Goal: Task Accomplishment & Management: Complete application form

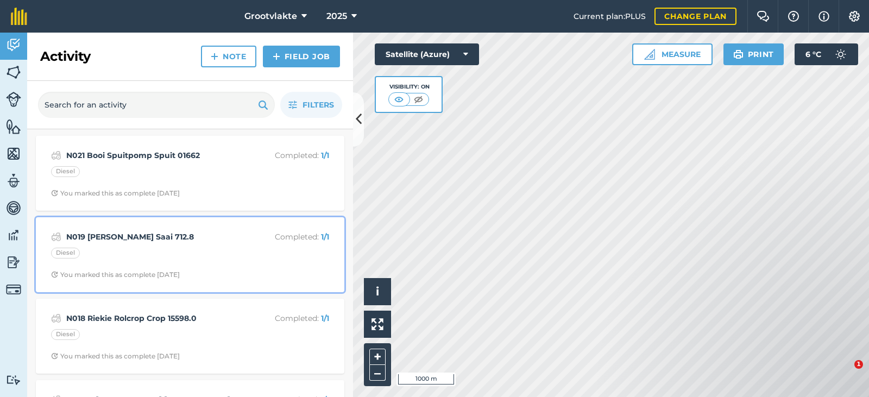
click at [123, 236] on strong "N019 [PERSON_NAME] Saai 712.8" at bounding box center [152, 237] width 172 height 12
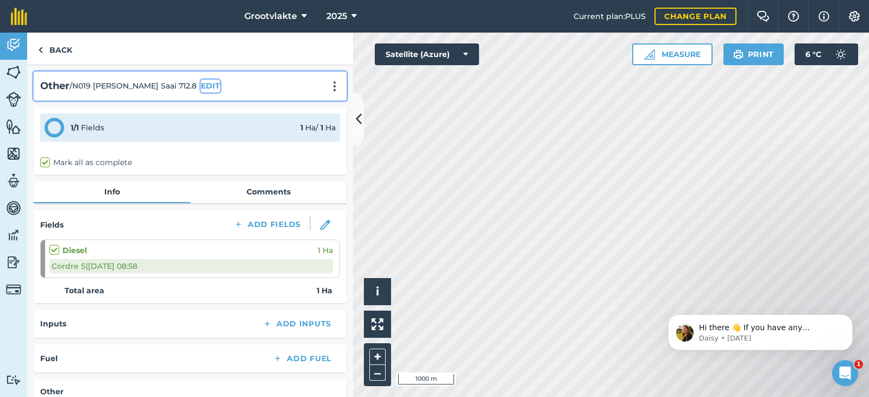
click at [201, 86] on button "EDIT" at bounding box center [210, 86] width 19 height 12
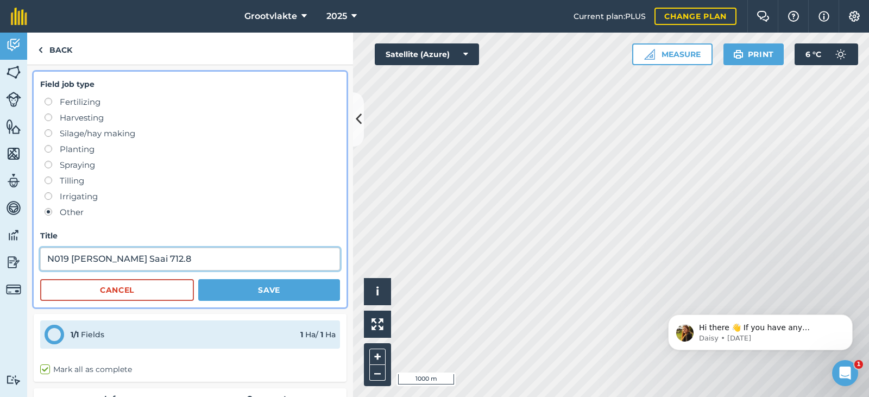
click at [133, 257] on input "N019 [PERSON_NAME] Saai 712.8" at bounding box center [190, 259] width 300 height 23
type input "N019 [PERSON_NAME] 712.8"
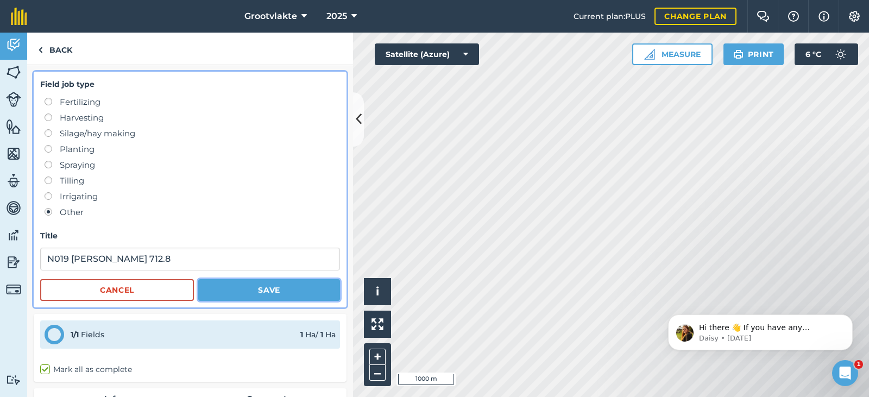
click at [211, 288] on button "Save" at bounding box center [269, 290] width 142 height 22
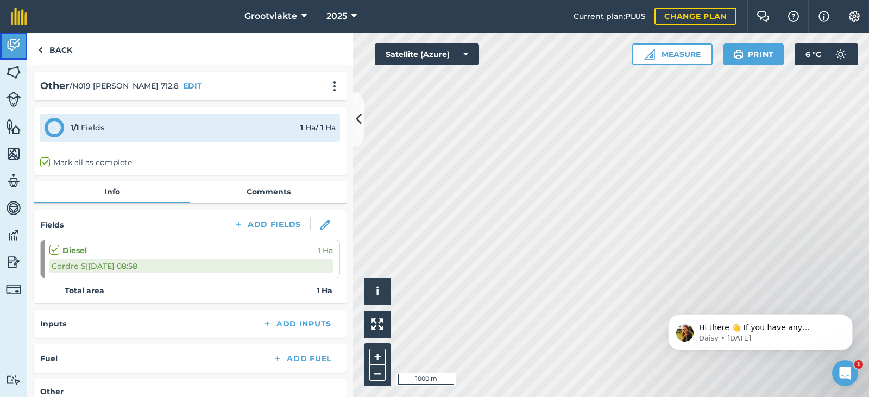
click at [17, 45] on img at bounding box center [13, 45] width 15 height 16
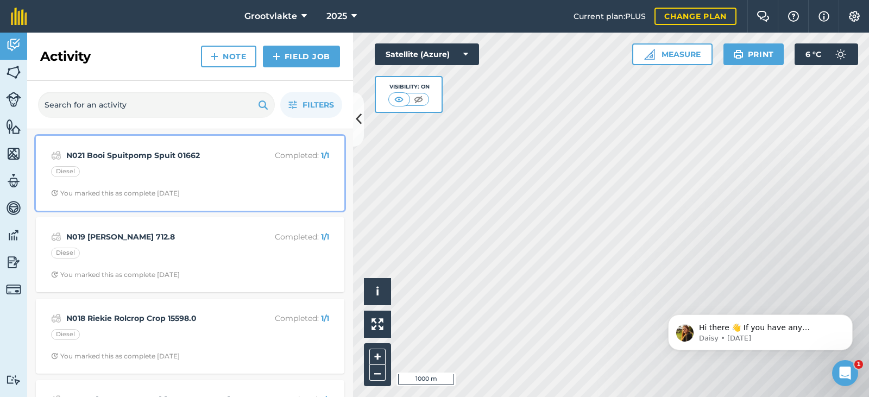
click at [141, 152] on strong "N021 Booi Spuitpomp Spuit 01662" at bounding box center [152, 155] width 172 height 12
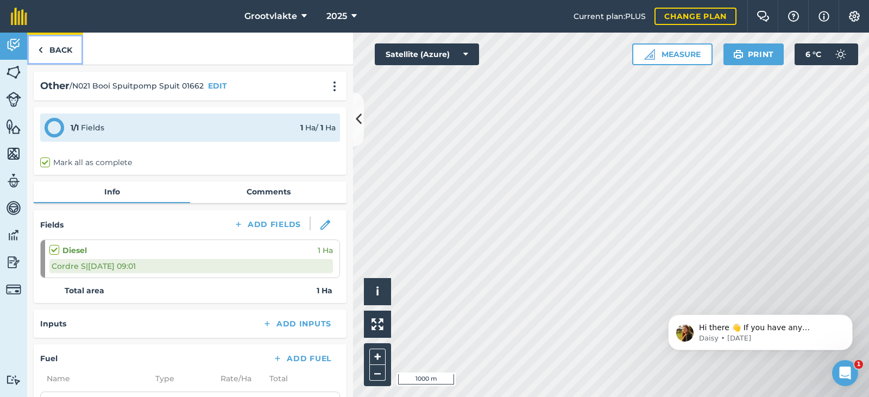
click at [36, 53] on link "Back" at bounding box center [55, 49] width 56 height 32
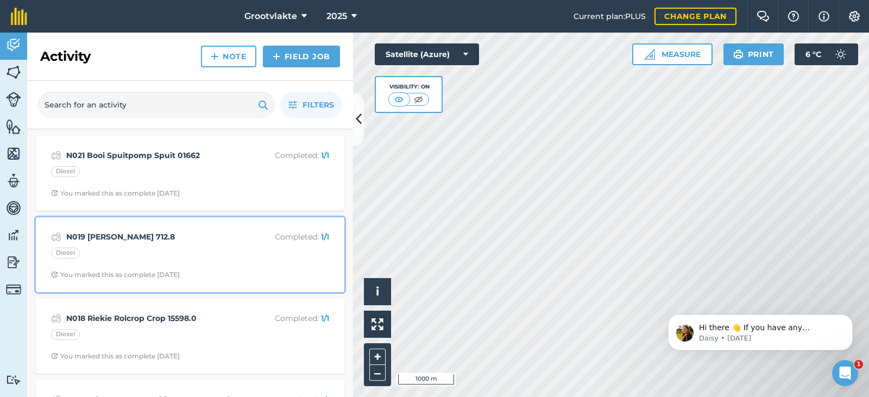
click at [138, 231] on strong "N019 [PERSON_NAME] 712.8" at bounding box center [152, 237] width 172 height 12
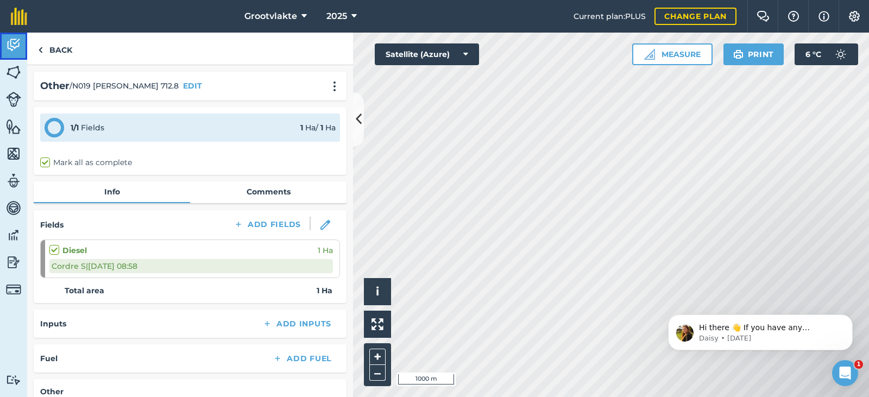
click at [14, 43] on img at bounding box center [13, 45] width 15 height 16
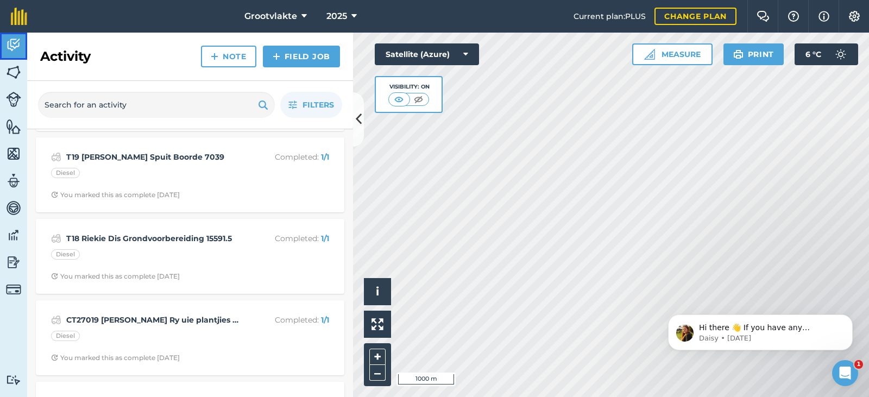
scroll to position [652, 0]
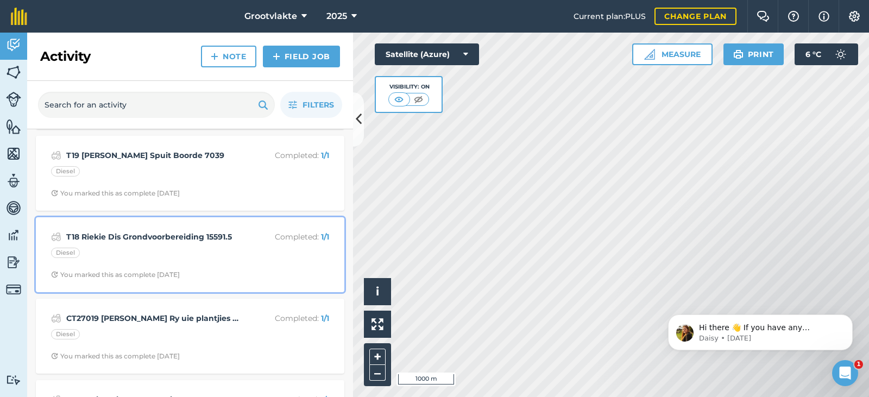
click at [128, 236] on strong "T18 Riekie Dis Grondvoorbereiding 15591.5" at bounding box center [152, 237] width 172 height 12
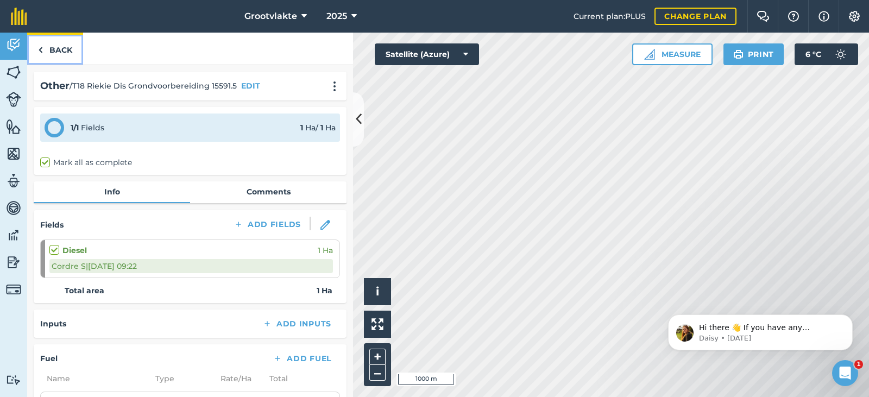
click at [42, 48] on img at bounding box center [40, 49] width 5 height 13
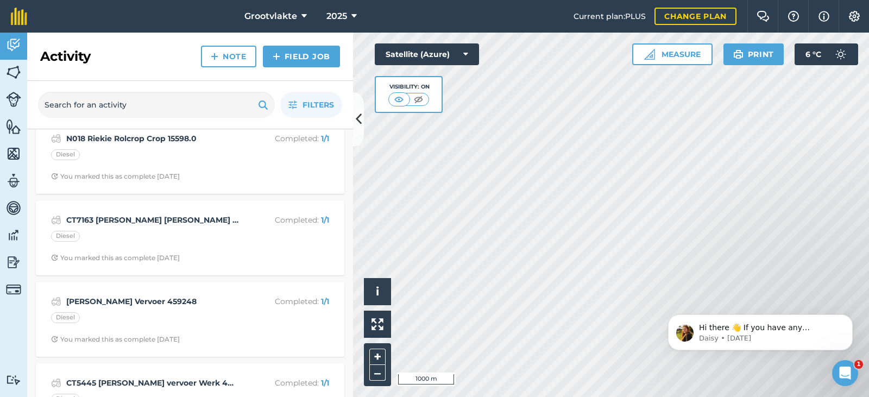
scroll to position [217, 0]
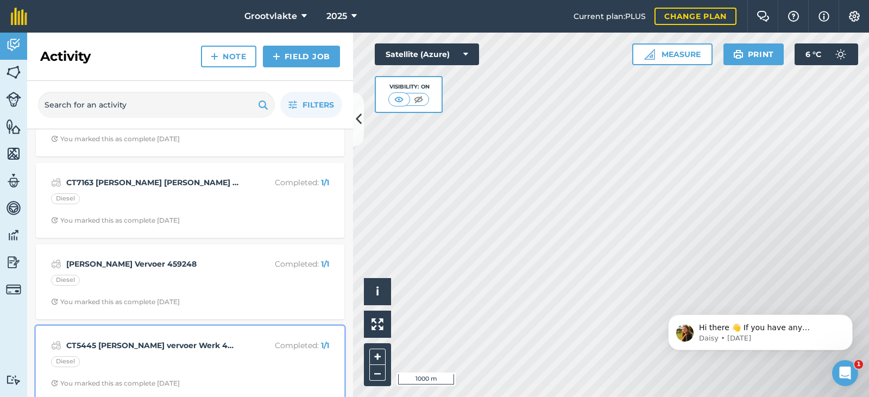
click at [140, 347] on strong "CT5445 [PERSON_NAME] vervoer Werk 401874" at bounding box center [152, 346] width 172 height 12
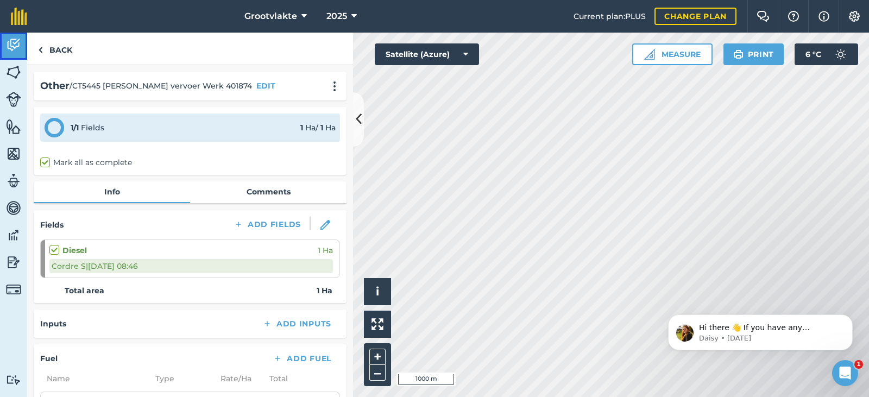
click at [12, 46] on img at bounding box center [13, 45] width 15 height 16
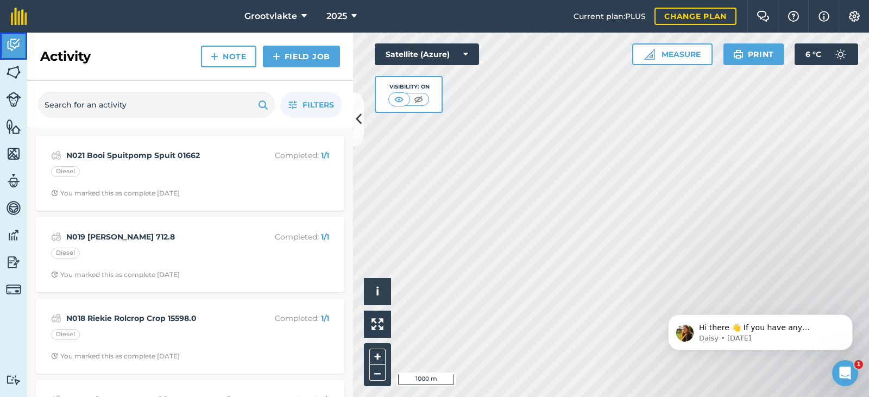
scroll to position [217, 0]
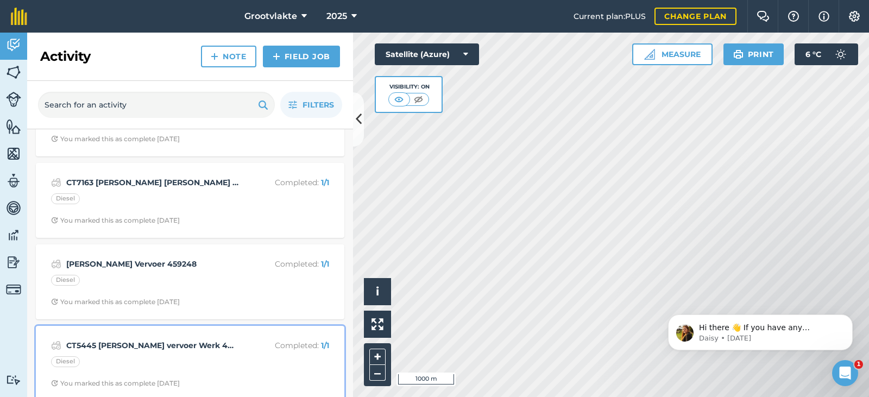
click at [113, 345] on strong "CT5445 [PERSON_NAME] vervoer Werk 401874" at bounding box center [152, 346] width 172 height 12
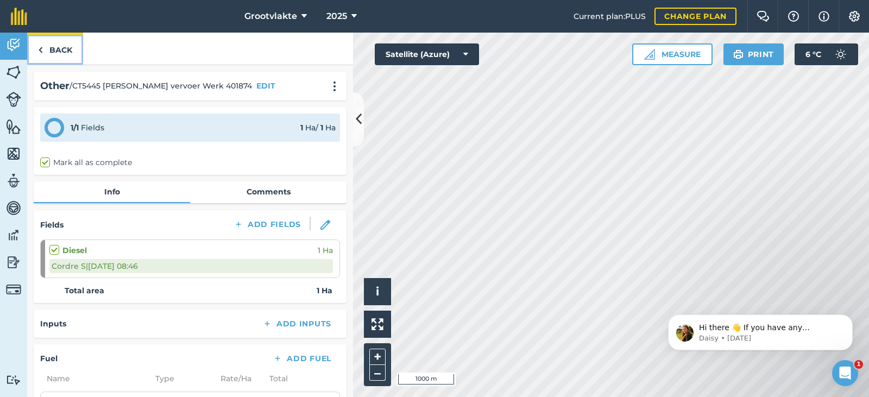
click at [38, 52] on img at bounding box center [40, 49] width 5 height 13
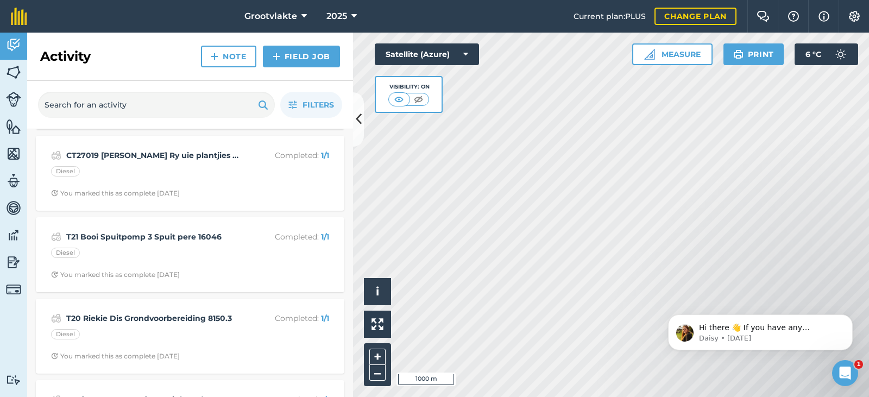
scroll to position [1086, 0]
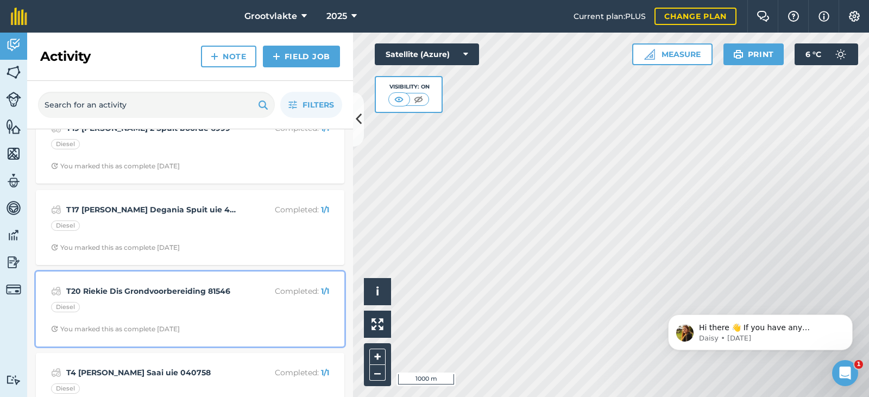
click at [181, 283] on div "T20 Riekie Dis Grondvoorbereiding 81546 Completed : 1 / 1 Diesel You marked thi…" at bounding box center [190, 309] width 296 height 62
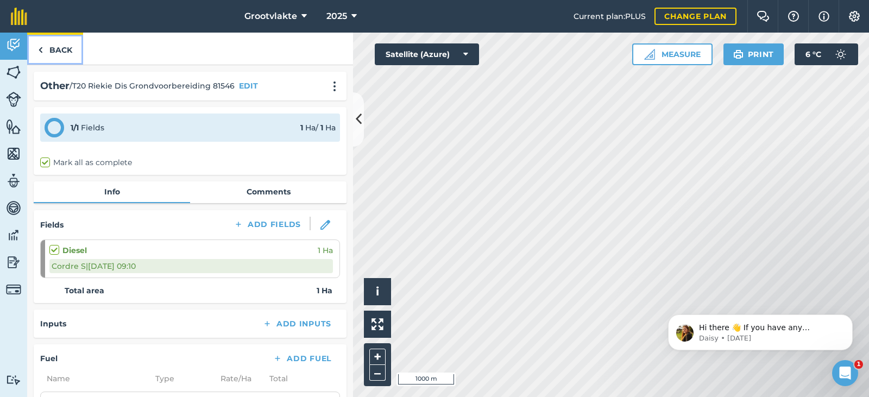
click at [41, 49] on img at bounding box center [40, 49] width 5 height 13
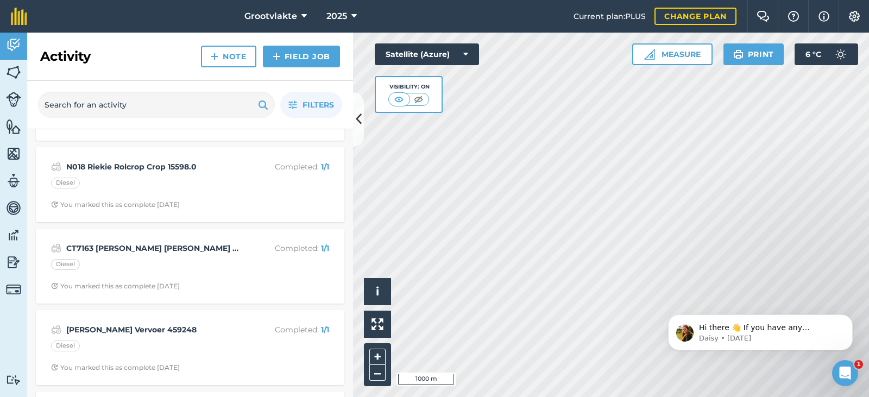
scroll to position [217, 0]
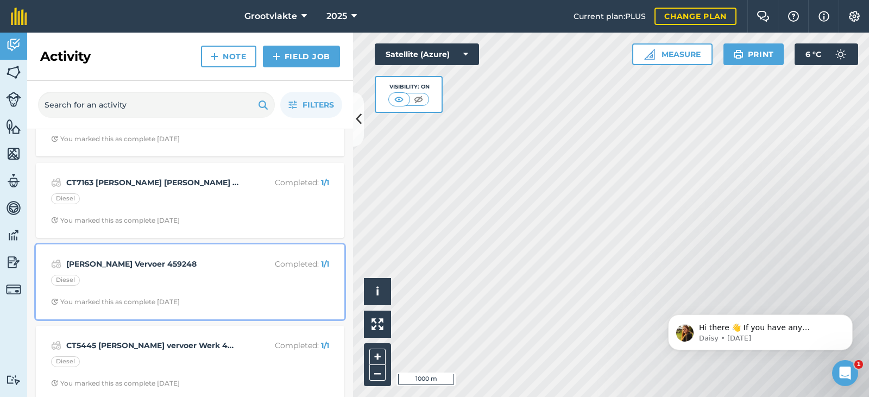
click at [148, 262] on strong "[PERSON_NAME] Vervoer 459248" at bounding box center [152, 264] width 172 height 12
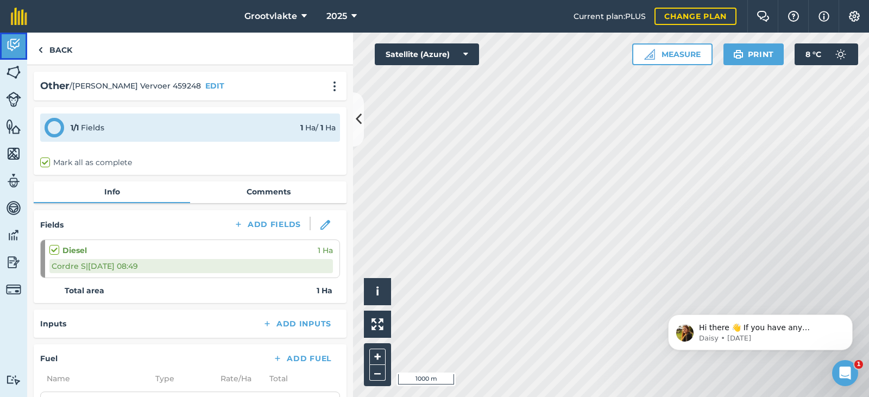
click at [14, 53] on img at bounding box center [13, 45] width 15 height 16
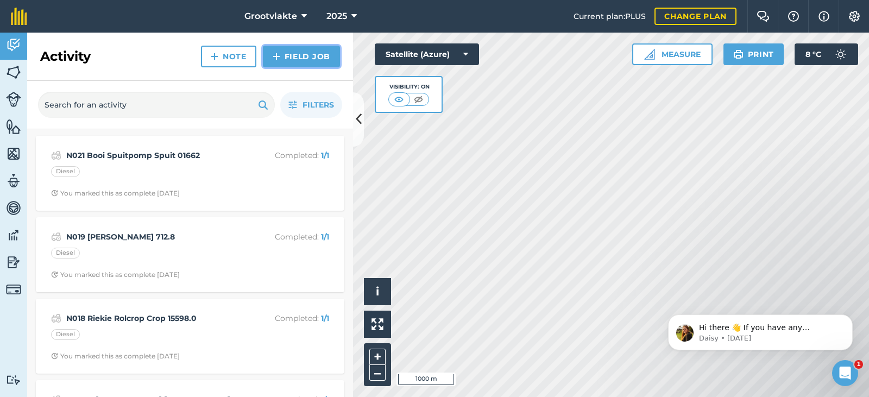
click at [297, 56] on link "Field Job" at bounding box center [301, 57] width 77 height 22
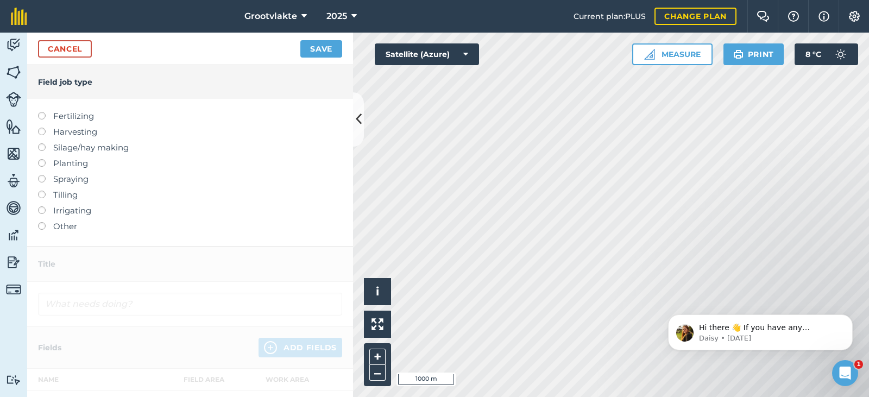
click at [59, 223] on label "Other" at bounding box center [190, 226] width 304 height 13
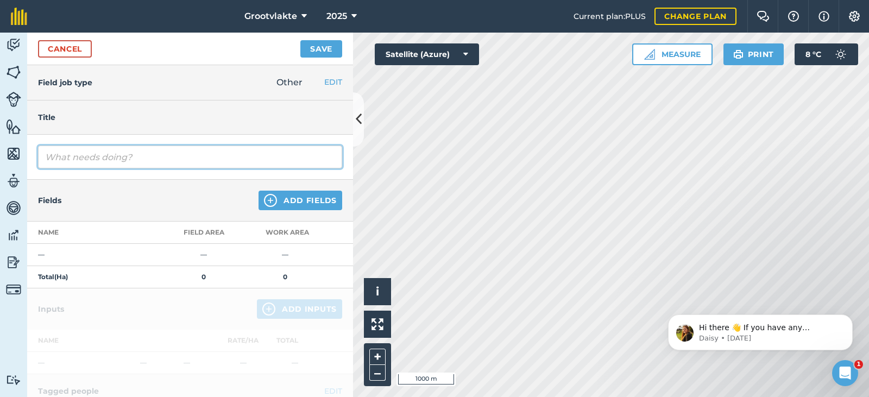
click at [141, 159] on input "text" at bounding box center [190, 157] width 304 height 23
type input "t"
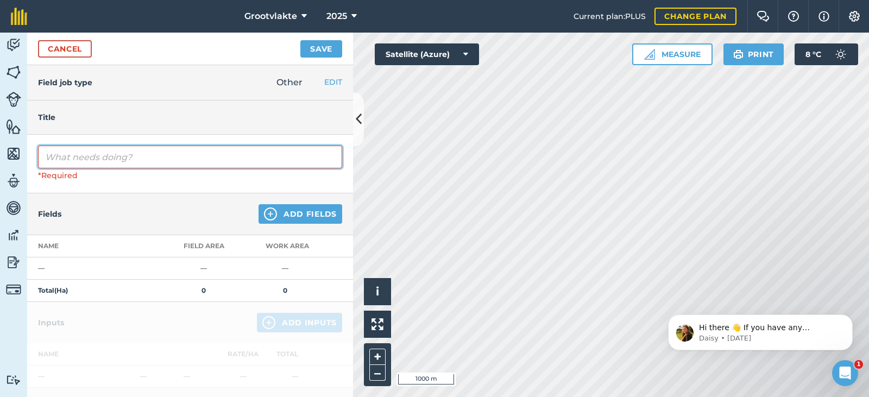
type input "y"
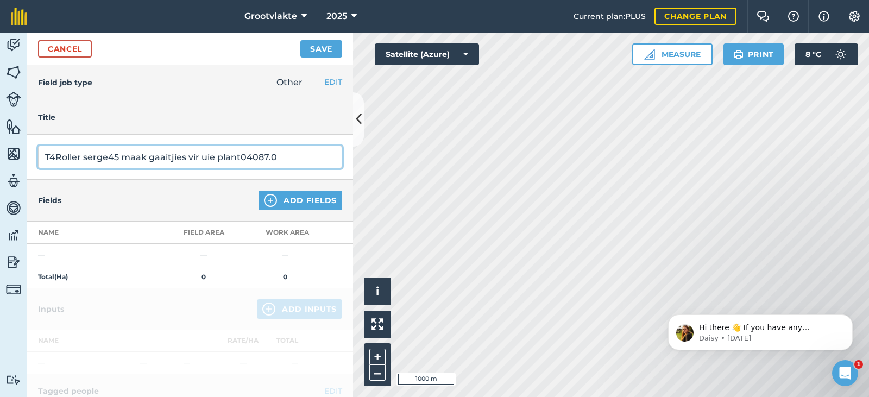
type input "T4Roller serge45 maak gaaitjies vir uie plant04087.0"
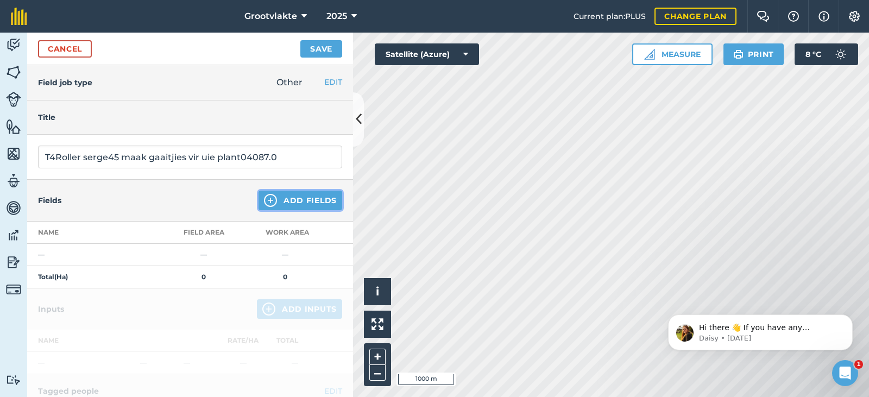
click at [297, 205] on button "Add Fields" at bounding box center [301, 201] width 84 height 20
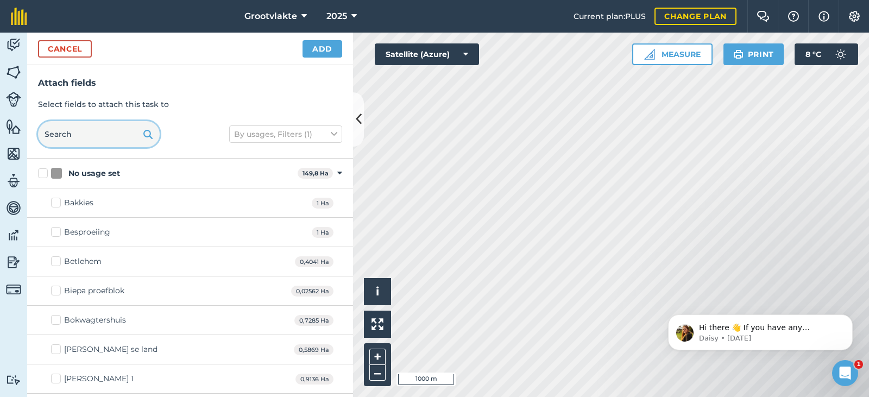
click at [102, 140] on input "text" at bounding box center [99, 134] width 122 height 26
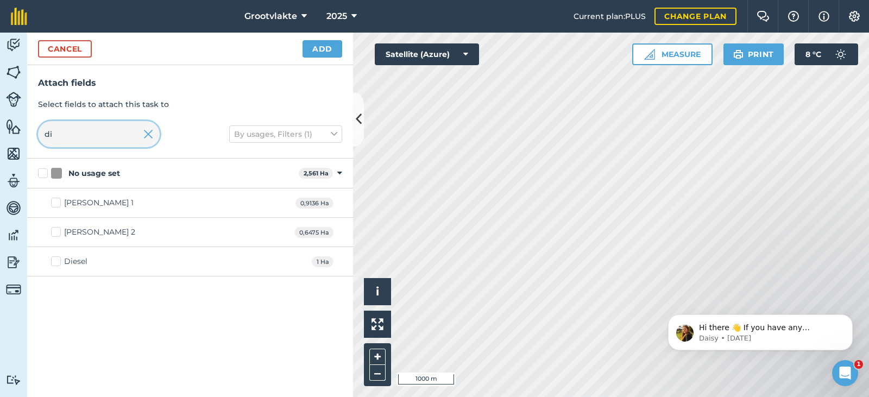
type input "di"
click at [71, 261] on div "Diesel" at bounding box center [75, 261] width 23 height 11
click at [58, 261] on input "Diesel" at bounding box center [54, 259] width 7 height 7
checkbox input "true"
click at [324, 52] on button "Add" at bounding box center [323, 48] width 40 height 17
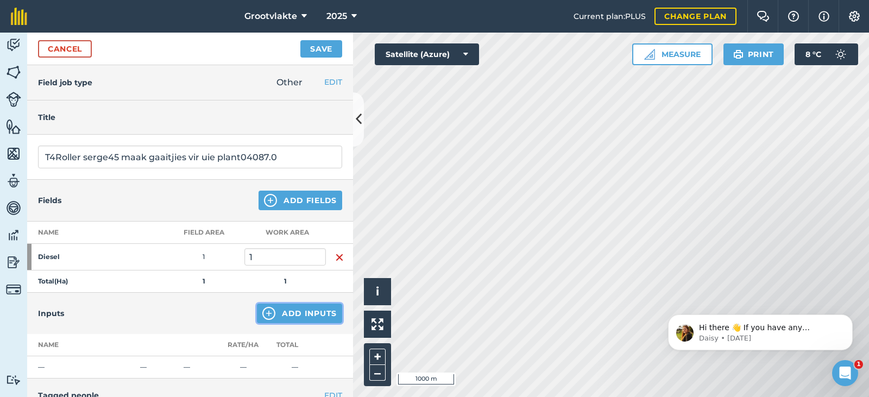
click at [287, 319] on button "Add Inputs" at bounding box center [299, 314] width 85 height 20
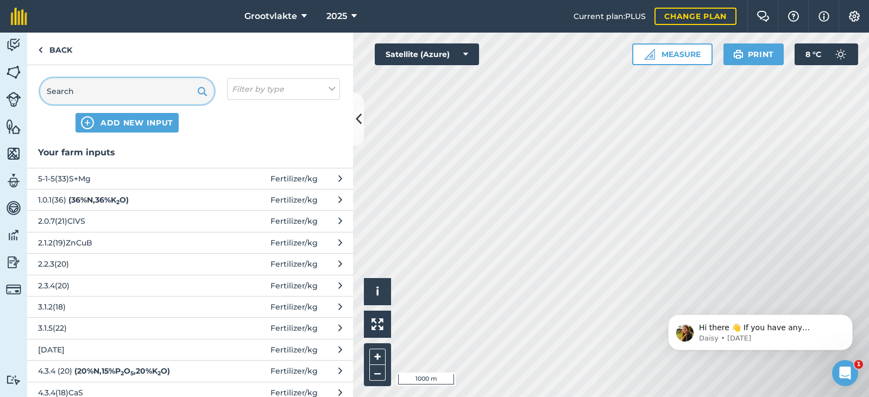
click at [120, 84] on input "text" at bounding box center [127, 91] width 174 height 26
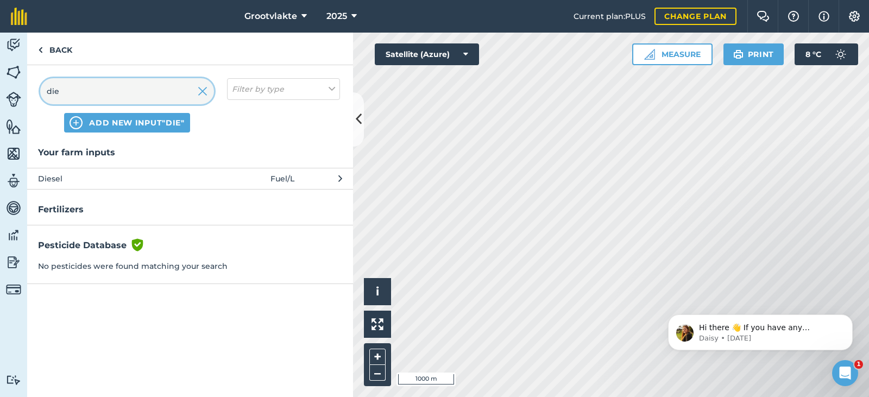
type input "die"
click at [90, 184] on span "Diesel" at bounding box center [127, 179] width 178 height 12
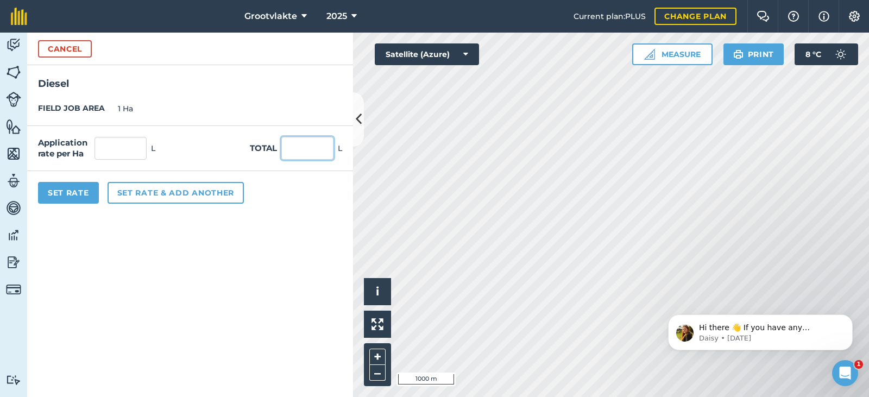
click at [319, 150] on input "text" at bounding box center [307, 148] width 52 height 23
type input "44"
click at [86, 201] on button "Set Rate" at bounding box center [68, 193] width 61 height 22
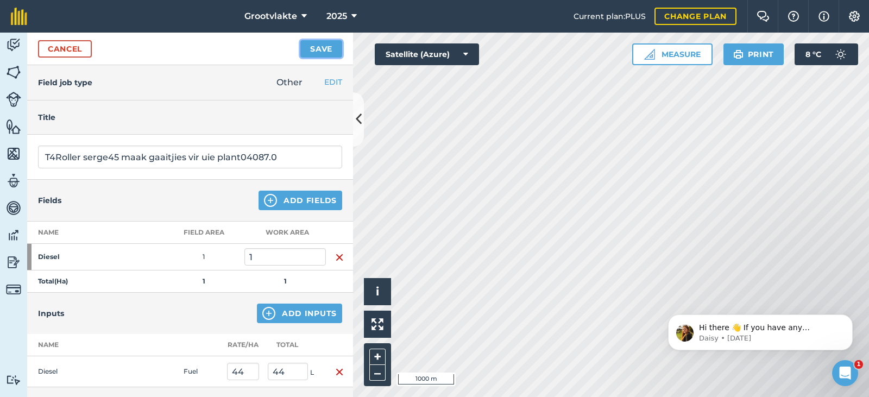
click at [331, 46] on button "Save" at bounding box center [321, 48] width 42 height 17
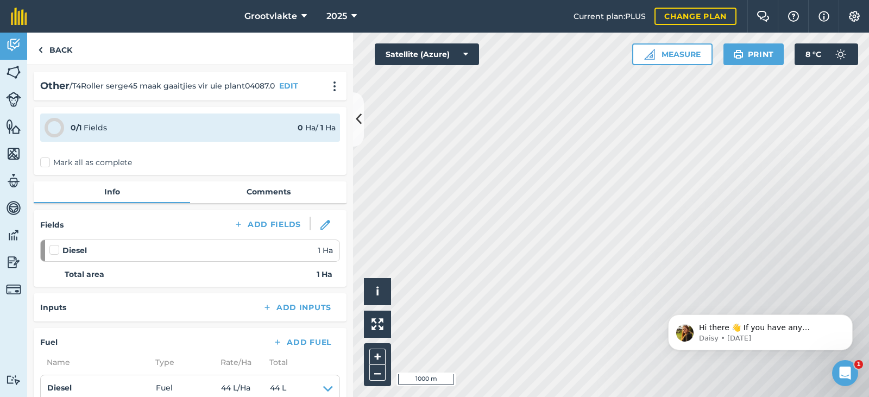
click at [47, 164] on label "Mark all as complete" at bounding box center [86, 162] width 92 height 11
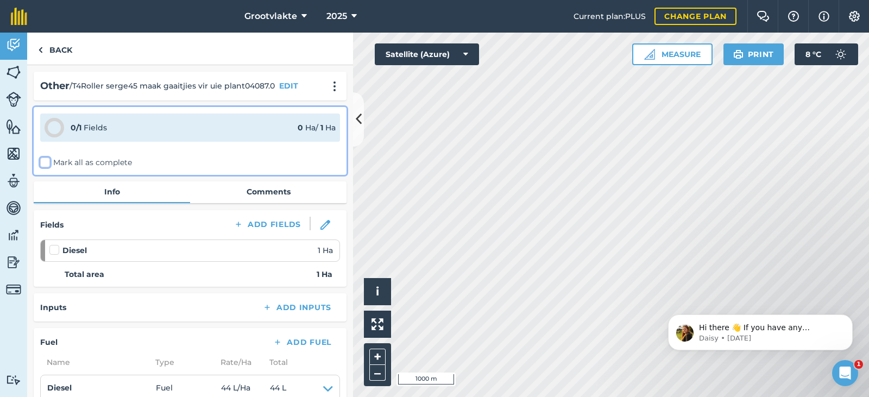
click at [47, 164] on input "Mark all as complete" at bounding box center [43, 160] width 7 height 7
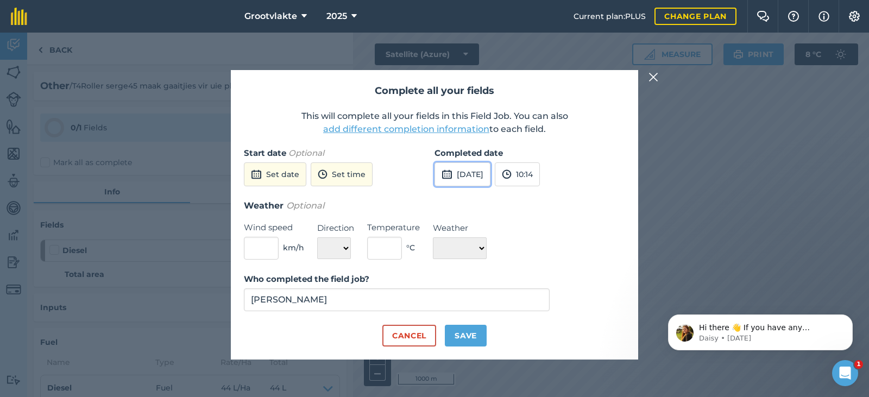
click at [461, 176] on button "[DATE]" at bounding box center [463, 174] width 56 height 24
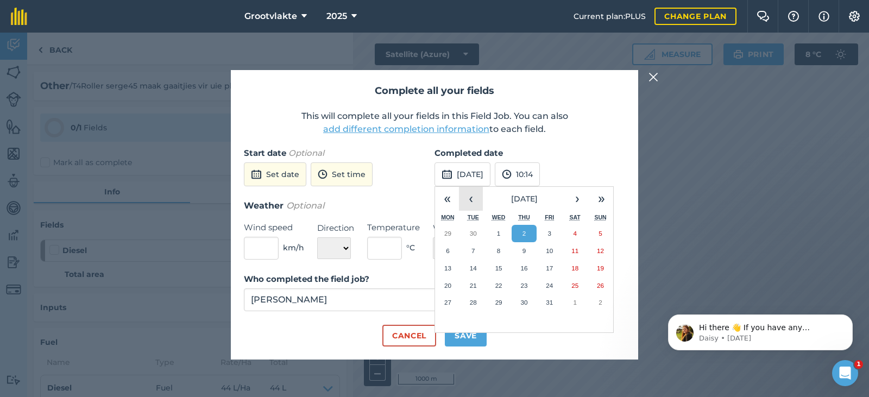
click at [470, 199] on button "‹" at bounding box center [471, 199] width 24 height 24
drag, startPoint x: 493, startPoint y: 266, endPoint x: 493, endPoint y: 272, distance: 6.0
click at [493, 266] on button "17" at bounding box center [499, 268] width 26 height 17
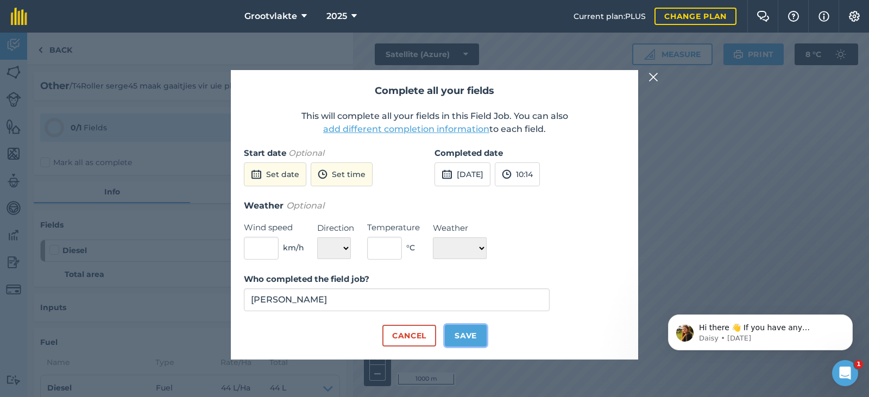
click at [470, 330] on button "Save" at bounding box center [466, 336] width 42 height 22
checkbox input "true"
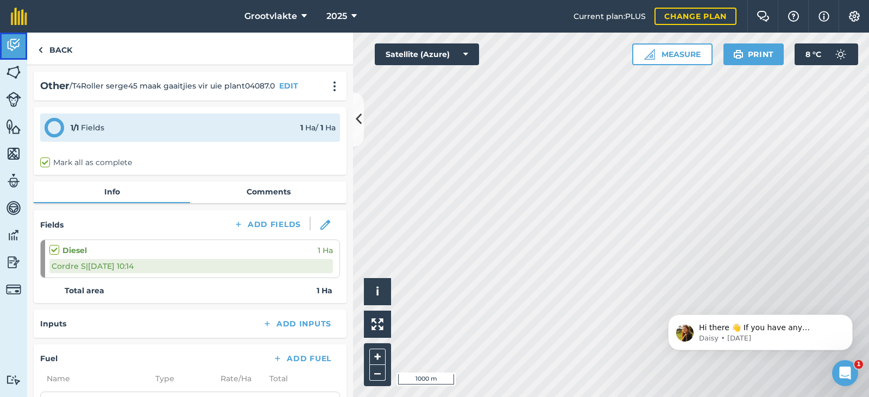
click at [11, 54] on link "Activity" at bounding box center [13, 46] width 27 height 27
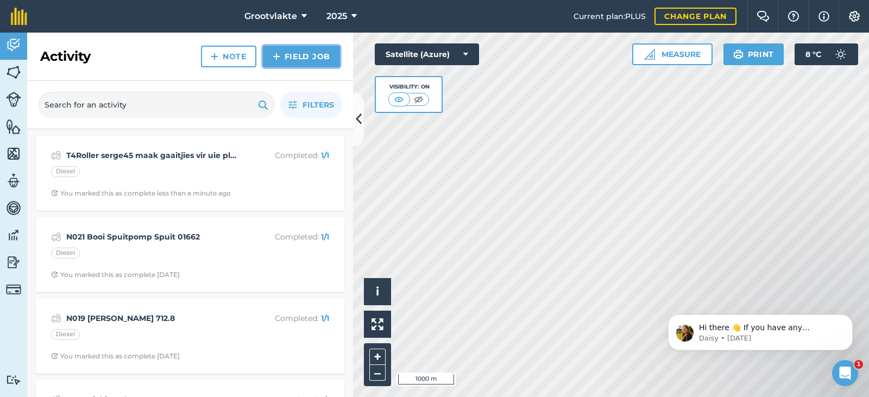
click at [289, 57] on link "Field Job" at bounding box center [301, 57] width 77 height 22
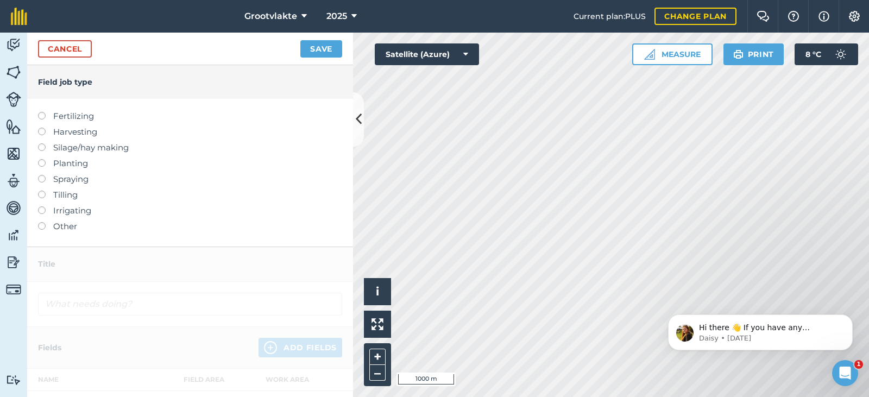
click at [65, 228] on label "Other" at bounding box center [190, 226] width 304 height 13
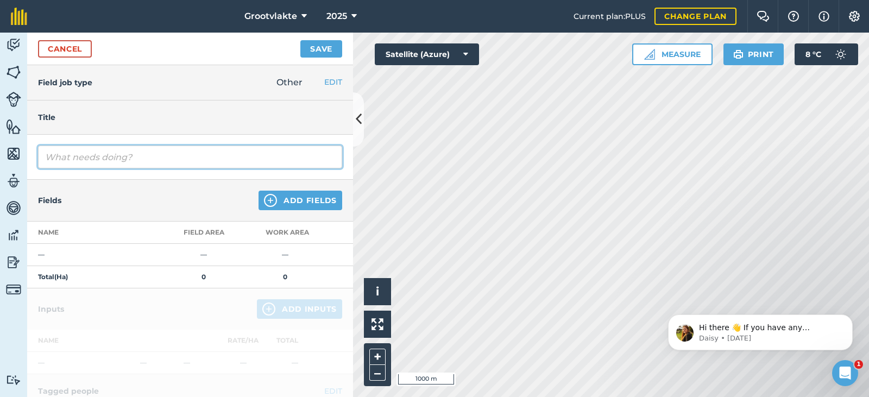
click at [92, 164] on input "text" at bounding box center [190, 157] width 304 height 23
type input "T8Sello20 spuitpmp4 spuit jong boorde00610"
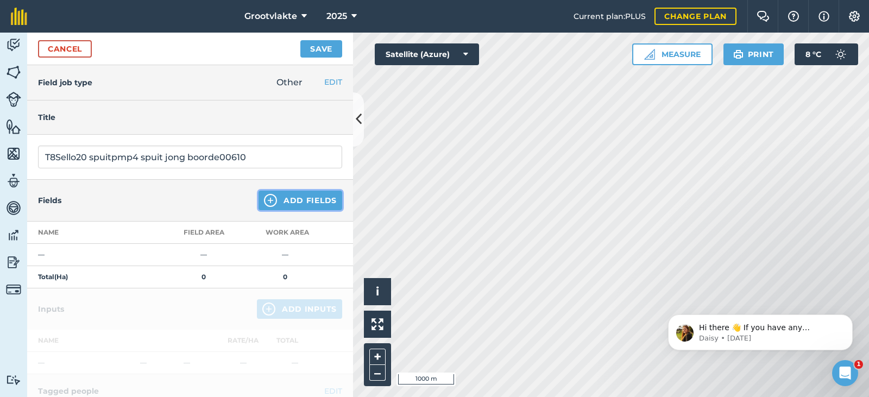
click at [292, 203] on button "Add Fields" at bounding box center [301, 201] width 84 height 20
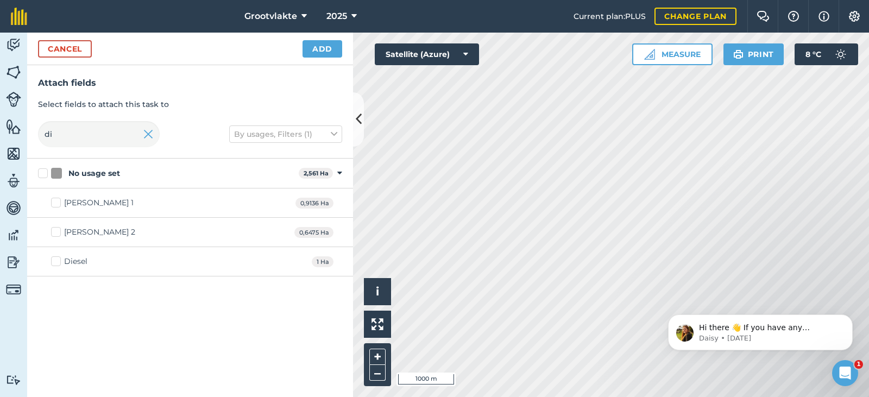
drag, startPoint x: 83, startPoint y: 263, endPoint x: 185, endPoint y: 206, distance: 117.2
click at [83, 262] on div "Diesel" at bounding box center [75, 261] width 23 height 11
drag, startPoint x: 74, startPoint y: 260, endPoint x: 191, endPoint y: 192, distance: 134.6
click at [81, 257] on div "Diesel" at bounding box center [75, 261] width 23 height 11
click at [63, 268] on div "Diesel 1 Ha" at bounding box center [190, 261] width 326 height 29
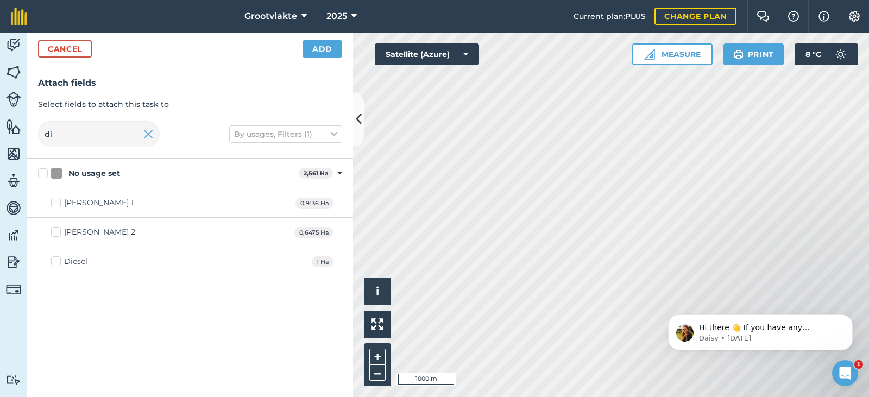
click at [80, 257] on div "Diesel" at bounding box center [75, 261] width 23 height 11
click at [58, 257] on input "Diesel" at bounding box center [54, 259] width 7 height 7
checkbox input "true"
click at [317, 52] on button "Add" at bounding box center [323, 48] width 40 height 17
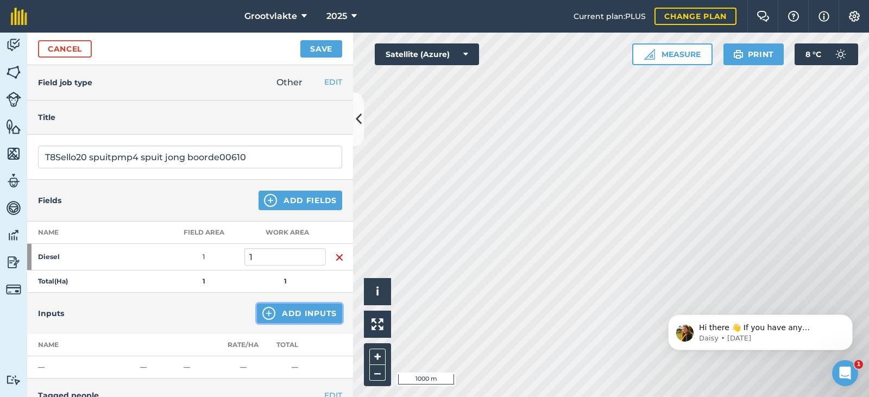
click at [276, 315] on button "Add Inputs" at bounding box center [299, 314] width 85 height 20
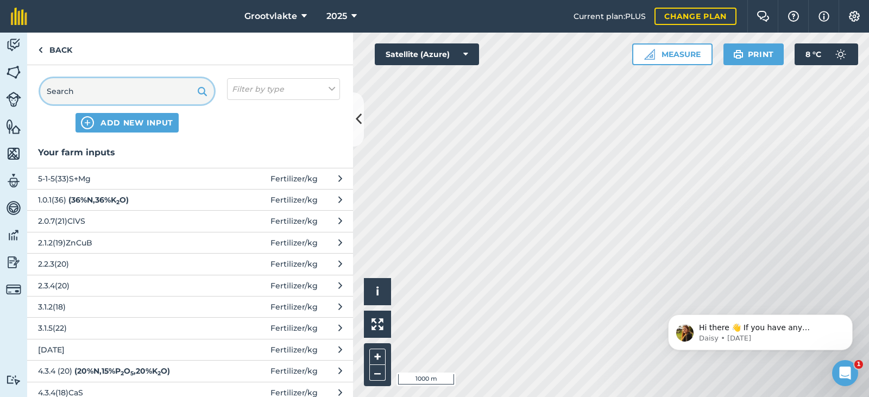
click at [119, 95] on input "text" at bounding box center [127, 91] width 174 height 26
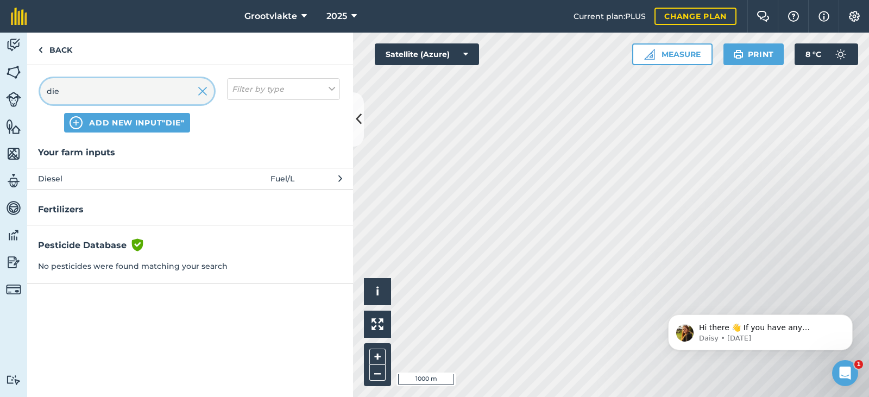
type input "die"
click at [93, 179] on span "Diesel" at bounding box center [127, 179] width 178 height 12
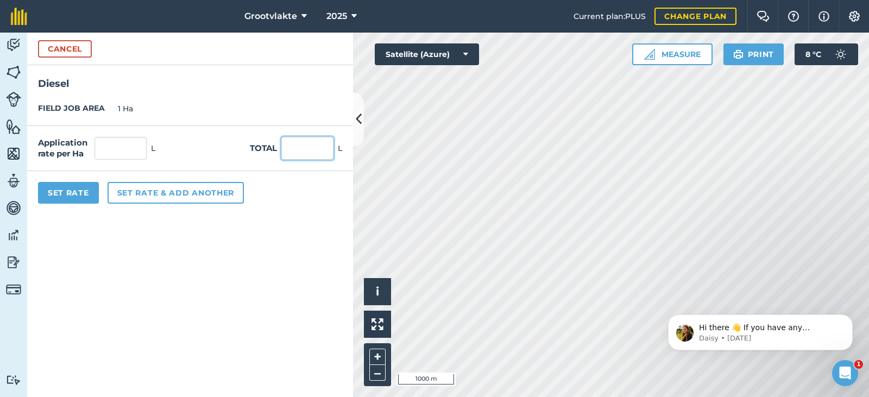
click at [293, 144] on input "text" at bounding box center [307, 148] width 52 height 23
type input "17"
click at [53, 197] on button "Set Rate" at bounding box center [68, 193] width 61 height 22
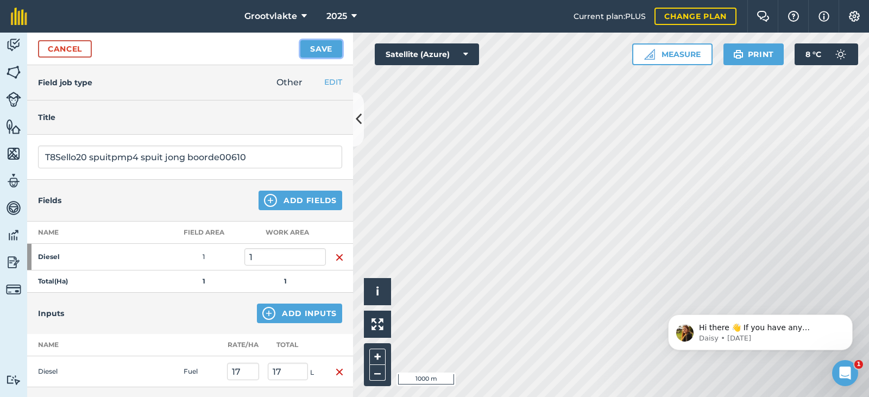
click at [321, 52] on button "Save" at bounding box center [321, 48] width 42 height 17
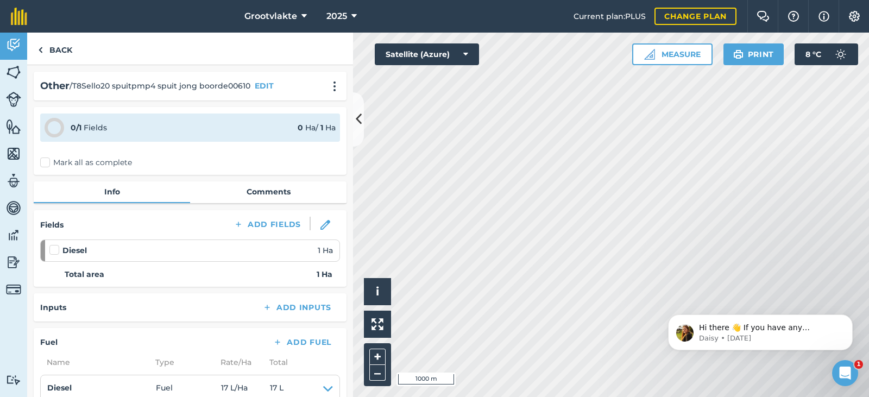
click at [42, 161] on label "Mark all as complete" at bounding box center [86, 162] width 92 height 11
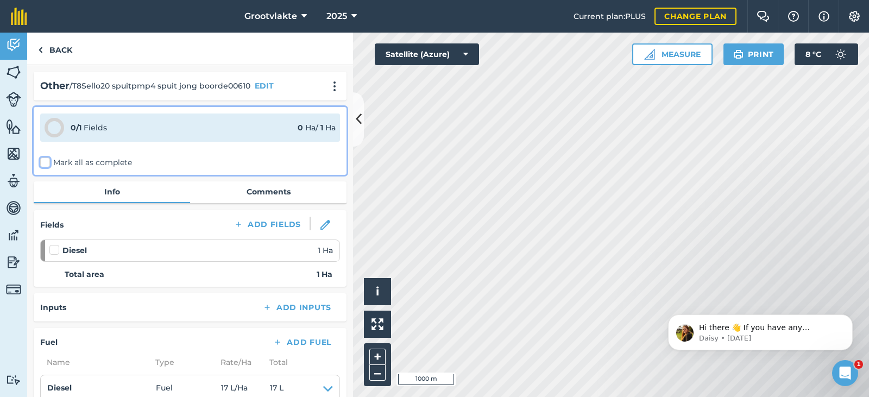
click at [42, 161] on input "Mark all as complete" at bounding box center [43, 160] width 7 height 7
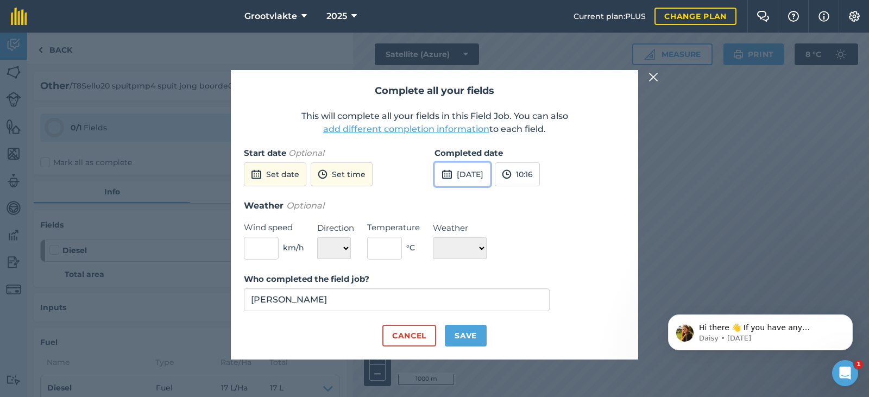
click at [461, 171] on button "[DATE]" at bounding box center [463, 174] width 56 height 24
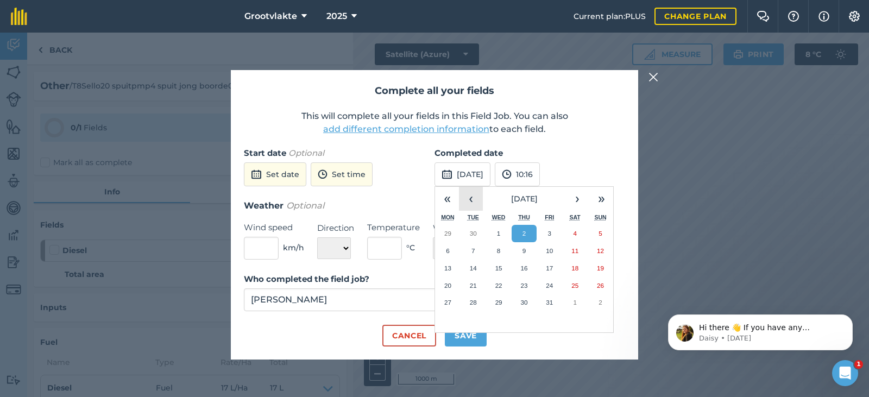
click at [470, 198] on button "‹" at bounding box center [471, 199] width 24 height 24
click at [501, 261] on button "17" at bounding box center [499, 268] width 26 height 17
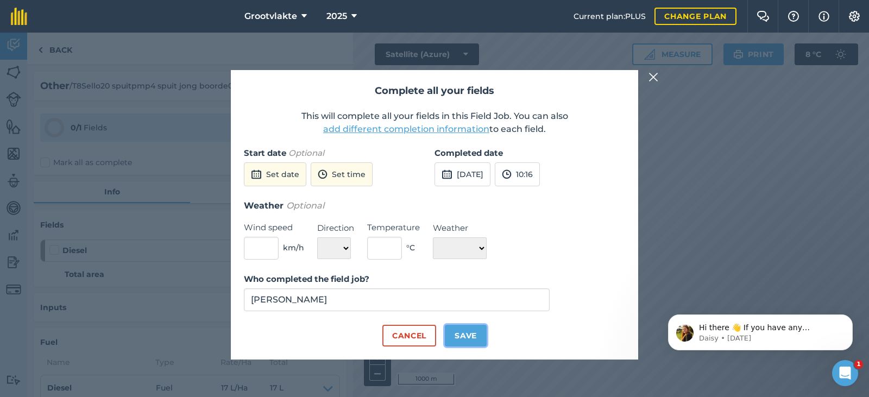
click at [479, 332] on button "Save" at bounding box center [466, 336] width 42 height 22
checkbox input "true"
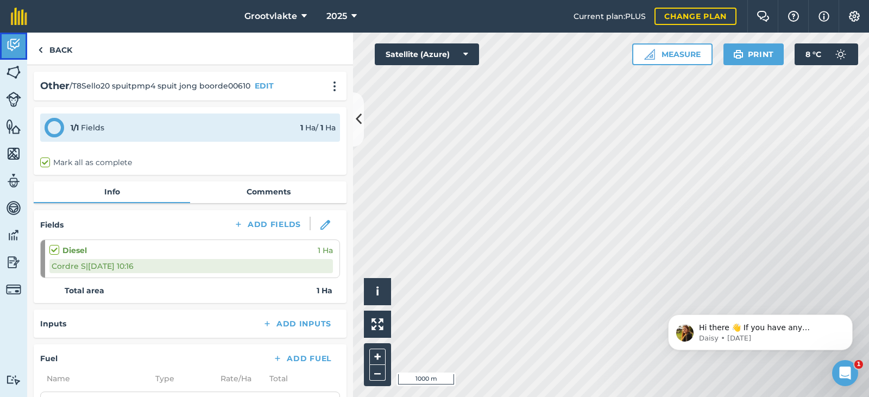
click at [7, 45] on img at bounding box center [13, 45] width 15 height 16
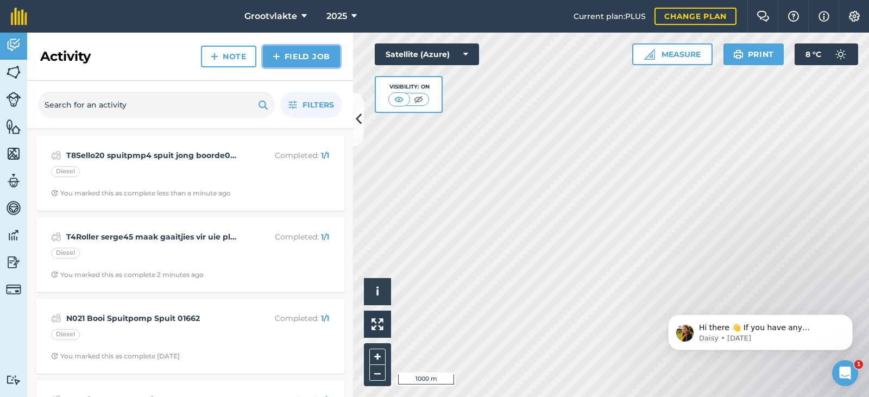
click at [326, 59] on link "Field Job" at bounding box center [301, 57] width 77 height 22
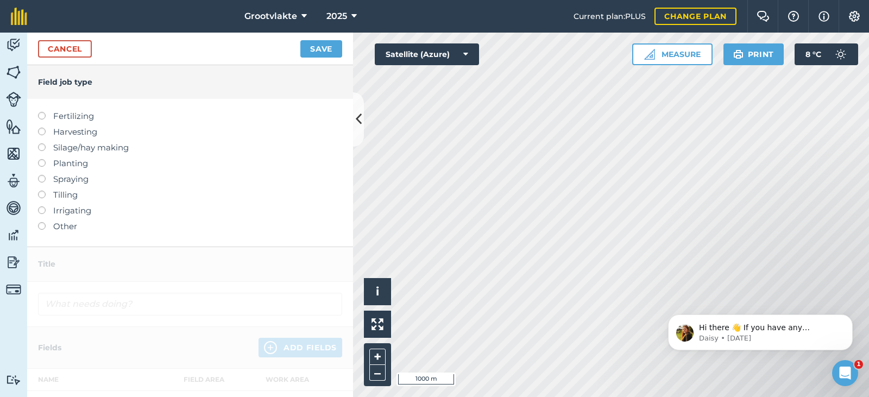
click at [70, 227] on label "Other" at bounding box center [190, 226] width 304 height 13
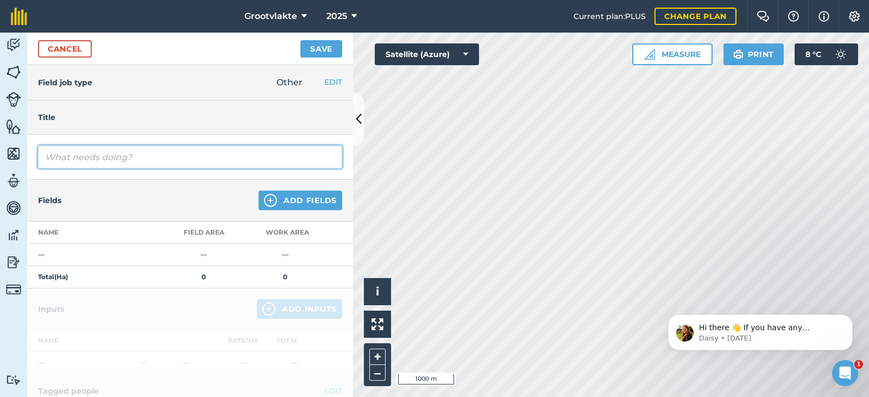
click at [102, 158] on input "text" at bounding box center [190, 157] width 304 height 23
type input "T8Sello20 spuitpomp4 spuit jong boorde006043"
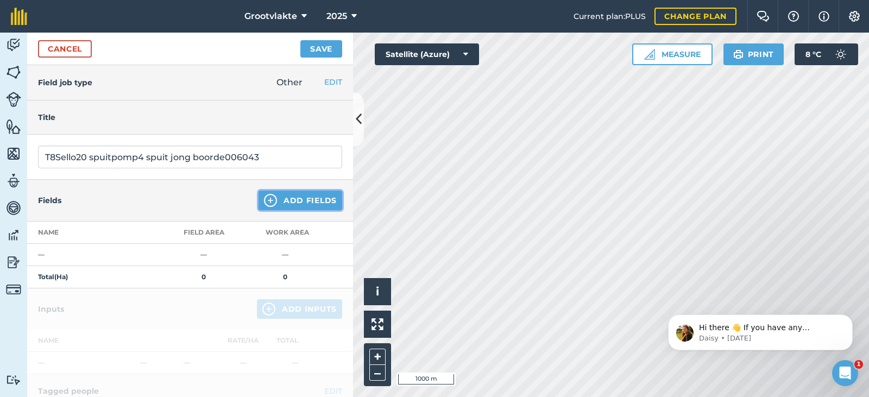
click at [290, 196] on button "Add Fields" at bounding box center [301, 201] width 84 height 20
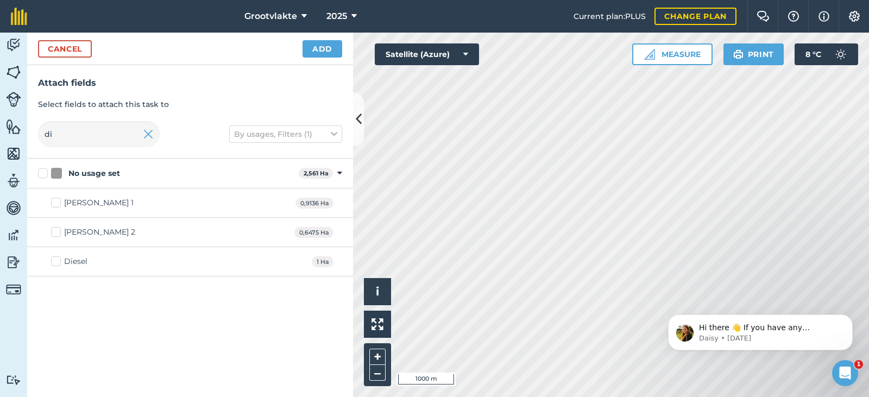
click at [55, 258] on label "Diesel" at bounding box center [69, 261] width 36 height 11
click at [55, 258] on input "Diesel" at bounding box center [54, 259] width 7 height 7
checkbox input "true"
drag, startPoint x: 305, startPoint y: 58, endPoint x: 313, endPoint y: 89, distance: 32.5
click at [306, 56] on div "Cancel Add" at bounding box center [190, 49] width 326 height 33
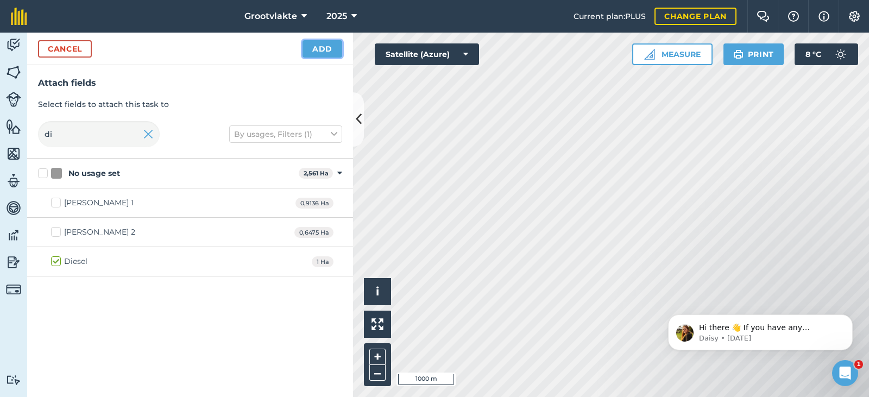
click at [328, 54] on button "Add" at bounding box center [323, 48] width 40 height 17
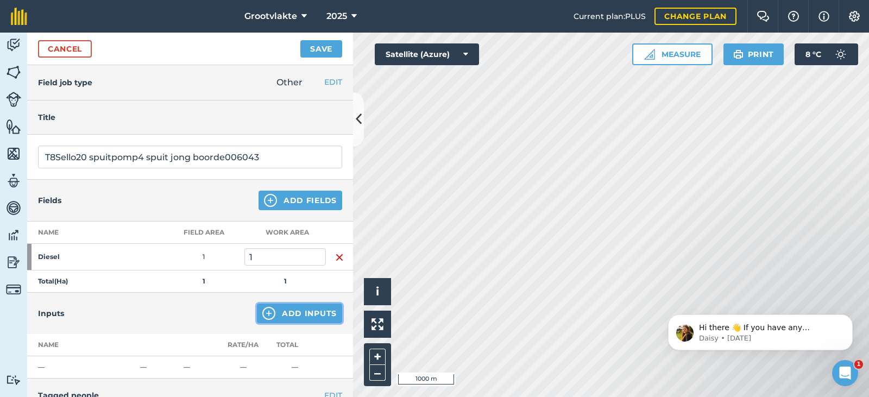
click at [295, 320] on button "Add Inputs" at bounding box center [299, 314] width 85 height 20
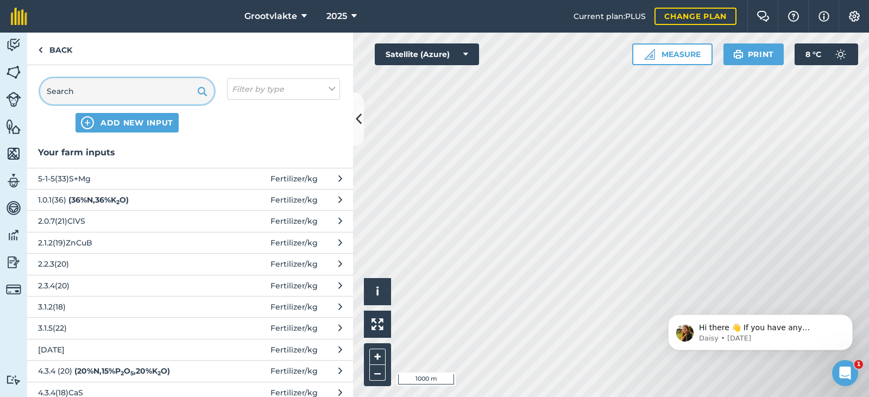
click at [91, 84] on input "text" at bounding box center [127, 91] width 174 height 26
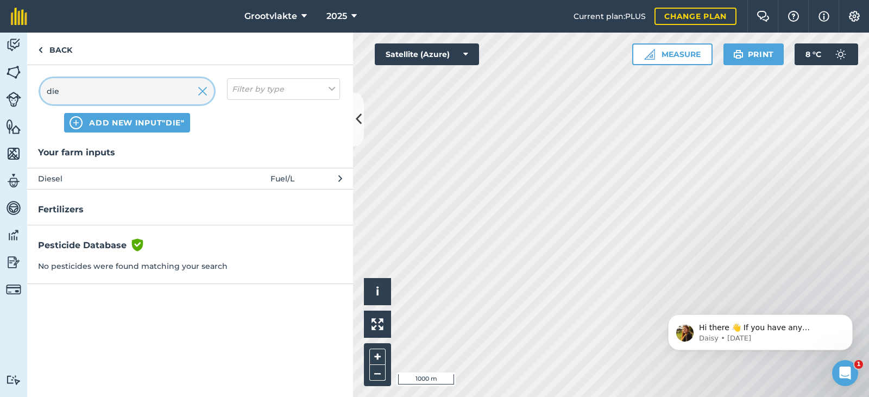
type input "die"
click at [84, 175] on span "Diesel" at bounding box center [127, 179] width 178 height 12
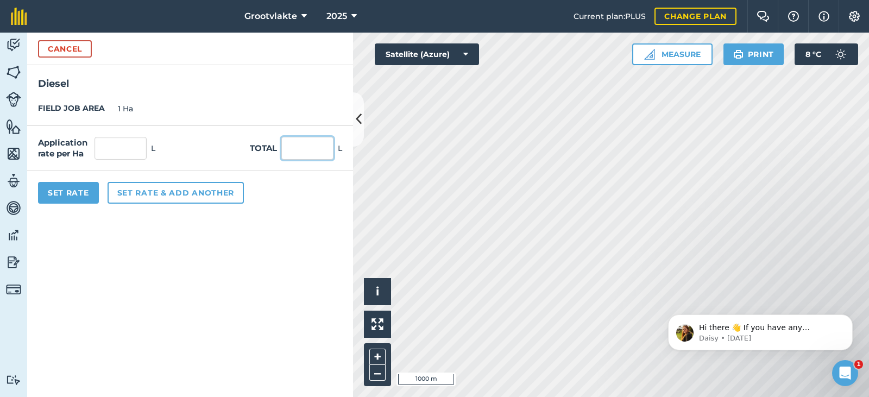
click at [288, 154] on input "text" at bounding box center [307, 148] width 52 height 23
type input "11"
click at [89, 198] on button "Set Rate" at bounding box center [68, 193] width 61 height 22
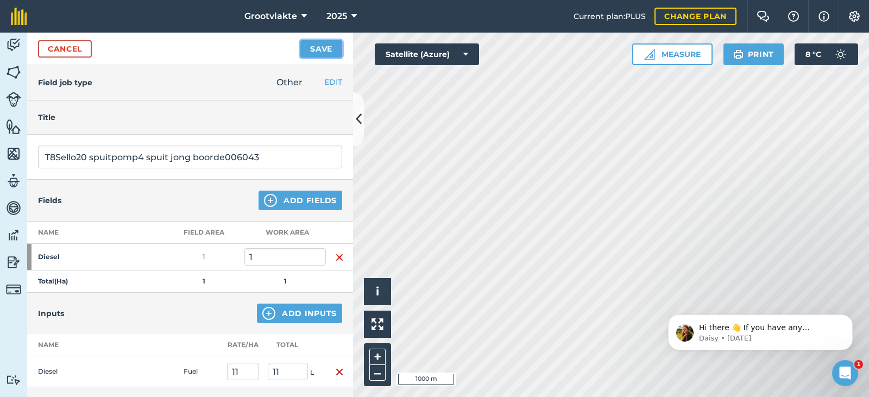
click at [310, 50] on button "Save" at bounding box center [321, 48] width 42 height 17
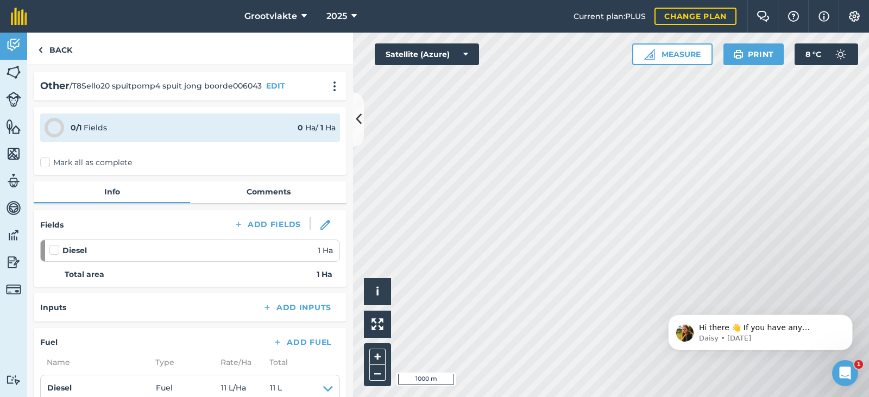
click at [53, 165] on label "Mark all as complete" at bounding box center [86, 162] width 92 height 11
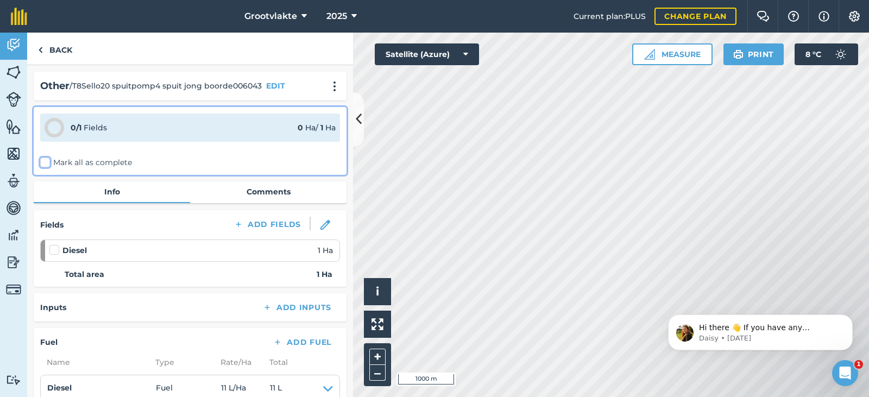
click at [47, 164] on input "Mark all as complete" at bounding box center [43, 160] width 7 height 7
checkbox input "false"
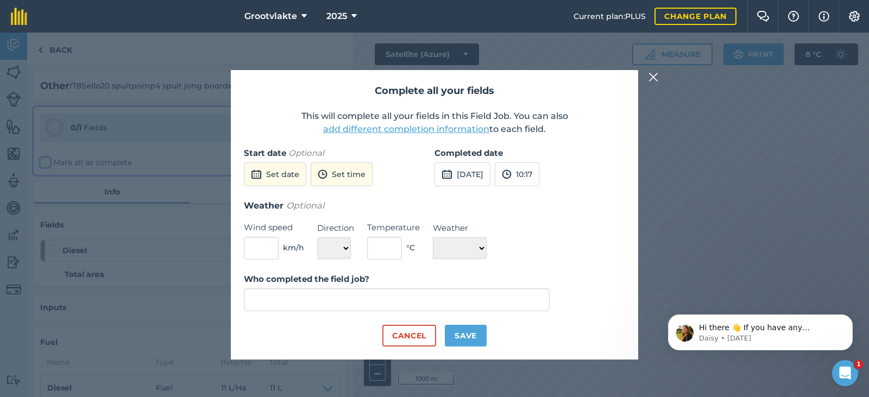
type input "[PERSON_NAME]"
click at [481, 178] on button "[DATE]" at bounding box center [463, 174] width 56 height 24
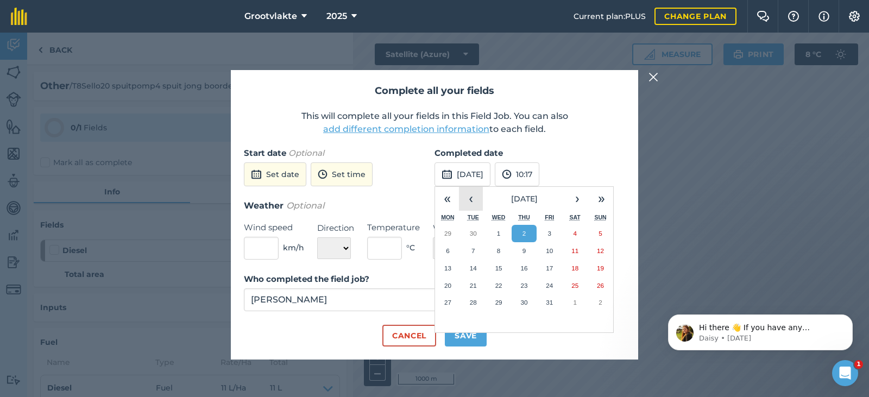
click at [468, 200] on button "‹" at bounding box center [471, 199] width 24 height 24
click at [498, 262] on button "17" at bounding box center [499, 268] width 26 height 17
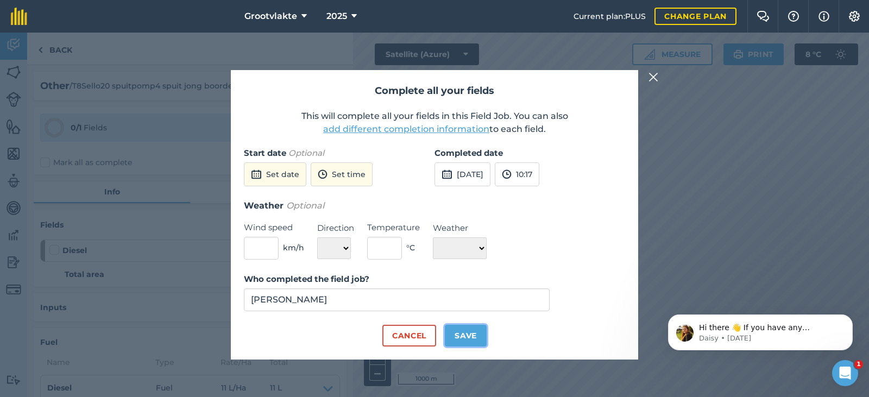
click at [470, 335] on button "Save" at bounding box center [466, 336] width 42 height 22
checkbox input "true"
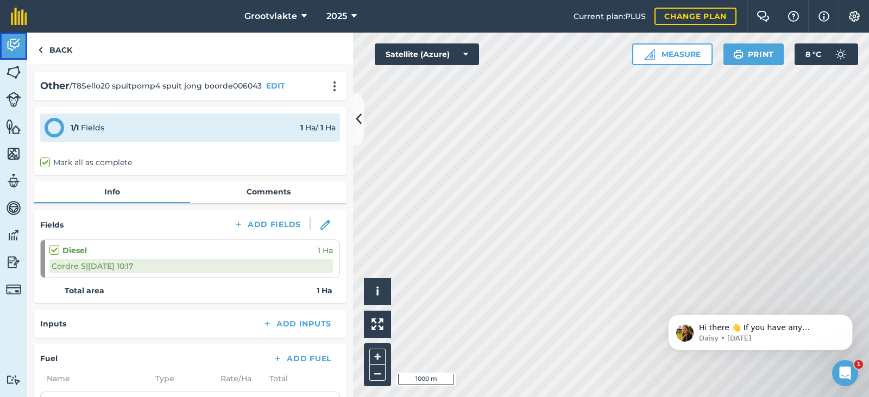
click at [10, 47] on img at bounding box center [13, 45] width 15 height 16
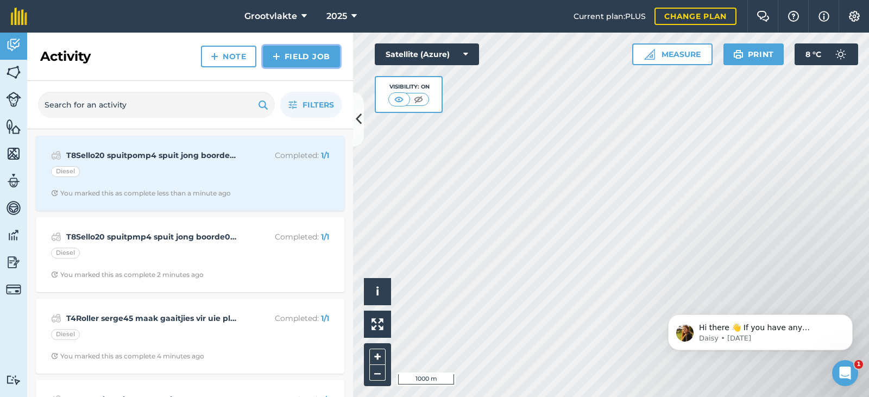
click at [307, 58] on link "Field Job" at bounding box center [301, 57] width 77 height 22
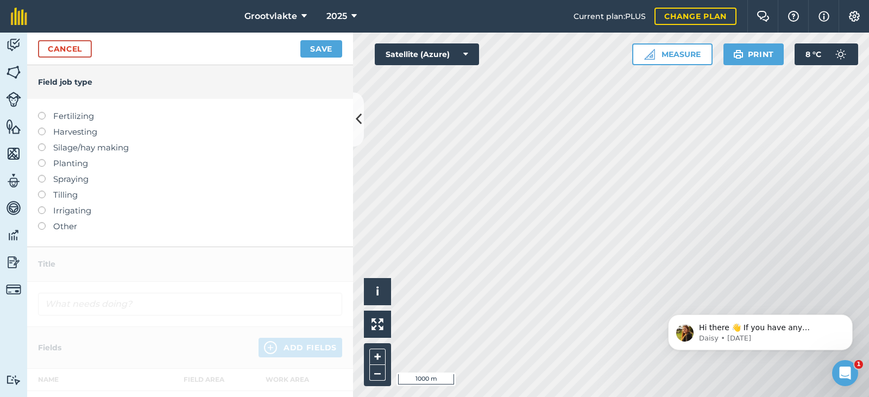
click at [79, 231] on label "Other" at bounding box center [190, 226] width 304 height 13
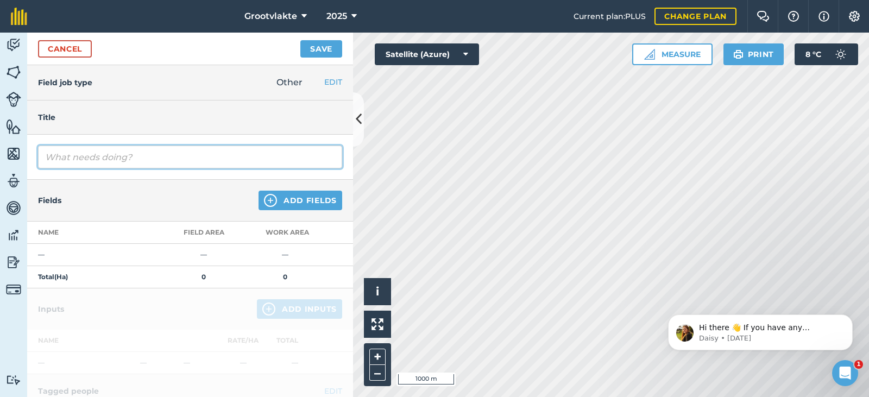
click at [90, 150] on input "text" at bounding box center [190, 157] width 304 height 23
type input "T11kito19wa ry uie plantjies vir uie plant0446.4"
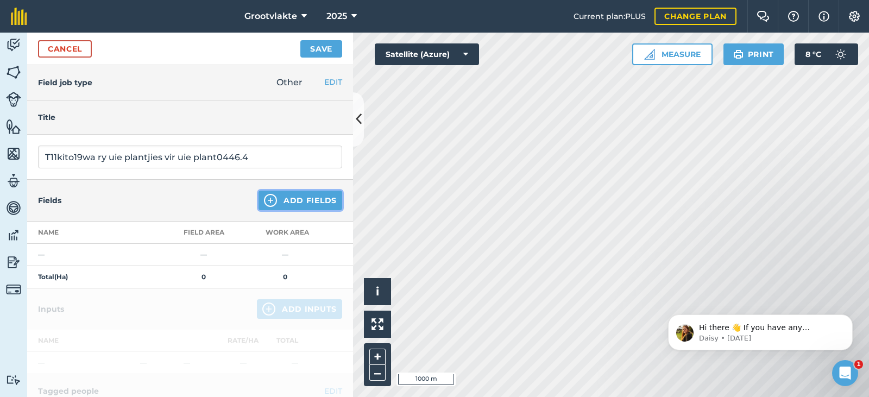
click at [312, 200] on button "Add Fields" at bounding box center [301, 201] width 84 height 20
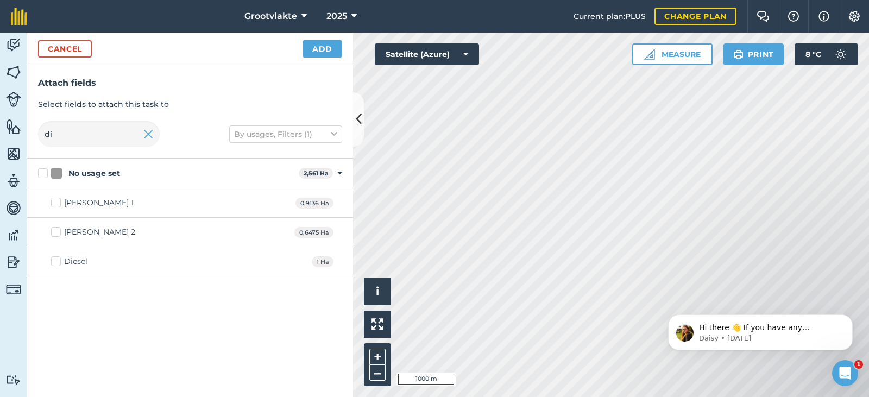
click at [73, 267] on div "Diesel" at bounding box center [75, 261] width 23 height 11
click at [58, 263] on input "Diesel" at bounding box center [54, 259] width 7 height 7
click at [74, 262] on div "Diesel" at bounding box center [75, 261] width 23 height 11
click at [58, 262] on input "Diesel" at bounding box center [54, 259] width 7 height 7
click at [86, 256] on div "Diesel 1 Ha" at bounding box center [190, 261] width 326 height 29
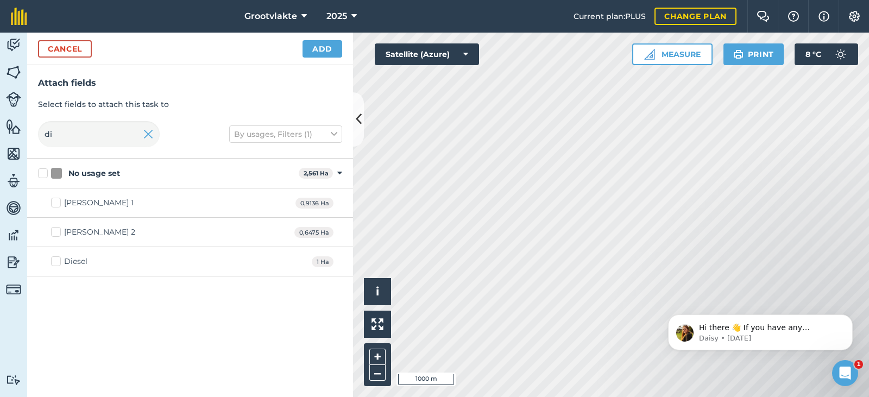
click at [76, 260] on div "Diesel" at bounding box center [75, 261] width 23 height 11
click at [58, 260] on input "Diesel" at bounding box center [54, 259] width 7 height 7
checkbox input "true"
click at [319, 51] on button "Add" at bounding box center [323, 48] width 40 height 17
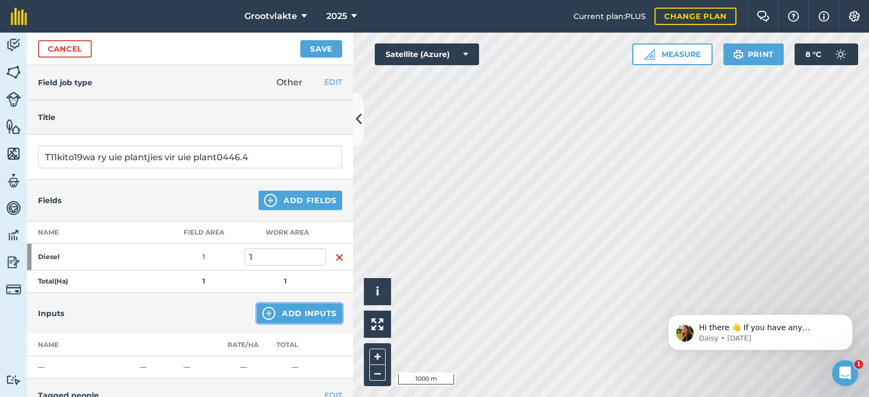
click at [295, 312] on button "Add Inputs" at bounding box center [299, 314] width 85 height 20
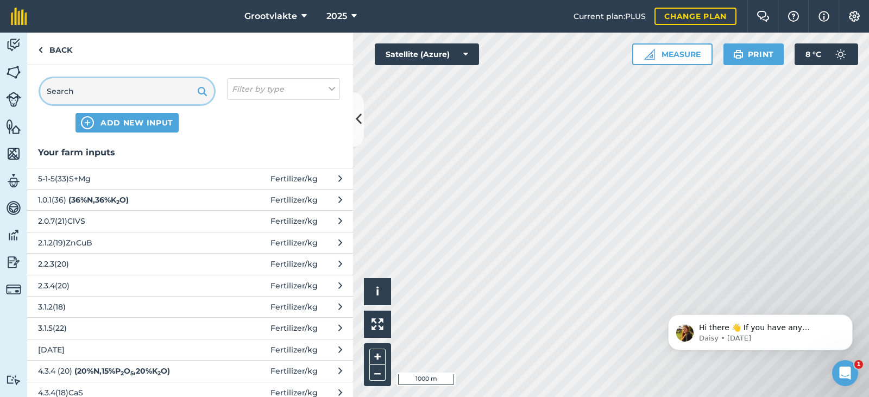
click at [109, 96] on input "text" at bounding box center [127, 91] width 174 height 26
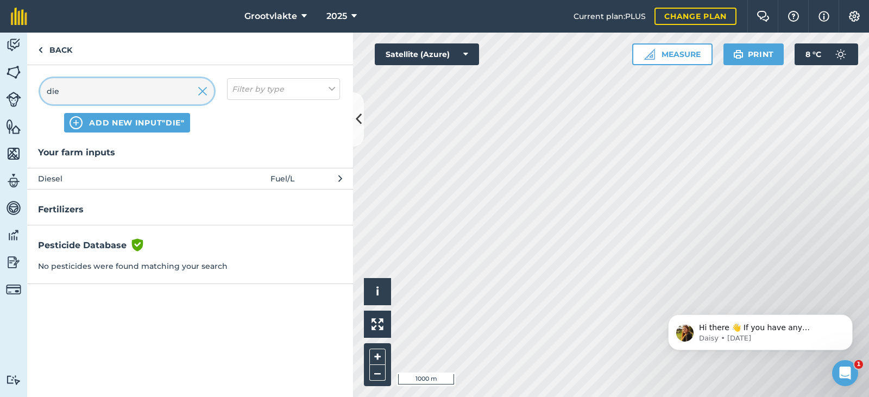
type input "die"
click at [103, 176] on span "Diesel" at bounding box center [127, 179] width 178 height 12
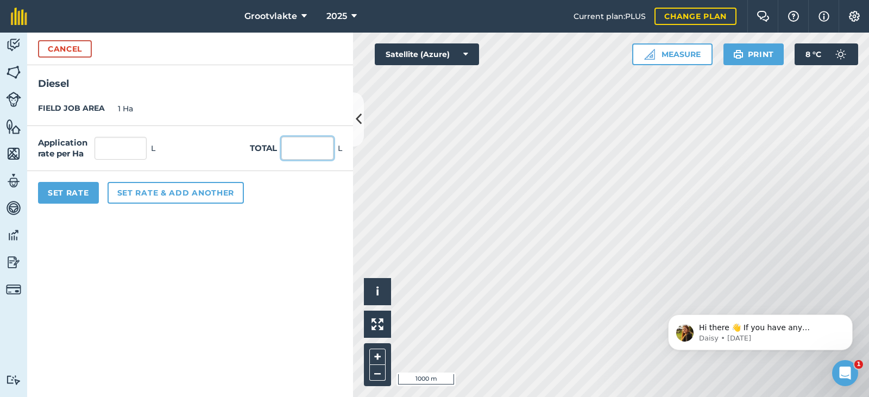
click at [289, 148] on input "text" at bounding box center [307, 148] width 52 height 23
type input "37"
click at [50, 183] on button "Set Rate" at bounding box center [68, 193] width 61 height 22
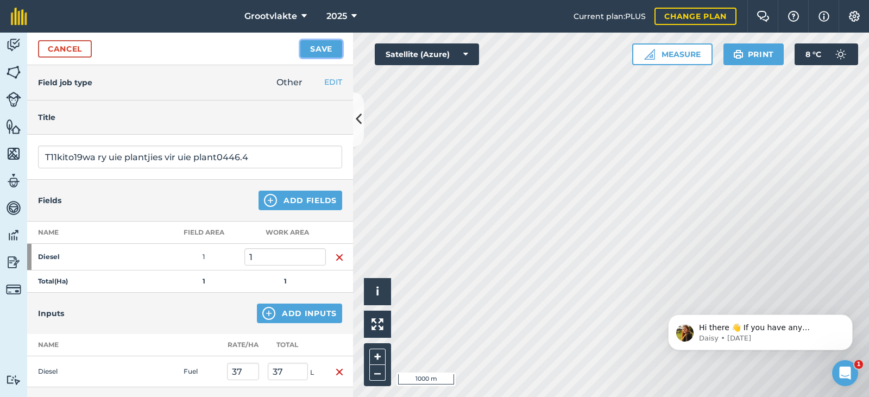
click at [306, 44] on button "Save" at bounding box center [321, 48] width 42 height 17
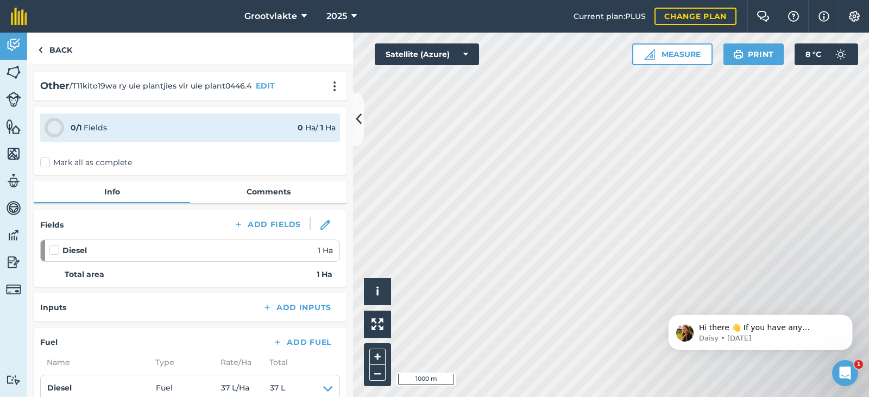
click at [62, 155] on div "0 / 1 Fields 0 Ha / 1 [PERSON_NAME] all as complete" at bounding box center [190, 141] width 313 height 68
click at [61, 164] on label "Mark all as complete" at bounding box center [86, 162] width 92 height 11
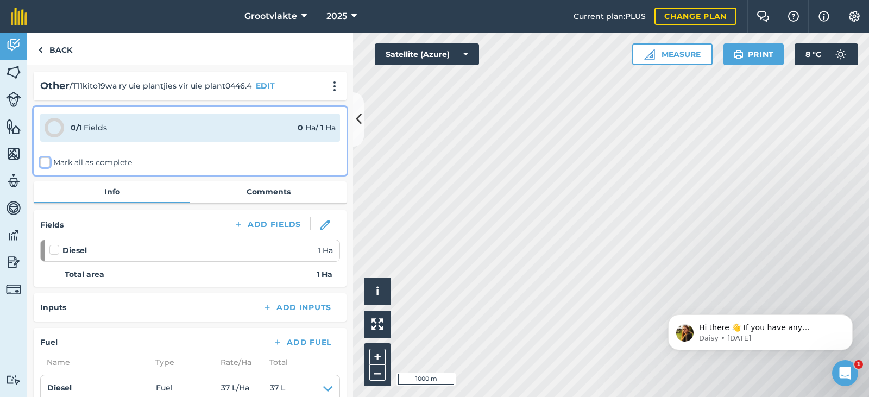
click at [47, 164] on input "Mark all as complete" at bounding box center [43, 160] width 7 height 7
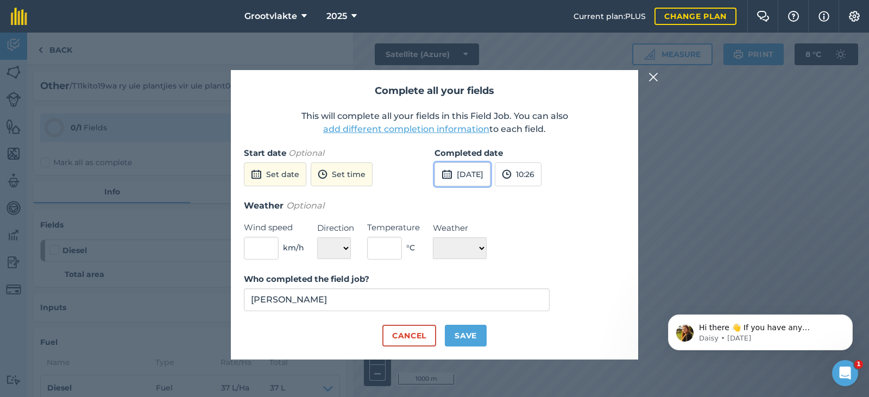
click at [487, 166] on button "[DATE]" at bounding box center [463, 174] width 56 height 24
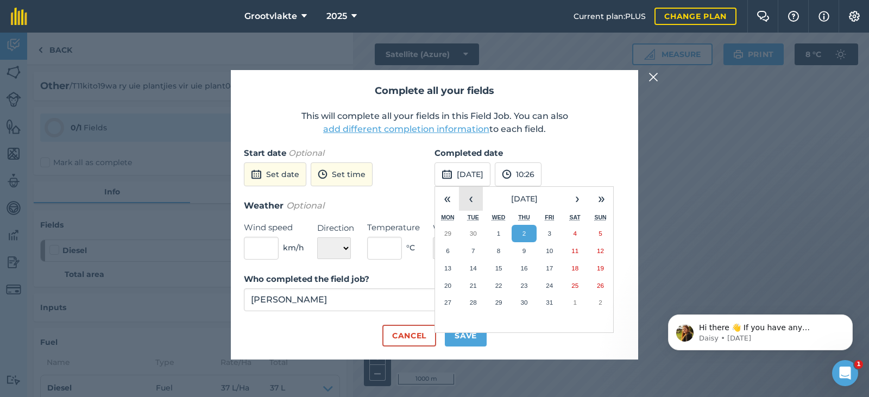
click at [468, 200] on button "‹" at bounding box center [471, 199] width 24 height 24
click at [502, 270] on button "17" at bounding box center [499, 268] width 26 height 17
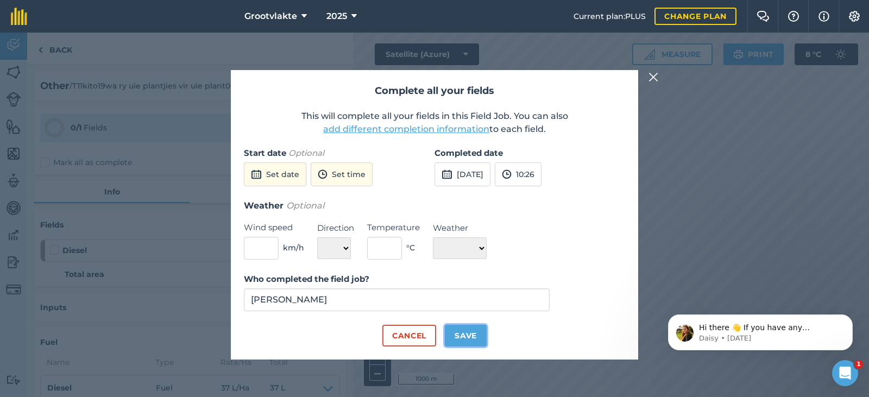
click at [472, 328] on button "Save" at bounding box center [466, 336] width 42 height 22
checkbox input "true"
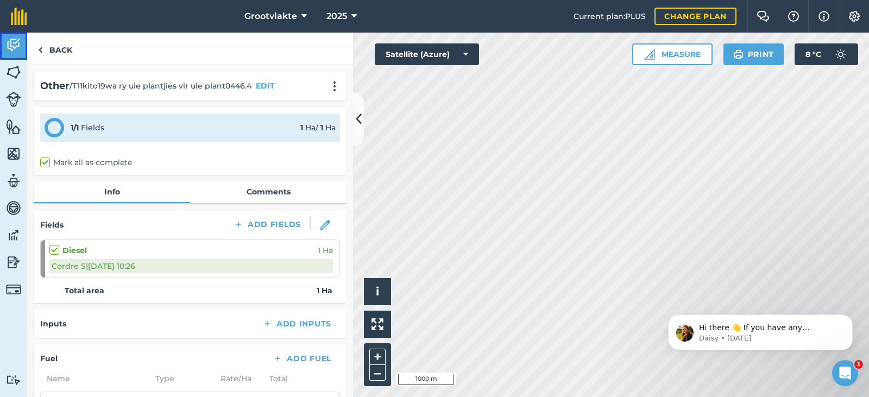
click at [6, 47] on img at bounding box center [13, 45] width 15 height 16
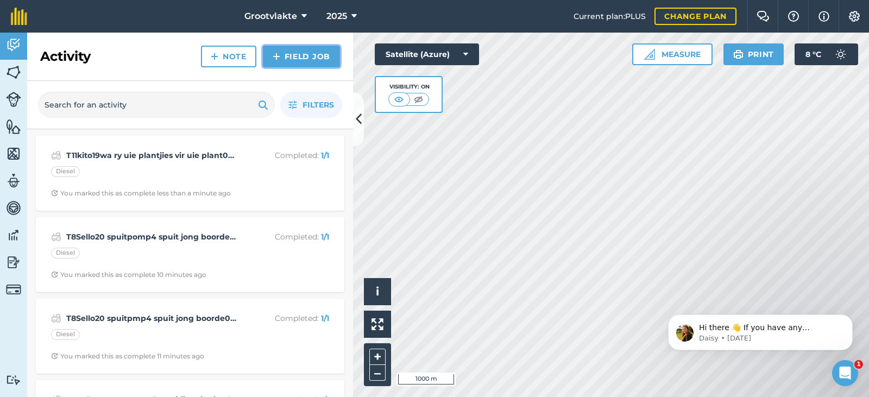
click at [293, 62] on link "Field Job" at bounding box center [301, 57] width 77 height 22
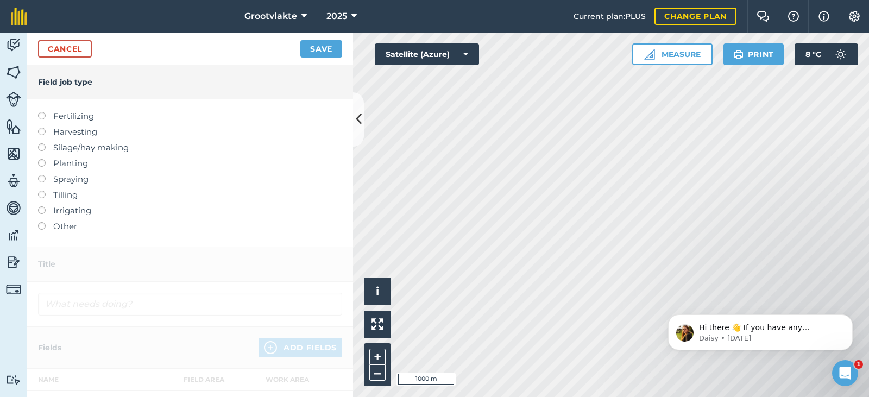
click at [53, 229] on label "Other" at bounding box center [190, 226] width 304 height 13
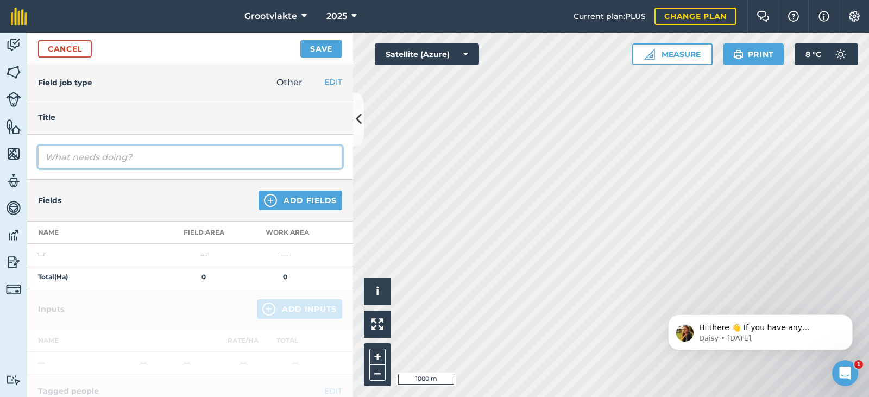
click at [74, 154] on input "text" at bounding box center [190, 157] width 304 height 23
type input "T16Lukas7 wa ry uie plantjies vir uie plant09035"
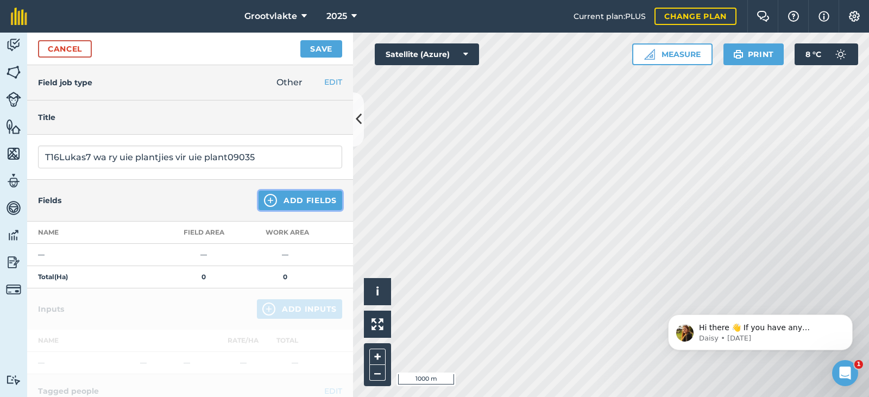
click at [264, 196] on img at bounding box center [270, 200] width 13 height 13
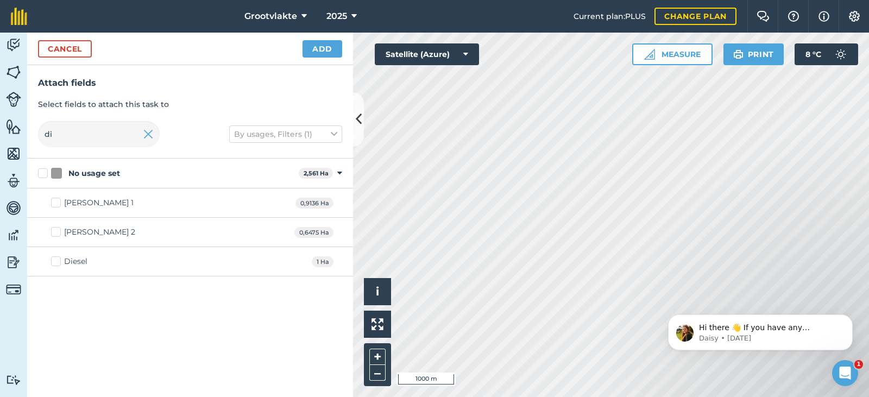
click at [68, 262] on div "Diesel" at bounding box center [75, 261] width 23 height 11
click at [58, 262] on input "Diesel" at bounding box center [54, 259] width 7 height 7
checkbox input "true"
click at [328, 54] on button "Add" at bounding box center [323, 48] width 40 height 17
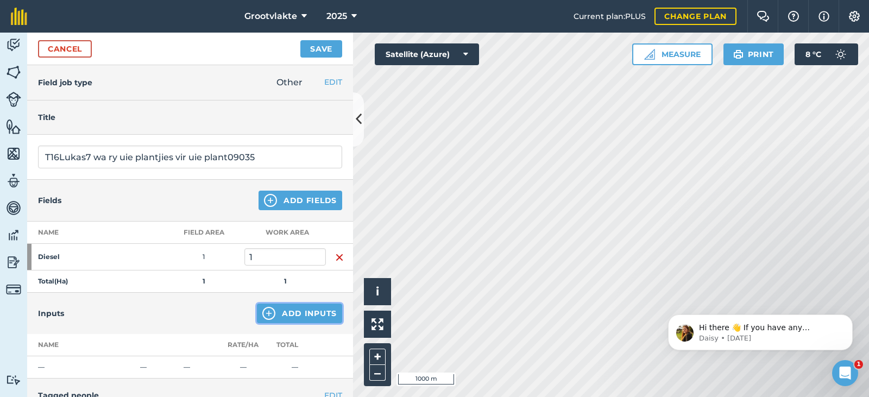
click at [282, 317] on button "Add Inputs" at bounding box center [299, 314] width 85 height 20
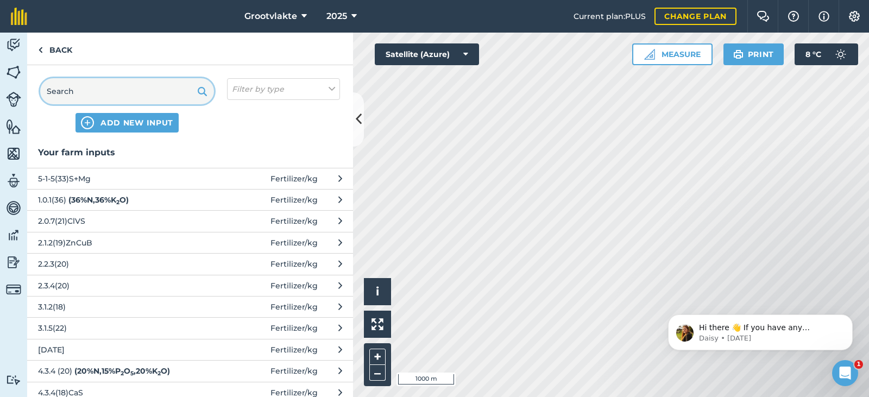
click at [121, 79] on input "text" at bounding box center [127, 91] width 174 height 26
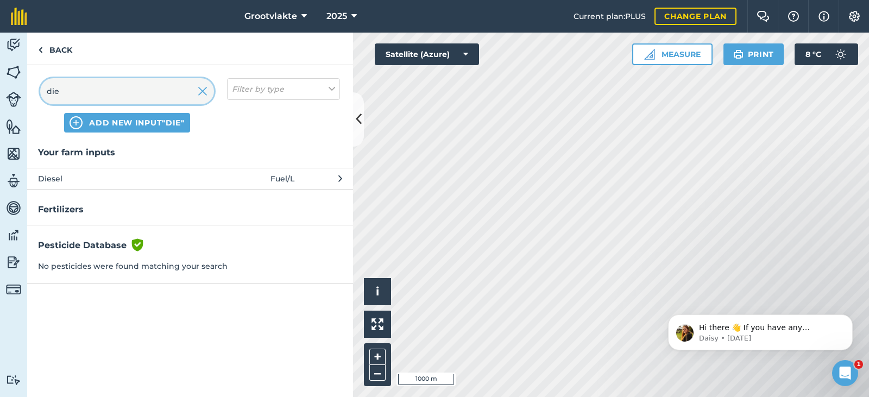
type input "die"
click at [102, 184] on span "Diesel" at bounding box center [127, 179] width 178 height 12
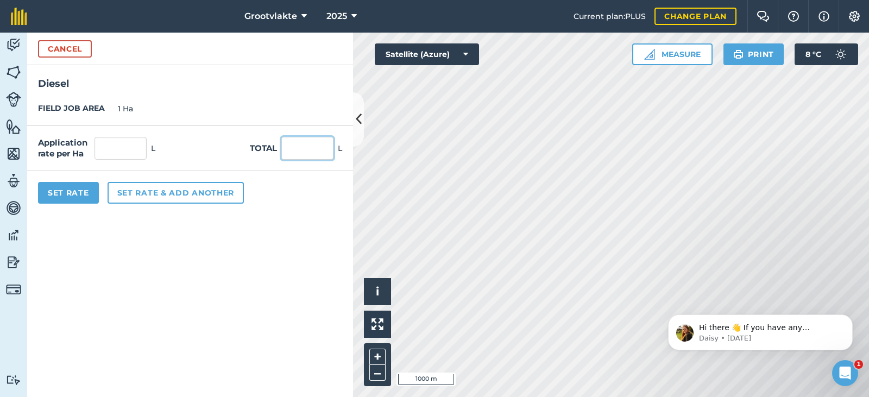
click at [303, 150] on input "text" at bounding box center [307, 148] width 52 height 23
type input "39"
click at [74, 188] on button "Set Rate" at bounding box center [68, 193] width 61 height 22
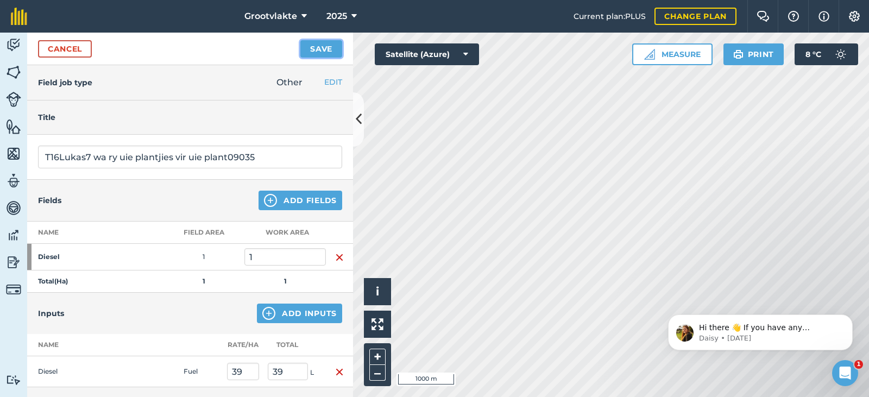
click at [322, 48] on button "Save" at bounding box center [321, 48] width 42 height 17
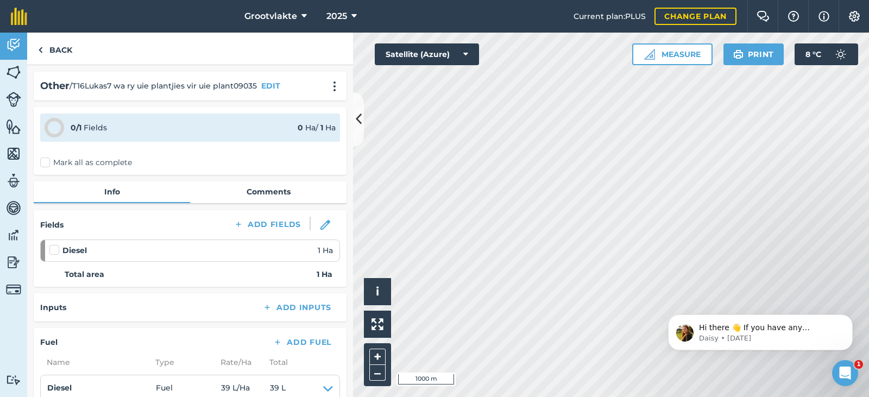
click at [59, 171] on div "0 / 1 Fields 0 Ha / 1 [PERSON_NAME] all as complete" at bounding box center [190, 141] width 313 height 68
click at [50, 163] on label "Mark all as complete" at bounding box center [86, 162] width 92 height 11
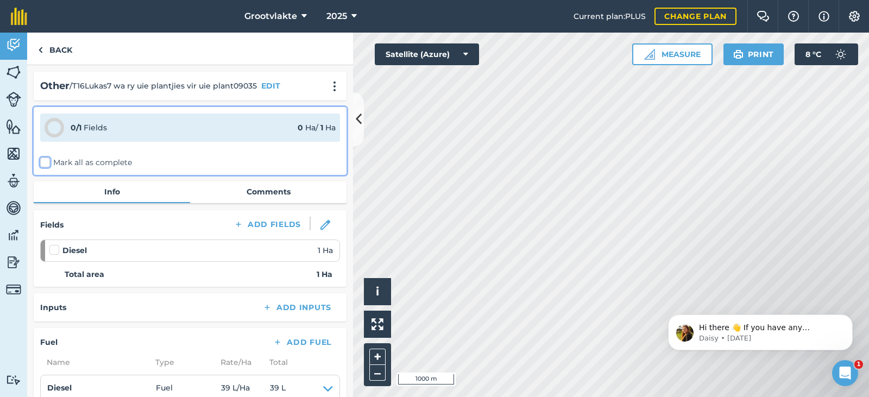
click at [47, 163] on input "Mark all as complete" at bounding box center [43, 160] width 7 height 7
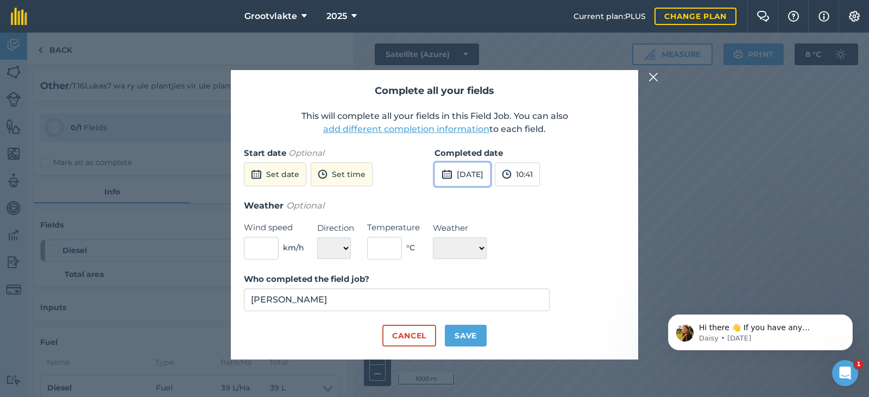
click at [482, 182] on button "[DATE]" at bounding box center [463, 174] width 56 height 24
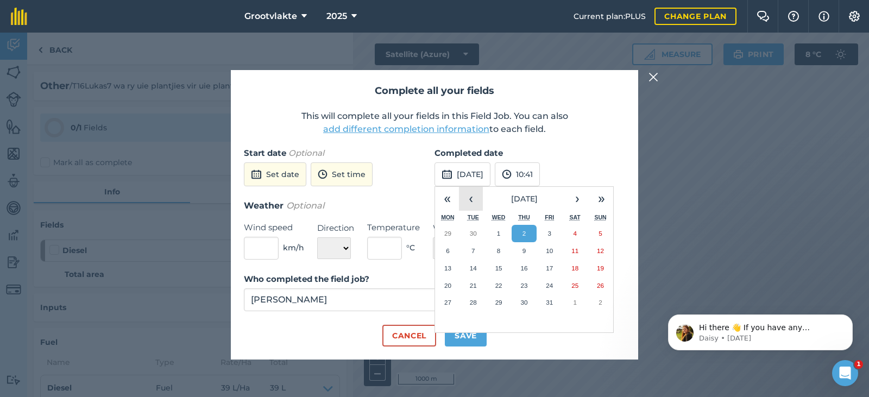
drag, startPoint x: 470, startPoint y: 197, endPoint x: 471, endPoint y: 223, distance: 25.6
click at [470, 205] on button "‹" at bounding box center [471, 199] width 24 height 24
drag, startPoint x: 488, startPoint y: 266, endPoint x: 483, endPoint y: 276, distance: 11.7
click at [489, 269] on button "17" at bounding box center [499, 268] width 26 height 17
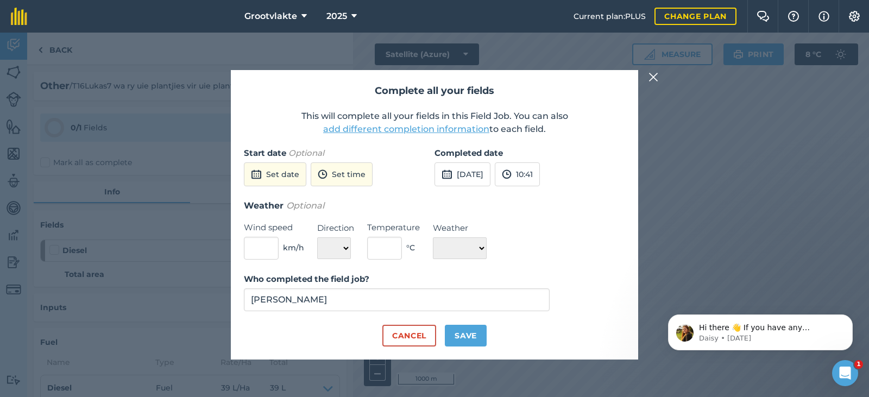
click at [454, 323] on div "Who completed the field job? [PERSON_NAME]" at bounding box center [434, 299] width 381 height 52
click at [458, 340] on button "Save" at bounding box center [466, 336] width 42 height 22
checkbox input "true"
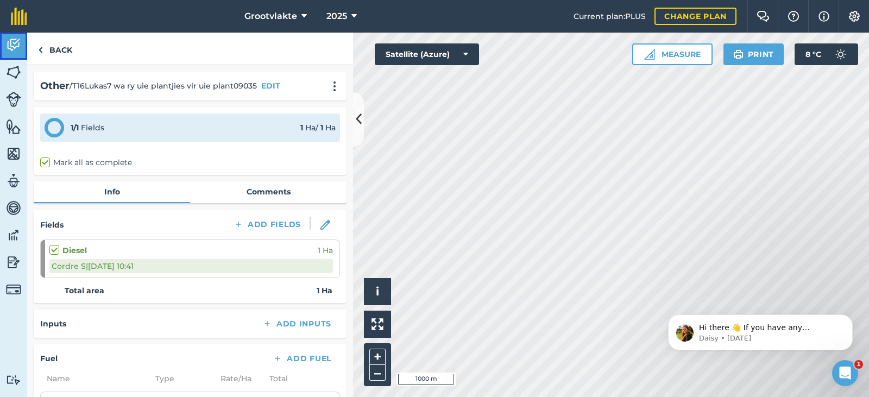
click at [15, 42] on img at bounding box center [13, 45] width 15 height 16
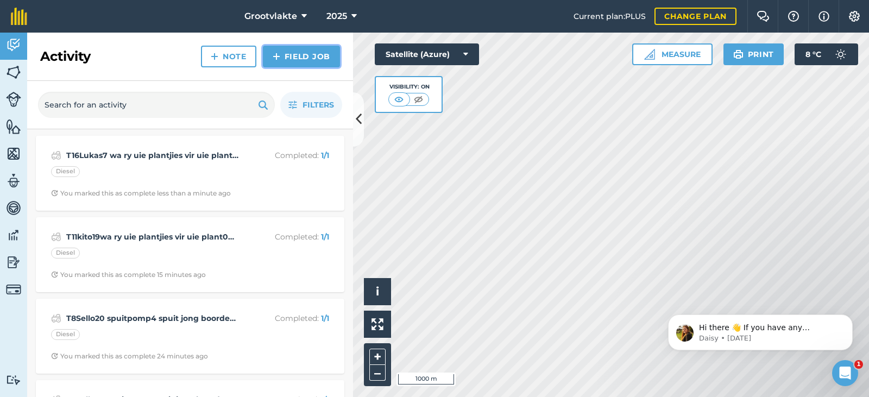
click at [289, 62] on link "Field Job" at bounding box center [301, 57] width 77 height 22
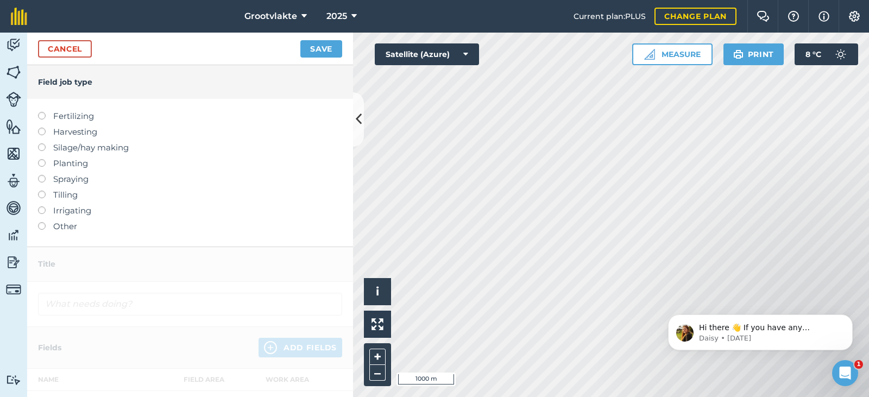
drag, startPoint x: 78, startPoint y: 225, endPoint x: 85, endPoint y: 213, distance: 14.4
click at [78, 223] on label "Other" at bounding box center [190, 226] width 304 height 13
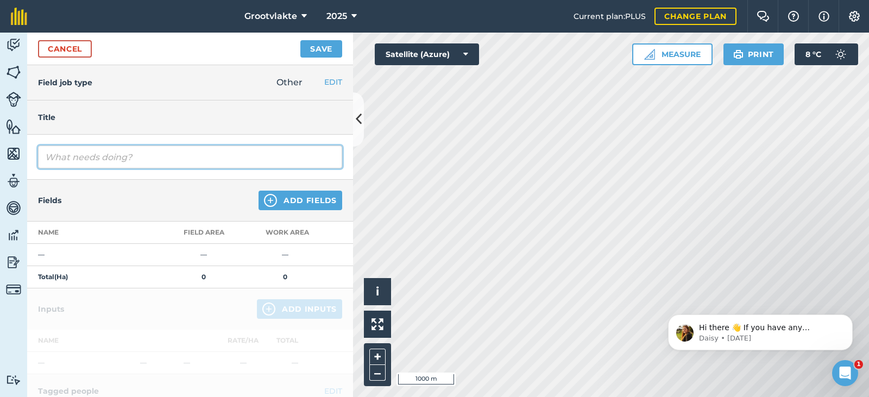
click at [115, 151] on input "text" at bounding box center [190, 157] width 304 height 23
type input "T15No148 kratwa huisonderhoud00702"
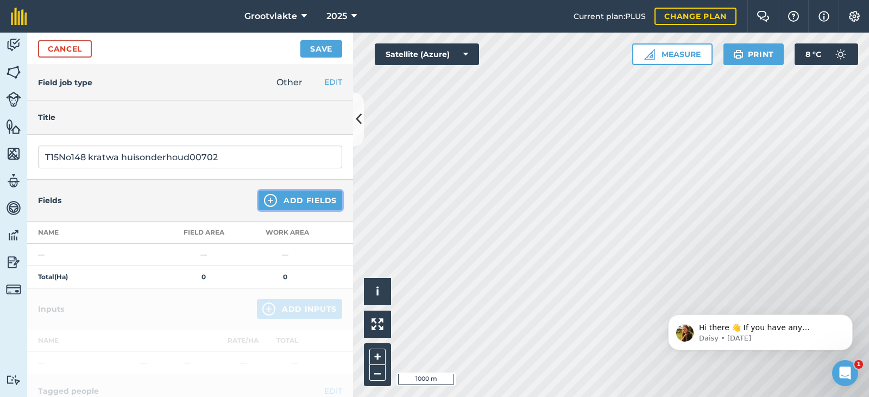
click at [285, 201] on button "Add Fields" at bounding box center [301, 201] width 84 height 20
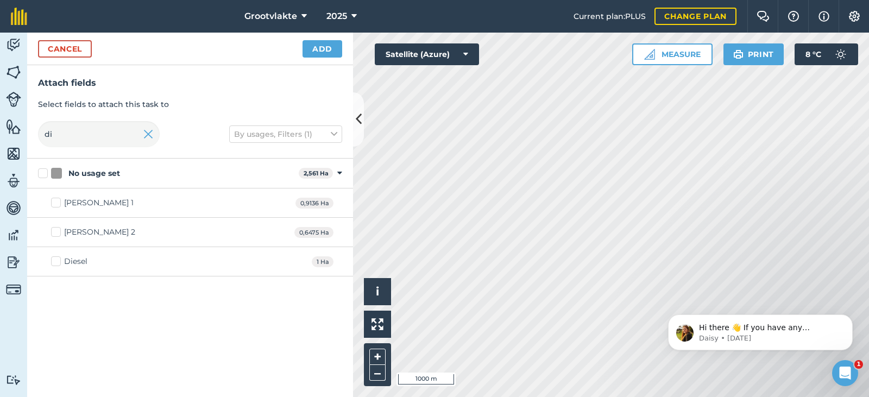
click at [74, 262] on div "Diesel" at bounding box center [75, 261] width 23 height 11
click at [58, 262] on input "Diesel" at bounding box center [54, 259] width 7 height 7
checkbox input "true"
click at [339, 49] on button "Add" at bounding box center [323, 48] width 40 height 17
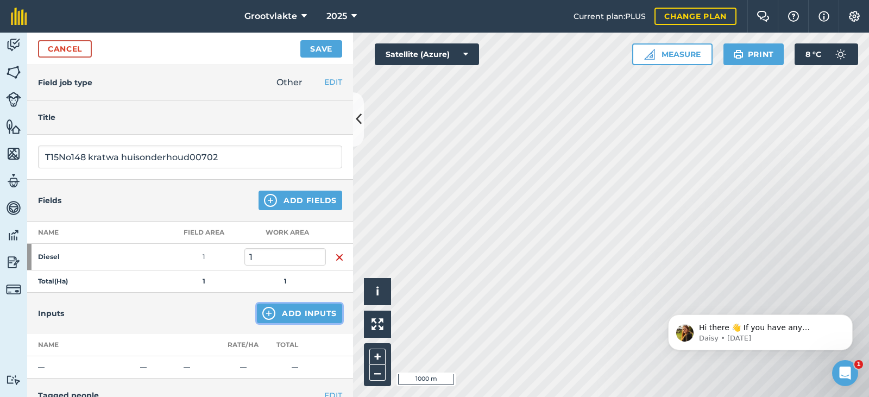
click at [296, 307] on button "Add Inputs" at bounding box center [299, 314] width 85 height 20
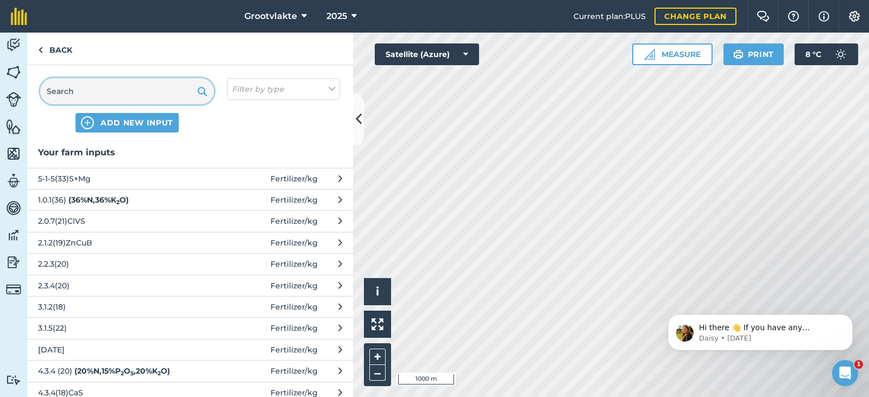
click at [143, 89] on input "text" at bounding box center [127, 91] width 174 height 26
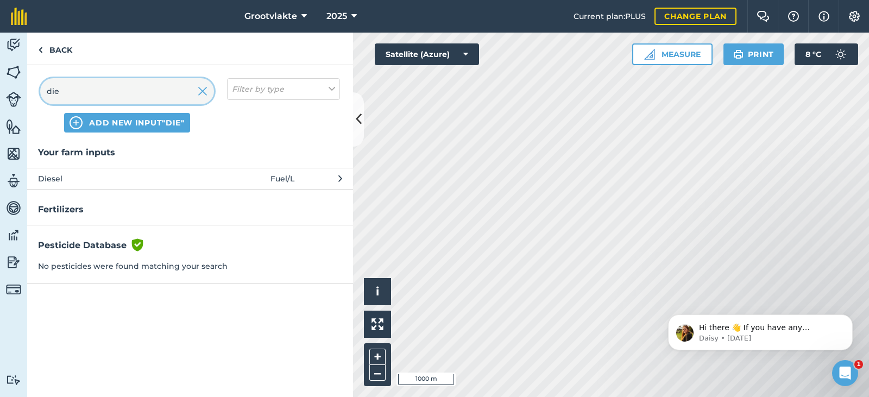
type input "die"
click at [103, 179] on span "Diesel" at bounding box center [127, 179] width 178 height 12
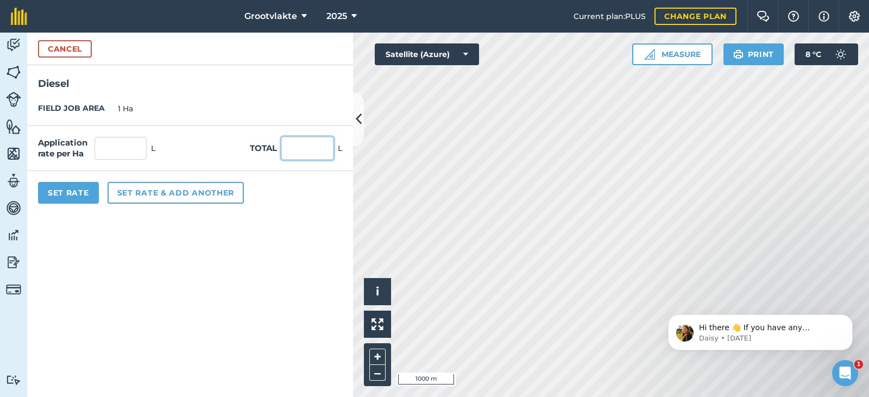
click at [302, 144] on input "text" at bounding box center [307, 148] width 52 height 23
type input "39"
click at [82, 185] on button "Set Rate" at bounding box center [68, 193] width 61 height 22
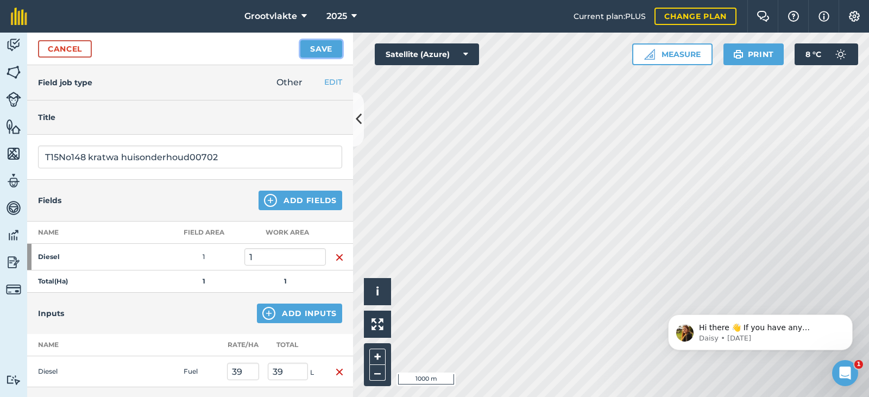
click at [321, 48] on button "Save" at bounding box center [321, 48] width 42 height 17
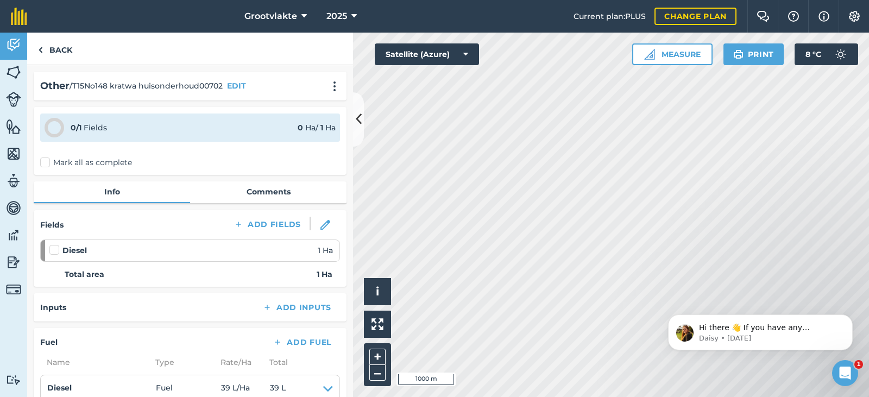
click at [53, 163] on label "Mark all as complete" at bounding box center [86, 162] width 92 height 11
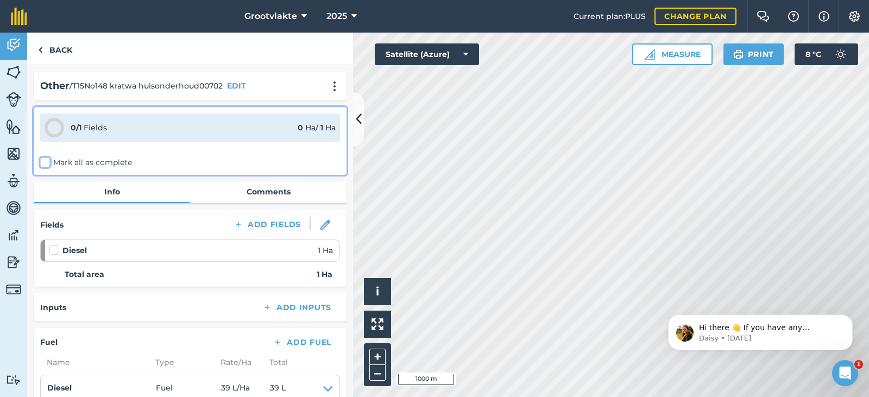
click at [47, 163] on input "Mark all as complete" at bounding box center [43, 160] width 7 height 7
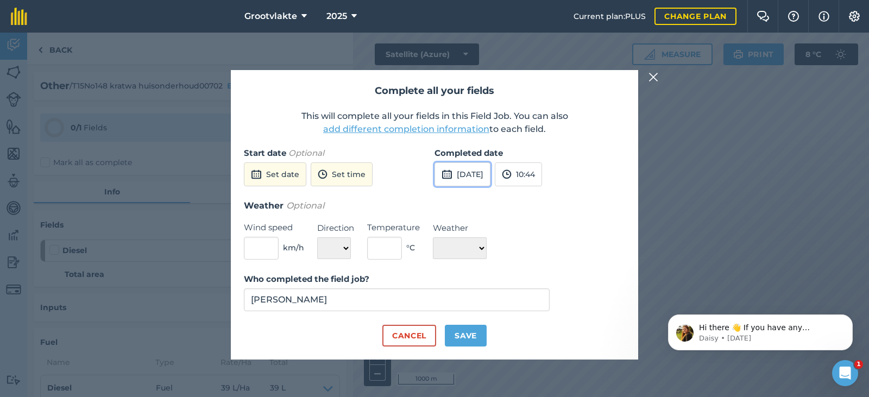
click at [487, 178] on button "[DATE]" at bounding box center [463, 174] width 56 height 24
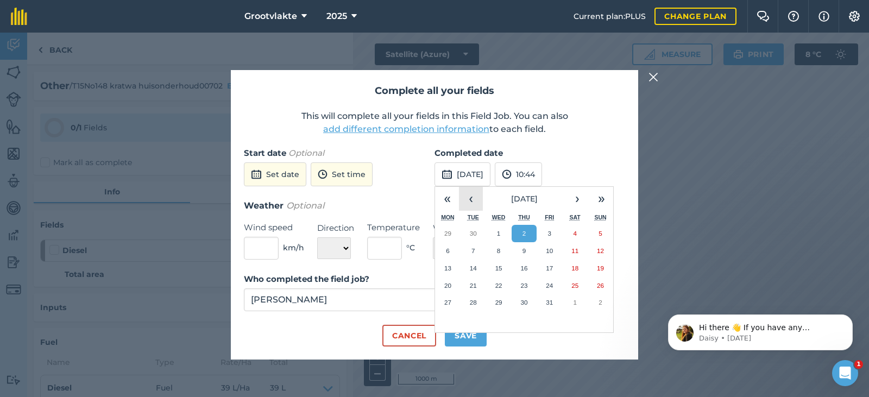
drag, startPoint x: 468, startPoint y: 194, endPoint x: 472, endPoint y: 202, distance: 9.0
click at [471, 198] on button "‹" at bounding box center [471, 199] width 24 height 24
drag, startPoint x: 494, startPoint y: 261, endPoint x: 499, endPoint y: 307, distance: 46.4
click at [497, 269] on button "17" at bounding box center [499, 268] width 26 height 17
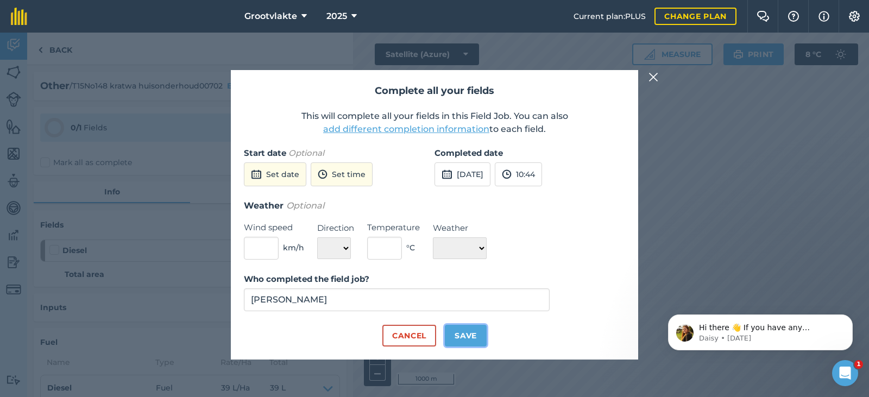
click at [464, 336] on button "Save" at bounding box center [466, 336] width 42 height 22
checkbox input "true"
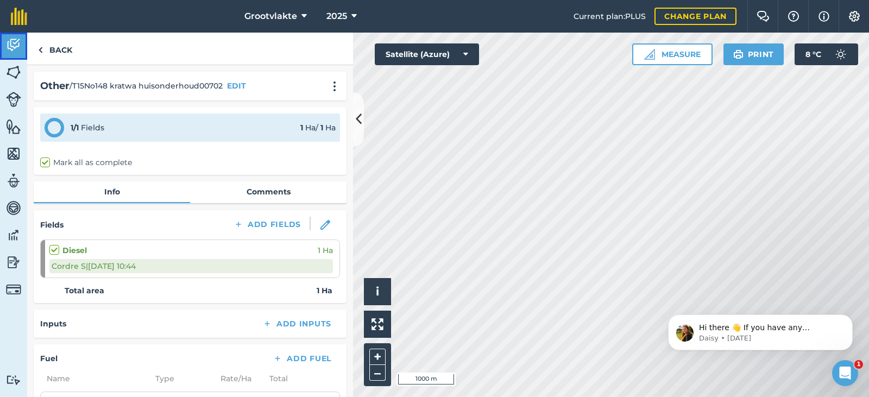
click at [24, 48] on link "Activity" at bounding box center [13, 46] width 27 height 27
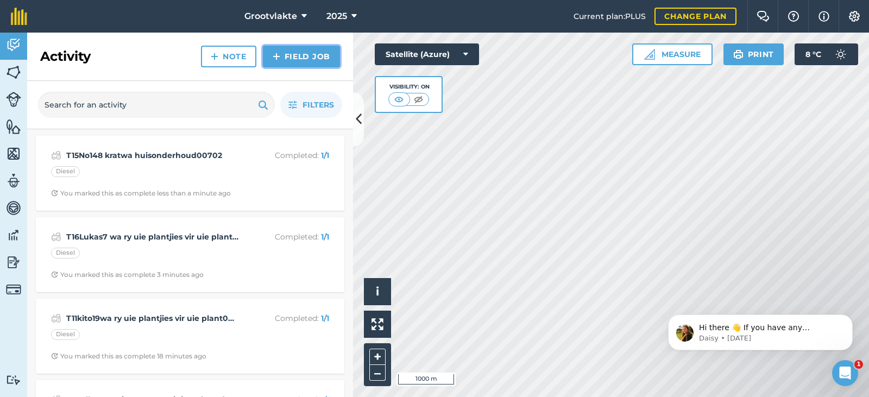
click at [303, 60] on link "Field Job" at bounding box center [301, 57] width 77 height 22
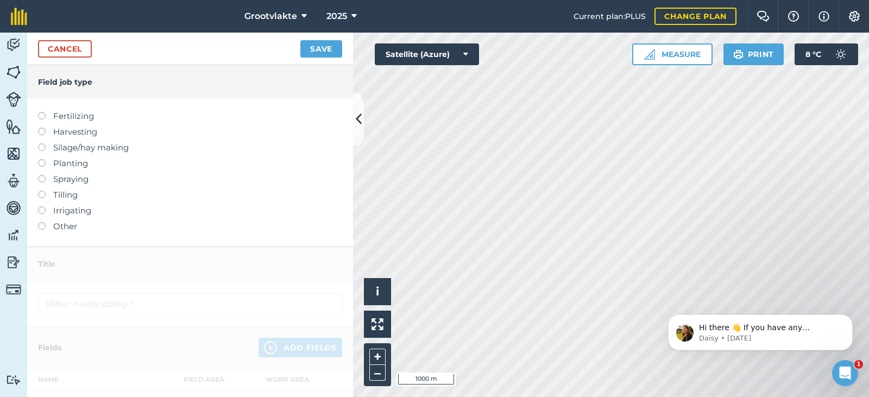
drag, startPoint x: 61, startPoint y: 227, endPoint x: 80, endPoint y: 196, distance: 36.3
click at [62, 227] on label "Other" at bounding box center [190, 226] width 304 height 13
click at [55, 225] on label "Other" at bounding box center [190, 226] width 304 height 13
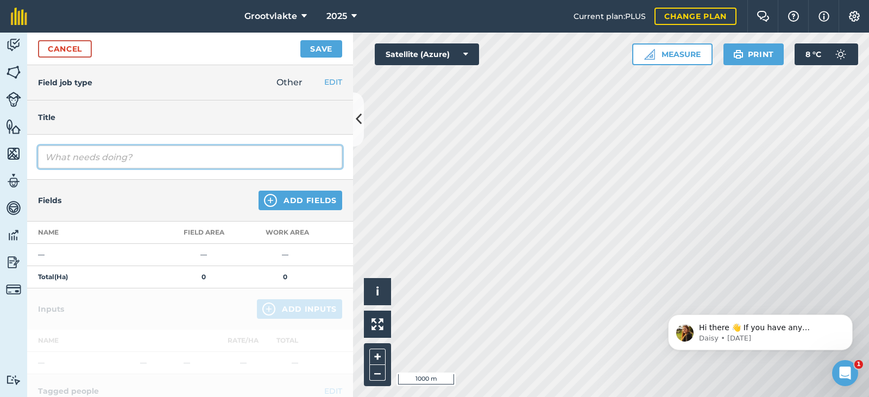
click at [94, 161] on input "text" at bounding box center [190, 157] width 304 height 23
type input "T17Degania2 spuit uie lande4326.4"
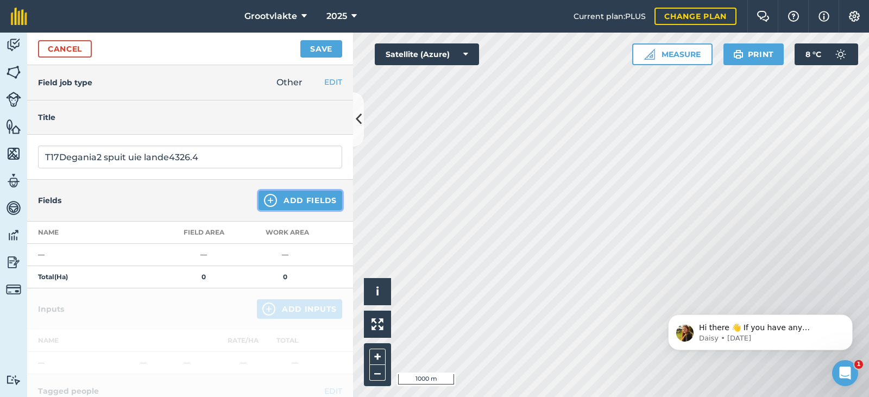
click at [293, 205] on button "Add Fields" at bounding box center [301, 201] width 84 height 20
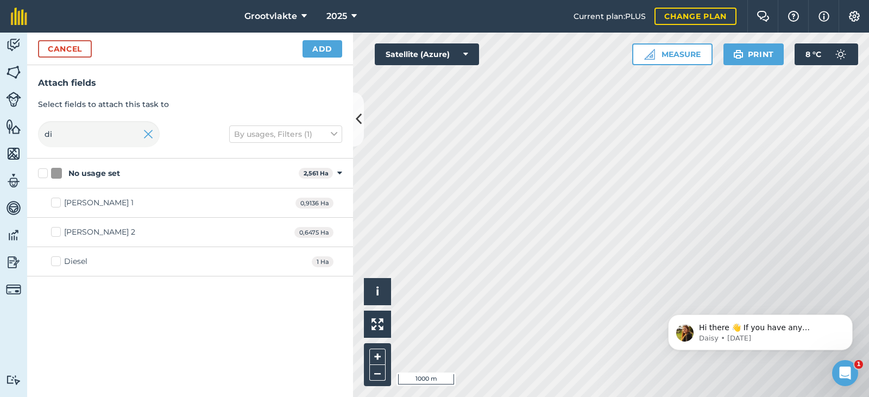
click at [76, 253] on div "Diesel 1 Ha" at bounding box center [190, 261] width 326 height 29
click at [76, 260] on div "Diesel" at bounding box center [75, 261] width 23 height 11
click at [58, 260] on input "Diesel" at bounding box center [54, 259] width 7 height 7
checkbox input "true"
click at [320, 40] on button "Add" at bounding box center [323, 48] width 40 height 17
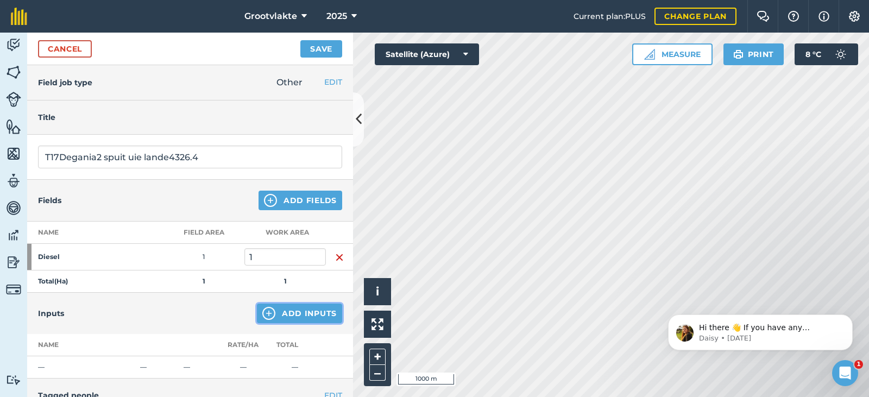
click at [273, 316] on button "Add Inputs" at bounding box center [299, 314] width 85 height 20
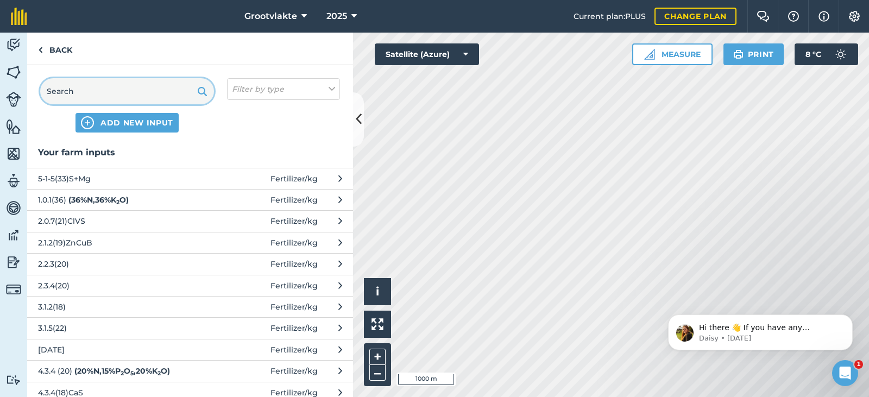
click at [80, 84] on input "text" at bounding box center [127, 91] width 174 height 26
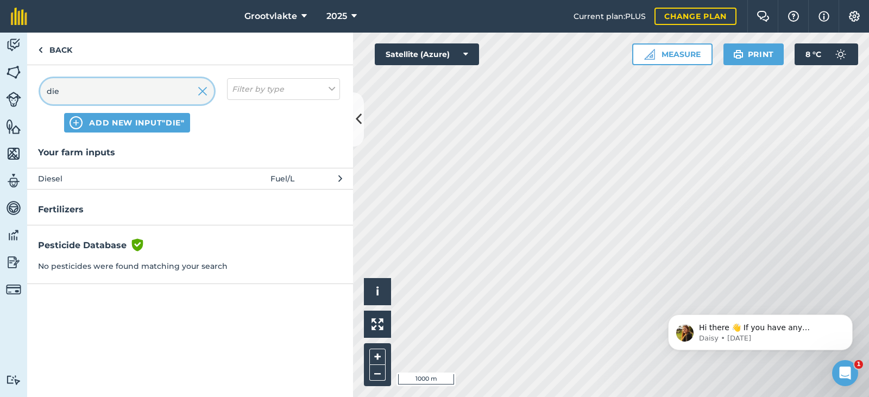
type input "die"
click at [74, 179] on span "Diesel" at bounding box center [127, 179] width 178 height 12
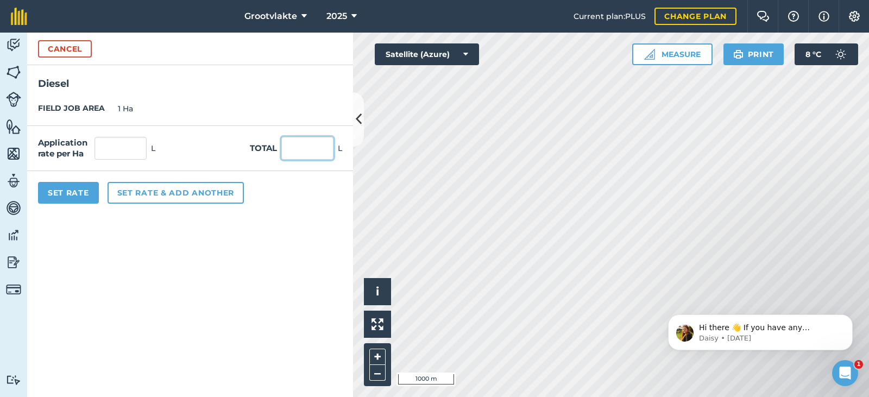
click at [288, 156] on input "text" at bounding box center [307, 148] width 52 height 23
type input "60"
click at [67, 191] on button "Set Rate" at bounding box center [68, 193] width 61 height 22
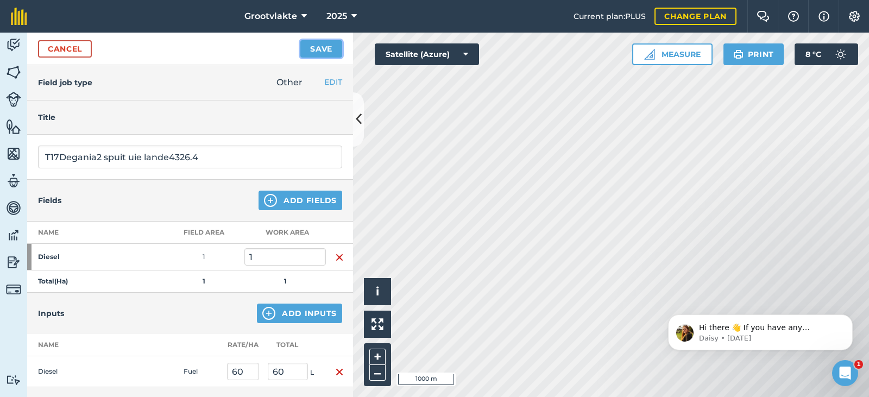
click at [319, 42] on button "Save" at bounding box center [321, 48] width 42 height 17
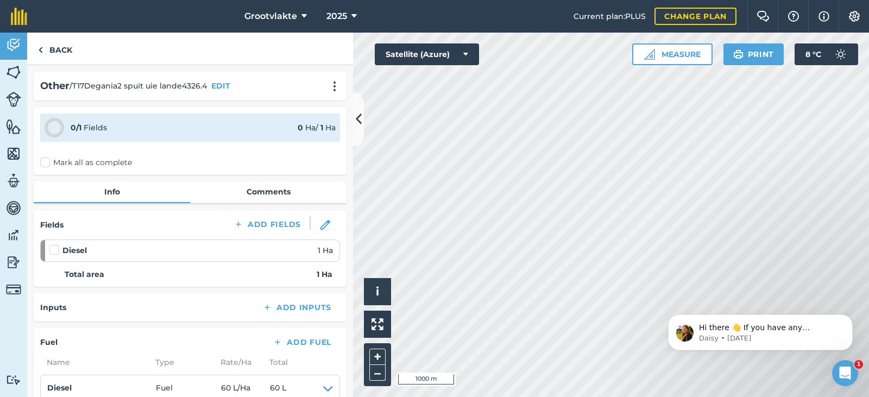
click at [51, 164] on label "Mark all as complete" at bounding box center [86, 162] width 92 height 11
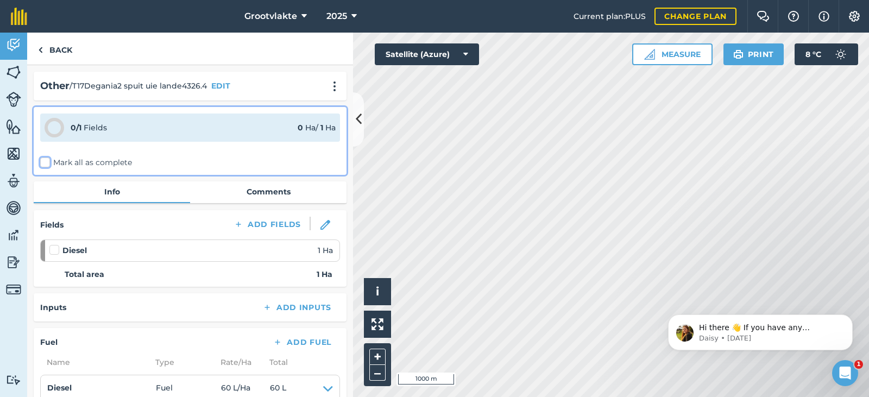
click at [47, 164] on input "Mark all as complete" at bounding box center [43, 160] width 7 height 7
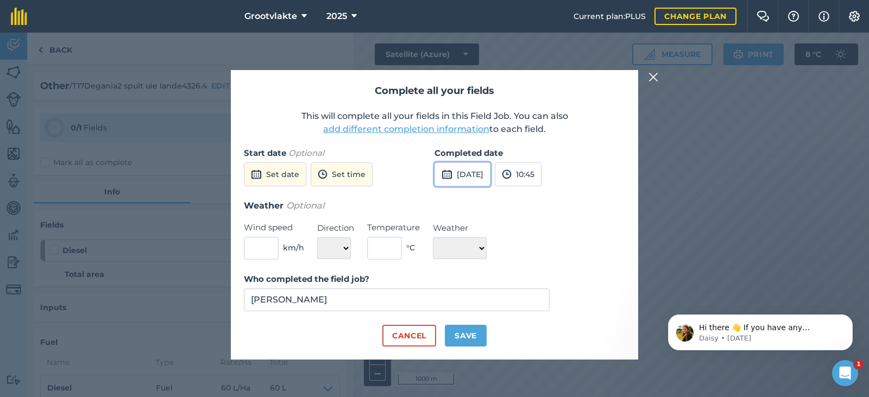
click at [452, 175] on img at bounding box center [447, 174] width 11 height 13
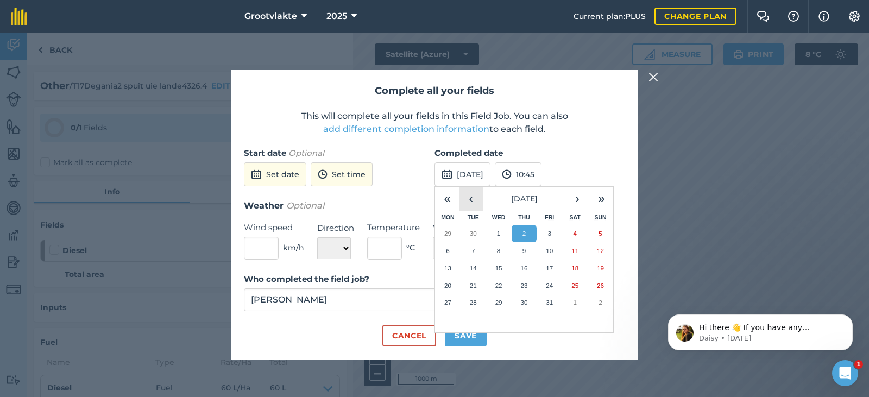
click at [468, 199] on button "‹" at bounding box center [471, 199] width 24 height 24
click at [493, 266] on button "17" at bounding box center [499, 268] width 26 height 17
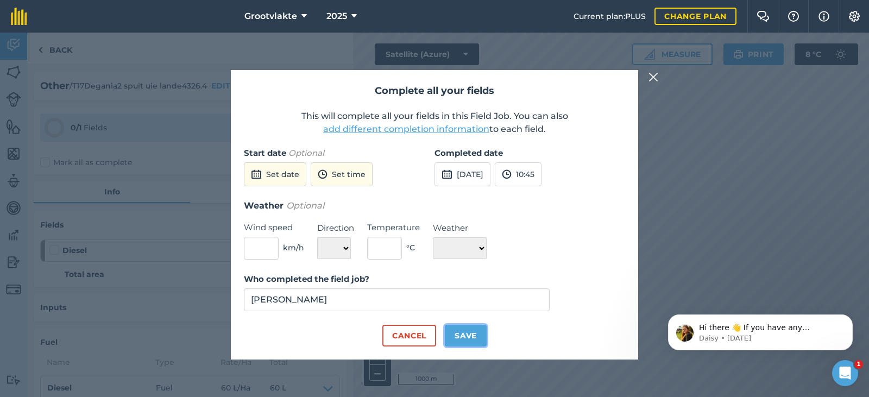
click at [462, 334] on button "Save" at bounding box center [466, 336] width 42 height 22
checkbox input "true"
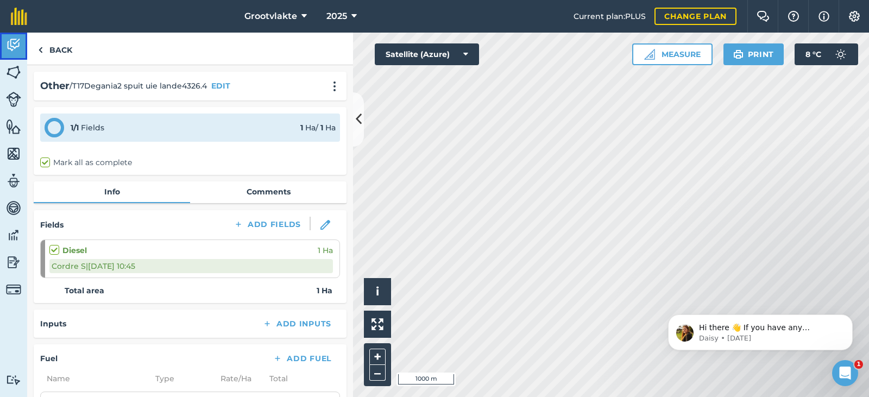
click at [15, 53] on img at bounding box center [13, 45] width 15 height 16
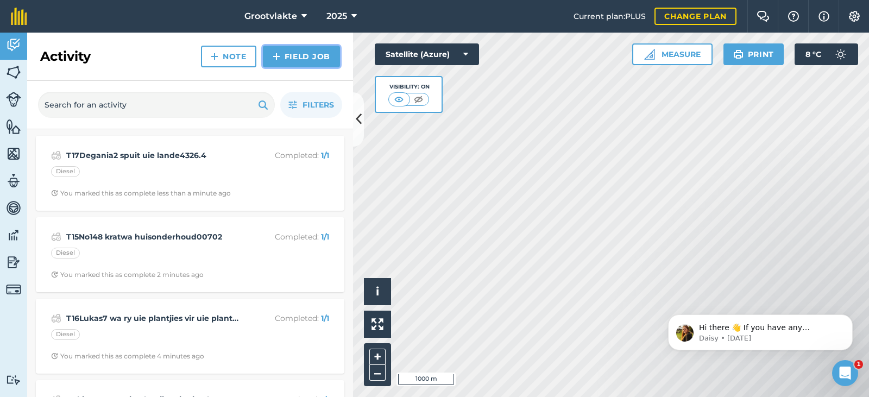
click at [298, 63] on link "Field Job" at bounding box center [301, 57] width 77 height 22
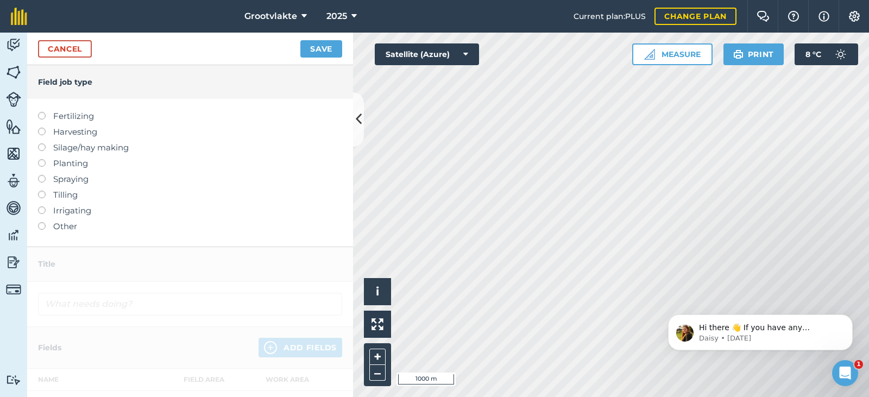
drag, startPoint x: 77, startPoint y: 228, endPoint x: 100, endPoint y: 195, distance: 40.1
click at [77, 227] on label "Other" at bounding box center [190, 226] width 304 height 13
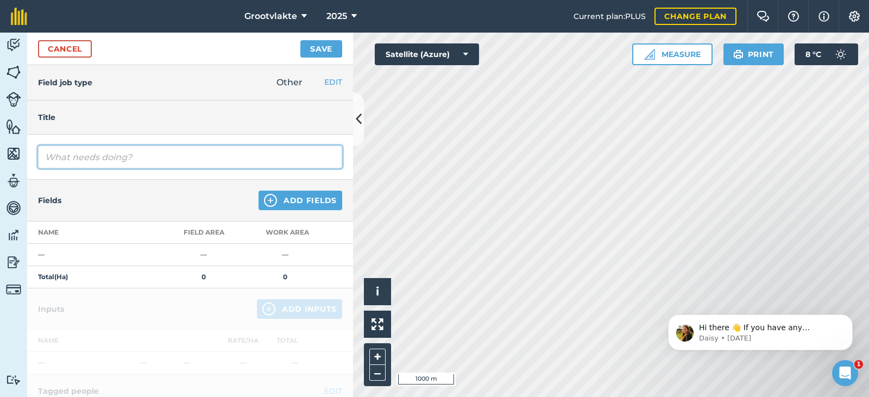
click at [112, 160] on input "text" at bounding box center [190, 157] width 304 height 23
type input "T18Ricky rolgrop grondvoorbreiding vir uie plant156042"
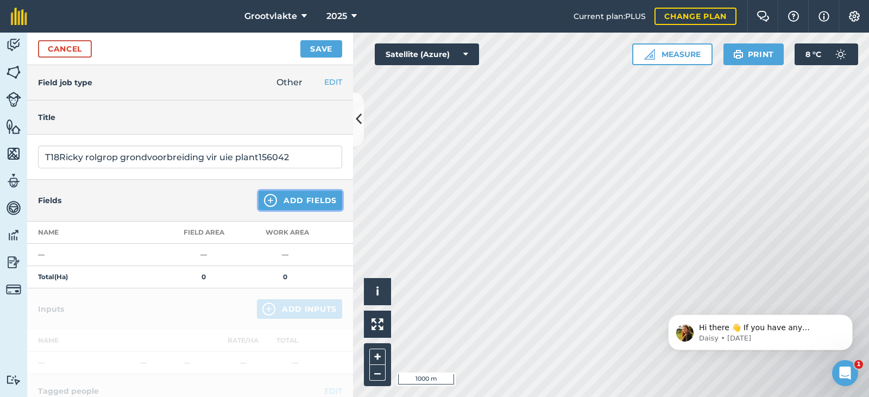
click at [294, 195] on button "Add Fields" at bounding box center [301, 201] width 84 height 20
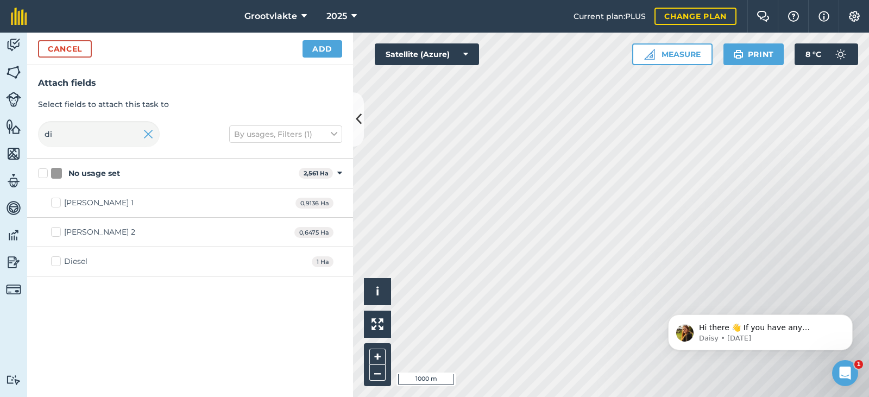
click at [76, 260] on div "Diesel" at bounding box center [75, 261] width 23 height 11
click at [58, 260] on input "Diesel" at bounding box center [54, 259] width 7 height 7
checkbox input "true"
click at [317, 48] on button "Add" at bounding box center [323, 48] width 40 height 17
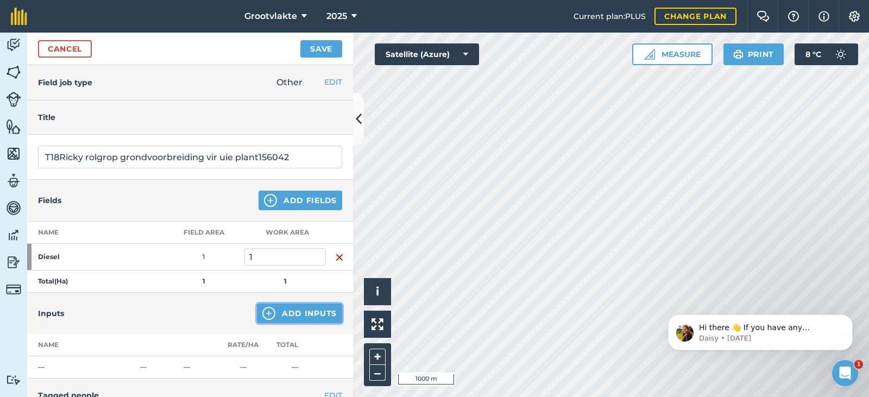
click at [287, 315] on button "Add Inputs" at bounding box center [299, 314] width 85 height 20
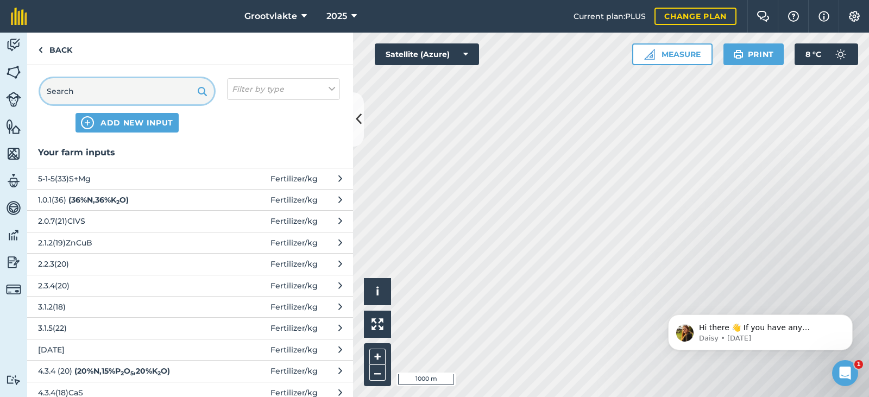
click at [92, 89] on input "text" at bounding box center [127, 91] width 174 height 26
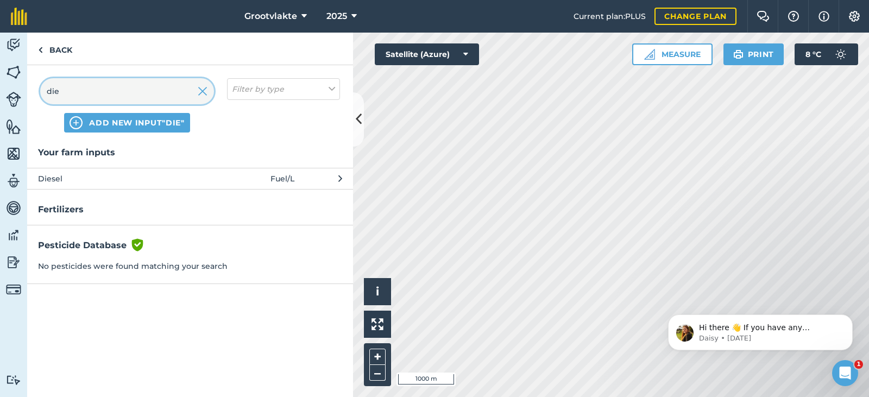
type input "die"
click at [68, 180] on span "Diesel" at bounding box center [127, 179] width 178 height 12
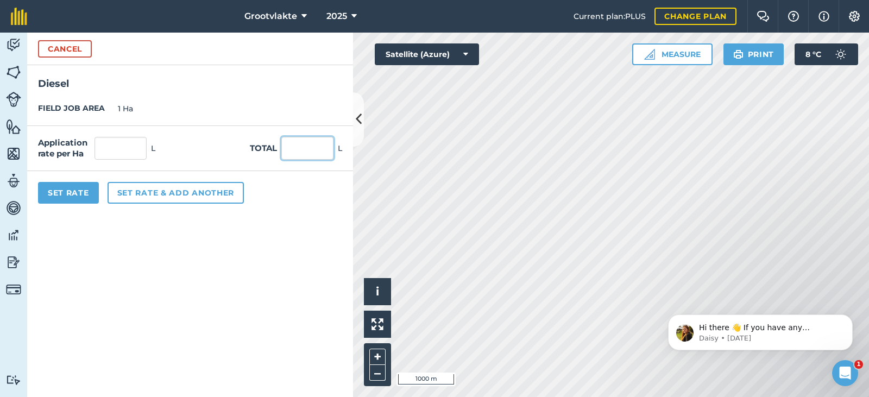
click at [290, 150] on input "text" at bounding box center [307, 148] width 52 height 23
type input "48"
click at [67, 189] on button "Set Rate" at bounding box center [68, 193] width 61 height 22
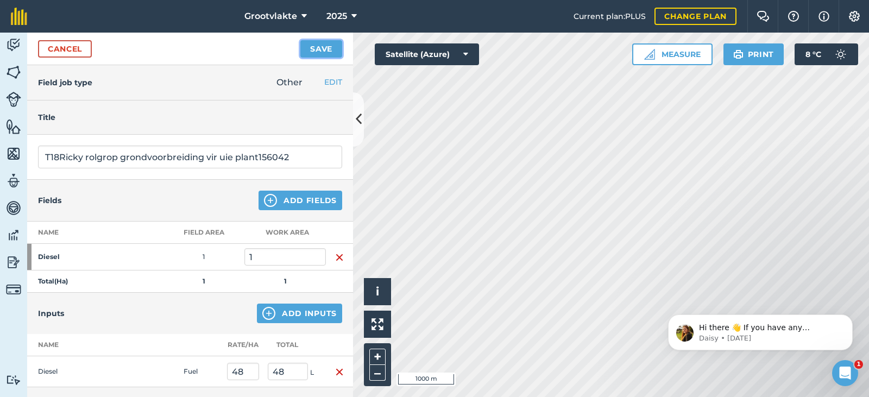
click at [318, 44] on button "Save" at bounding box center [321, 48] width 42 height 17
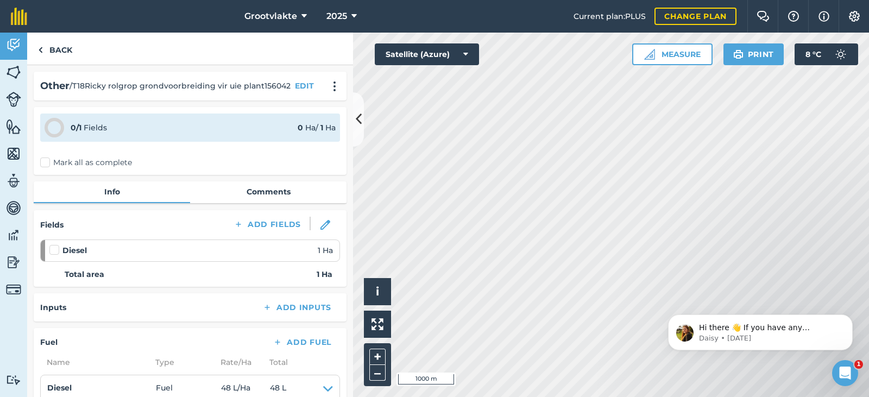
click at [51, 164] on label "Mark all as complete" at bounding box center [86, 162] width 92 height 11
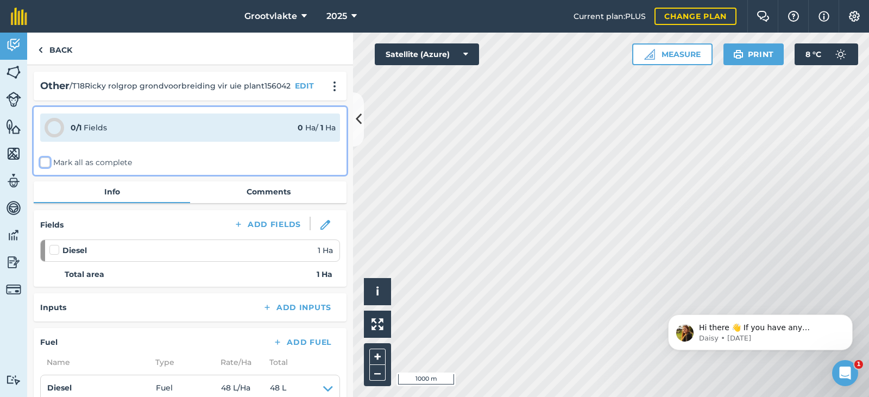
click at [47, 164] on input "Mark all as complete" at bounding box center [43, 160] width 7 height 7
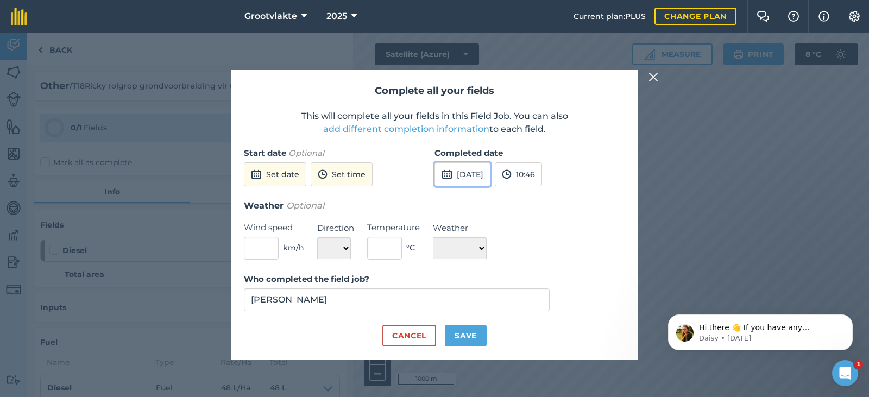
click at [483, 177] on button "[DATE]" at bounding box center [463, 174] width 56 height 24
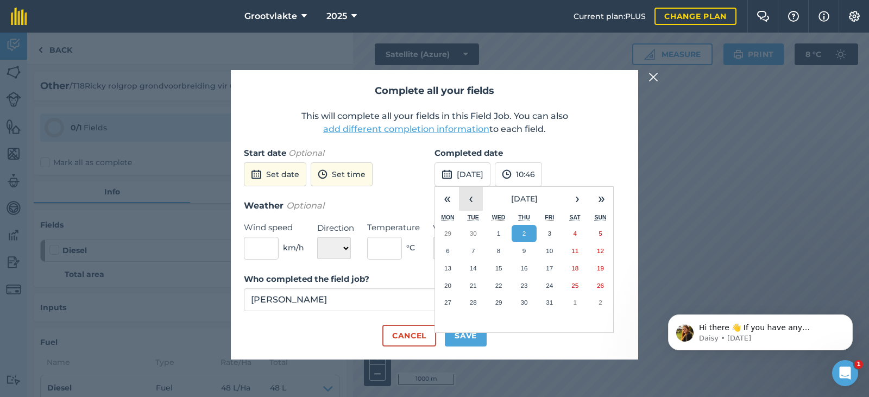
click at [472, 198] on button "‹" at bounding box center [471, 199] width 24 height 24
click at [499, 263] on button "17" at bounding box center [499, 268] width 26 height 17
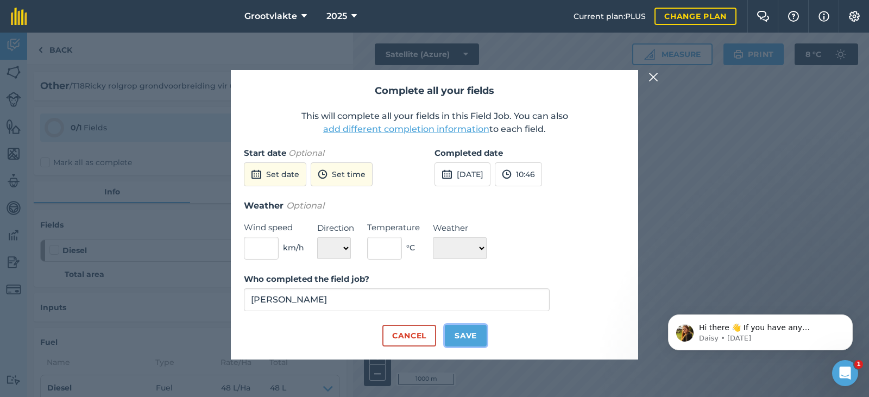
click at [474, 331] on button "Save" at bounding box center [466, 336] width 42 height 22
checkbox input "true"
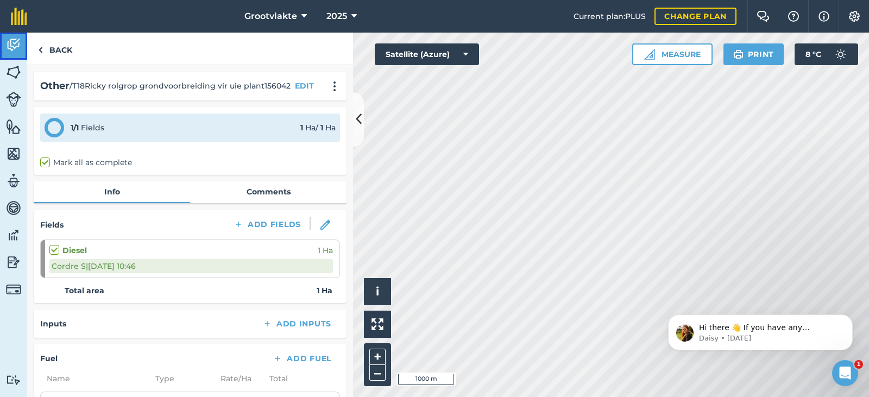
click at [20, 52] on img at bounding box center [13, 45] width 15 height 16
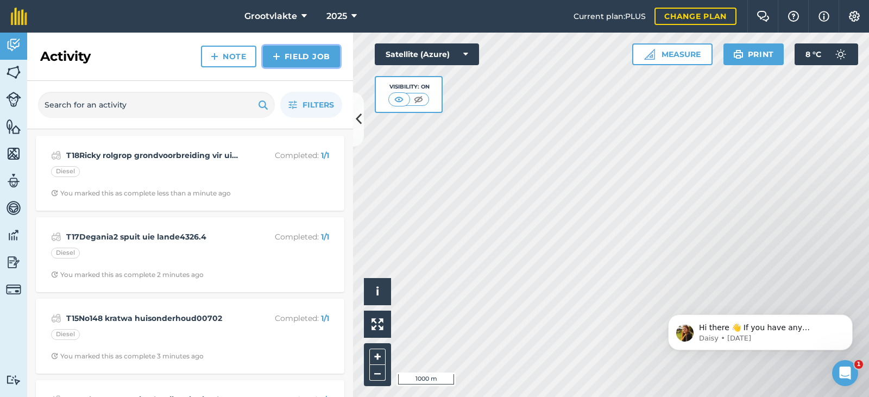
click at [296, 60] on link "Field Job" at bounding box center [301, 57] width 77 height 22
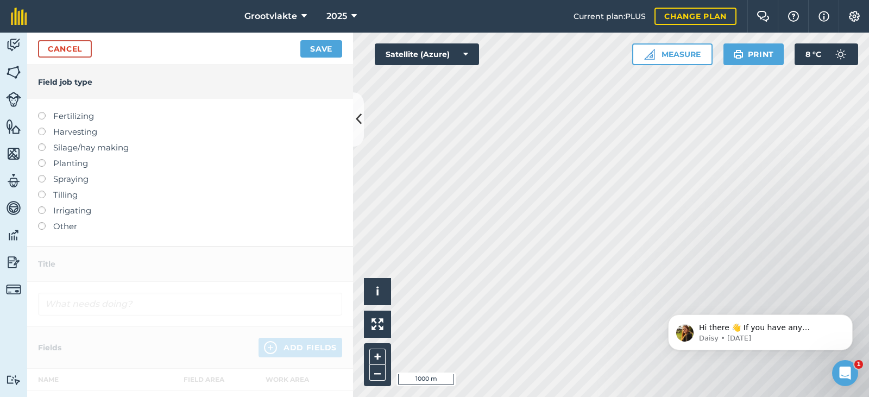
click at [52, 222] on div at bounding box center [45, 221] width 15 height 2
click at [64, 225] on label "Other" at bounding box center [190, 226] width 304 height 13
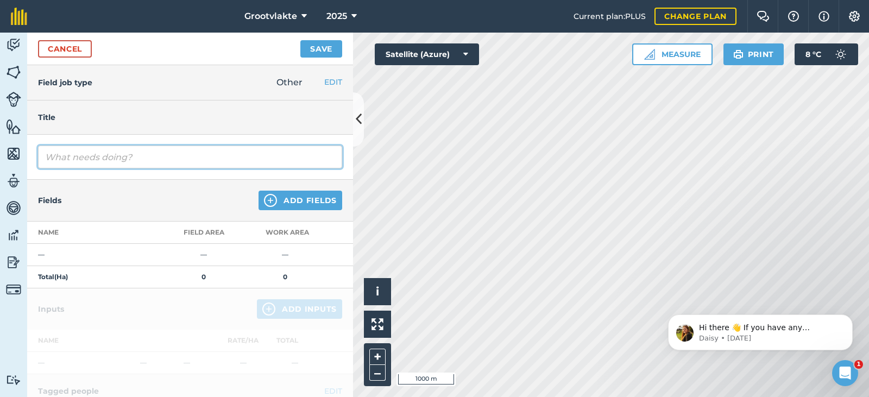
click at [113, 157] on input "text" at bounding box center [190, 157] width 304 height 23
type input "T19Willem spuitpomp1 spuit appael boorde716.1"
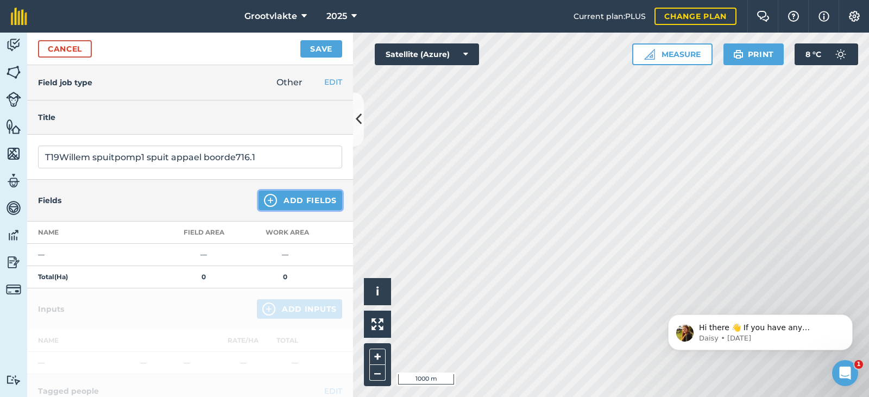
click at [294, 205] on button "Add Fields" at bounding box center [301, 201] width 84 height 20
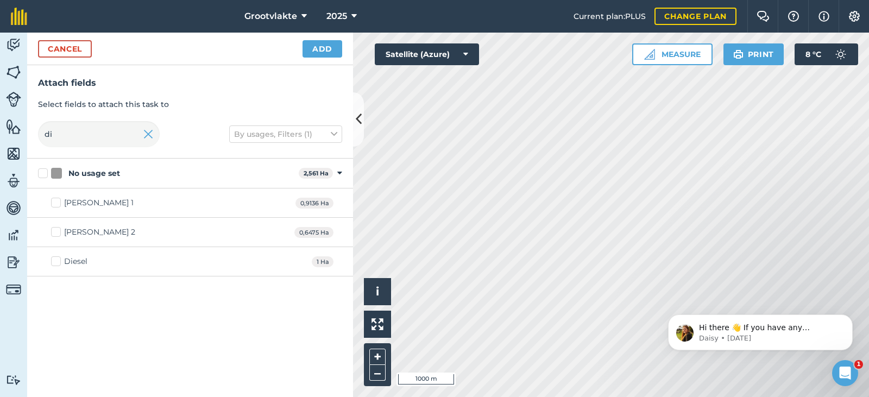
click at [74, 258] on div "Diesel" at bounding box center [75, 261] width 23 height 11
click at [58, 258] on input "Diesel" at bounding box center [54, 259] width 7 height 7
checkbox input "true"
click at [307, 55] on button "Add" at bounding box center [323, 48] width 40 height 17
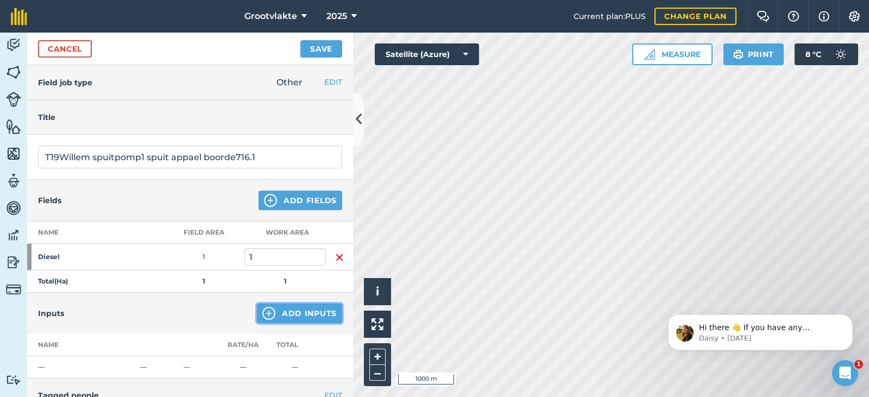
click at [278, 306] on button "Add Inputs" at bounding box center [299, 314] width 85 height 20
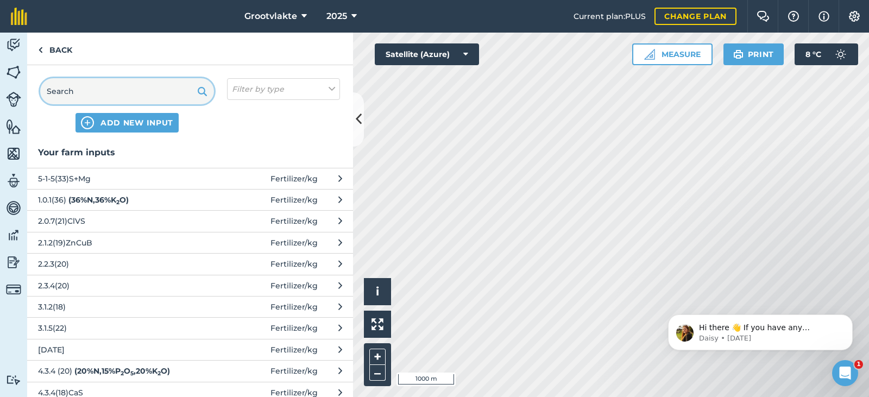
click at [108, 89] on input "text" at bounding box center [127, 91] width 174 height 26
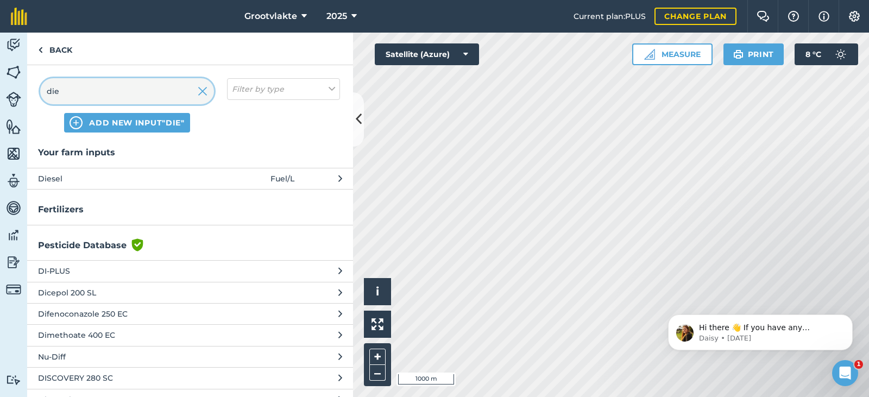
type input "die"
click at [98, 174] on span "Diesel" at bounding box center [127, 179] width 178 height 12
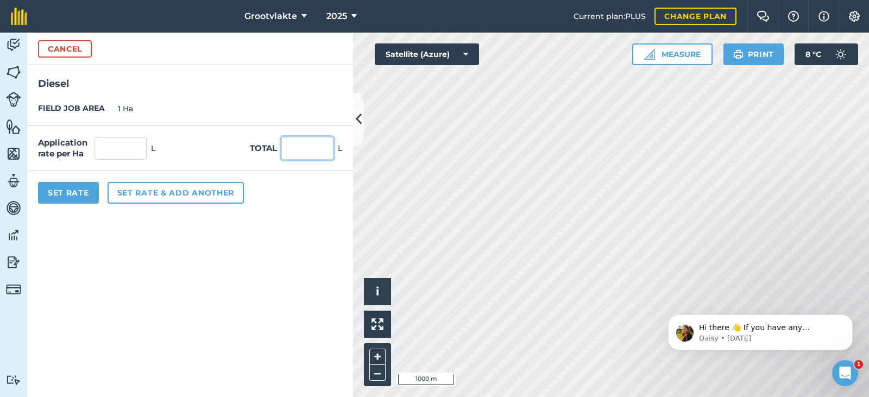
click at [307, 150] on input "text" at bounding box center [307, 148] width 52 height 23
type input "20"
click at [64, 193] on button "Set Rate" at bounding box center [68, 193] width 61 height 22
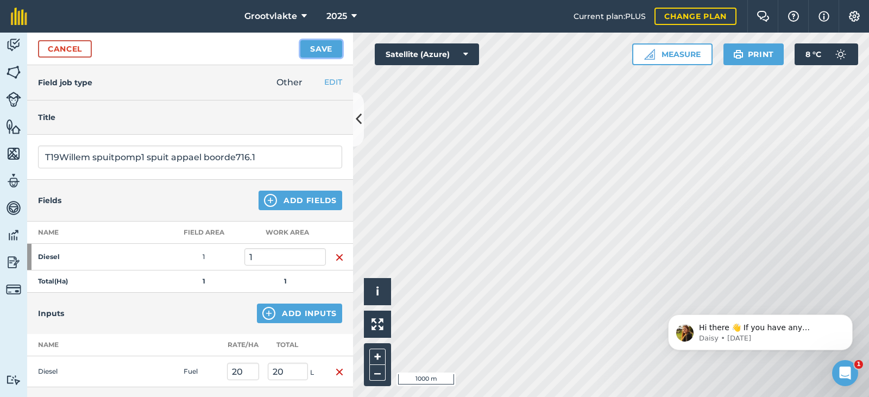
click at [316, 52] on button "Save" at bounding box center [321, 48] width 42 height 17
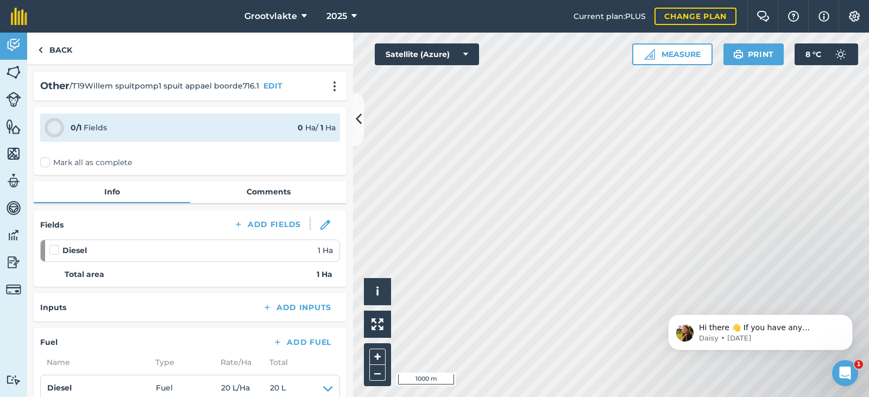
click at [53, 167] on label "Mark all as complete" at bounding box center [86, 162] width 92 height 11
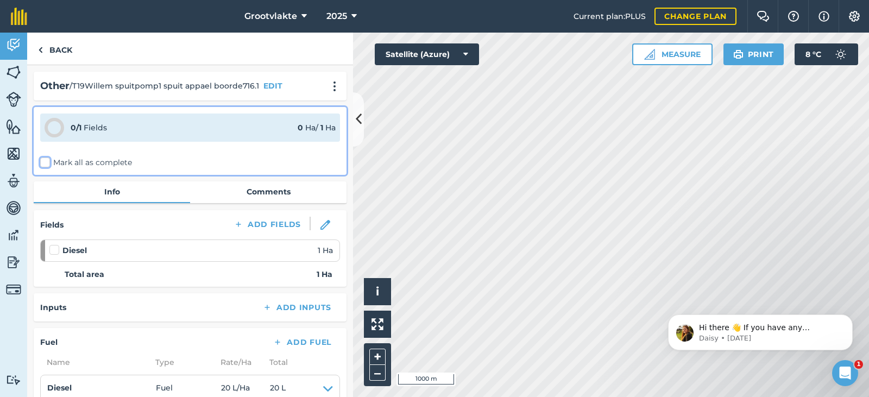
click at [47, 164] on input "Mark all as complete" at bounding box center [43, 160] width 7 height 7
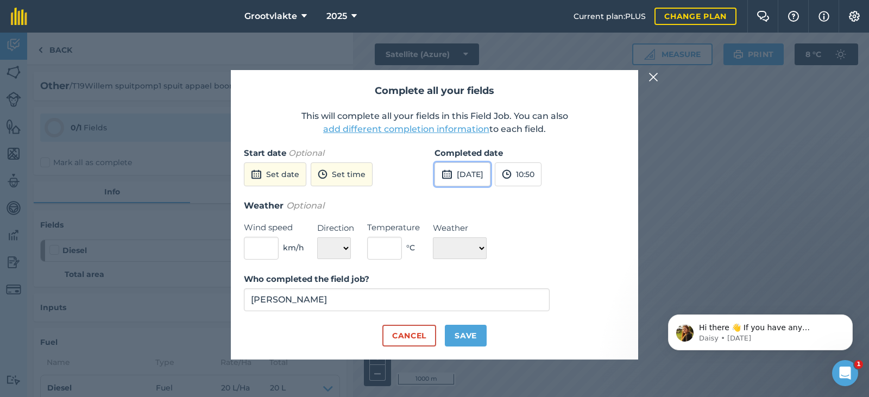
click at [469, 181] on button "[DATE]" at bounding box center [463, 174] width 56 height 24
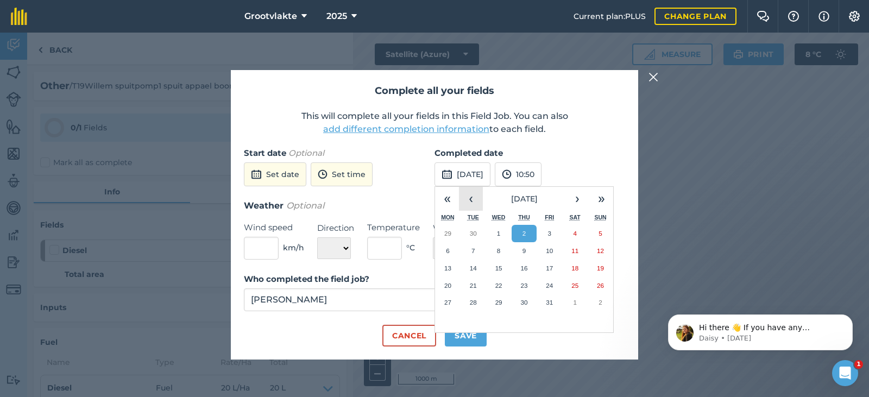
click at [467, 195] on button "‹" at bounding box center [471, 199] width 24 height 24
click at [492, 265] on button "17" at bounding box center [499, 268] width 26 height 17
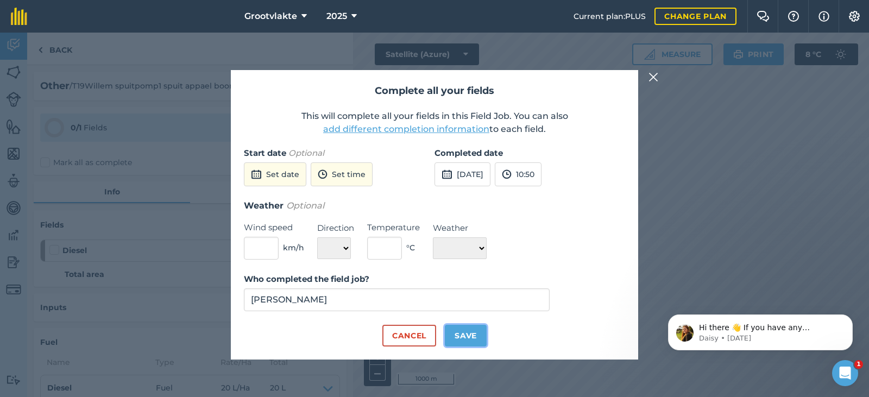
click at [468, 334] on button "Save" at bounding box center [466, 336] width 42 height 22
checkbox input "true"
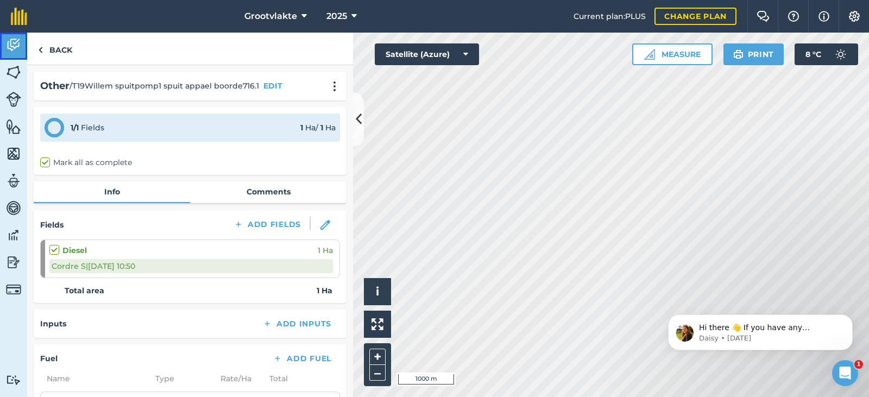
click at [9, 49] on img at bounding box center [13, 45] width 15 height 16
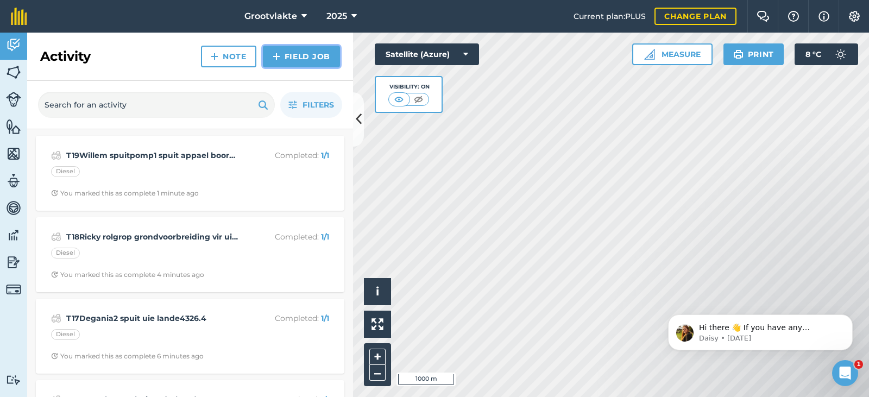
click at [294, 62] on link "Field Job" at bounding box center [301, 57] width 77 height 22
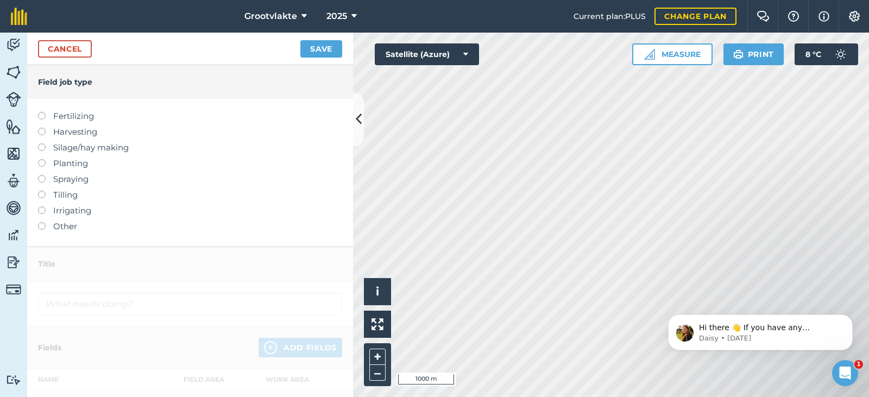
drag, startPoint x: 79, startPoint y: 229, endPoint x: 116, endPoint y: 206, distance: 44.2
click at [79, 229] on label "Other" at bounding box center [190, 226] width 304 height 13
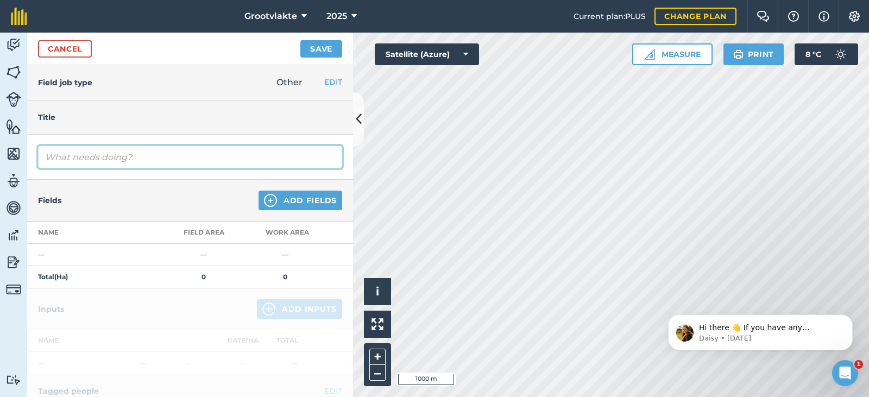
click at [141, 156] on input "text" at bounding box center [190, 157] width 304 height 23
click at [141, 154] on input "T21Booi spuitpomp3" at bounding box center [190, 157] width 304 height 23
type input "T21Booi spuitpomp3 spuit peer boorde01627"
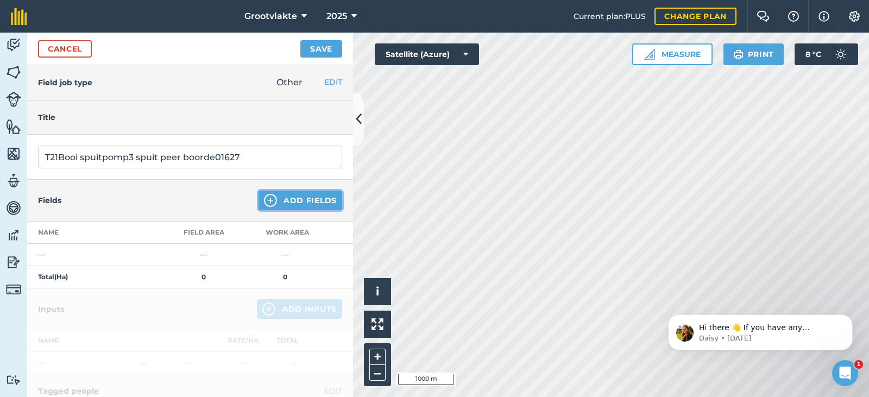
click at [286, 199] on button "Add Fields" at bounding box center [301, 201] width 84 height 20
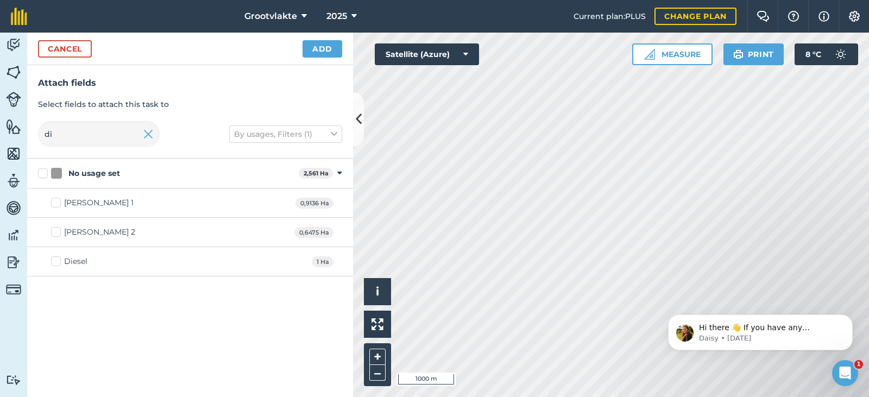
drag, startPoint x: 62, startPoint y: 267, endPoint x: 76, endPoint y: 261, distance: 14.8
click at [62, 267] on label "Diesel" at bounding box center [69, 261] width 36 height 11
click at [58, 263] on input "Diesel" at bounding box center [54, 259] width 7 height 7
click at [80, 260] on div "Diesel" at bounding box center [75, 261] width 23 height 11
click at [58, 260] on input "Diesel" at bounding box center [54, 259] width 7 height 7
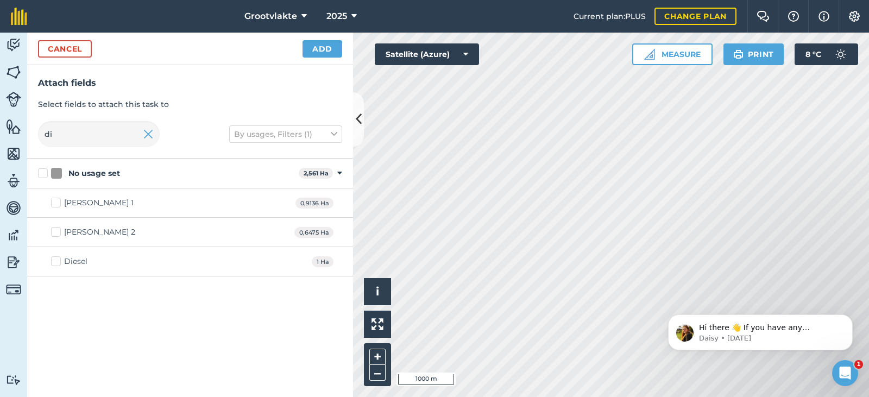
click at [82, 261] on div "Diesel" at bounding box center [75, 261] width 23 height 11
click at [58, 261] on input "Diesel" at bounding box center [54, 259] width 7 height 7
checkbox input "true"
click at [328, 57] on button "Add" at bounding box center [323, 48] width 40 height 17
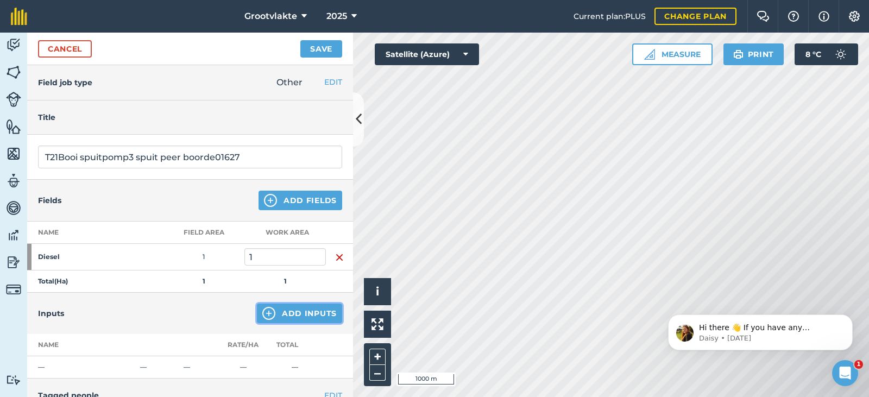
click at [300, 316] on button "Add Inputs" at bounding box center [299, 314] width 85 height 20
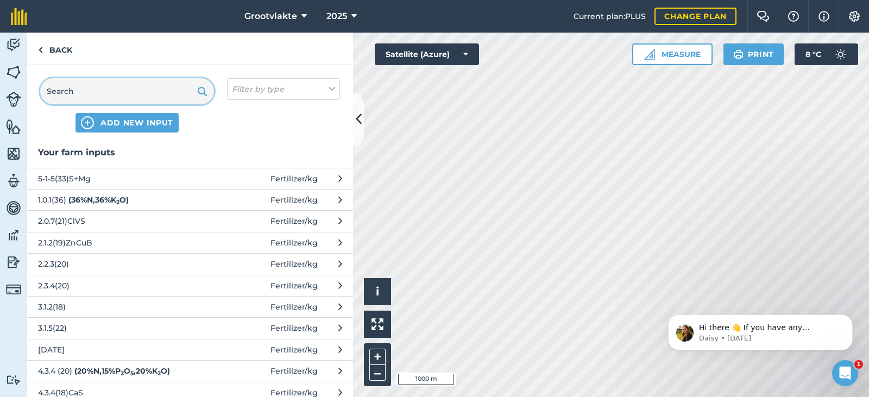
click at [169, 87] on input "text" at bounding box center [127, 91] width 174 height 26
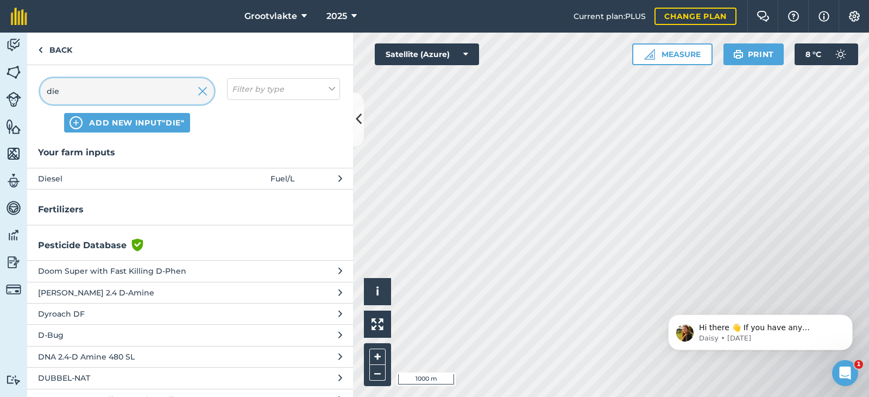
type input "die"
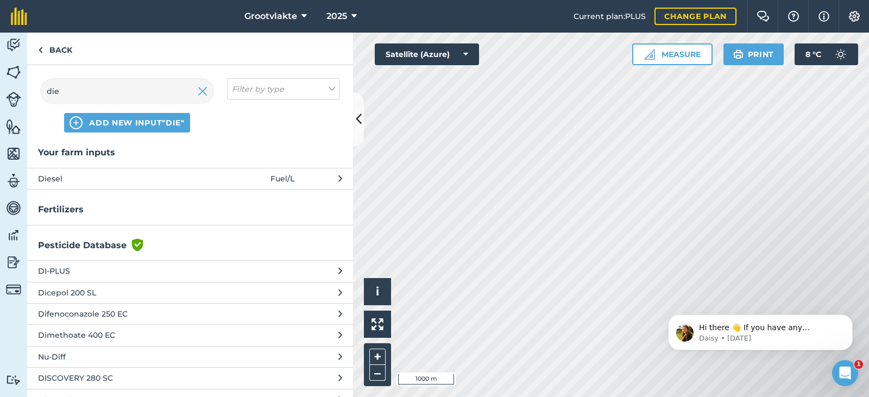
click at [131, 178] on span "Diesel" at bounding box center [127, 179] width 178 height 12
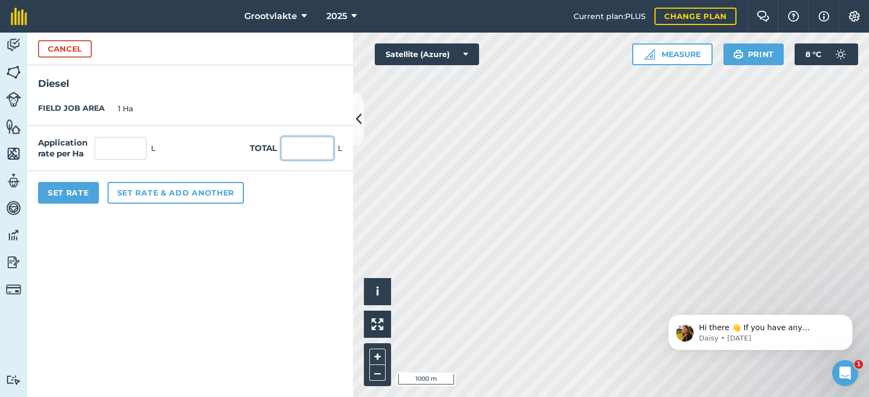
click at [298, 147] on input "text" at bounding box center [307, 148] width 52 height 23
type input "42"
click at [93, 190] on button "Set Rate" at bounding box center [68, 193] width 61 height 22
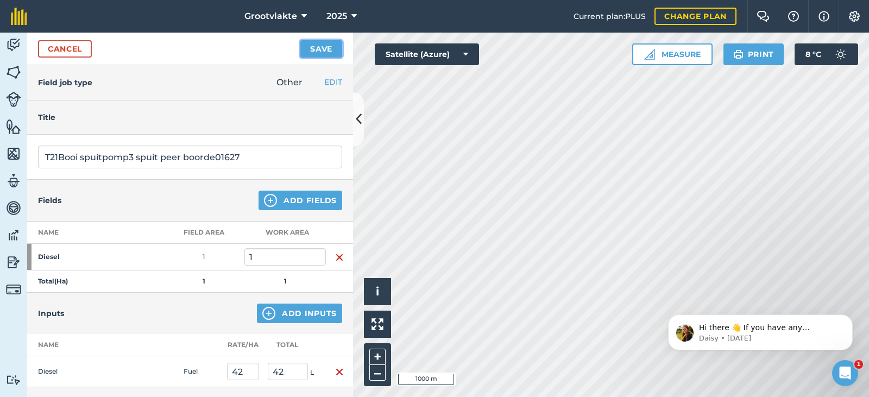
click at [320, 53] on button "Save" at bounding box center [321, 48] width 42 height 17
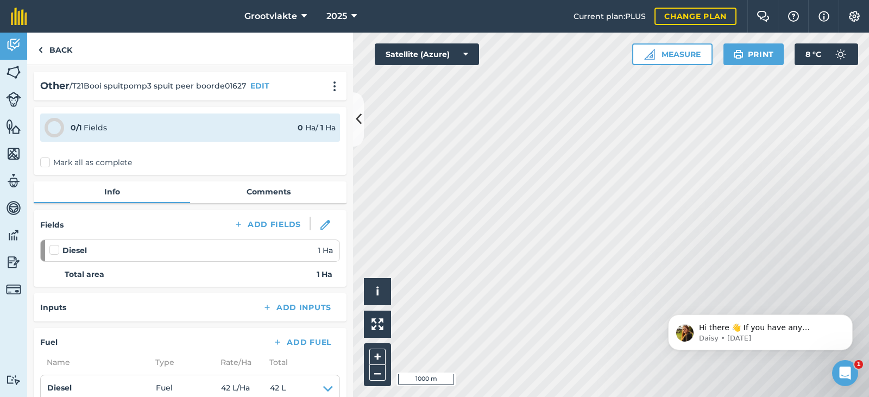
click at [56, 161] on label "Mark all as complete" at bounding box center [86, 162] width 92 height 11
click at [47, 161] on input "Mark all as complete" at bounding box center [43, 160] width 7 height 7
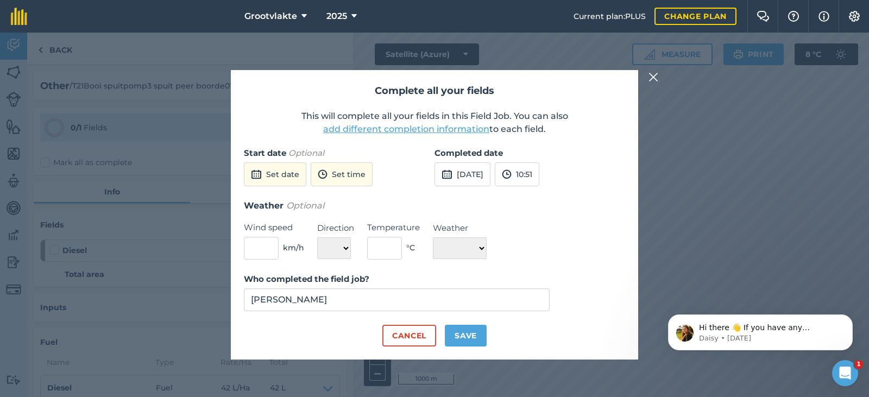
click at [434, 185] on div "Start date Optional Set date Set time" at bounding box center [339, 173] width 191 height 52
click at [470, 181] on button "[DATE]" at bounding box center [463, 174] width 56 height 24
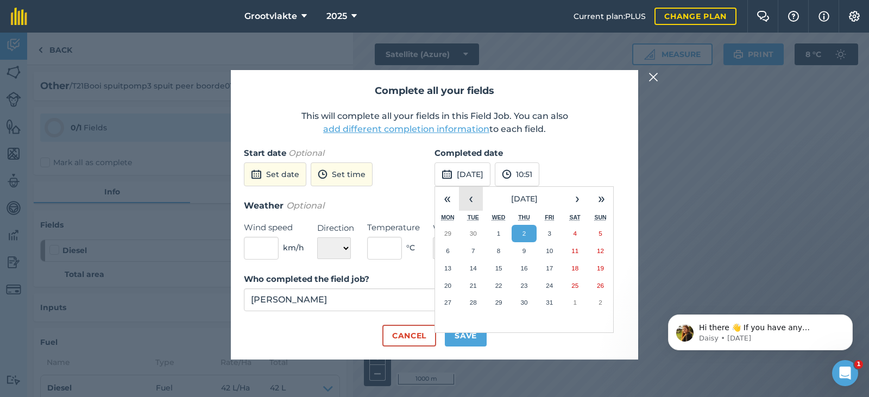
click at [471, 202] on button "‹" at bounding box center [471, 199] width 24 height 24
click at [501, 270] on abbr "17" at bounding box center [498, 268] width 7 height 7
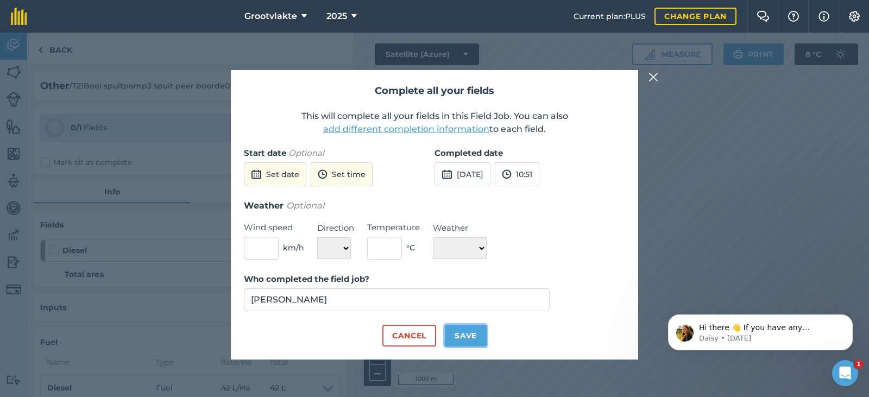
click at [476, 331] on button "Save" at bounding box center [466, 336] width 42 height 22
checkbox input "true"
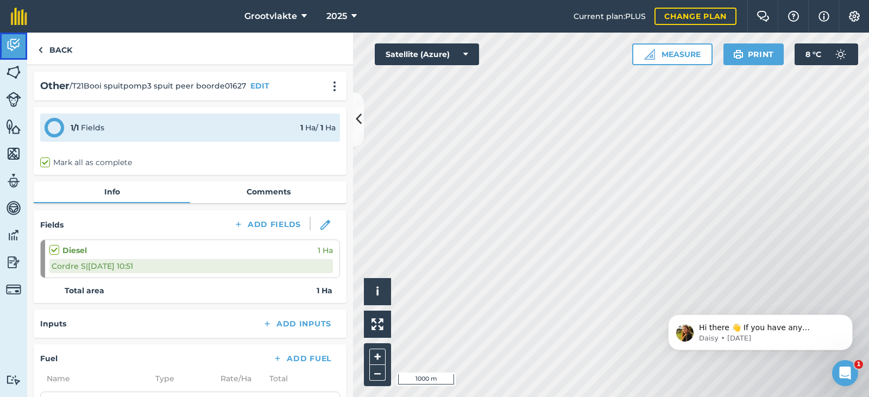
click at [10, 49] on img at bounding box center [13, 45] width 15 height 16
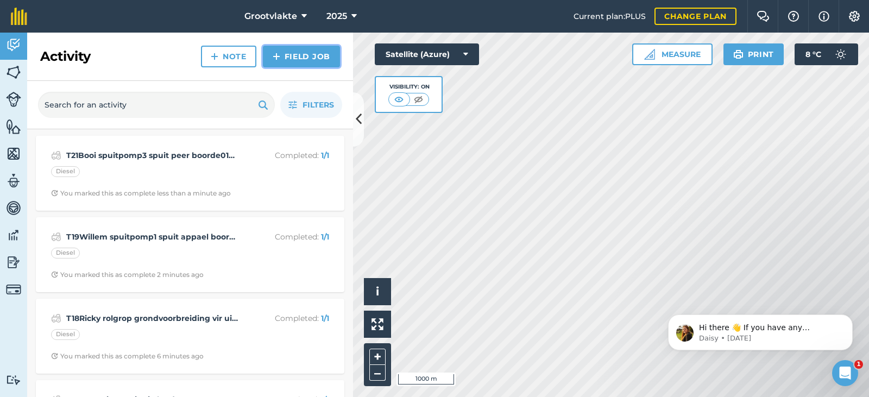
click at [300, 62] on link "Field Job" at bounding box center [301, 57] width 77 height 22
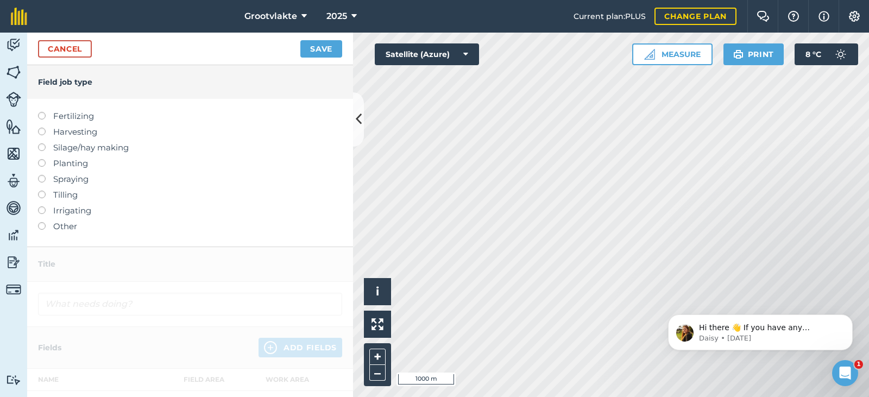
drag, startPoint x: 68, startPoint y: 231, endPoint x: 74, endPoint y: 212, distance: 20.1
click at [68, 229] on label "Other" at bounding box center [190, 226] width 304 height 13
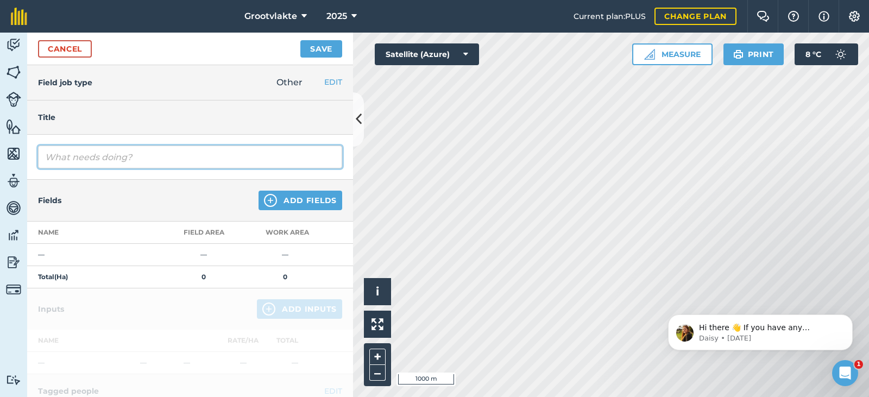
click at [118, 155] on input "text" at bounding box center [190, 157] width 304 height 23
type input "T21Booi spuitomp3 spuit [PERSON_NAME] boorde01622"
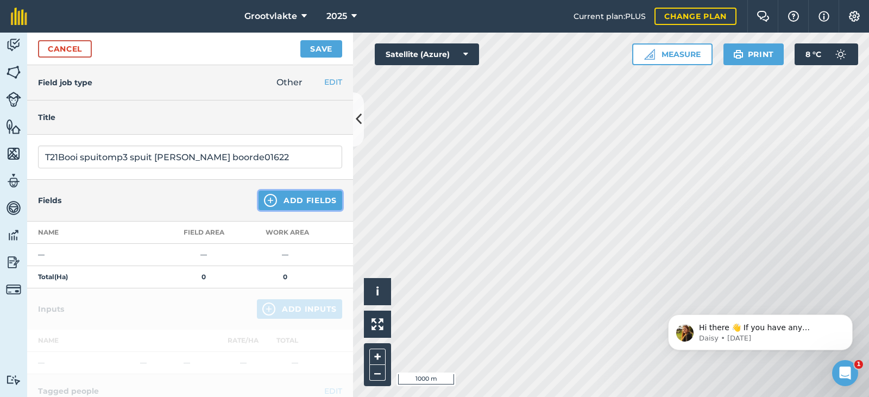
click at [280, 204] on button "Add Fields" at bounding box center [301, 201] width 84 height 20
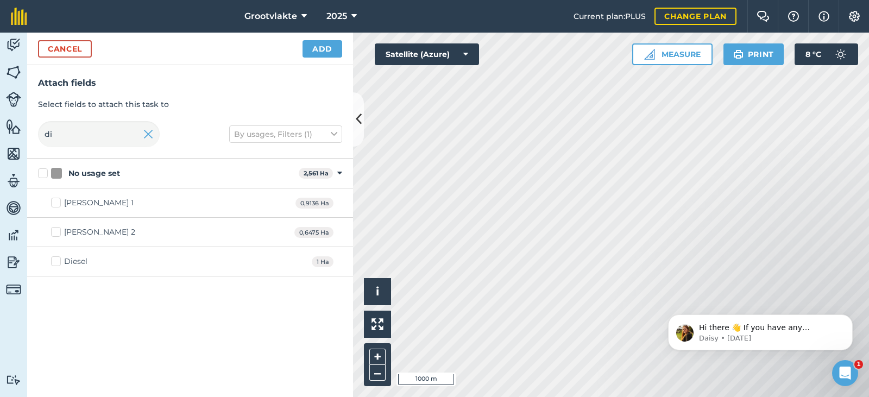
click at [57, 262] on label "Diesel" at bounding box center [69, 261] width 36 height 11
click at [57, 262] on input "Diesel" at bounding box center [54, 259] width 7 height 7
checkbox input "true"
click at [318, 53] on button "Add" at bounding box center [323, 48] width 40 height 17
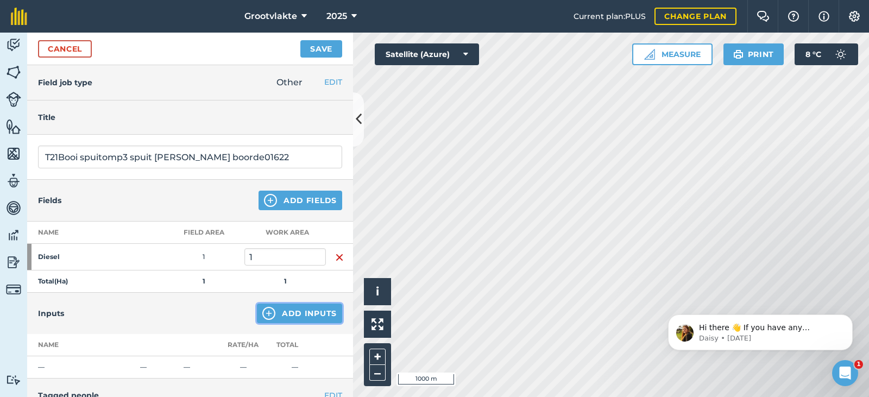
click at [296, 313] on button "Add Inputs" at bounding box center [299, 314] width 85 height 20
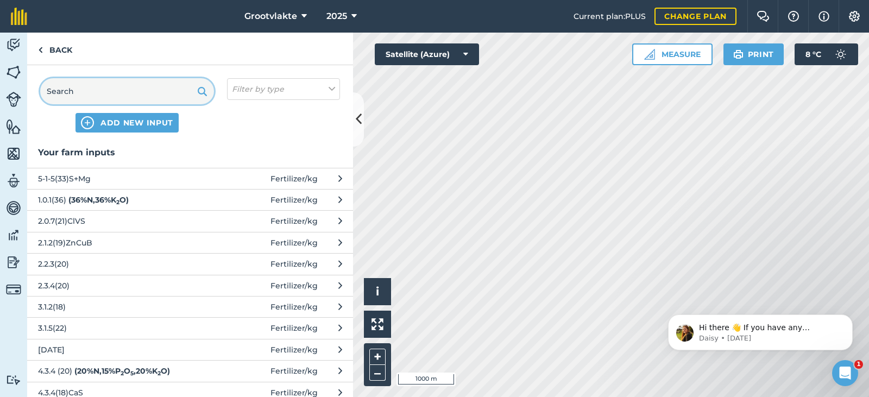
click at [71, 88] on input "text" at bounding box center [127, 91] width 174 height 26
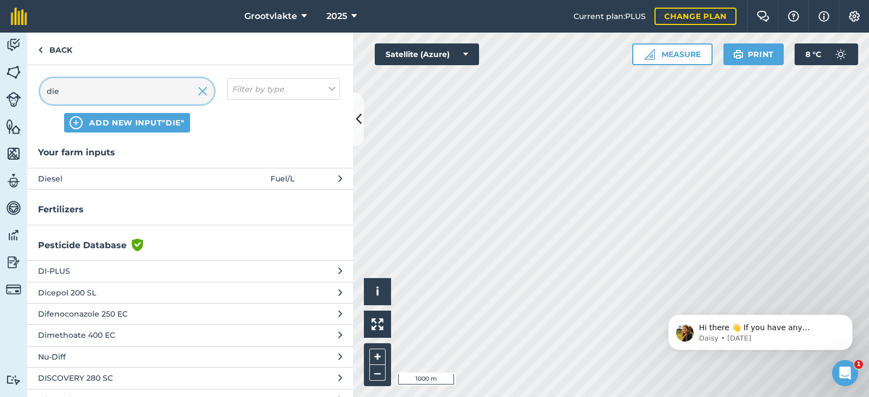
type input "die"
click at [117, 177] on span "Diesel" at bounding box center [127, 179] width 178 height 12
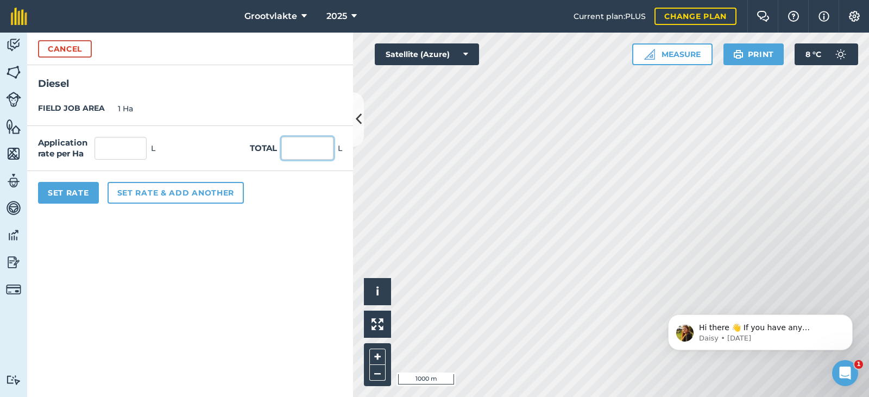
click at [328, 156] on input "text" at bounding box center [307, 148] width 52 height 23
type input "30"
click at [53, 198] on button "Set Rate" at bounding box center [68, 193] width 61 height 22
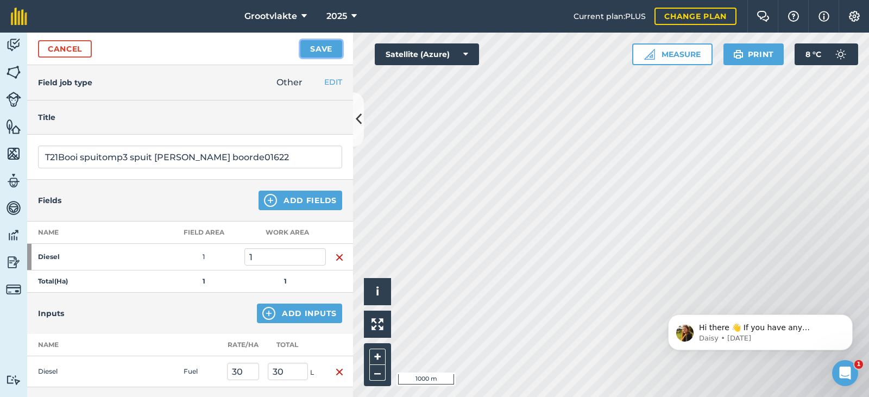
click at [317, 51] on button "Save" at bounding box center [321, 48] width 42 height 17
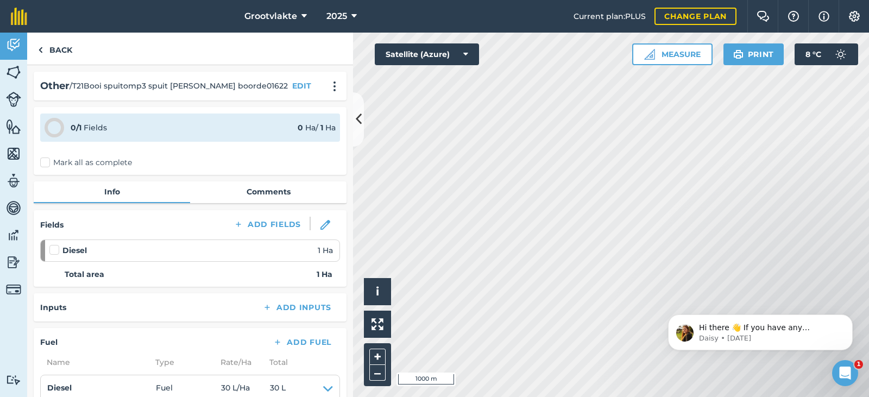
click at [43, 162] on label "Mark all as complete" at bounding box center [86, 162] width 92 height 11
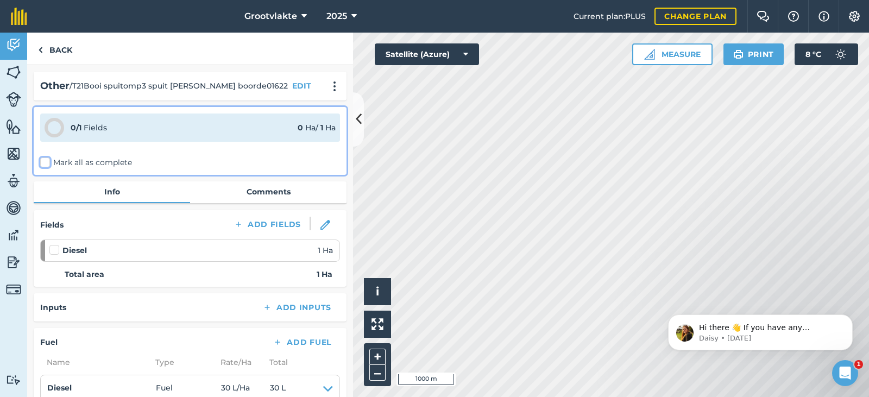
click at [43, 162] on input "Mark all as complete" at bounding box center [43, 160] width 7 height 7
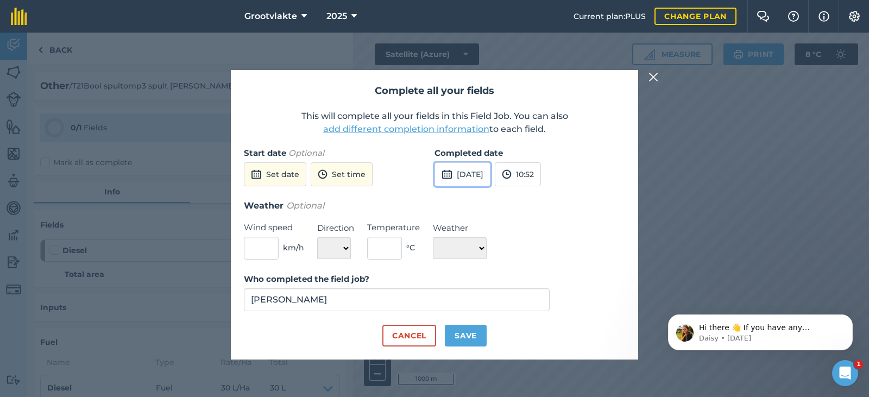
click at [467, 179] on button "[DATE]" at bounding box center [463, 174] width 56 height 24
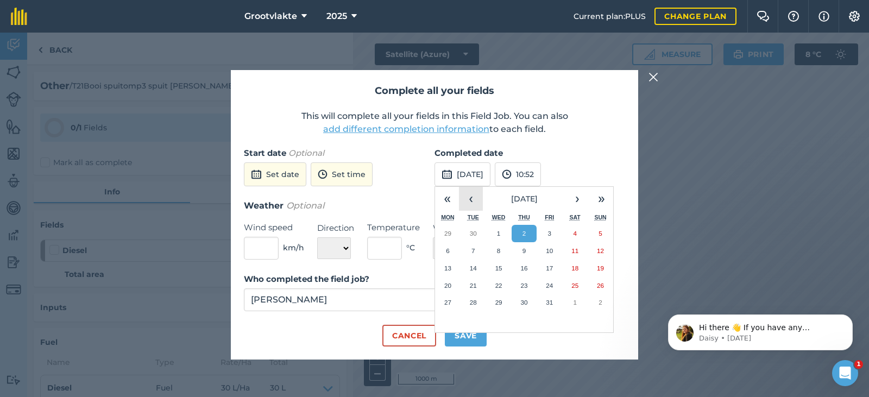
drag, startPoint x: 474, startPoint y: 199, endPoint x: 478, endPoint y: 216, distance: 17.4
click at [474, 205] on button "‹" at bounding box center [471, 199] width 24 height 24
click at [489, 269] on button "17" at bounding box center [499, 268] width 26 height 17
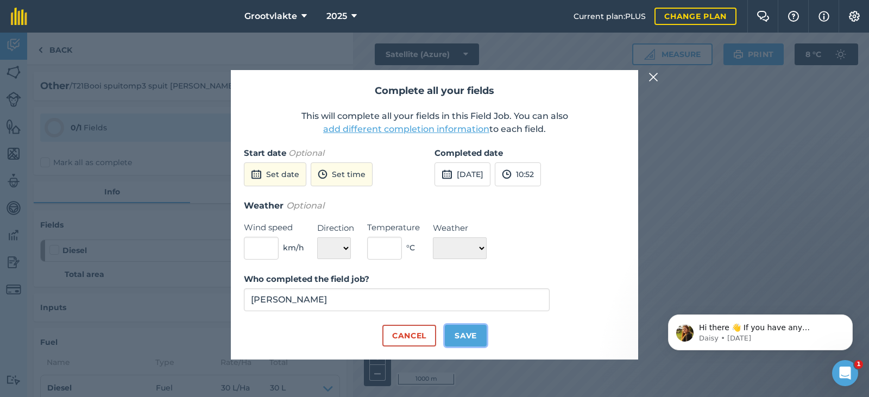
click at [479, 327] on button "Save" at bounding box center [466, 336] width 42 height 22
checkbox input "true"
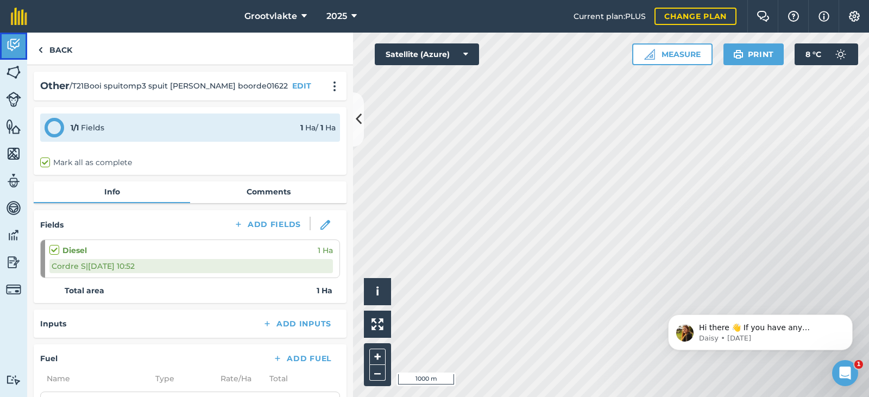
click at [14, 55] on link "Activity" at bounding box center [13, 46] width 27 height 27
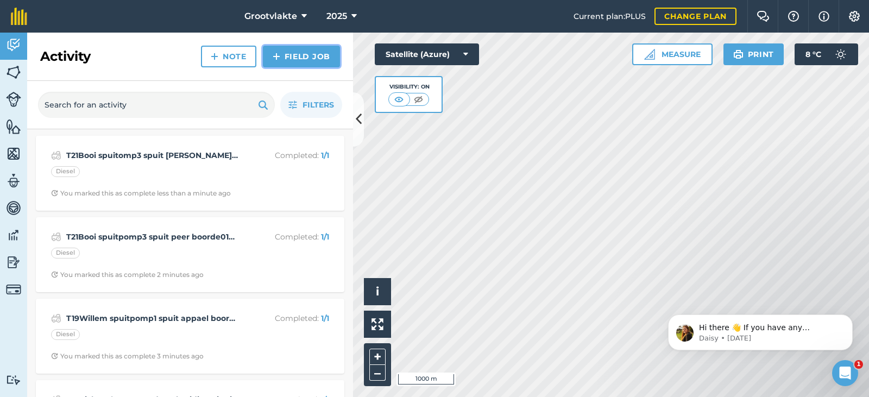
click at [294, 55] on link "Field Job" at bounding box center [301, 57] width 77 height 22
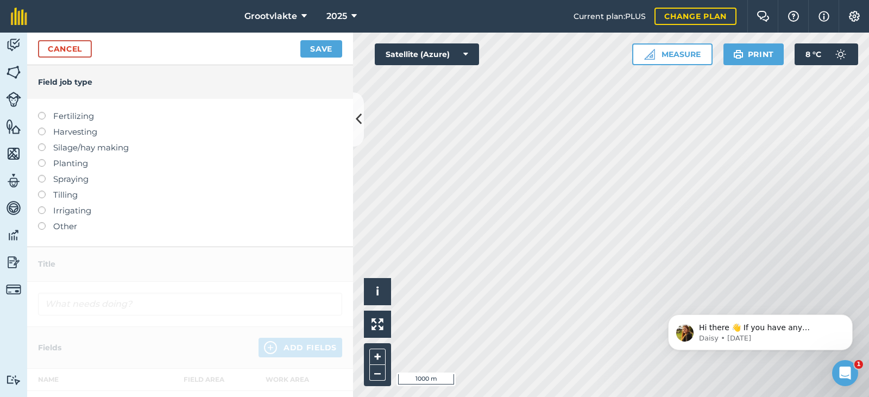
click at [55, 226] on label "Other" at bounding box center [190, 226] width 304 height 13
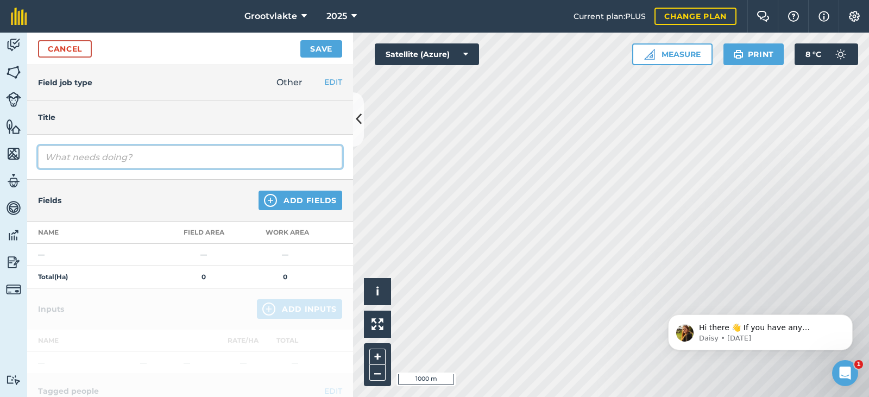
click at [103, 160] on input "text" at bounding box center [190, 157] width 304 height 23
type input "THi-lux langman10 werkswinkel7462"
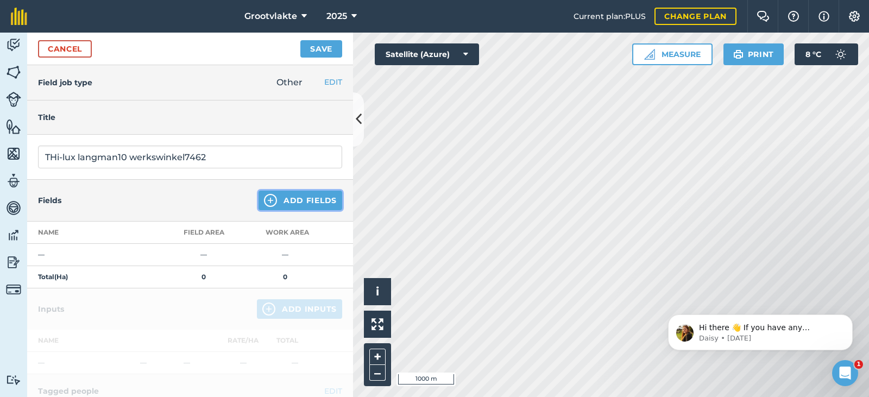
click at [301, 210] on button "Add Fields" at bounding box center [301, 201] width 84 height 20
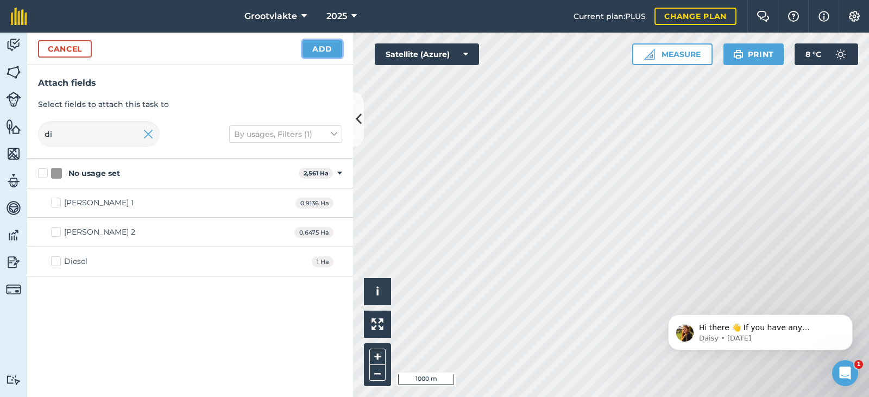
click at [321, 50] on button "Add" at bounding box center [323, 48] width 40 height 17
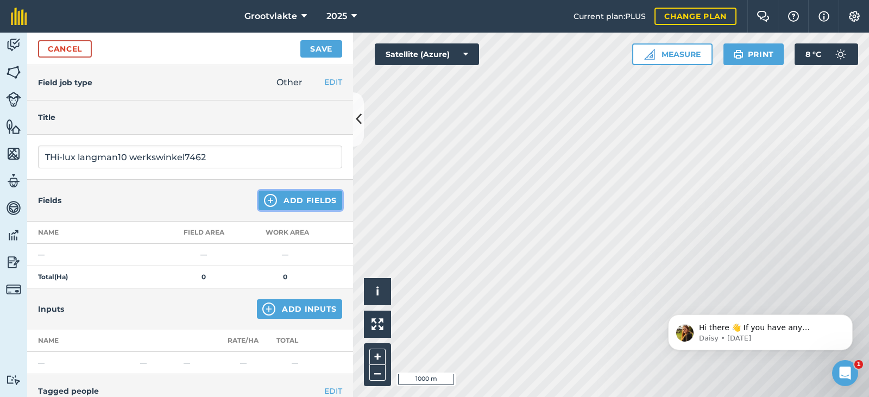
click at [271, 200] on button "Add Fields" at bounding box center [301, 201] width 84 height 20
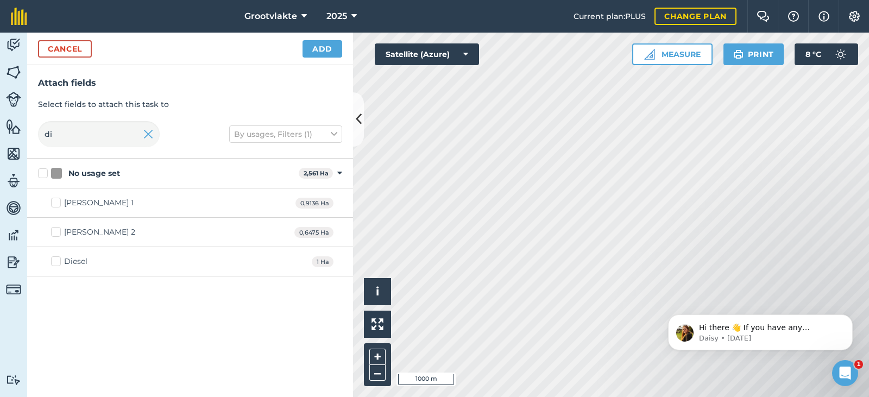
click at [86, 265] on div "Diesel" at bounding box center [75, 261] width 23 height 11
click at [58, 263] on input "Diesel" at bounding box center [54, 259] width 7 height 7
checkbox input "true"
drag, startPoint x: 318, startPoint y: 48, endPoint x: 318, endPoint y: 90, distance: 42.4
click at [318, 55] on button "Add" at bounding box center [323, 48] width 40 height 17
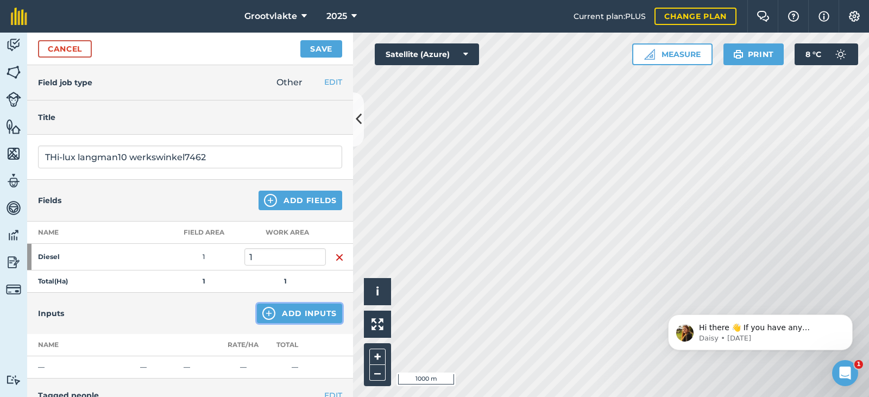
click at [276, 306] on button "Add Inputs" at bounding box center [299, 314] width 85 height 20
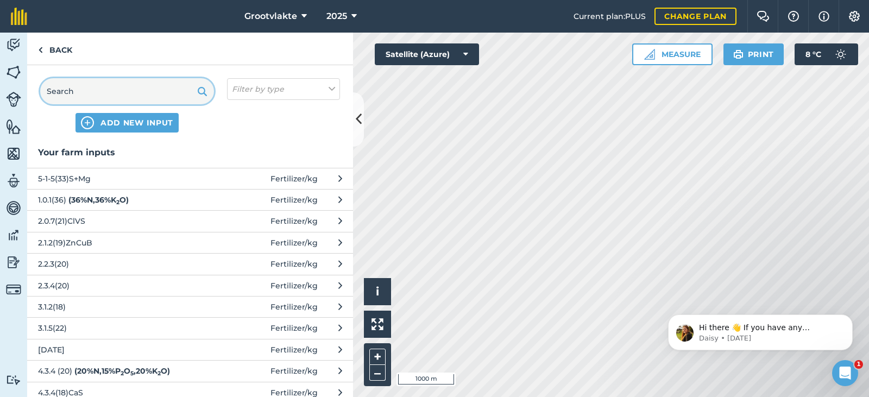
click at [147, 94] on input "text" at bounding box center [127, 91] width 174 height 26
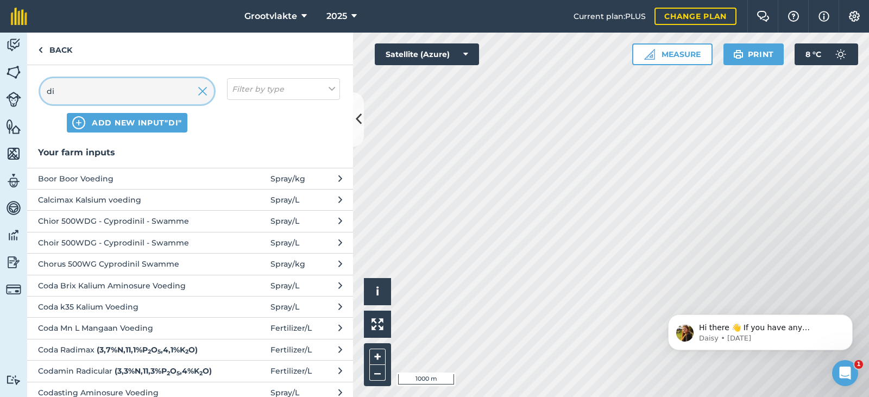
type input "die"
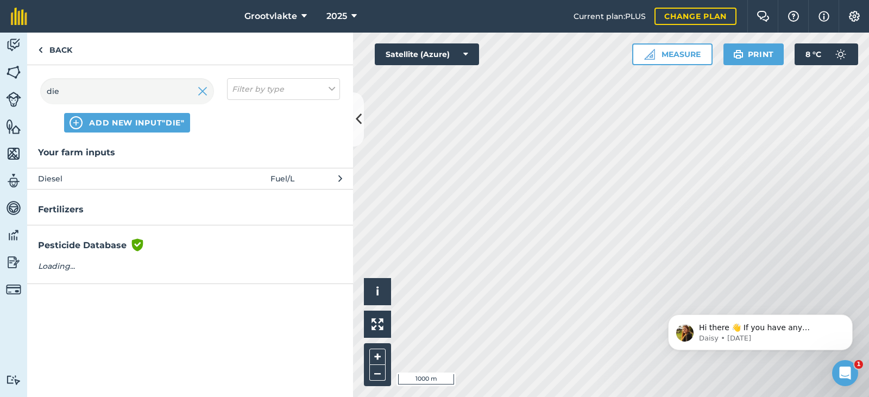
click at [146, 185] on button "Diesel Fuel / L" at bounding box center [190, 178] width 326 height 21
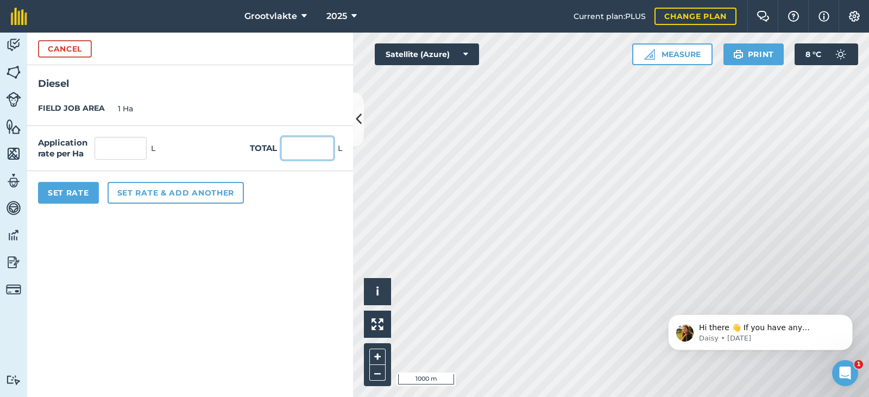
click at [325, 158] on input "text" at bounding box center [307, 148] width 52 height 23
type input "60"
click at [81, 190] on button "Set Rate" at bounding box center [68, 193] width 61 height 22
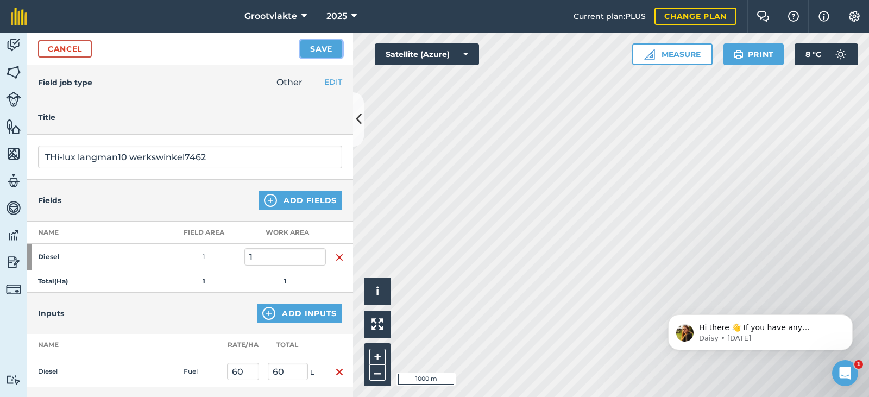
click at [334, 49] on button "Save" at bounding box center [321, 48] width 42 height 17
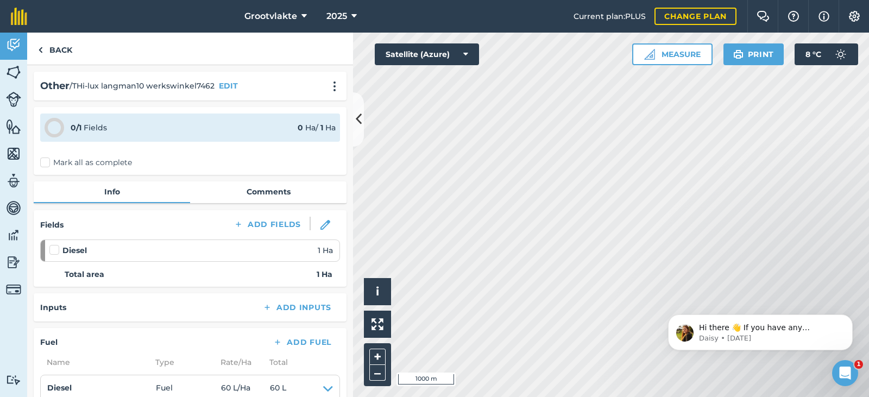
click at [51, 161] on label "Mark all as complete" at bounding box center [86, 162] width 92 height 11
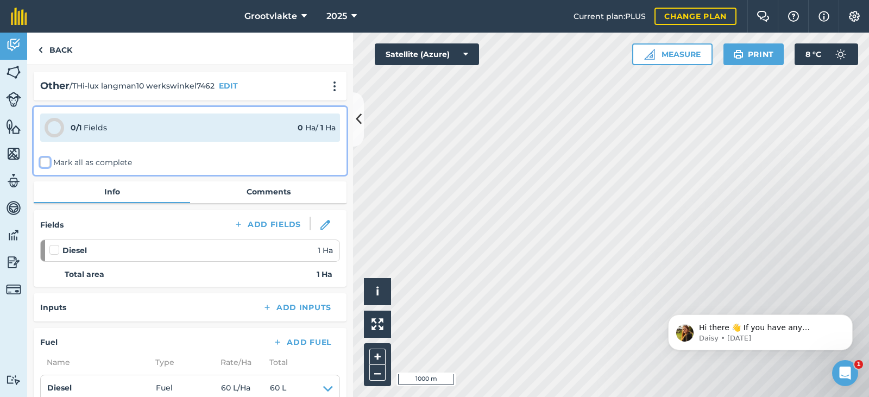
click at [47, 161] on input "Mark all as complete" at bounding box center [43, 160] width 7 height 7
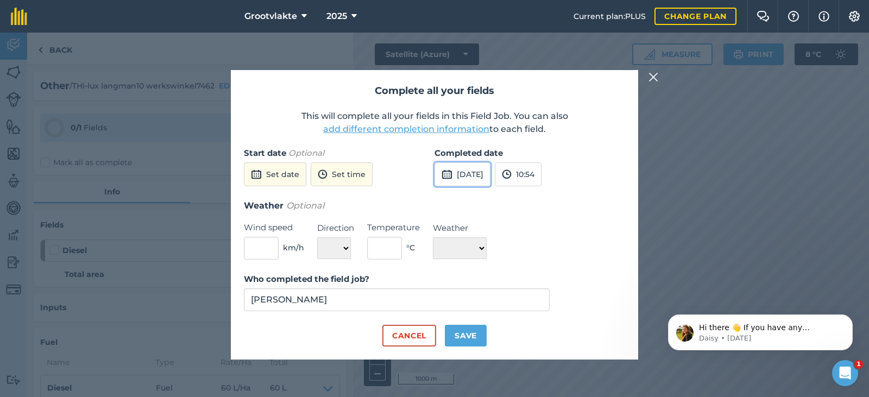
click at [491, 173] on button "[DATE]" at bounding box center [463, 174] width 56 height 24
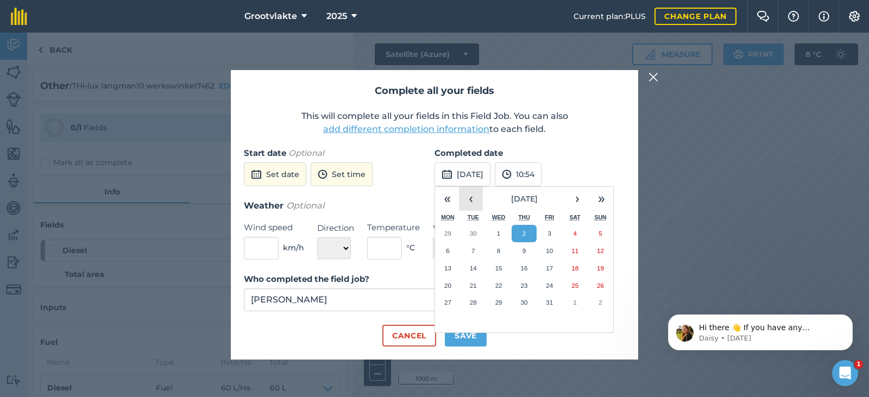
click at [469, 197] on button "‹" at bounding box center [471, 199] width 24 height 24
click at [503, 268] on button "17" at bounding box center [499, 268] width 26 height 17
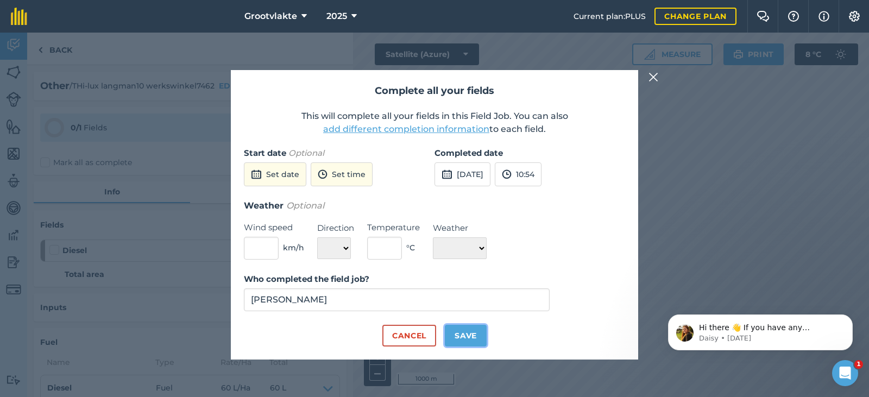
click at [463, 329] on button "Save" at bounding box center [466, 336] width 42 height 22
checkbox input "true"
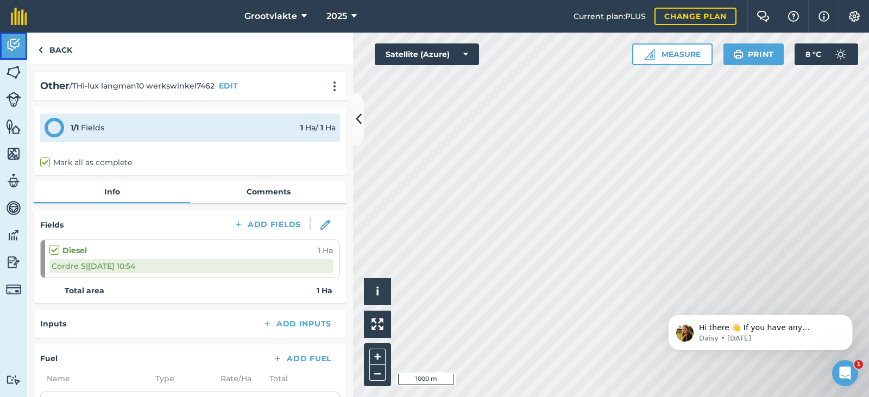
click at [13, 46] on img at bounding box center [13, 45] width 15 height 16
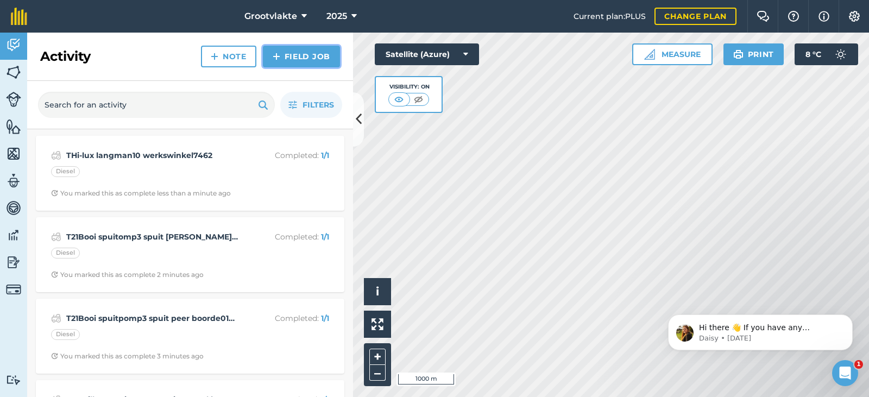
click at [294, 55] on link "Field Job" at bounding box center [301, 57] width 77 height 22
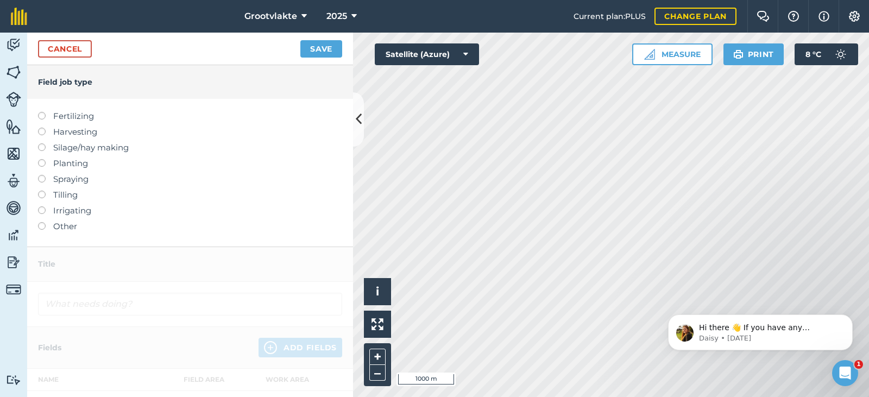
click at [80, 223] on label "Other" at bounding box center [190, 226] width 304 height 13
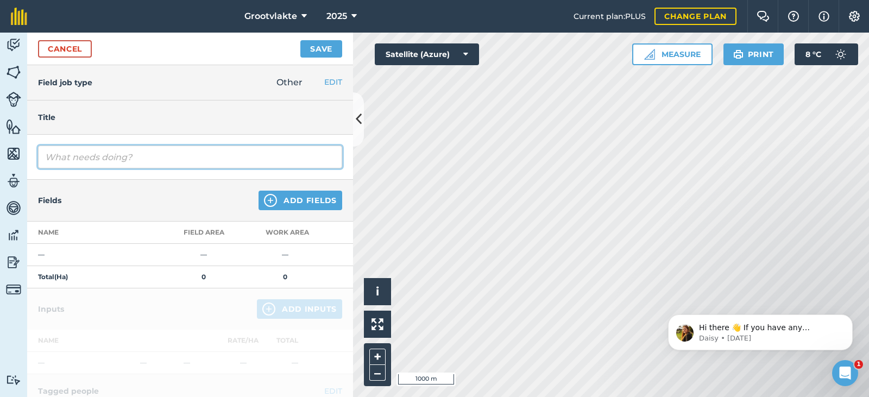
click at [106, 153] on input "text" at bounding box center [190, 157] width 304 height 23
type input "TVurk2 [PERSON_NAME] laai kunsmis af00739"
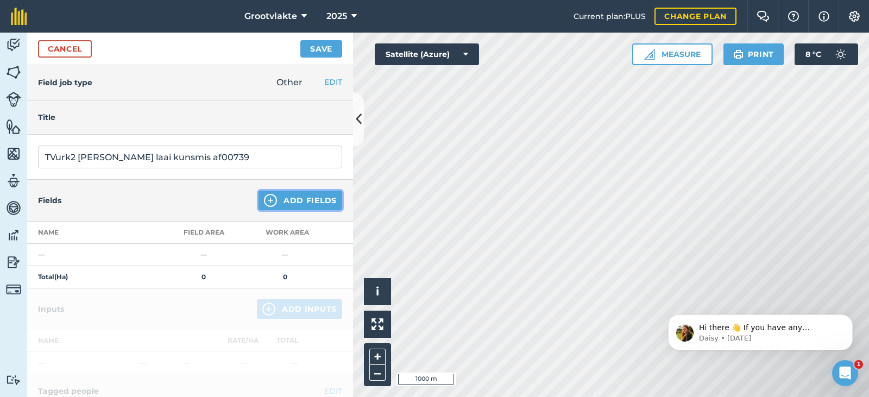
click at [292, 203] on button "Add Fields" at bounding box center [301, 201] width 84 height 20
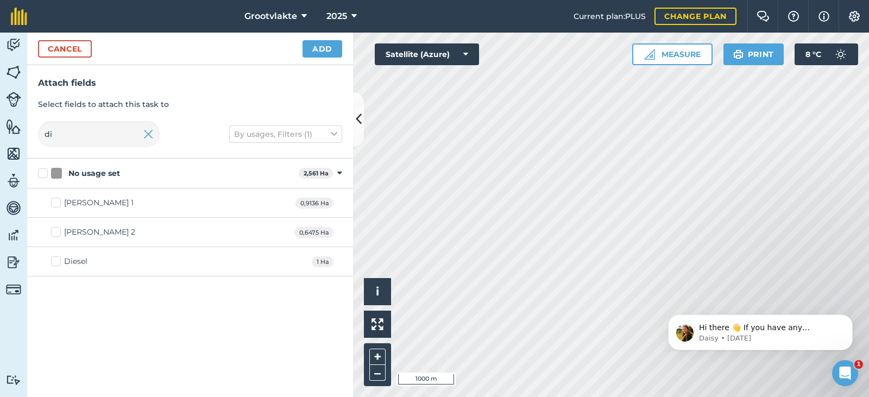
click at [84, 263] on div "Diesel" at bounding box center [75, 261] width 23 height 11
click at [58, 263] on input "Diesel" at bounding box center [54, 259] width 7 height 7
checkbox input "true"
click at [334, 44] on button "Add" at bounding box center [323, 48] width 40 height 17
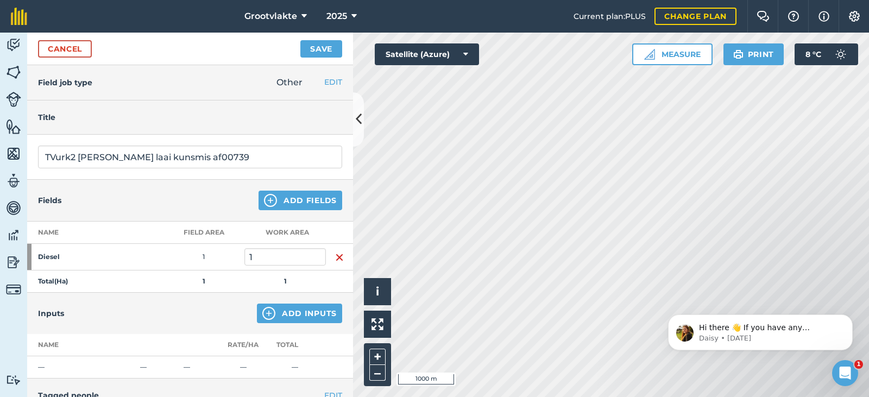
click at [268, 300] on div "Inputs Add Inputs" at bounding box center [190, 313] width 326 height 41
click at [266, 312] on img at bounding box center [268, 313] width 13 height 13
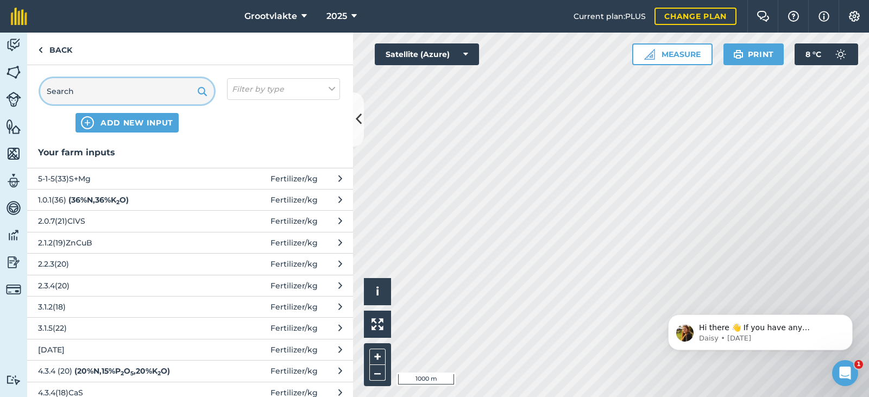
click at [89, 90] on input "text" at bounding box center [127, 91] width 174 height 26
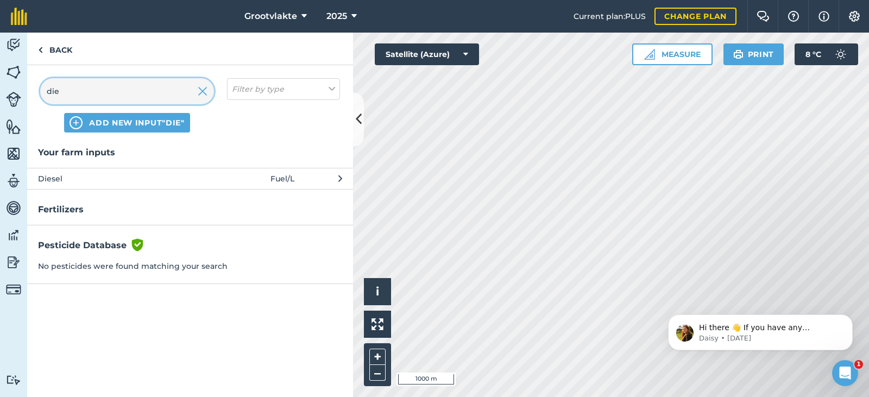
type input "die"
click at [91, 185] on button "Diesel Fuel / L" at bounding box center [190, 178] width 326 height 21
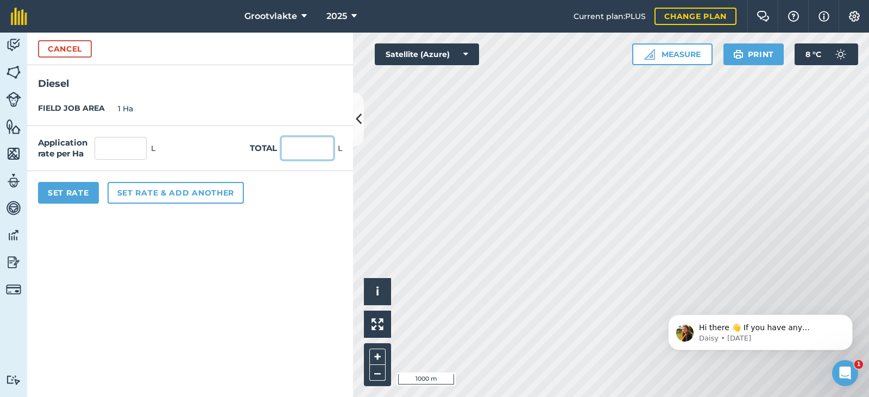
click at [298, 153] on input "text" at bounding box center [307, 148] width 52 height 23
type input "65"
click at [92, 192] on button "Set Rate" at bounding box center [68, 193] width 61 height 22
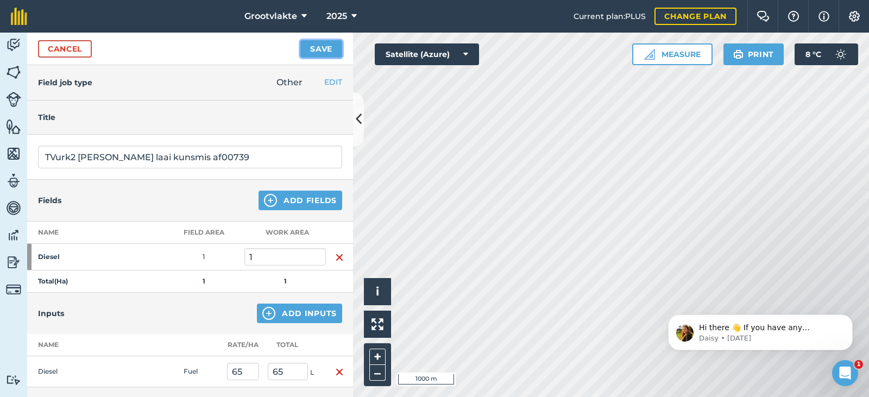
click at [334, 52] on button "Save" at bounding box center [321, 48] width 42 height 17
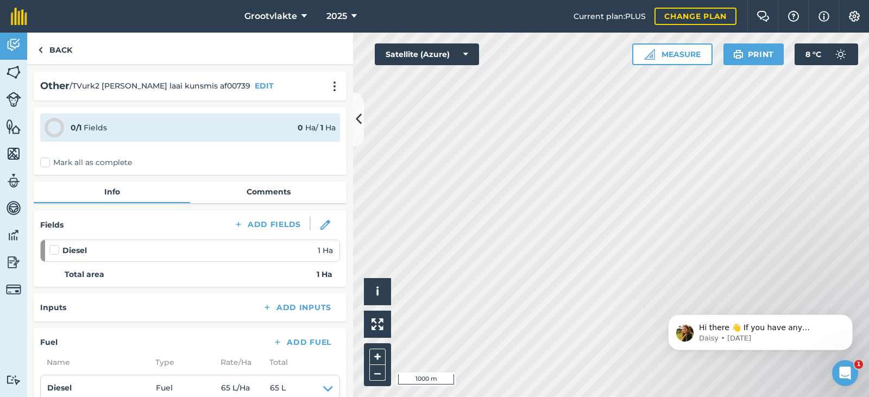
click at [52, 165] on label "Mark all as complete" at bounding box center [86, 162] width 92 height 11
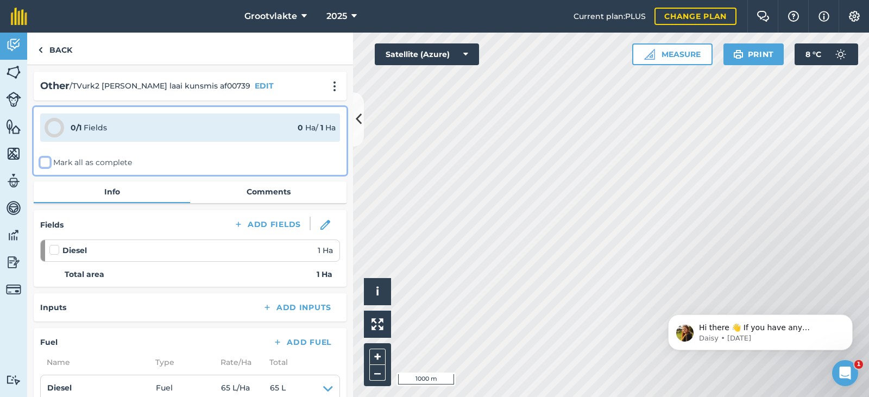
click at [47, 164] on input "Mark all as complete" at bounding box center [43, 160] width 7 height 7
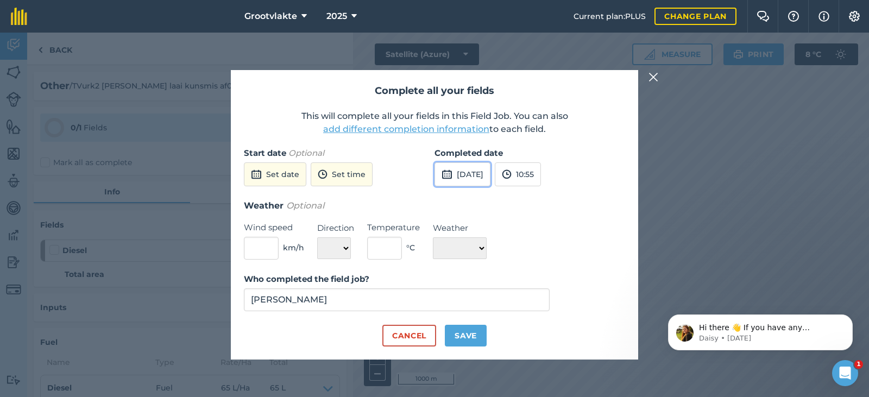
click at [438, 174] on button "[DATE]" at bounding box center [463, 174] width 56 height 24
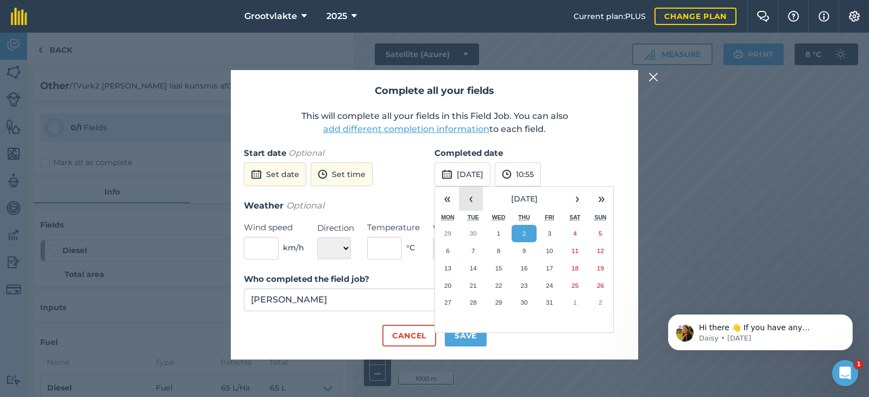
click at [474, 198] on button "‹" at bounding box center [471, 199] width 24 height 24
drag, startPoint x: 494, startPoint y: 266, endPoint x: 487, endPoint y: 297, distance: 31.9
click at [494, 268] on button "17" at bounding box center [499, 268] width 26 height 17
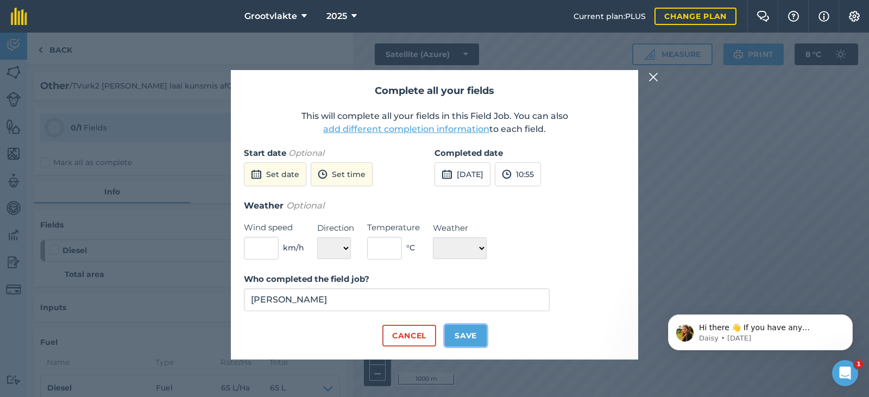
click at [473, 328] on button "Save" at bounding box center [466, 336] width 42 height 22
checkbox input "true"
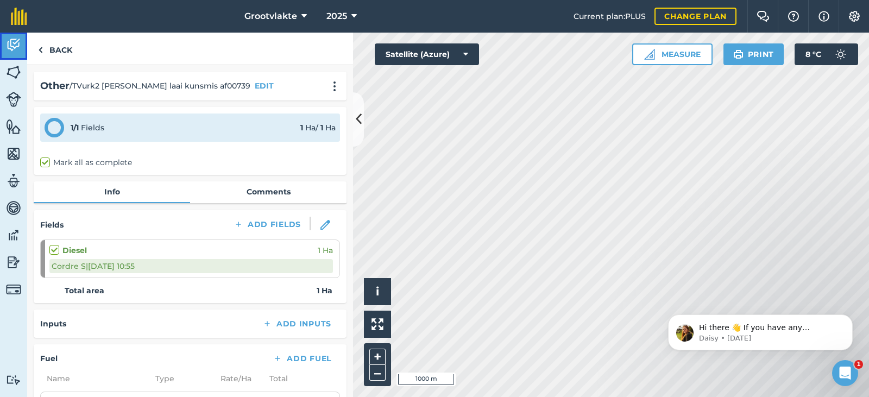
click at [1, 54] on link "Activity" at bounding box center [13, 46] width 27 height 27
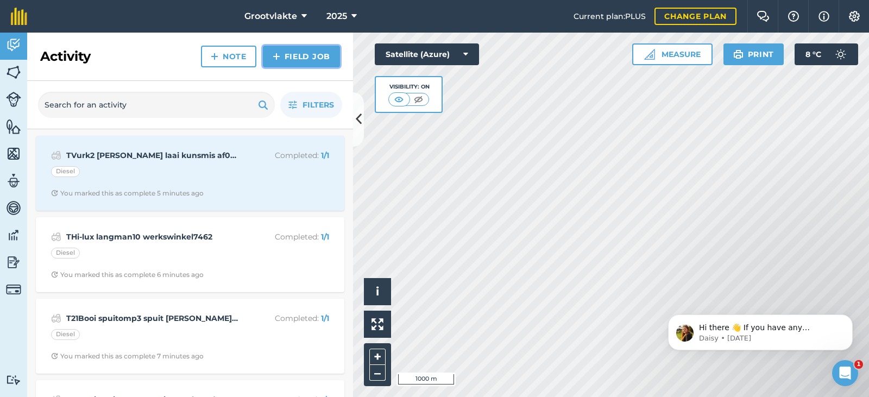
click at [294, 51] on link "Field Job" at bounding box center [301, 57] width 77 height 22
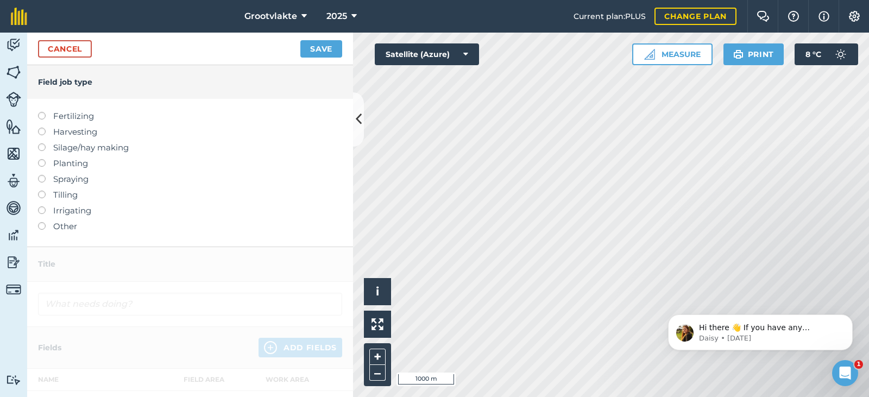
drag, startPoint x: 65, startPoint y: 227, endPoint x: 69, endPoint y: 216, distance: 11.5
click at [65, 225] on label "Other" at bounding box center [190, 226] width 304 height 13
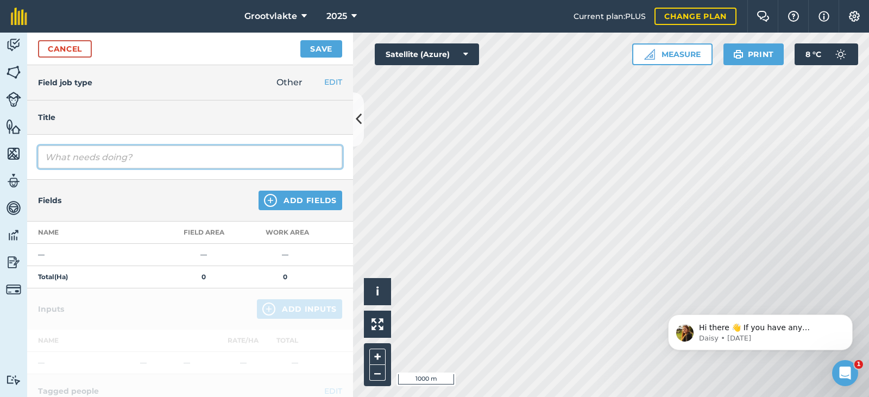
click at [107, 162] on input "text" at bounding box center [190, 157] width 304 height 23
type input "T8Sello20 spuitpomp4 spuit jong boorde006161"
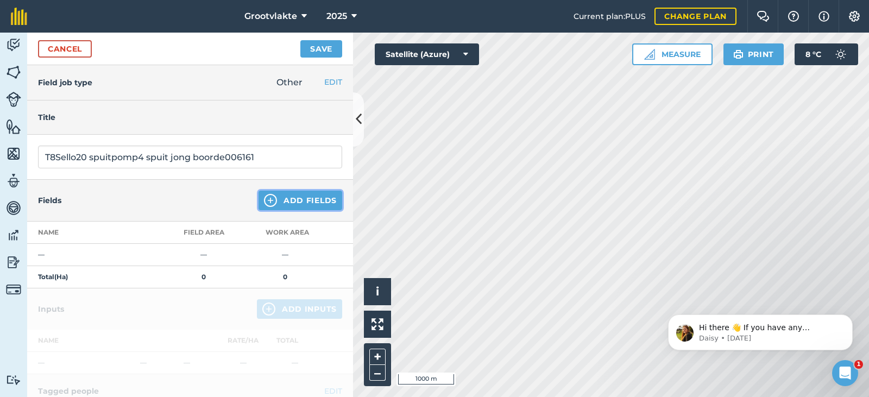
click at [275, 206] on button "Add Fields" at bounding box center [301, 201] width 84 height 20
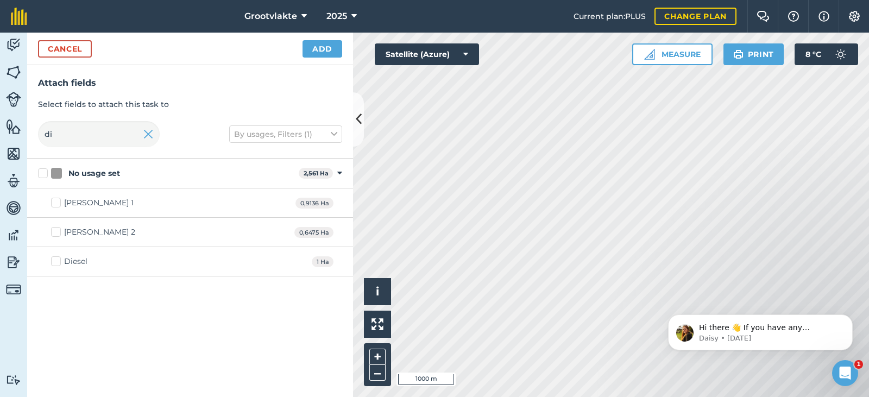
click at [67, 260] on div "Diesel" at bounding box center [75, 261] width 23 height 11
click at [58, 260] on input "Diesel" at bounding box center [54, 259] width 7 height 7
checkbox input "true"
click at [325, 52] on button "Add" at bounding box center [323, 48] width 40 height 17
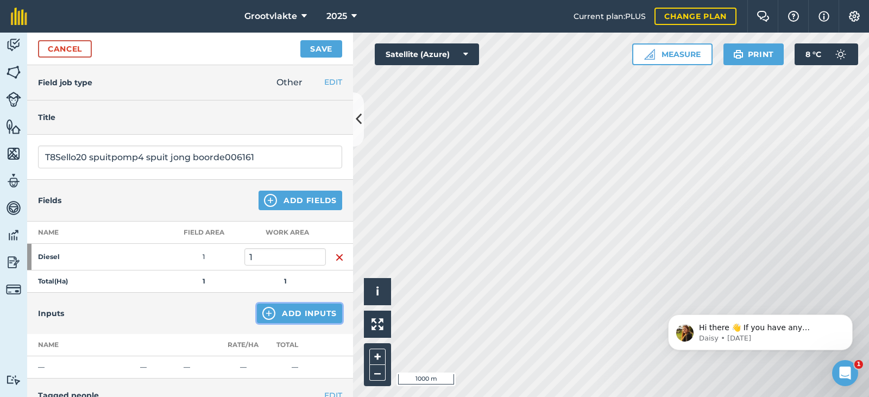
click at [274, 323] on button "Add Inputs" at bounding box center [299, 314] width 85 height 20
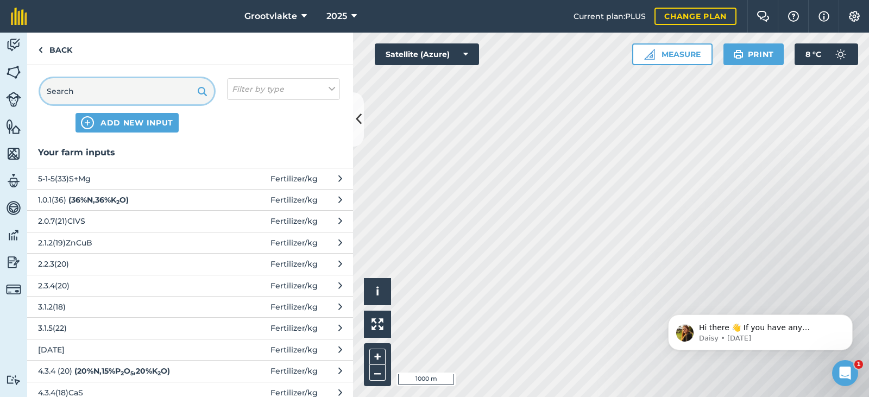
click at [112, 91] on input "text" at bounding box center [127, 91] width 174 height 26
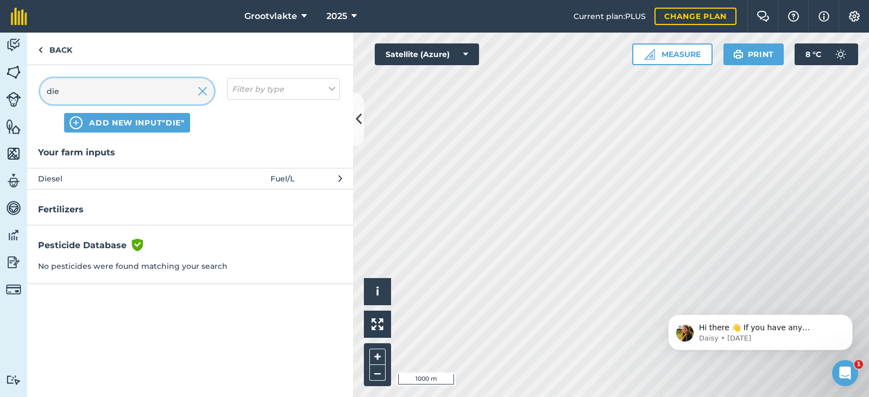
type input "die"
click at [125, 173] on span "Diesel" at bounding box center [127, 179] width 178 height 12
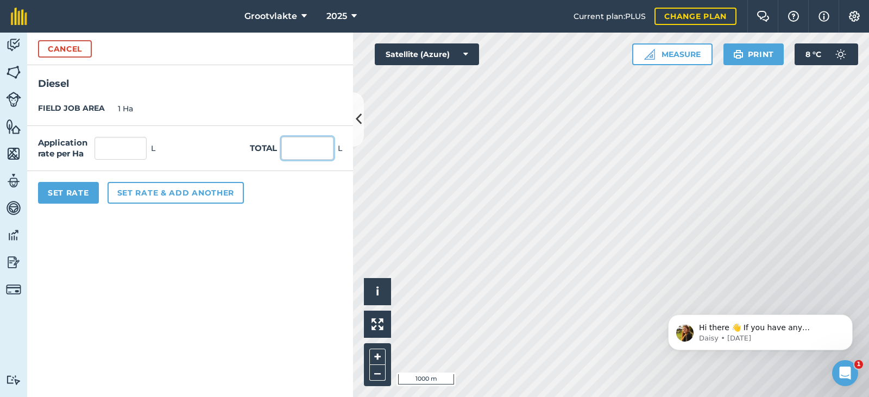
click at [303, 144] on input "text" at bounding box center [307, 148] width 52 height 23
type input "17"
click at [78, 185] on button "Set Rate" at bounding box center [68, 193] width 61 height 22
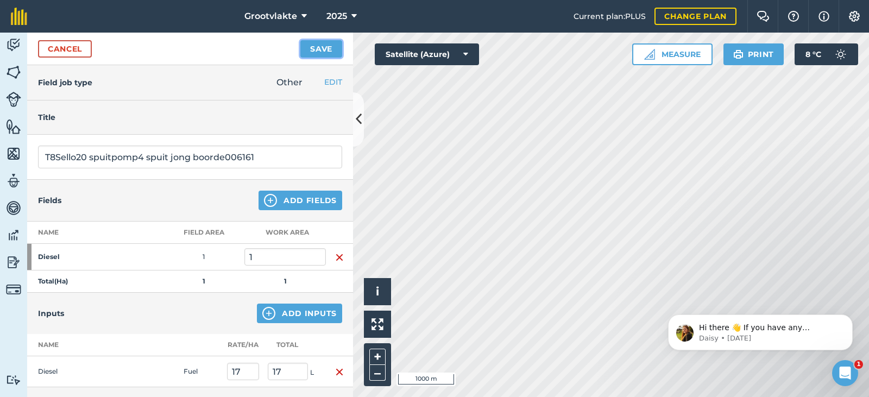
click at [315, 43] on button "Save" at bounding box center [321, 48] width 42 height 17
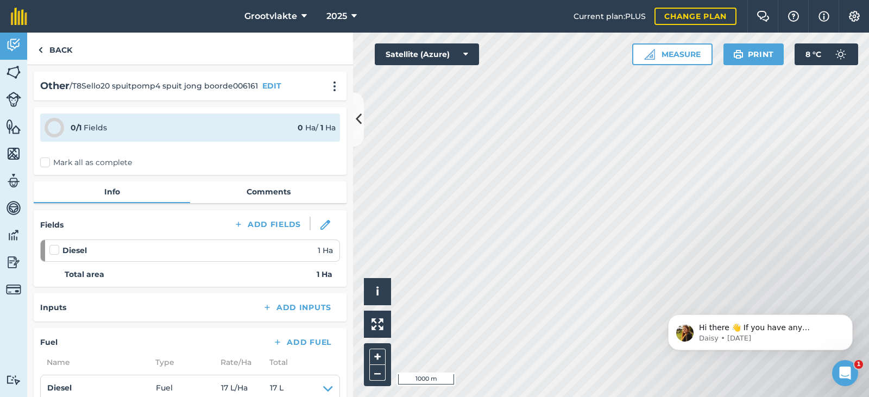
click at [54, 166] on label "Mark all as complete" at bounding box center [86, 162] width 92 height 11
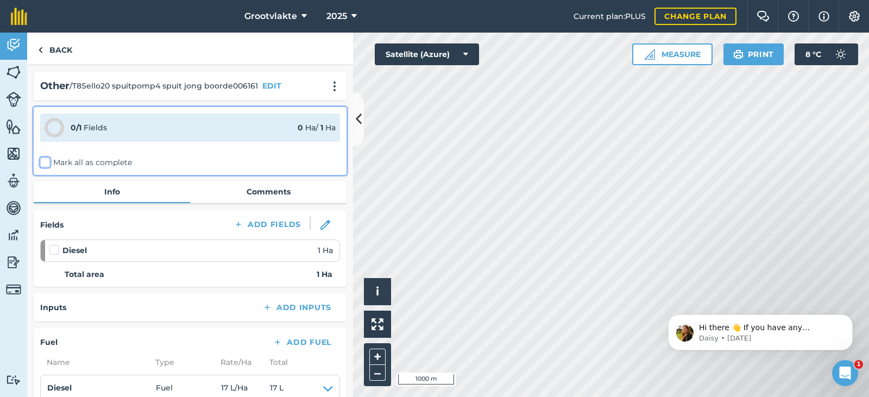
click at [47, 164] on input "Mark all as complete" at bounding box center [43, 160] width 7 height 7
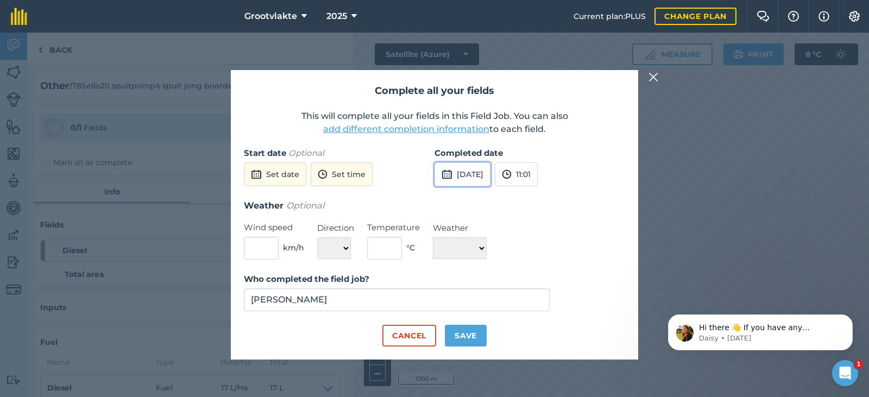
click at [491, 180] on button "[DATE]" at bounding box center [463, 174] width 56 height 24
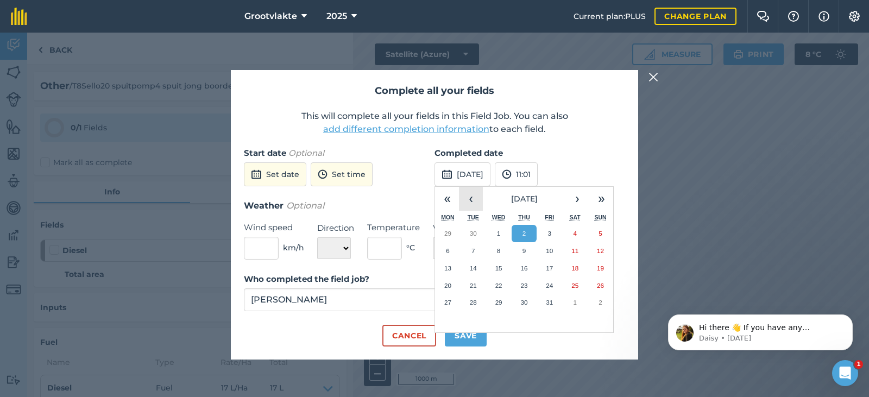
click at [471, 196] on button "‹" at bounding box center [471, 199] width 24 height 24
drag, startPoint x: 519, startPoint y: 271, endPoint x: 508, endPoint y: 287, distance: 19.9
click at [520, 271] on button "18" at bounding box center [525, 268] width 26 height 17
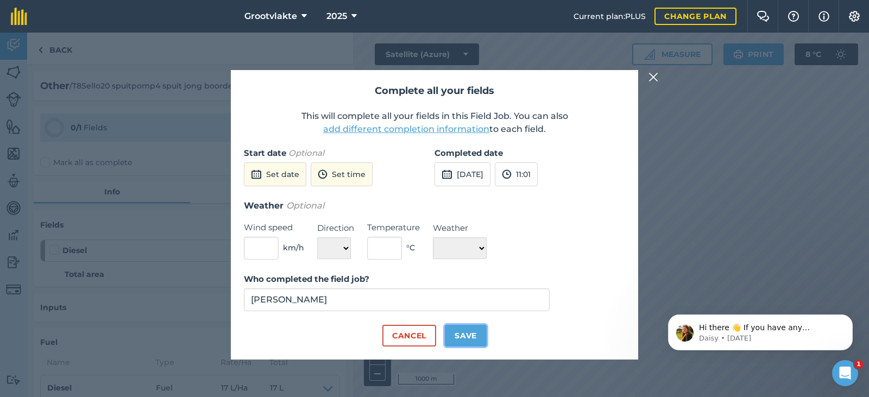
click at [475, 329] on button "Save" at bounding box center [466, 336] width 42 height 22
checkbox input "true"
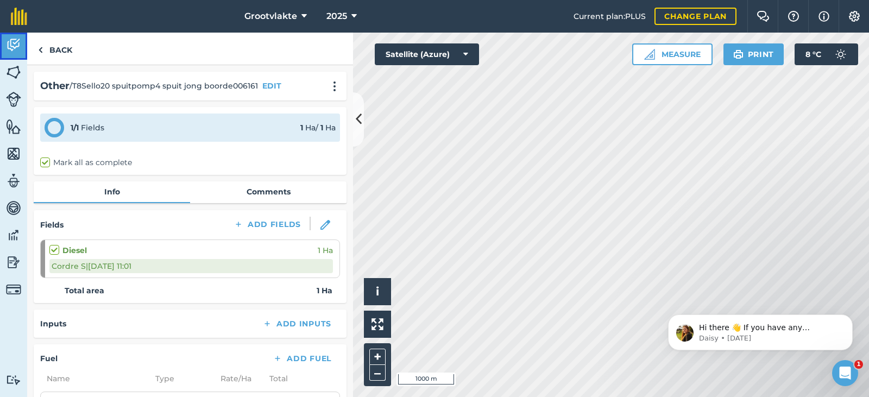
click at [5, 41] on link "Activity" at bounding box center [13, 46] width 27 height 27
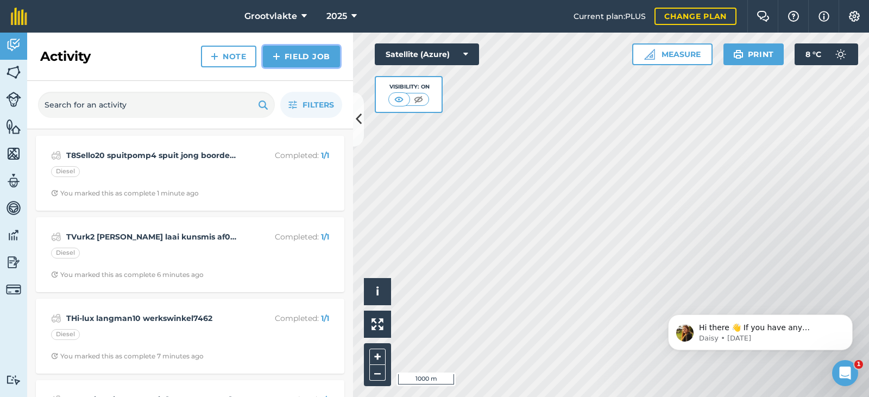
click at [278, 53] on img at bounding box center [277, 56] width 8 height 13
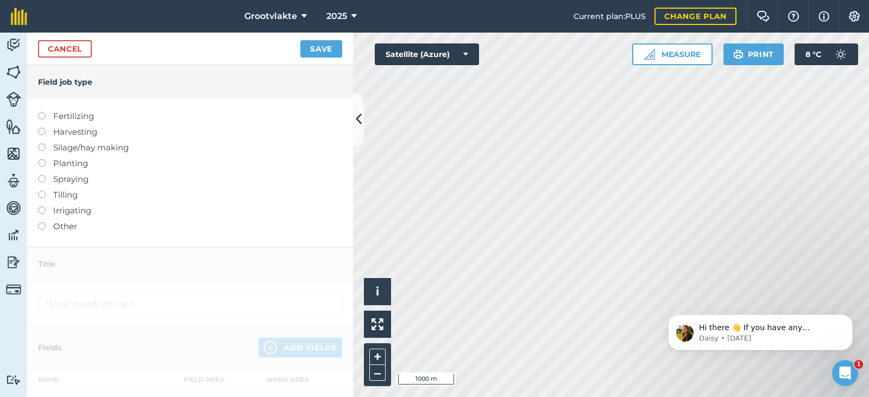
click at [79, 218] on ul "Fertilizing Harvesting Silage/hay making Planting Spraying Tilling Irrigating O…" at bounding box center [190, 171] width 304 height 123
click at [74, 229] on label "Other" at bounding box center [190, 226] width 304 height 13
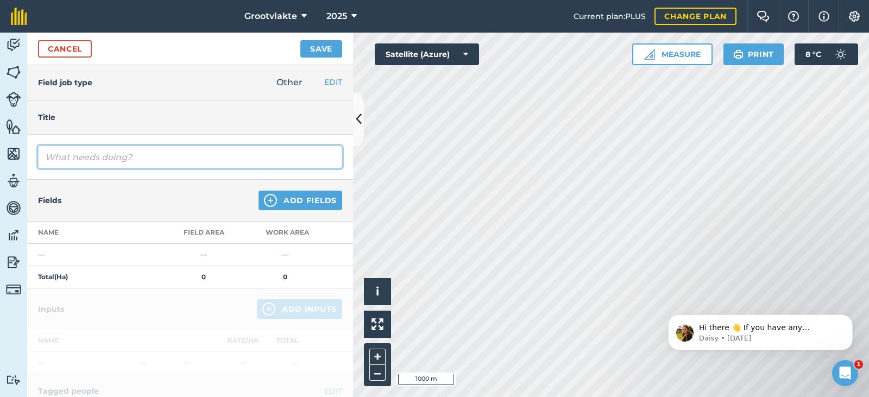
click at [104, 157] on input "text" at bounding box center [190, 157] width 304 height 23
click at [222, 156] on input "T18Ricky disc grondvoorbereiding vir uie15607.1" at bounding box center [190, 157] width 304 height 23
click at [232, 156] on input "T18Ricky disc grondvoorbereiding vir uie mplant15607.1" at bounding box center [190, 157] width 304 height 23
type input "T18Ricky disc grondvoorbereiding vir uie plant15607.1"
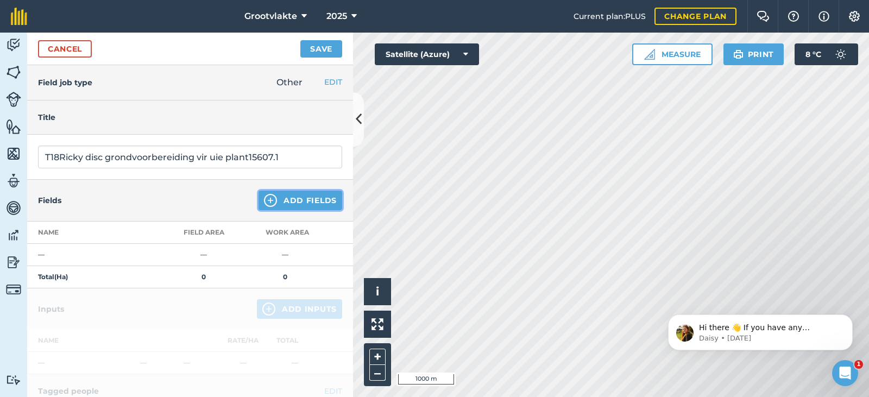
click at [267, 198] on img at bounding box center [270, 200] width 13 height 13
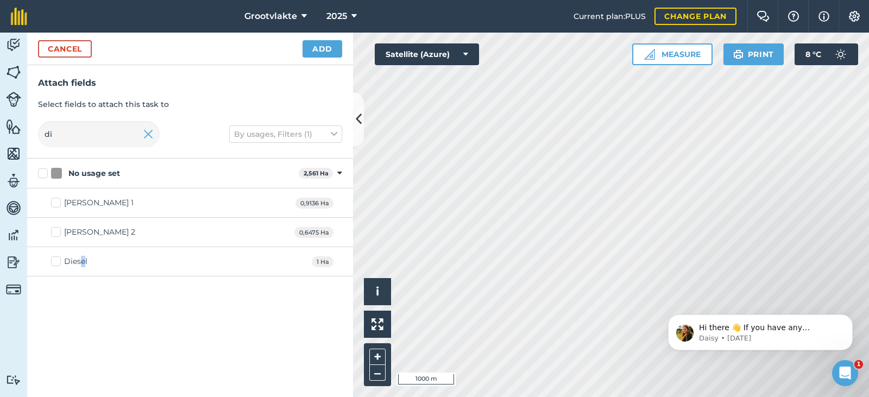
click at [83, 263] on div "Diesel" at bounding box center [75, 261] width 23 height 11
click at [60, 271] on div "Diesel 1 Ha" at bounding box center [190, 261] width 326 height 29
click at [70, 266] on div "Diesel" at bounding box center [75, 261] width 23 height 11
click at [58, 263] on input "Diesel" at bounding box center [54, 259] width 7 height 7
checkbox input "true"
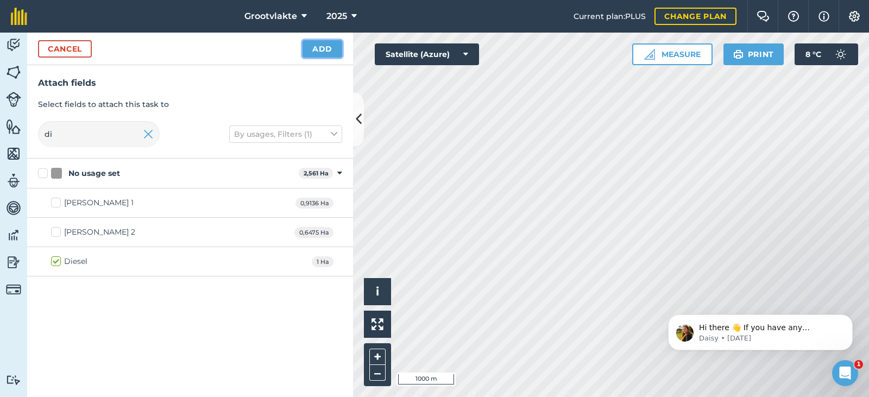
click at [320, 54] on button "Add" at bounding box center [323, 48] width 40 height 17
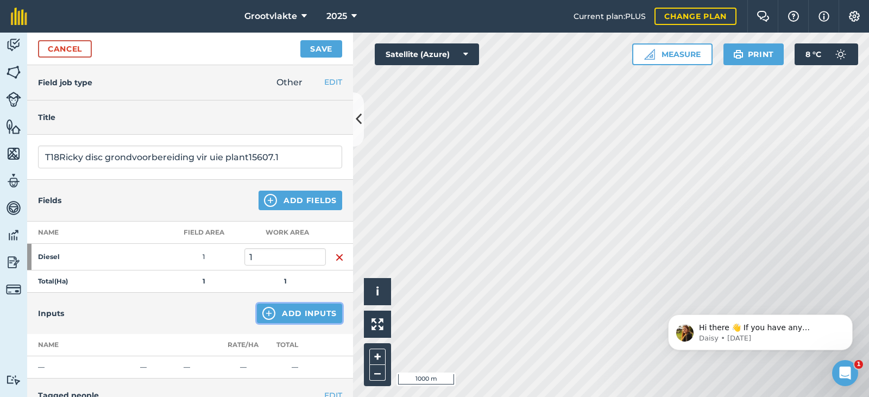
click at [284, 316] on button "Add Inputs" at bounding box center [299, 314] width 85 height 20
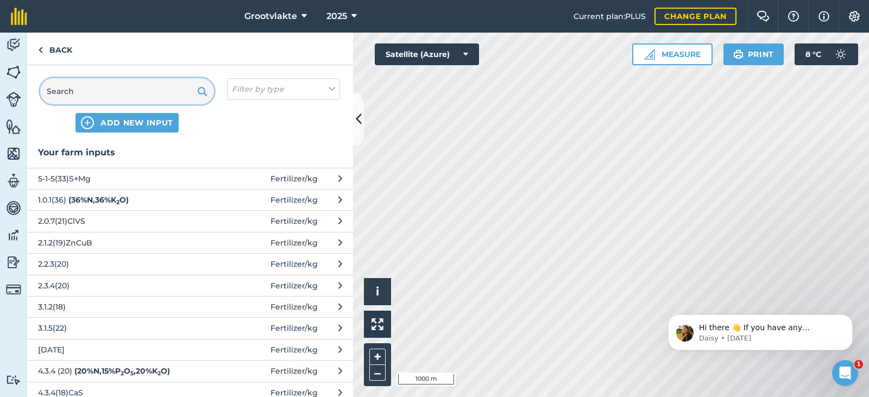
click at [149, 95] on input "text" at bounding box center [127, 91] width 174 height 26
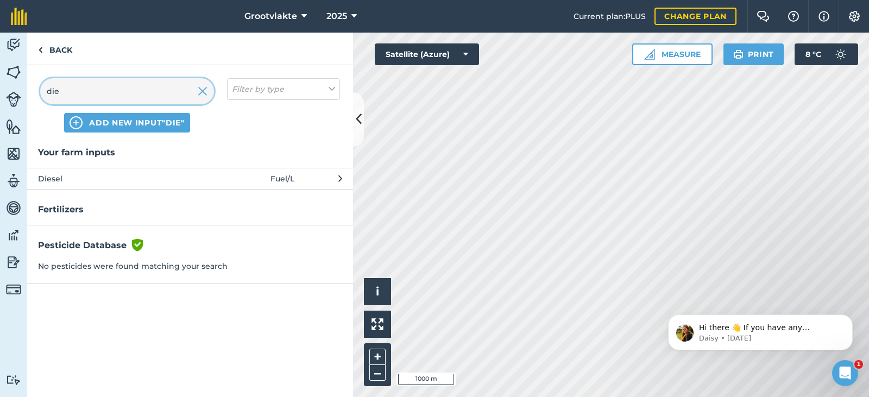
type input "die"
click at [116, 176] on span "Diesel" at bounding box center [127, 179] width 178 height 12
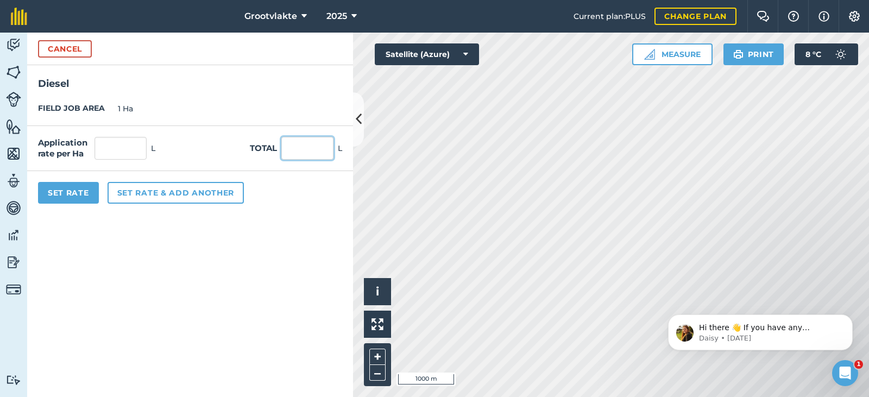
click at [292, 150] on input "text" at bounding box center [307, 148] width 52 height 23
type input "23"
click at [70, 186] on button "Set Rate" at bounding box center [68, 193] width 61 height 22
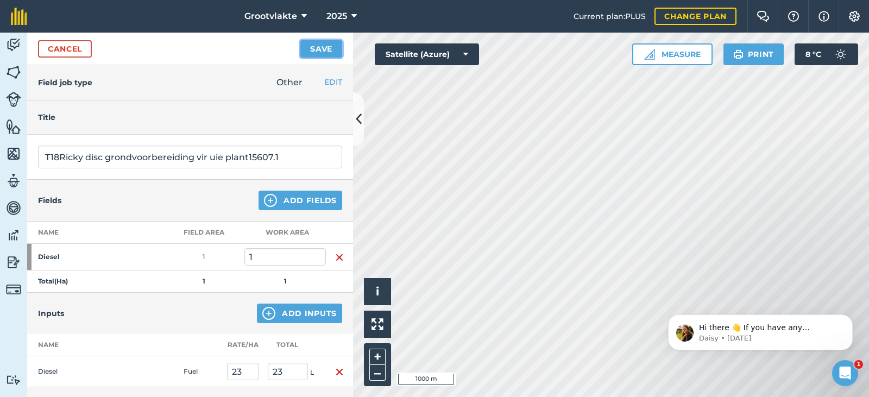
click at [316, 45] on button "Save" at bounding box center [321, 48] width 42 height 17
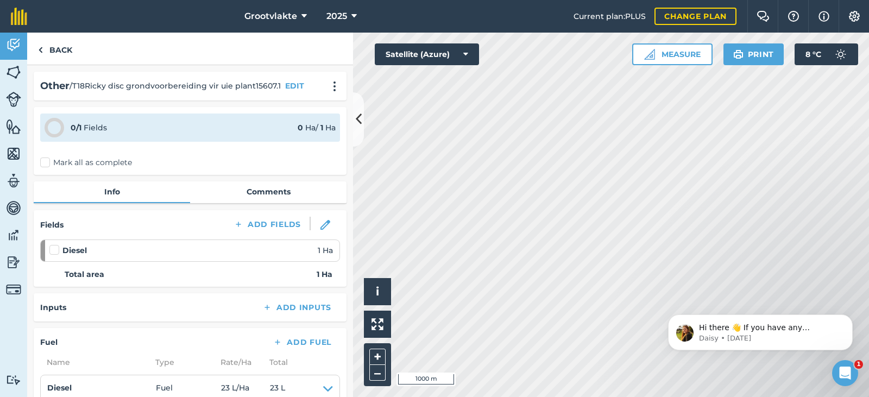
click at [52, 165] on label "Mark all as complete" at bounding box center [86, 162] width 92 height 11
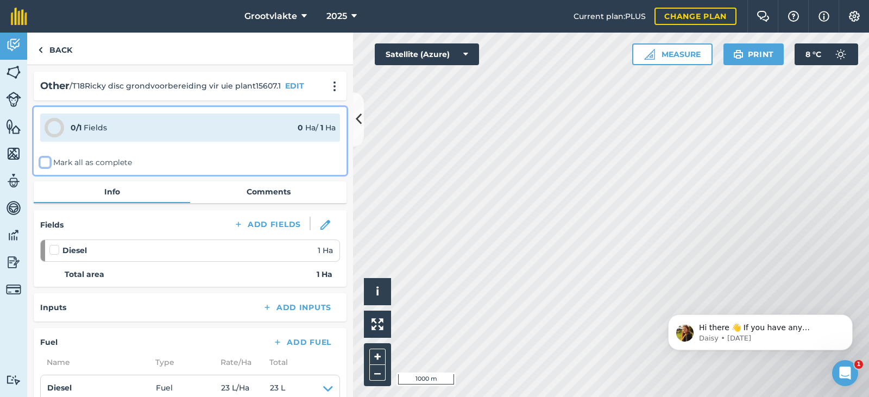
click at [47, 164] on input "Mark all as complete" at bounding box center [43, 160] width 7 height 7
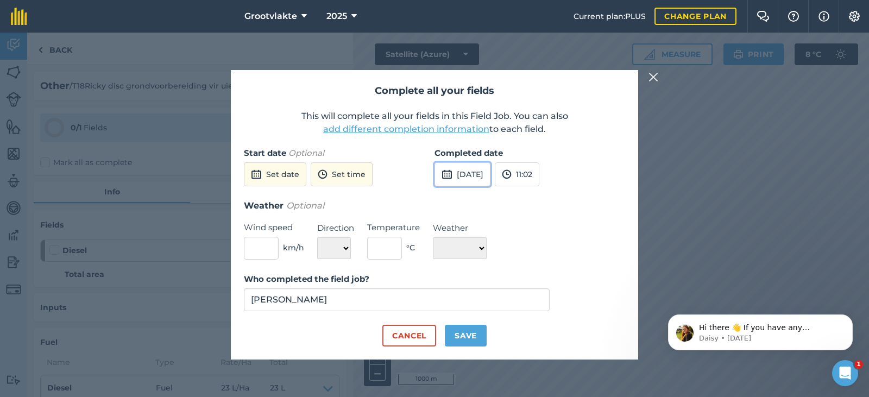
click at [487, 173] on button "[DATE]" at bounding box center [463, 174] width 56 height 24
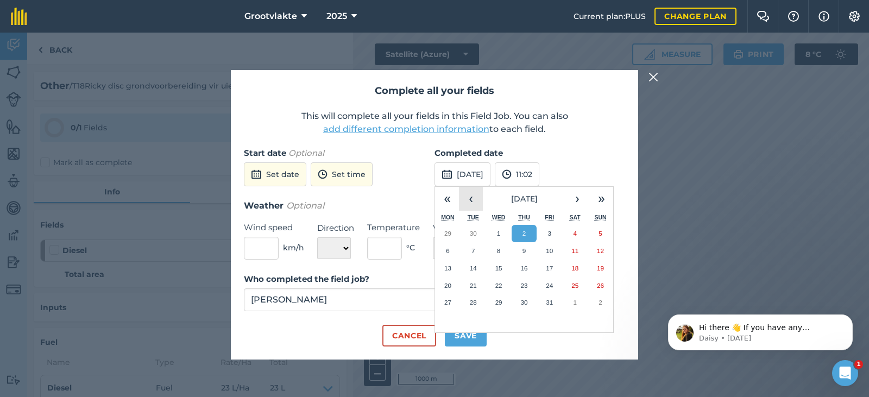
click at [472, 207] on button "‹" at bounding box center [471, 199] width 24 height 24
click at [521, 271] on abbr "18" at bounding box center [523, 268] width 7 height 7
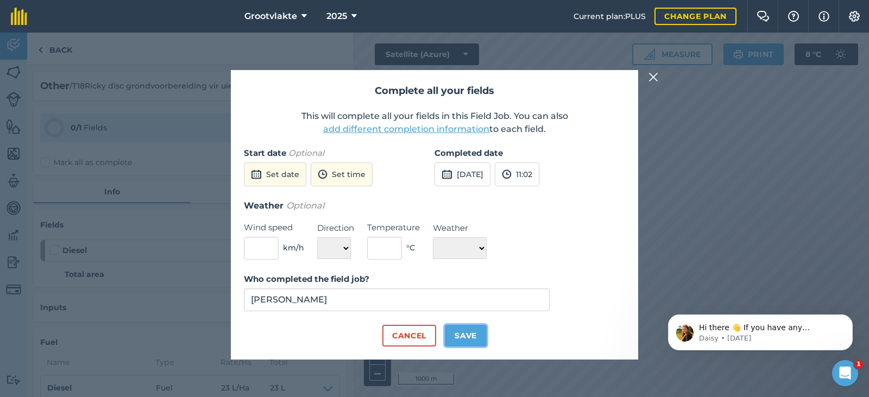
click at [463, 332] on button "Save" at bounding box center [466, 336] width 42 height 22
checkbox input "true"
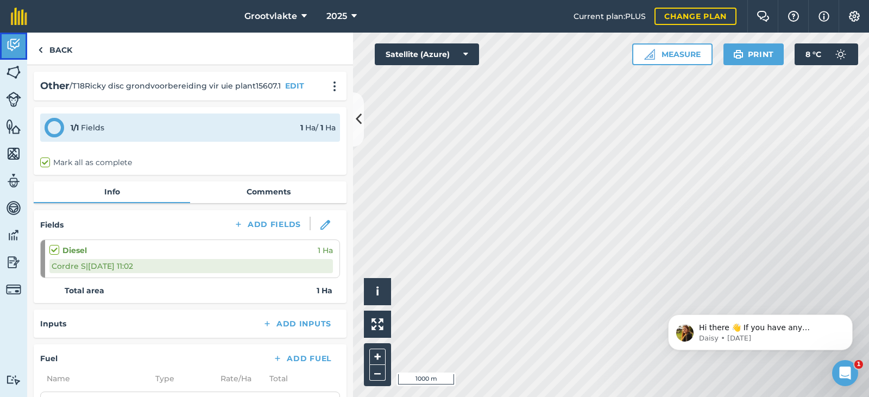
click at [9, 48] on img at bounding box center [13, 45] width 15 height 16
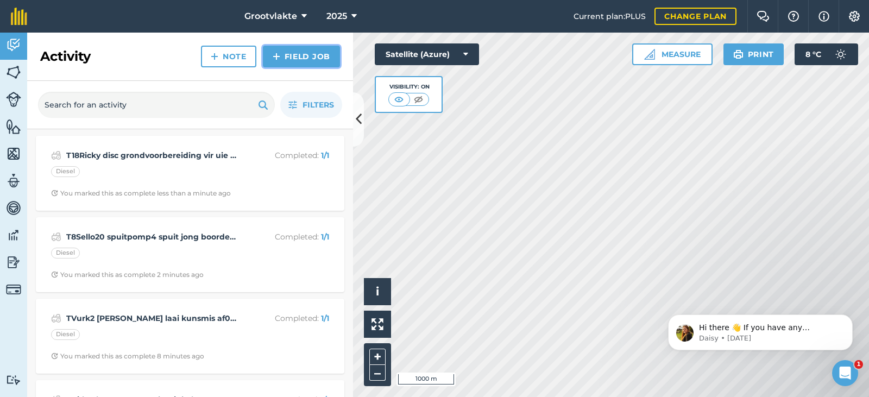
click at [292, 64] on link "Field Job" at bounding box center [301, 57] width 77 height 22
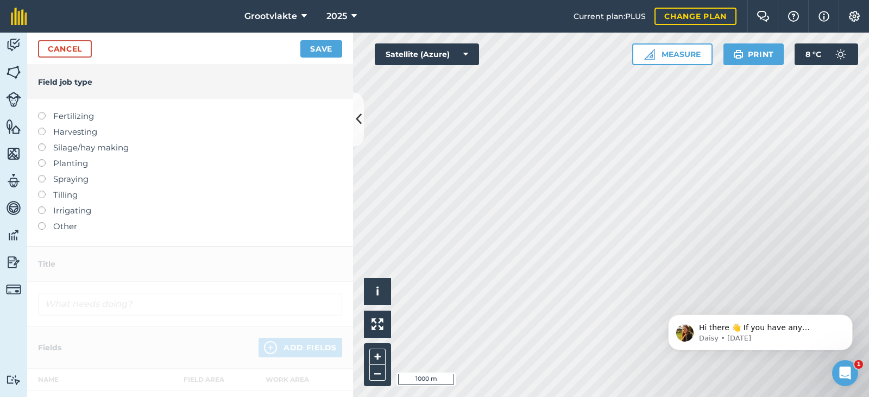
click at [61, 225] on label "Other" at bounding box center [190, 226] width 304 height 13
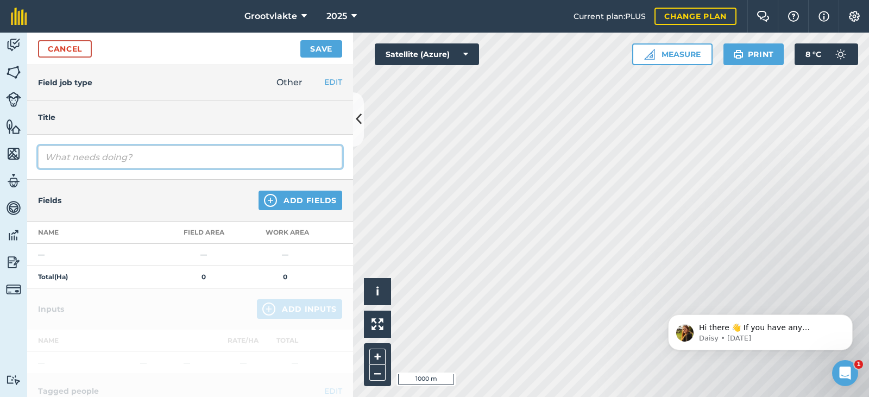
click at [70, 162] on input "text" at bounding box center [190, 157] width 304 height 23
type input "T19Willem spuitpomp1 spuit [PERSON_NAME] boorde721.3"
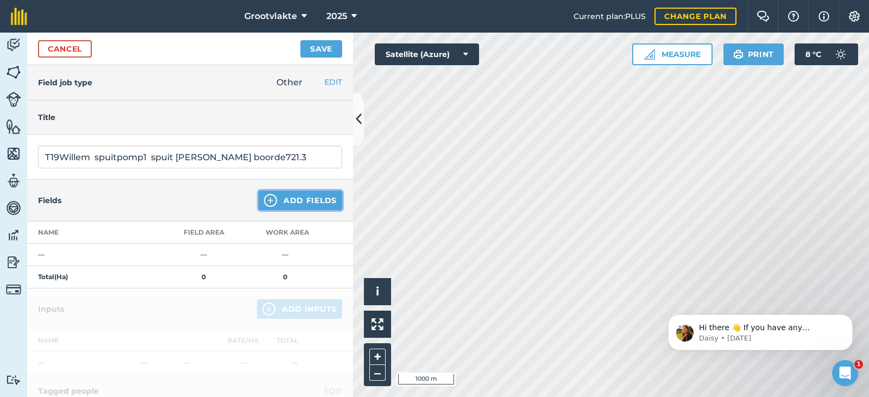
click at [312, 203] on button "Add Fields" at bounding box center [301, 201] width 84 height 20
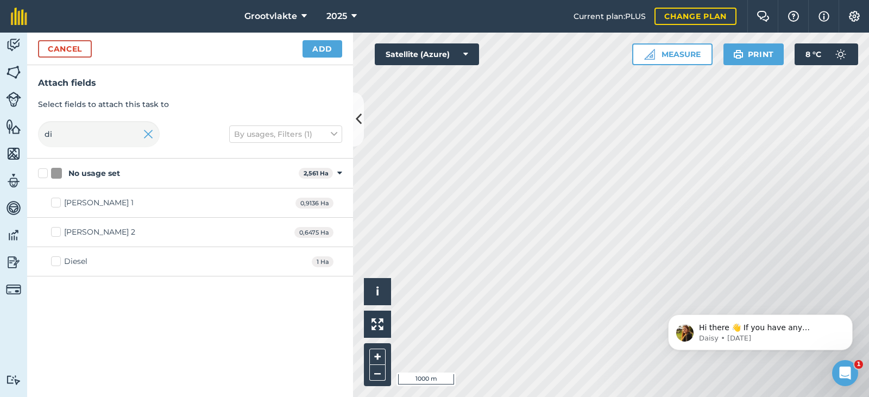
click at [62, 260] on label "Diesel" at bounding box center [69, 261] width 36 height 11
click at [58, 260] on input "Diesel" at bounding box center [54, 259] width 7 height 7
checkbox input "true"
click at [311, 52] on button "Add" at bounding box center [323, 48] width 40 height 17
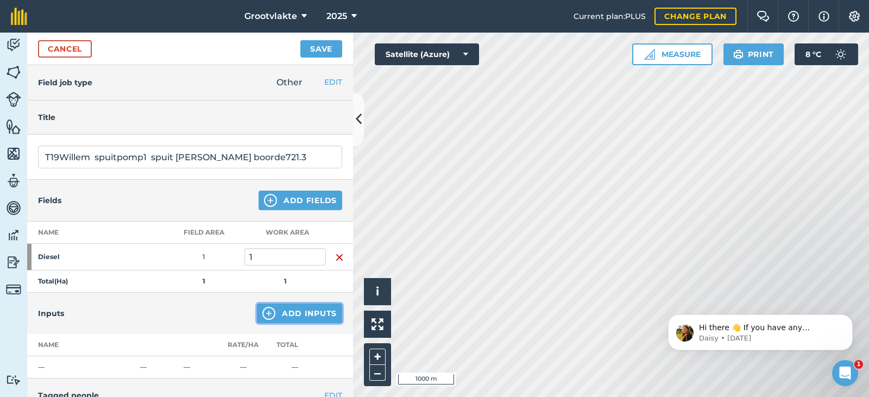
click at [295, 322] on button "Add Inputs" at bounding box center [299, 314] width 85 height 20
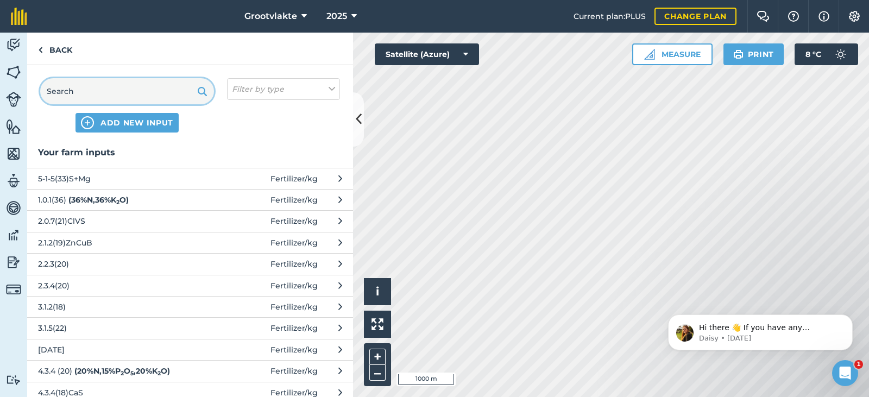
click at [96, 96] on input "text" at bounding box center [127, 91] width 174 height 26
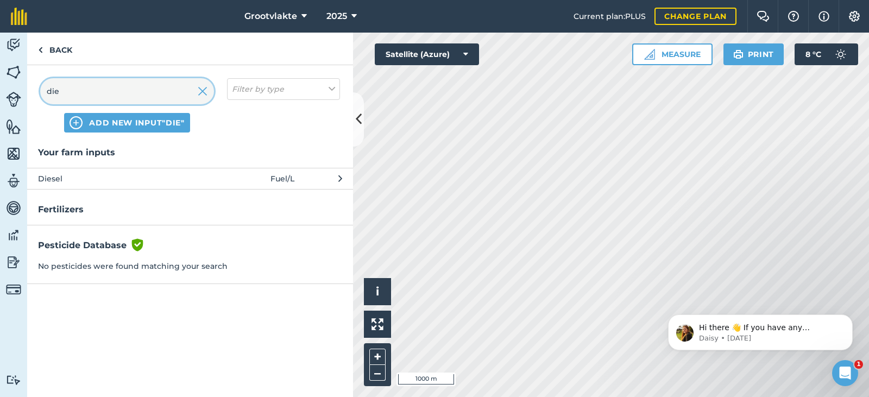
type input "die"
click at [87, 179] on span "Diesel" at bounding box center [127, 179] width 178 height 12
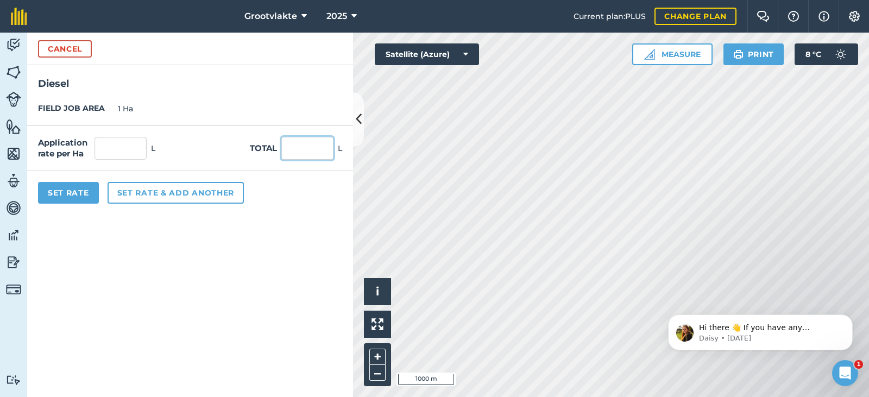
click at [306, 149] on input "text" at bounding box center [307, 148] width 52 height 23
type input "37"
click at [70, 196] on button "Set Rate" at bounding box center [68, 193] width 61 height 22
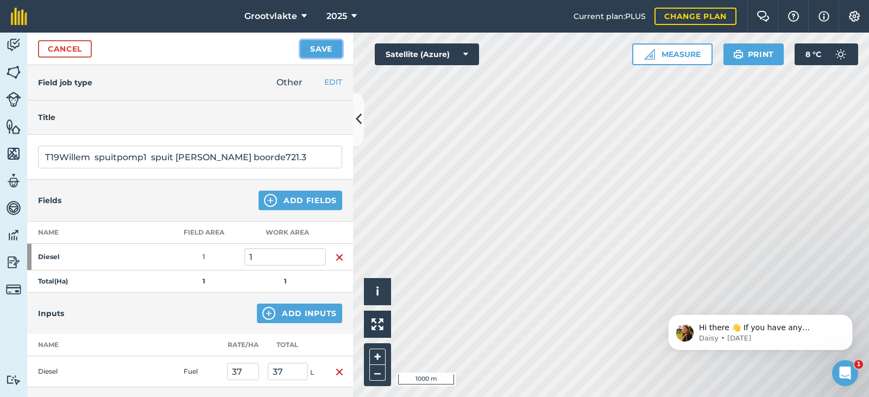
click at [336, 43] on button "Save" at bounding box center [321, 48] width 42 height 17
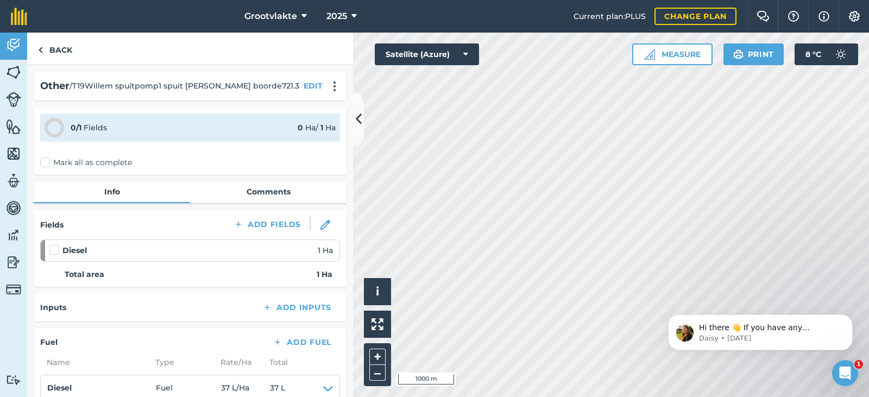
click at [55, 162] on label "Mark all as complete" at bounding box center [86, 162] width 92 height 11
click at [47, 162] on input "Mark all as complete" at bounding box center [43, 160] width 7 height 7
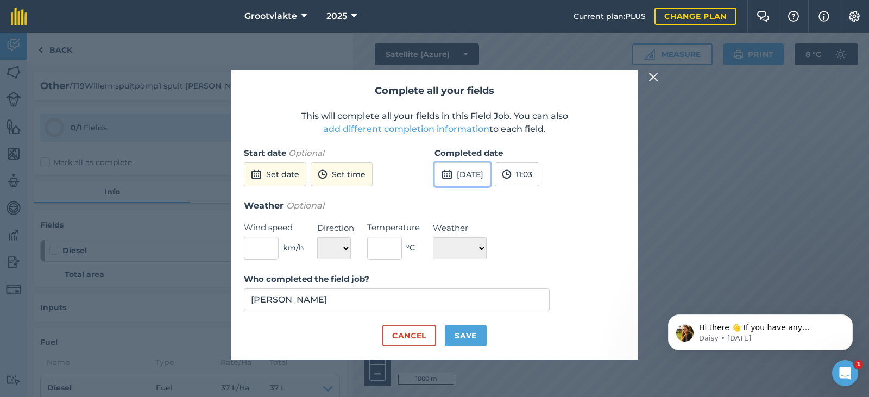
click at [484, 174] on button "[DATE]" at bounding box center [463, 174] width 56 height 24
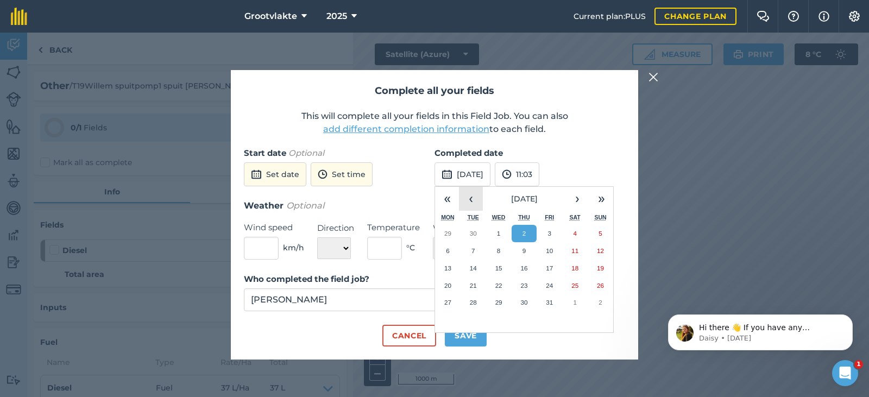
click at [470, 202] on button "‹" at bounding box center [471, 199] width 24 height 24
click at [531, 268] on button "18" at bounding box center [525, 268] width 26 height 17
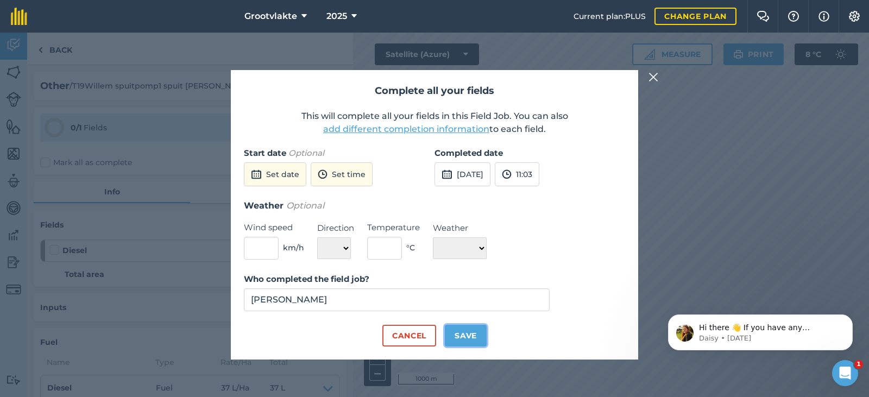
click at [487, 330] on button "Save" at bounding box center [466, 336] width 42 height 22
checkbox input "true"
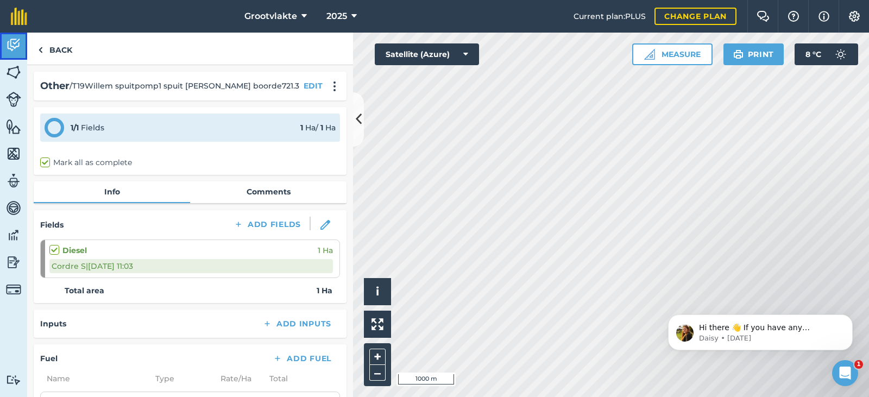
click at [14, 51] on img at bounding box center [13, 45] width 15 height 16
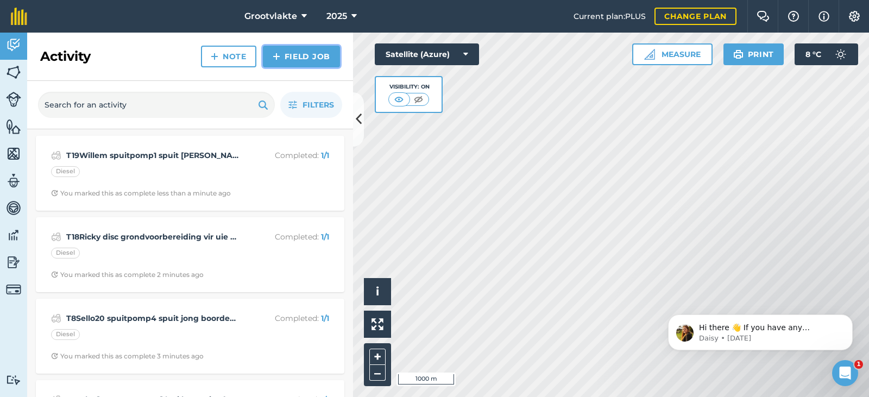
click at [279, 61] on img at bounding box center [277, 56] width 8 height 13
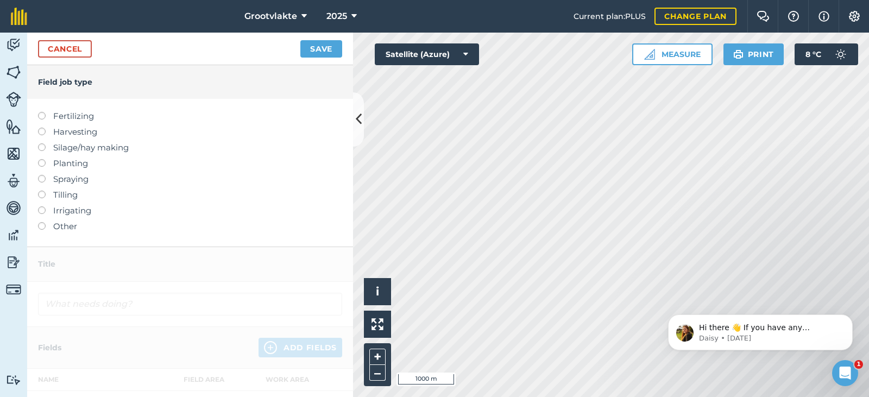
drag, startPoint x: 66, startPoint y: 228, endPoint x: 73, endPoint y: 217, distance: 13.3
click at [65, 229] on label "Other" at bounding box center [190, 226] width 304 height 13
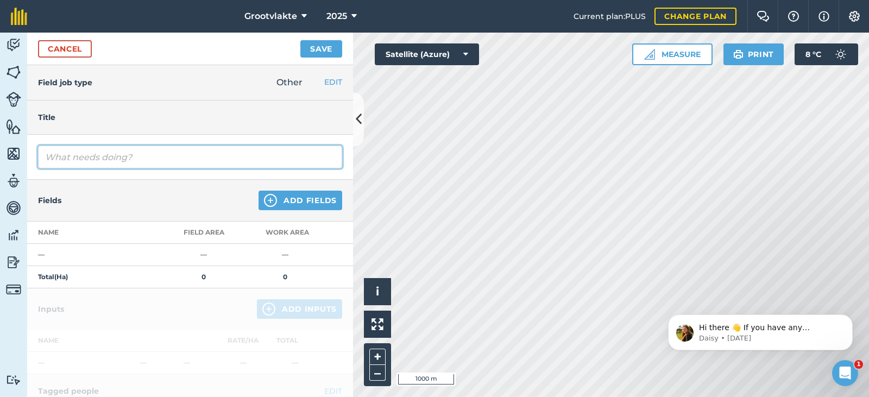
click at [91, 166] on input "text" at bounding box center [190, 157] width 304 height 23
type input "T21Booi spuitpomp3 spuit [PERSON_NAME] boorde1632.8"
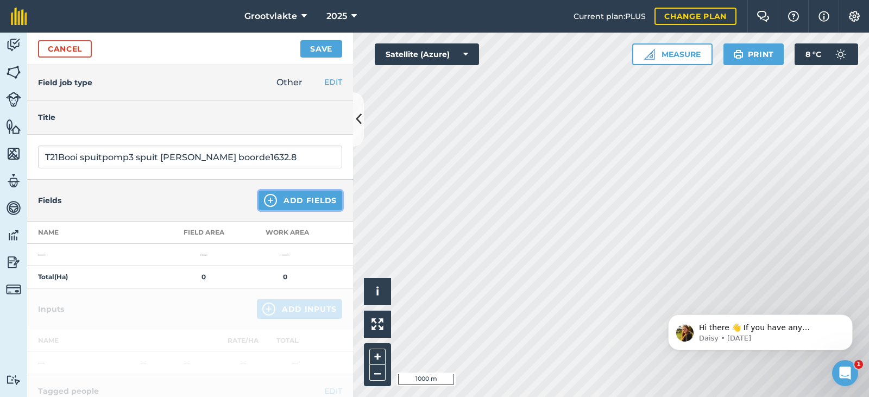
click at [293, 198] on button "Add Fields" at bounding box center [301, 201] width 84 height 20
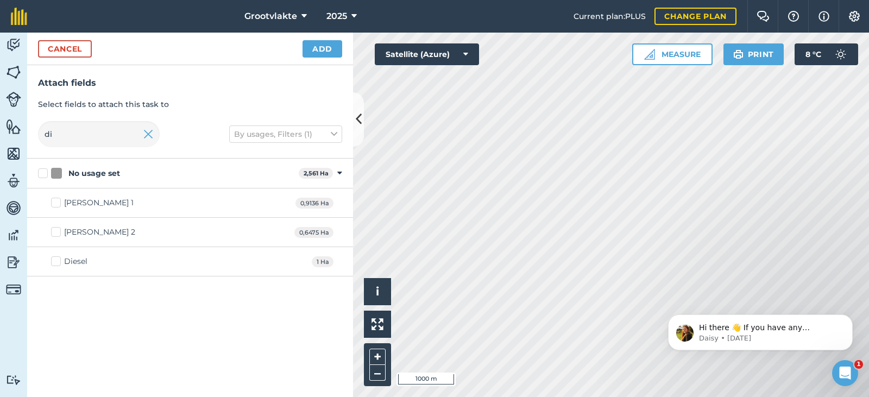
click at [71, 259] on div "Diesel" at bounding box center [75, 261] width 23 height 11
click at [58, 259] on input "Diesel" at bounding box center [54, 259] width 7 height 7
checkbox input "true"
click at [320, 45] on button "Add" at bounding box center [323, 48] width 40 height 17
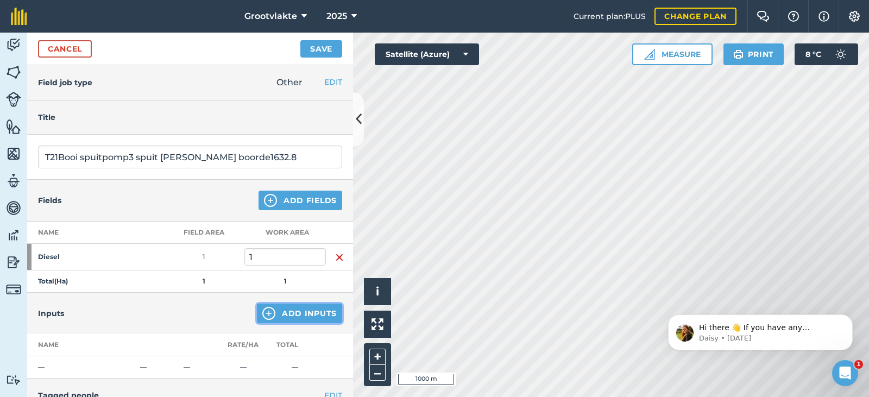
click at [297, 313] on button "Add Inputs" at bounding box center [299, 314] width 85 height 20
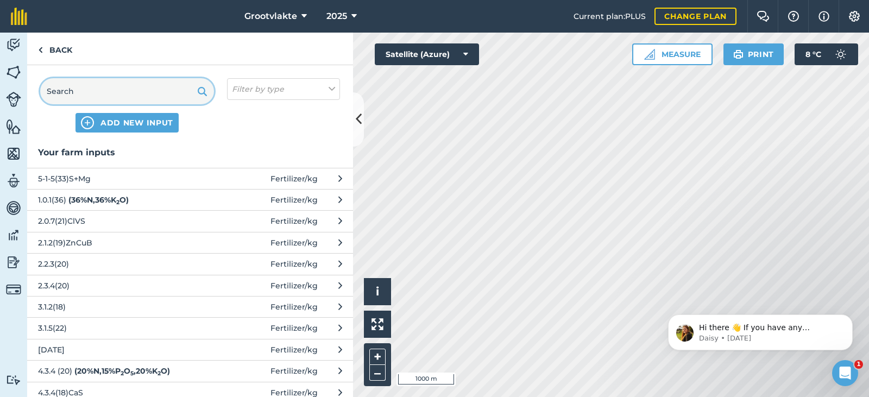
click at [75, 92] on input "text" at bounding box center [127, 91] width 174 height 26
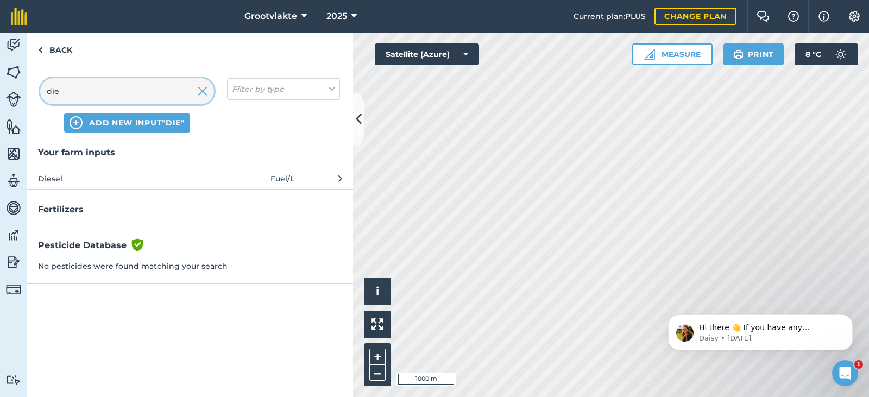
type input "die"
click at [80, 188] on button "Diesel Fuel / L" at bounding box center [190, 178] width 326 height 21
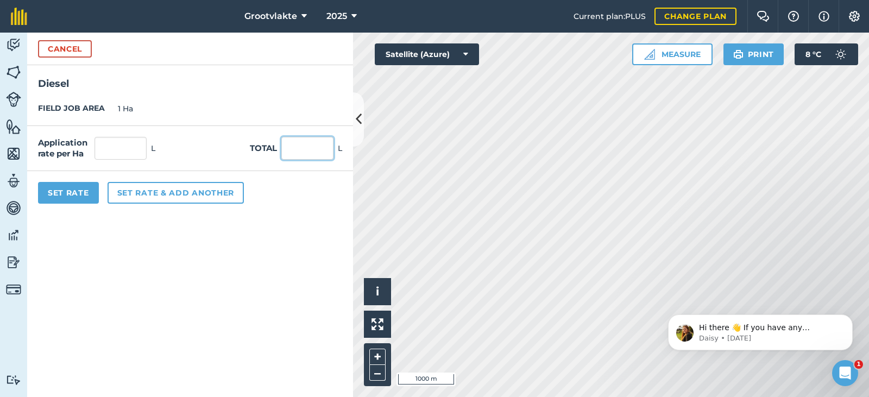
click at [314, 153] on input "text" at bounding box center [307, 148] width 52 height 23
type input "43"
click at [46, 192] on button "Set Rate" at bounding box center [68, 193] width 61 height 22
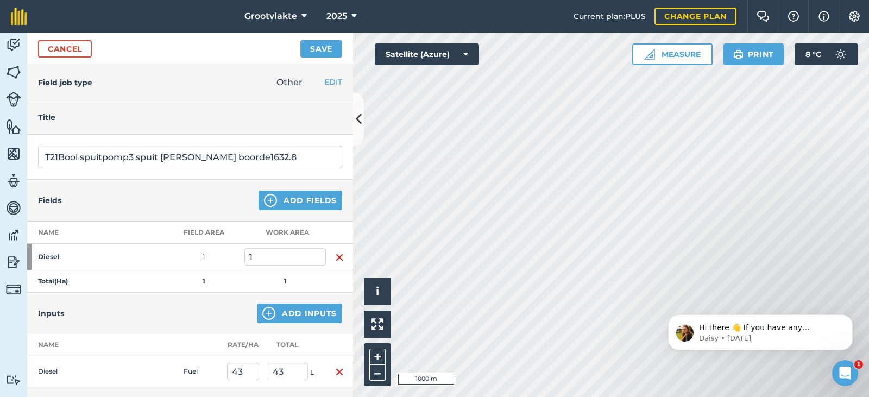
drag, startPoint x: 292, startPoint y: 56, endPoint x: 299, endPoint y: 55, distance: 7.1
click at [293, 55] on div "Cancel Save" at bounding box center [190, 49] width 326 height 33
click at [312, 52] on button "Save" at bounding box center [321, 48] width 42 height 17
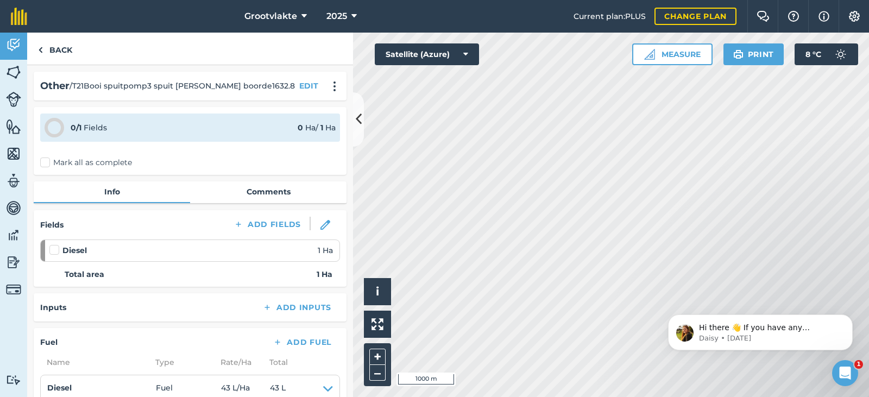
click at [48, 167] on label "Mark all as complete" at bounding box center [86, 162] width 92 height 11
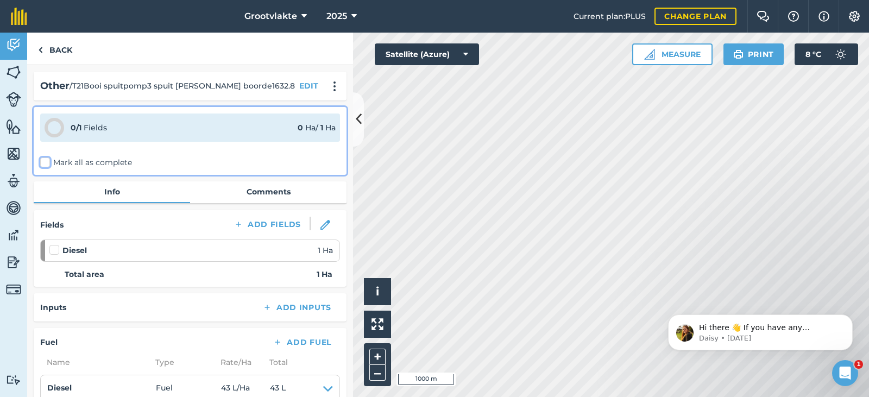
click at [47, 164] on input "Mark all as complete" at bounding box center [43, 160] width 7 height 7
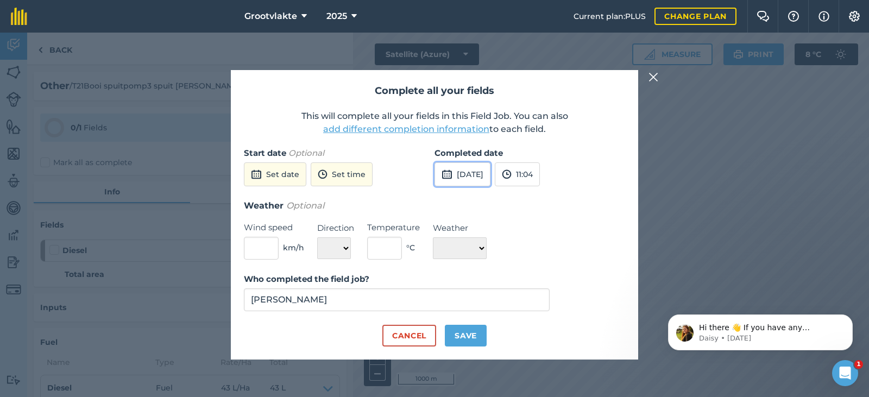
click at [475, 170] on button "[DATE]" at bounding box center [463, 174] width 56 height 24
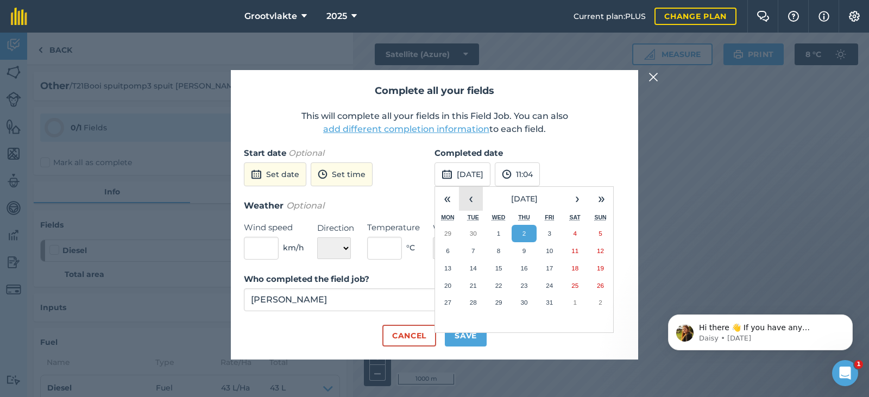
click at [471, 198] on button "‹" at bounding box center [471, 199] width 24 height 24
click at [531, 266] on button "18" at bounding box center [525, 268] width 26 height 17
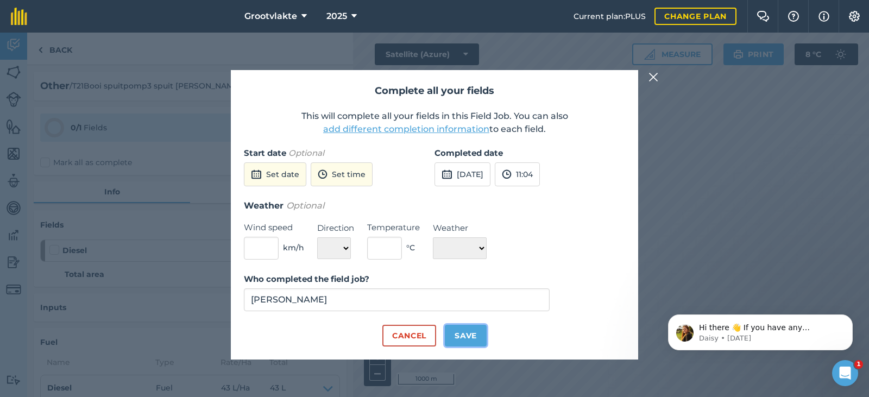
click at [474, 334] on button "Save" at bounding box center [466, 336] width 42 height 22
checkbox input "true"
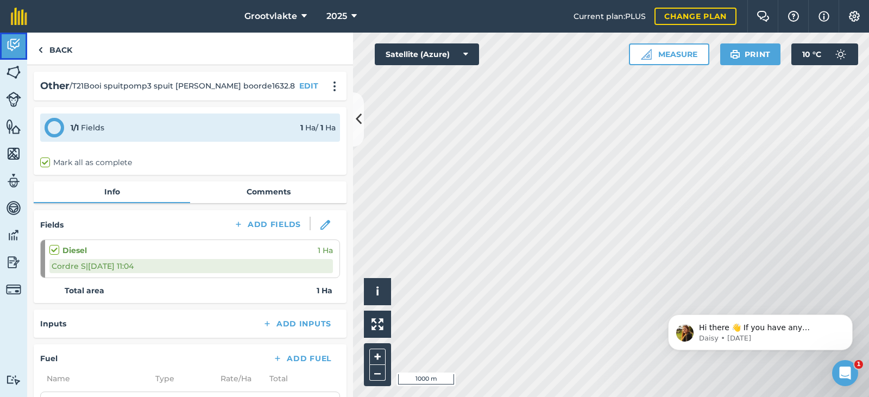
click at [16, 53] on img at bounding box center [13, 45] width 15 height 16
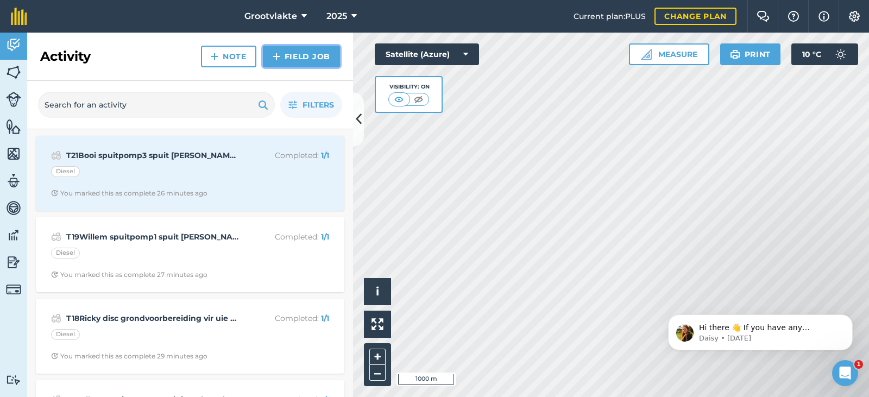
click at [318, 53] on link "Field Job" at bounding box center [301, 57] width 77 height 22
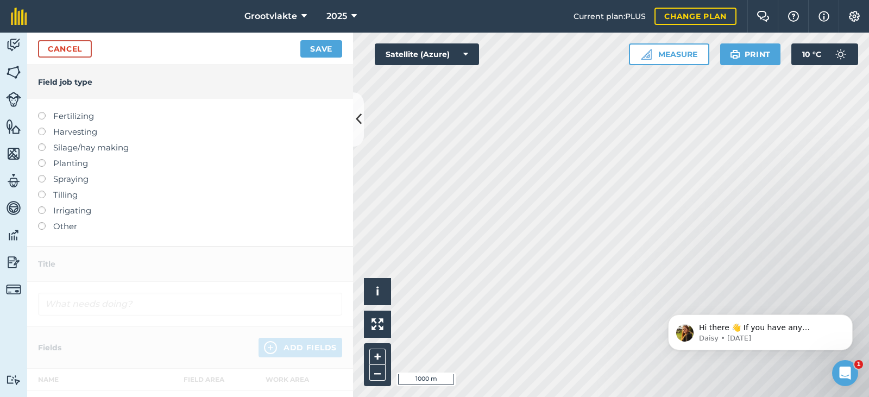
click at [64, 223] on label "Other" at bounding box center [190, 226] width 304 height 13
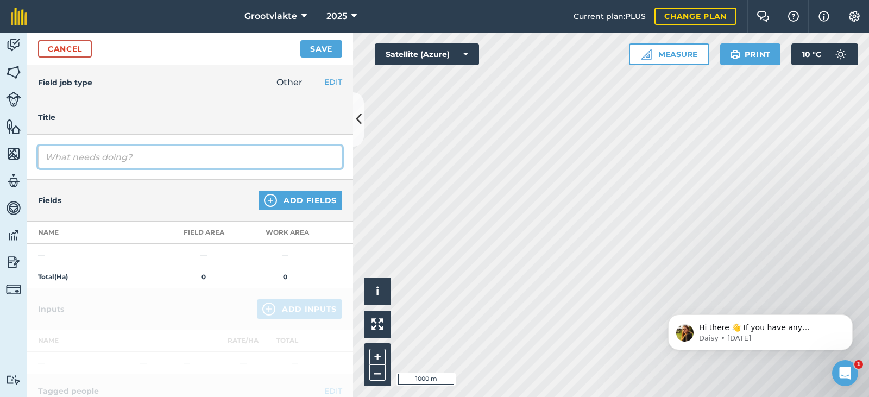
click at [84, 165] on input "text" at bounding box center [190, 157] width 304 height 23
type input "T6Jan saaibak saai uie lande5095"
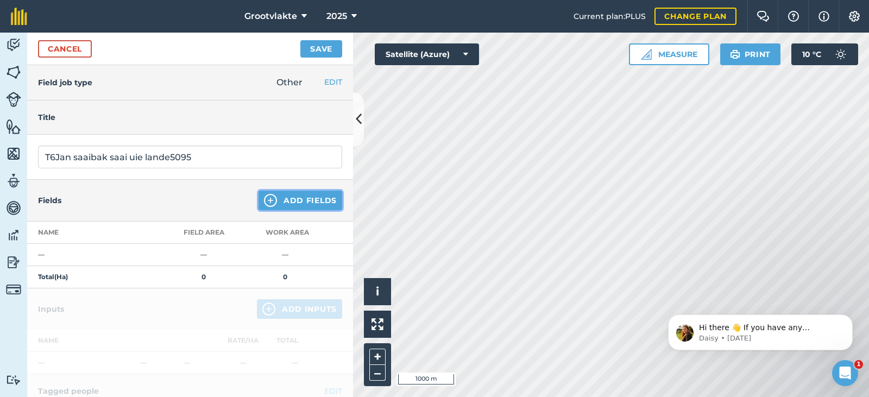
click at [284, 198] on button "Add Fields" at bounding box center [301, 201] width 84 height 20
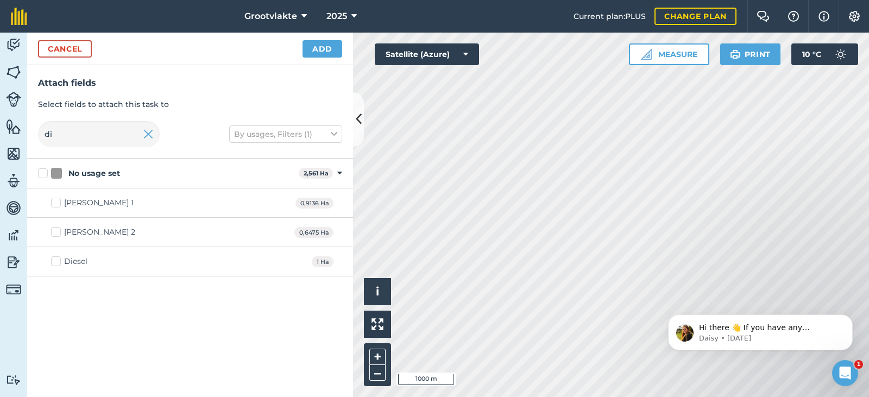
click at [80, 261] on div "Diesel" at bounding box center [75, 261] width 23 height 11
click at [58, 261] on input "Diesel" at bounding box center [54, 259] width 7 height 7
checkbox input "true"
click at [309, 55] on button "Add" at bounding box center [323, 48] width 40 height 17
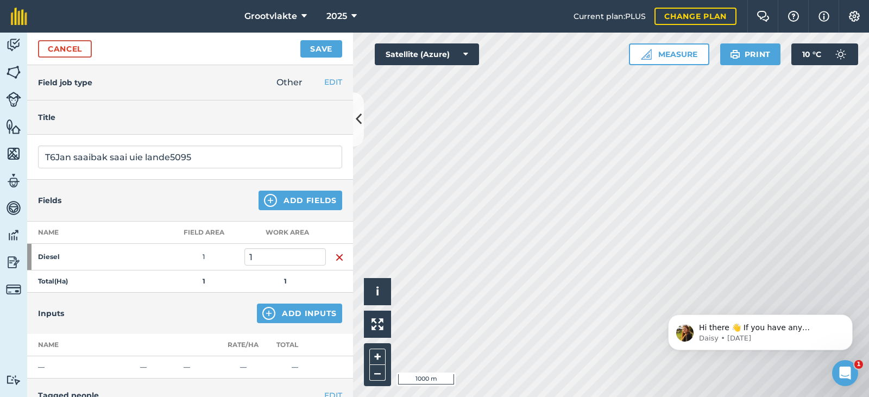
click at [290, 302] on div "Inputs Add Inputs" at bounding box center [190, 313] width 326 height 41
click at [292, 313] on button "Add Inputs" at bounding box center [299, 314] width 85 height 20
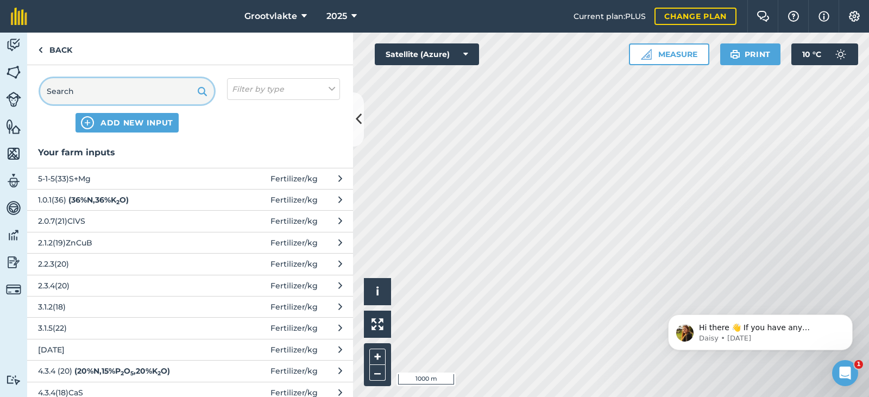
click at [144, 97] on input "text" at bounding box center [127, 91] width 174 height 26
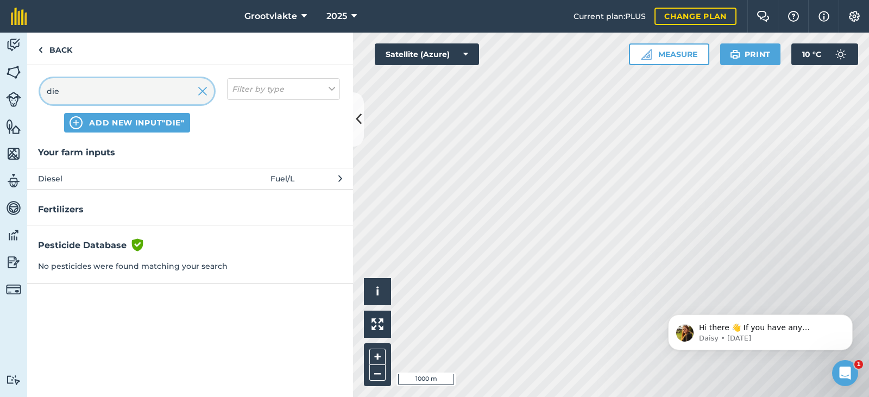
type input "die"
click at [131, 184] on span "Diesel" at bounding box center [127, 179] width 178 height 12
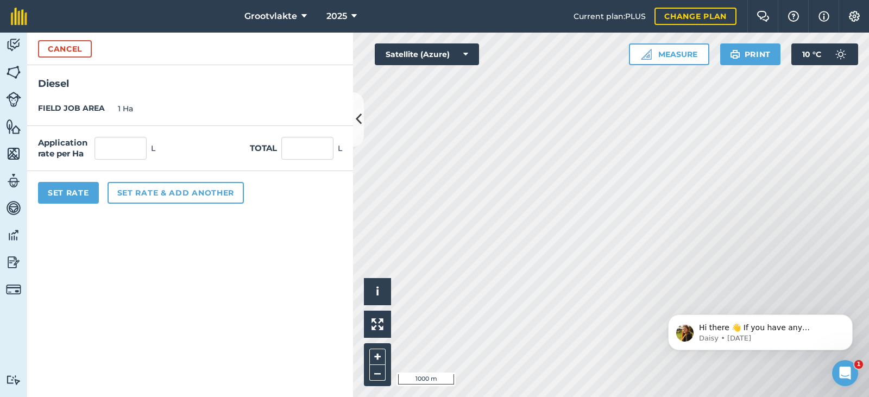
click at [295, 164] on div "Application rate per Ha L Total L" at bounding box center [190, 148] width 326 height 45
click at [296, 160] on input "text" at bounding box center [307, 148] width 52 height 23
type input "40"
click at [65, 202] on button "Set Rate" at bounding box center [68, 193] width 61 height 22
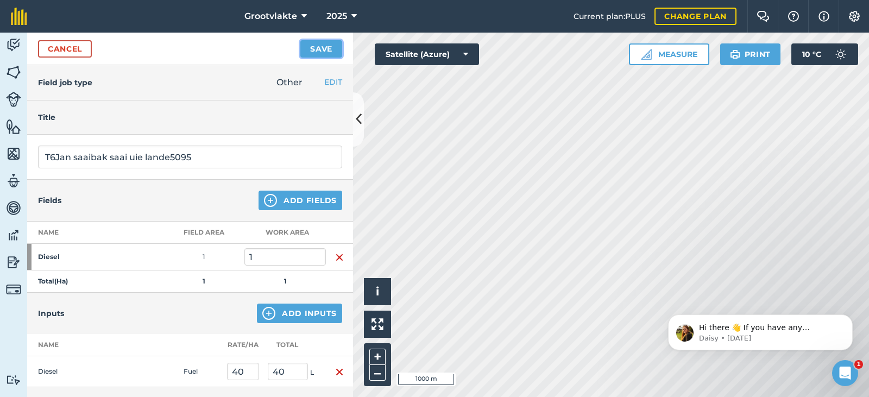
click at [339, 41] on button "Save" at bounding box center [321, 48] width 42 height 17
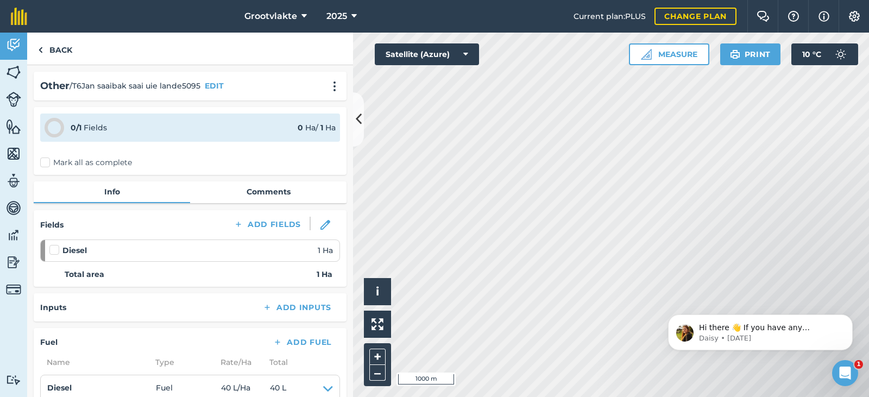
click at [42, 167] on label "Mark all as complete" at bounding box center [86, 162] width 92 height 11
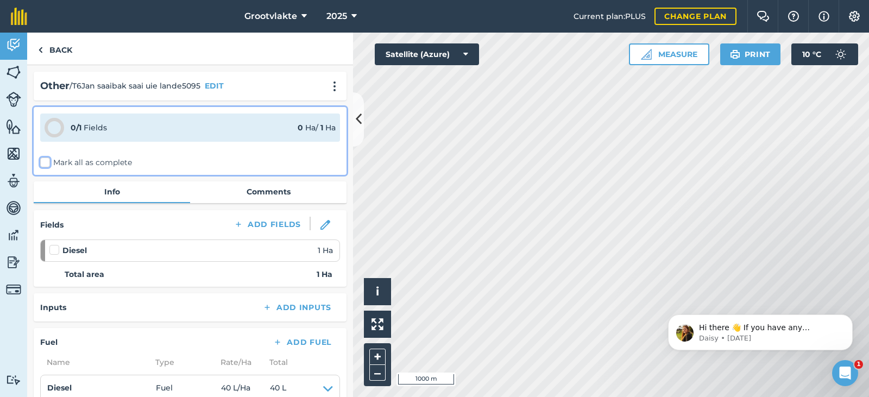
click at [42, 164] on input "Mark all as complete" at bounding box center [43, 160] width 7 height 7
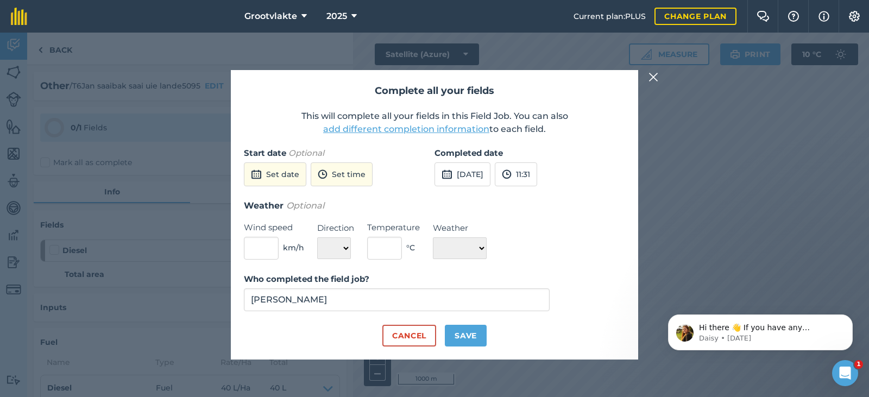
click at [519, 153] on label "Completed date" at bounding box center [530, 153] width 191 height 13
click at [491, 181] on button "[DATE]" at bounding box center [463, 174] width 56 height 24
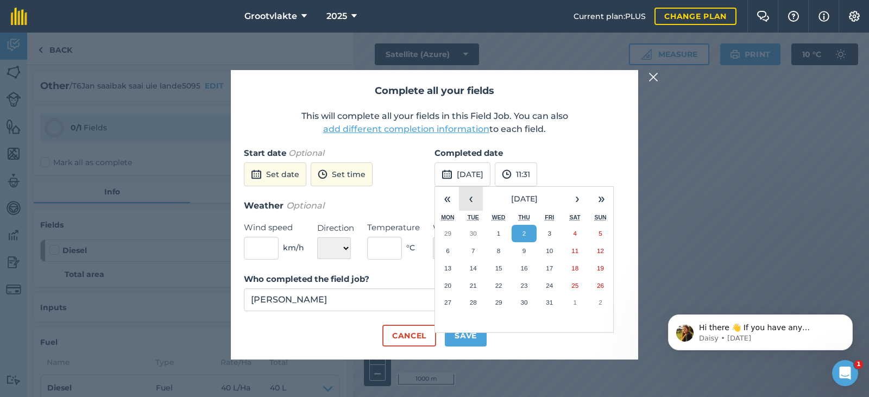
click at [475, 198] on button "‹" at bounding box center [471, 199] width 24 height 24
drag, startPoint x: 544, startPoint y: 267, endPoint x: 507, endPoint y: 326, distance: 69.5
click at [544, 267] on button "19" at bounding box center [550, 268] width 26 height 17
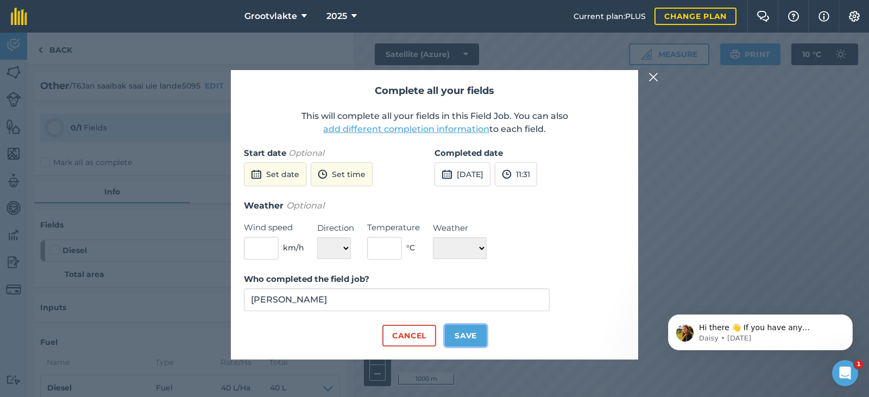
click at [480, 328] on button "Save" at bounding box center [466, 336] width 42 height 22
checkbox input "true"
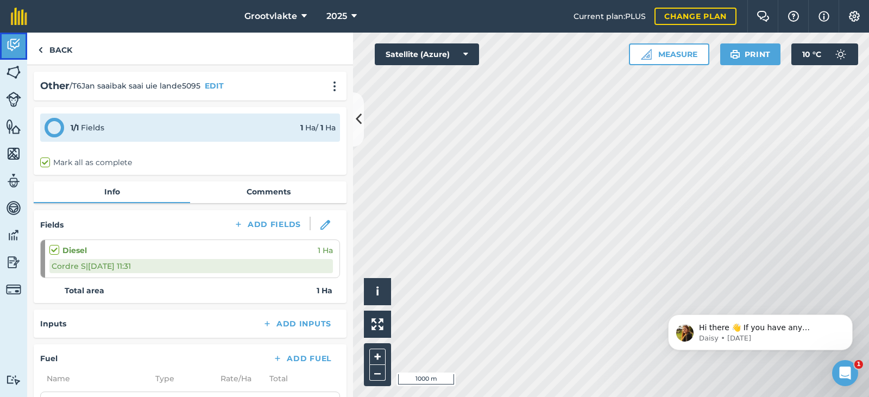
click at [27, 56] on link "Activity" at bounding box center [13, 46] width 27 height 27
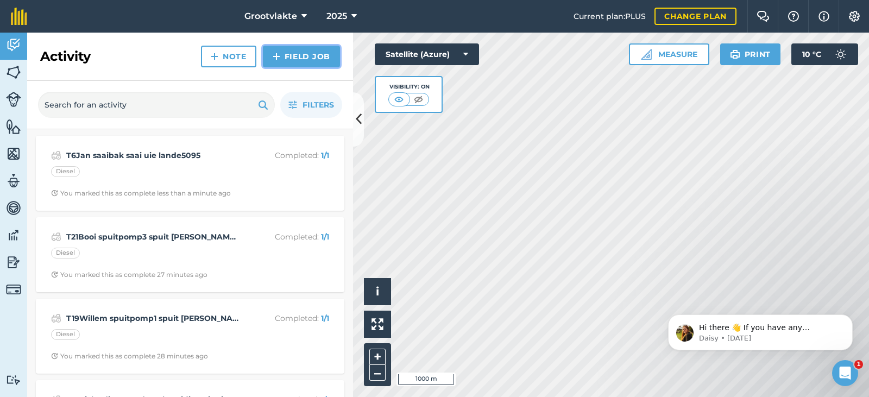
click at [284, 62] on link "Field Job" at bounding box center [301, 57] width 77 height 22
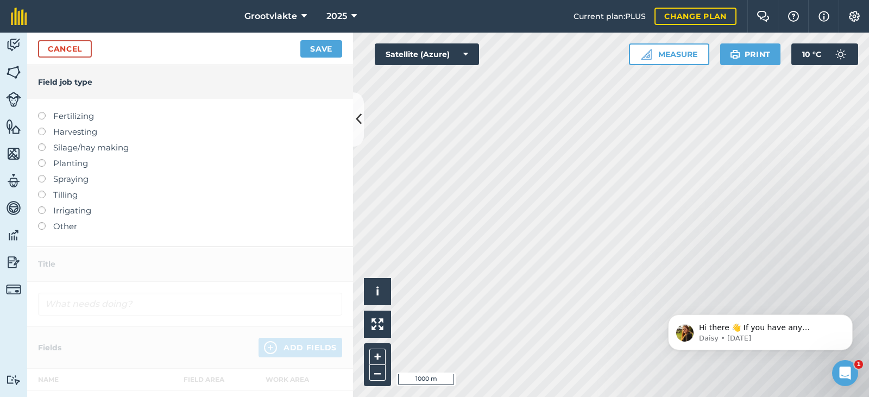
click at [64, 223] on label "Other" at bounding box center [190, 226] width 304 height 13
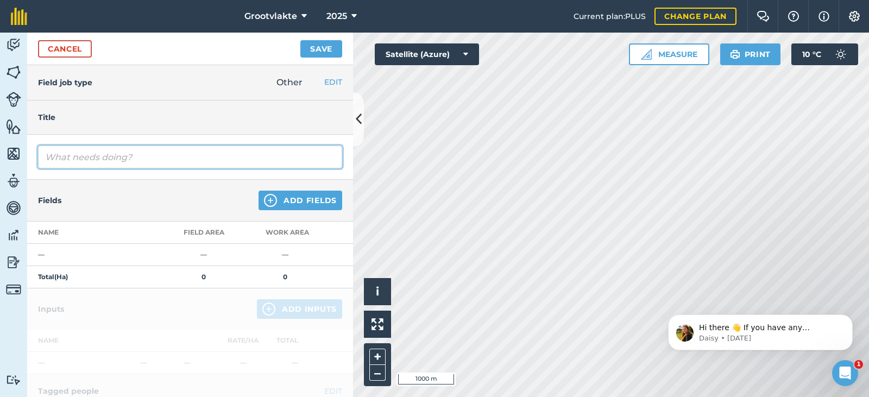
click at [97, 159] on input "text" at bounding box center [190, 157] width 304 height 23
type input "T18Ricky disc grondvoorbereiding vir uie plant15618.0"
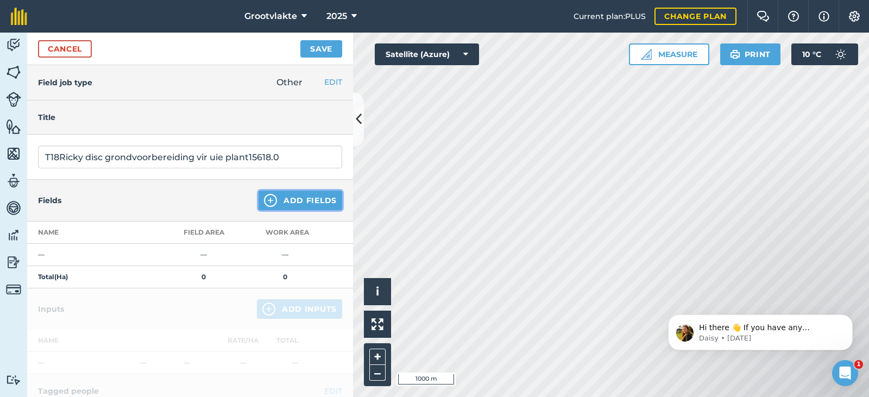
click at [264, 205] on img at bounding box center [270, 200] width 13 height 13
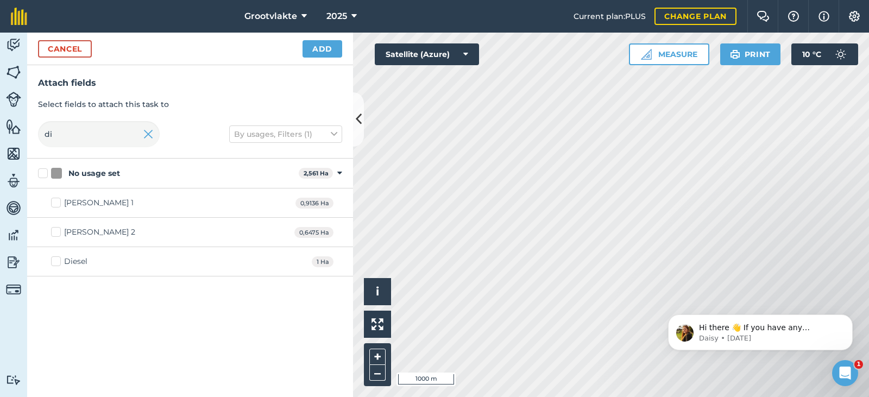
click at [78, 263] on div "Diesel" at bounding box center [75, 261] width 23 height 11
click at [58, 263] on input "Diesel" at bounding box center [54, 259] width 7 height 7
checkbox input "true"
click at [323, 51] on button "Add" at bounding box center [323, 48] width 40 height 17
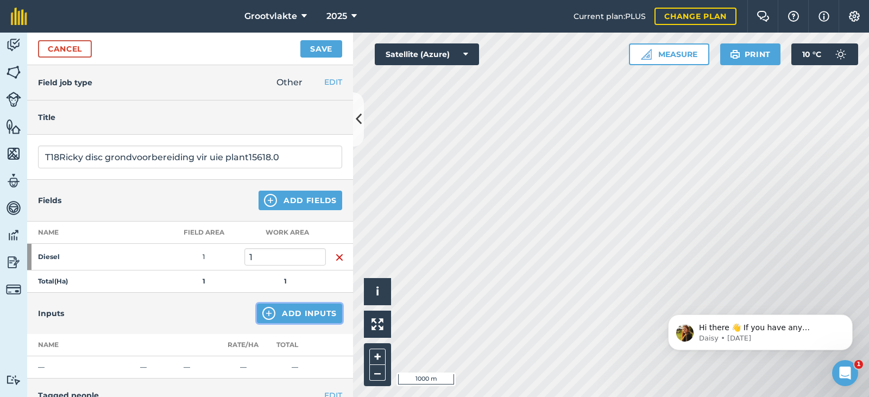
click at [273, 309] on button "Add Inputs" at bounding box center [299, 314] width 85 height 20
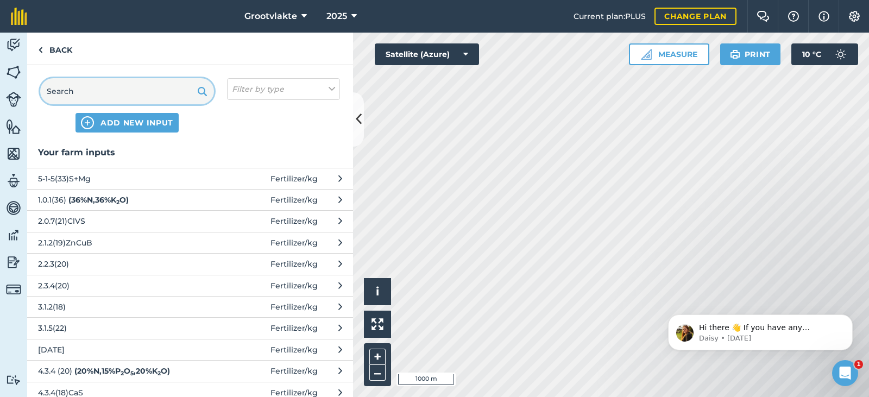
click at [86, 98] on input "text" at bounding box center [127, 91] width 174 height 26
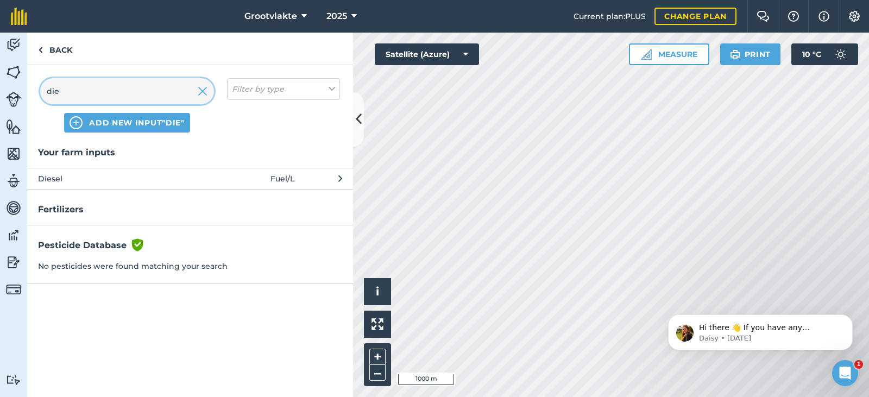
type input "die"
click at [98, 180] on span "Diesel" at bounding box center [127, 179] width 178 height 12
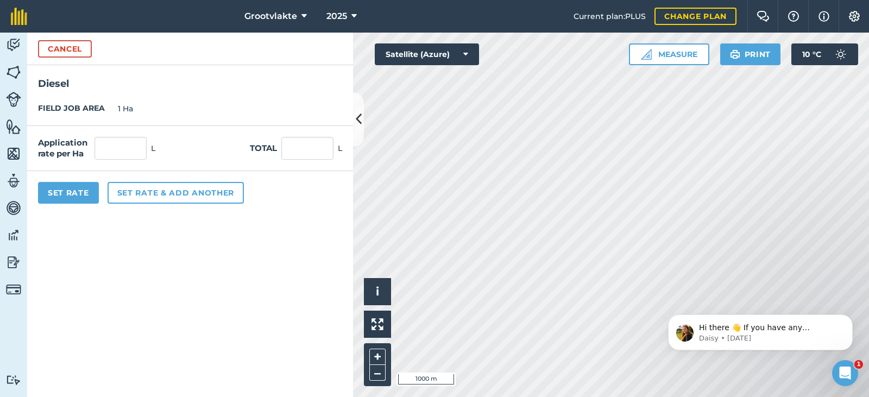
click at [305, 162] on div "Application rate per Ha L Total L" at bounding box center [190, 148] width 326 height 45
click at [297, 154] on input "text" at bounding box center [307, 148] width 52 height 23
type input "36"
click at [83, 181] on div "Set Rate Set rate & add another" at bounding box center [190, 192] width 326 height 43
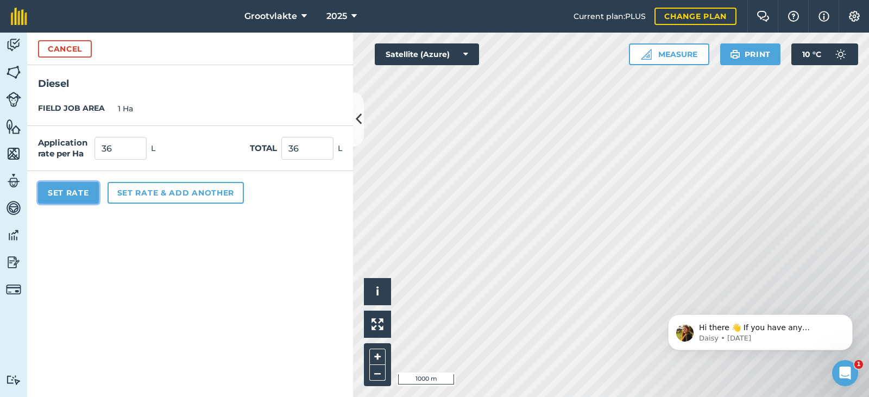
click at [83, 186] on button "Set Rate" at bounding box center [68, 193] width 61 height 22
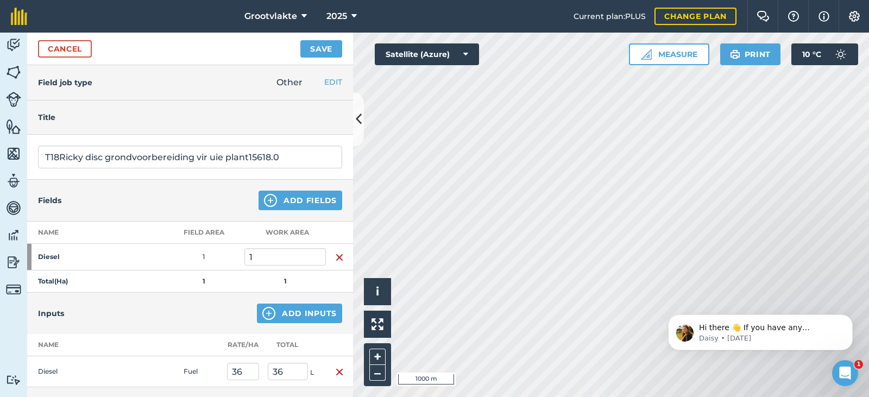
click at [288, 41] on div "Cancel Save" at bounding box center [190, 49] width 326 height 33
click at [313, 51] on button "Save" at bounding box center [321, 48] width 42 height 17
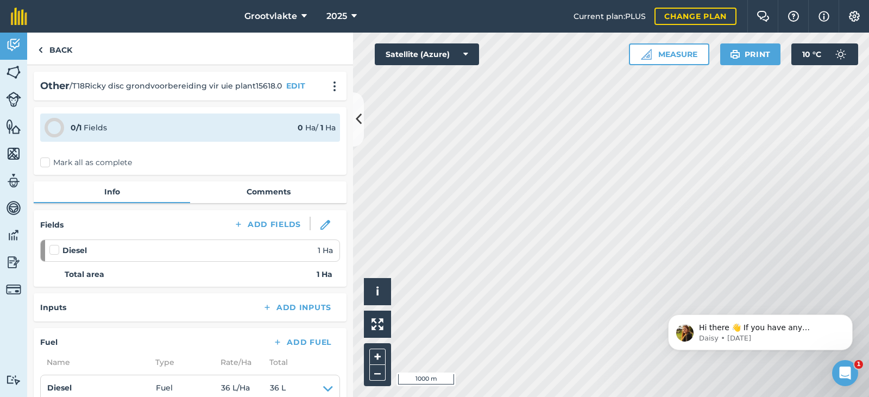
click at [50, 165] on label "Mark all as complete" at bounding box center [86, 162] width 92 height 11
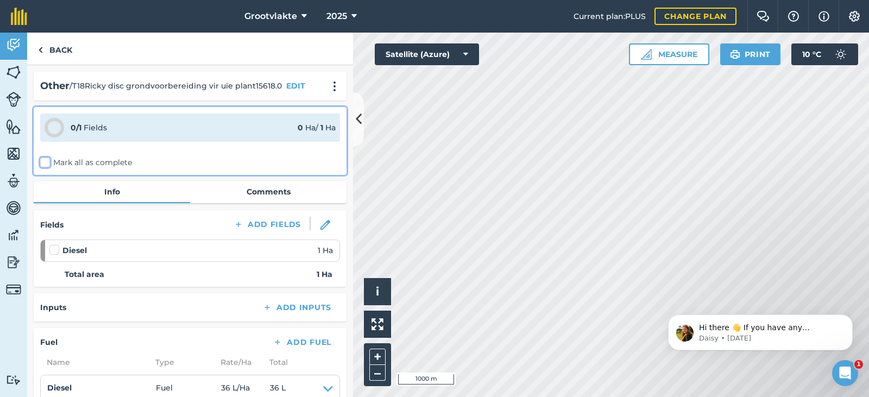
click at [47, 164] on input "Mark all as complete" at bounding box center [43, 160] width 7 height 7
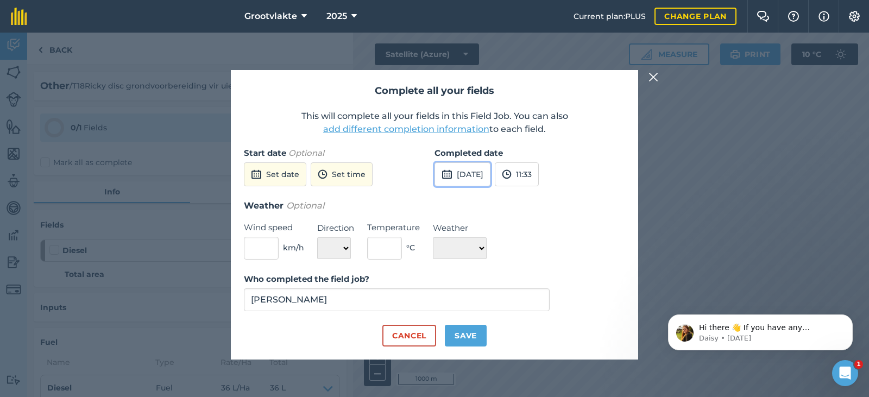
click at [456, 175] on button "[DATE]" at bounding box center [463, 174] width 56 height 24
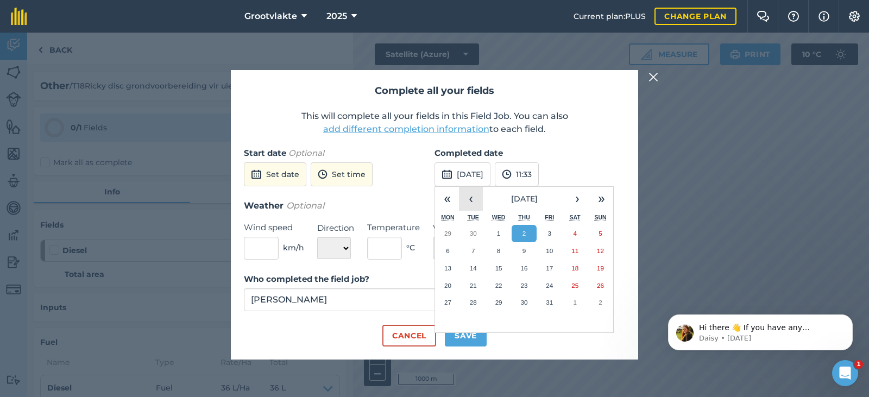
click at [472, 198] on button "‹" at bounding box center [471, 199] width 24 height 24
click at [549, 269] on abbr "19" at bounding box center [549, 268] width 7 height 7
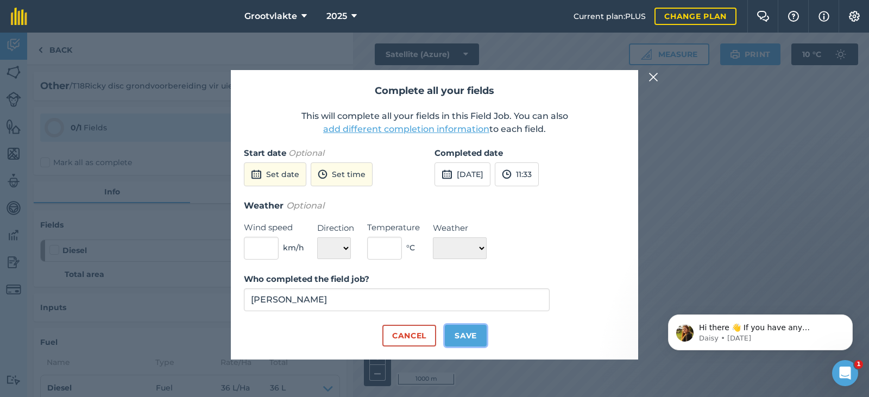
click at [475, 328] on button "Save" at bounding box center [466, 336] width 42 height 22
checkbox input "true"
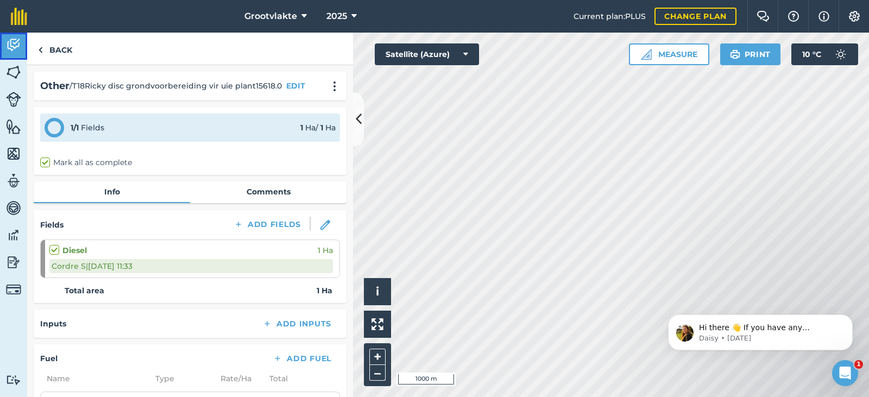
click at [23, 56] on link "Activity" at bounding box center [13, 46] width 27 height 27
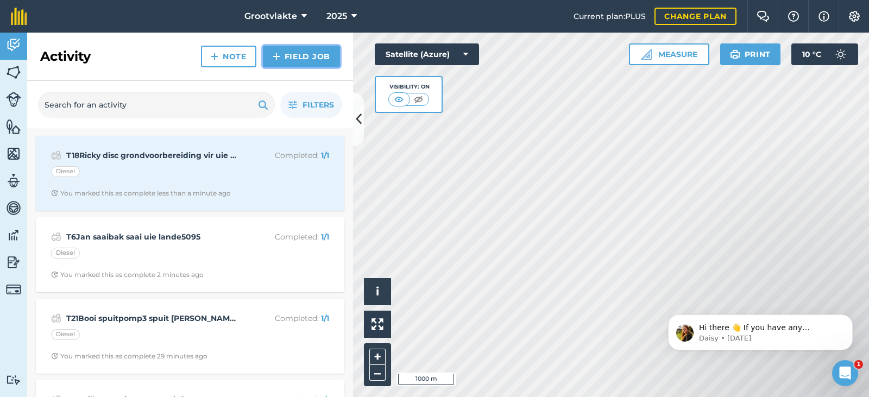
click at [299, 55] on link "Field Job" at bounding box center [301, 57] width 77 height 22
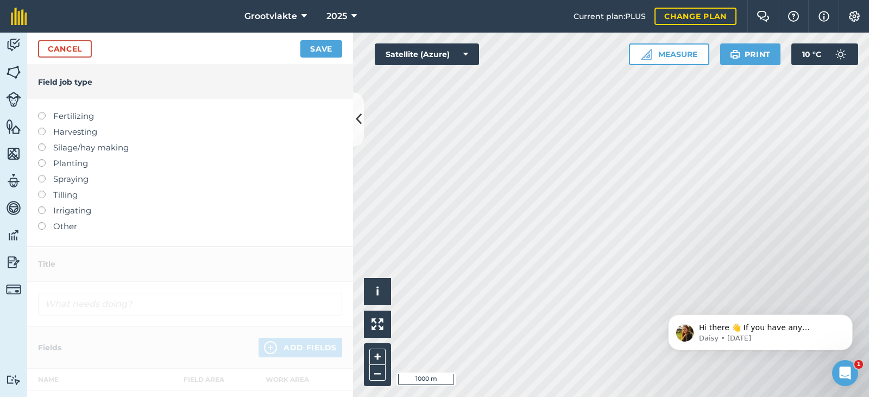
click at [71, 232] on label "Other" at bounding box center [190, 226] width 304 height 13
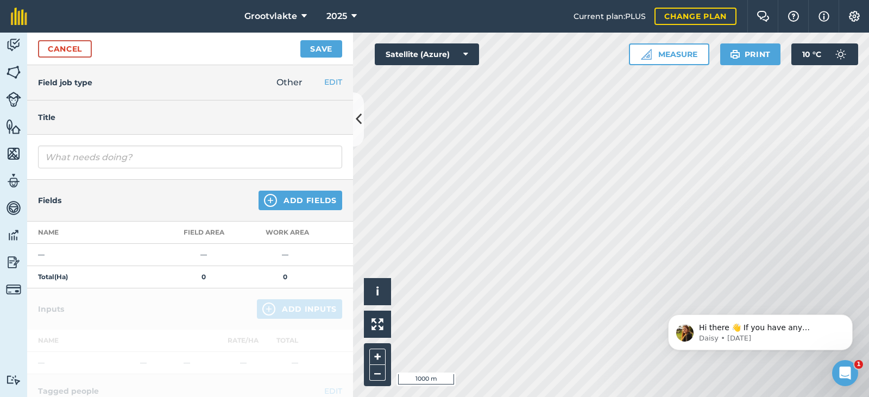
click at [90, 167] on div at bounding box center [190, 157] width 326 height 45
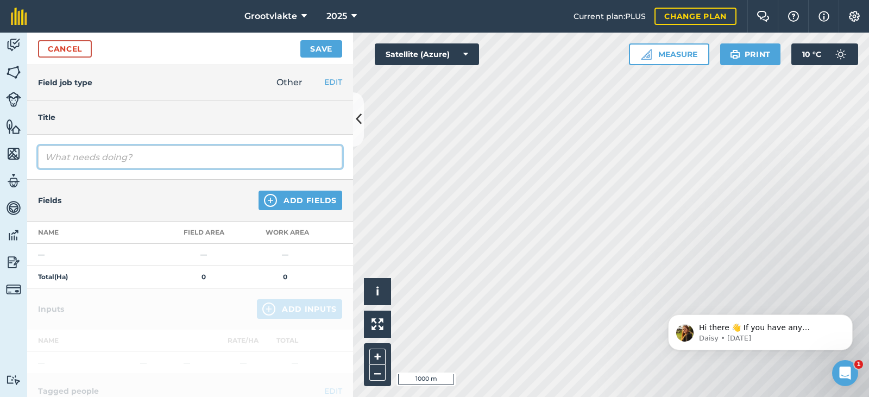
click at [90, 165] on input "text" at bounding box center [190, 157] width 304 height 23
type input "T18Ricky disk grondvoorbereiding vir uie plant156124"
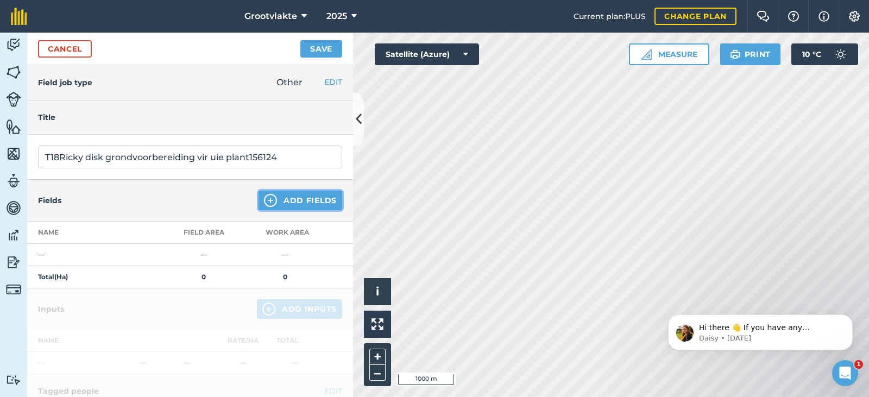
click at [286, 199] on button "Add Fields" at bounding box center [301, 201] width 84 height 20
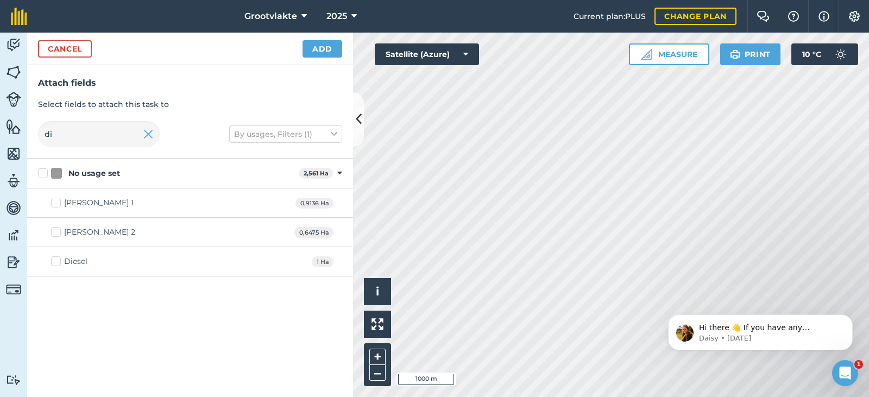
click at [69, 266] on div "Diesel" at bounding box center [75, 261] width 23 height 11
click at [58, 263] on input "Diesel" at bounding box center [54, 259] width 7 height 7
checkbox input "true"
click at [317, 52] on button "Add" at bounding box center [323, 48] width 40 height 17
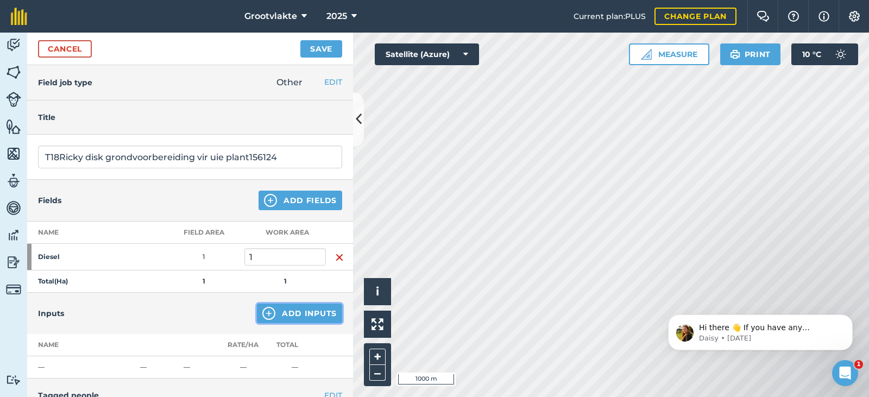
click at [275, 319] on button "Add Inputs" at bounding box center [299, 314] width 85 height 20
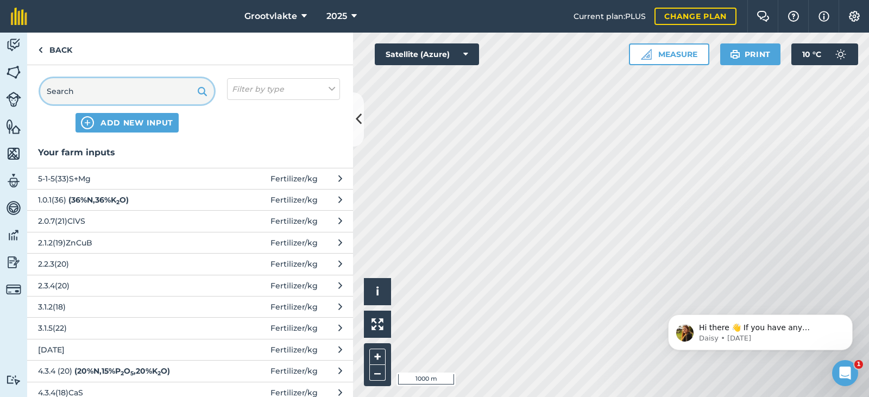
click at [99, 84] on input "text" at bounding box center [127, 91] width 174 height 26
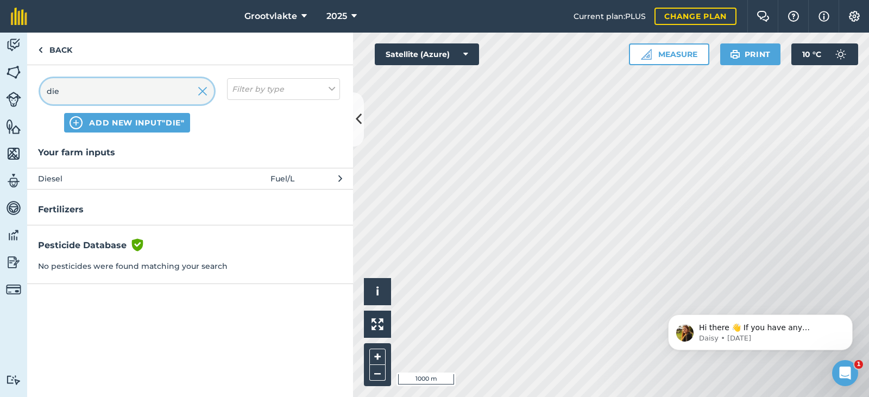
type input "die"
click at [76, 179] on span "Diesel" at bounding box center [127, 179] width 178 height 12
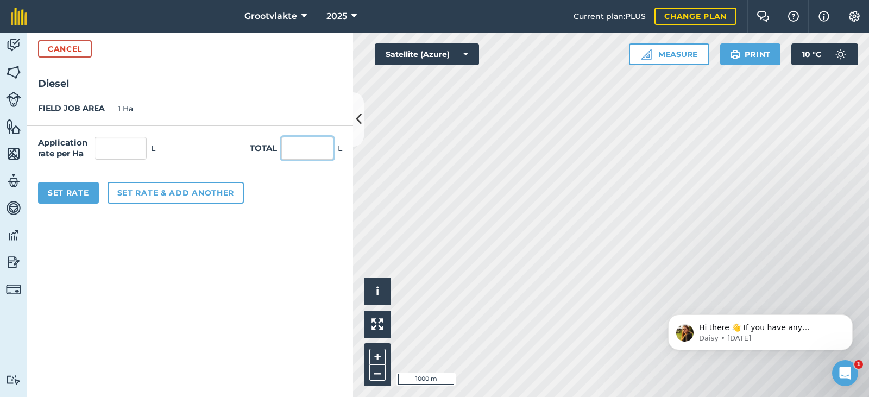
click at [309, 153] on input "text" at bounding box center [307, 148] width 52 height 23
click at [53, 46] on button "Cancel" at bounding box center [65, 48] width 54 height 17
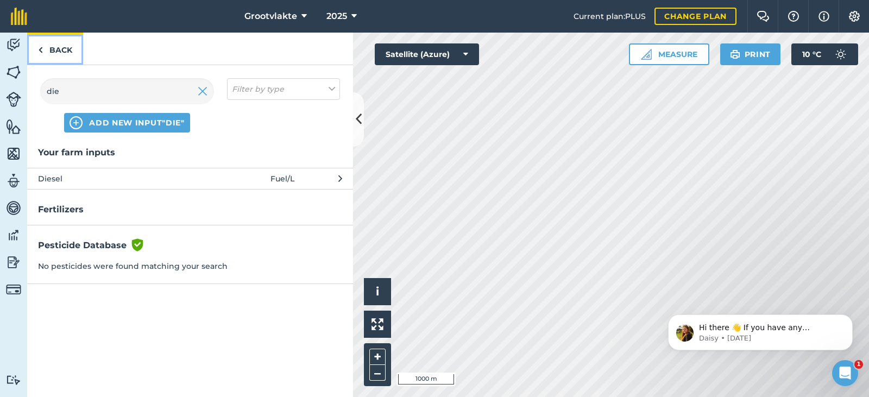
click at [53, 47] on link "Back" at bounding box center [55, 49] width 56 height 32
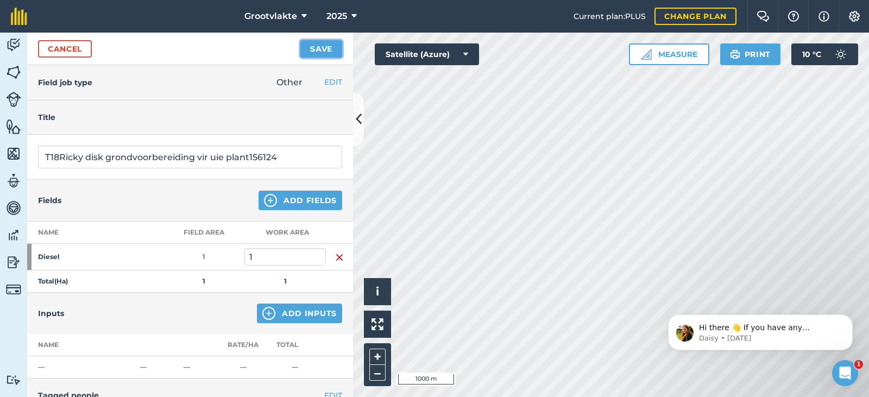
click at [311, 54] on button "Save" at bounding box center [321, 48] width 42 height 17
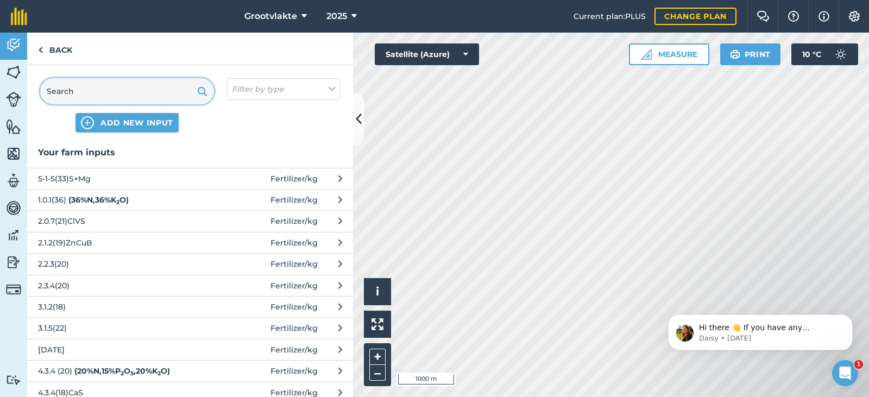
click at [100, 95] on input "text" at bounding box center [127, 91] width 174 height 26
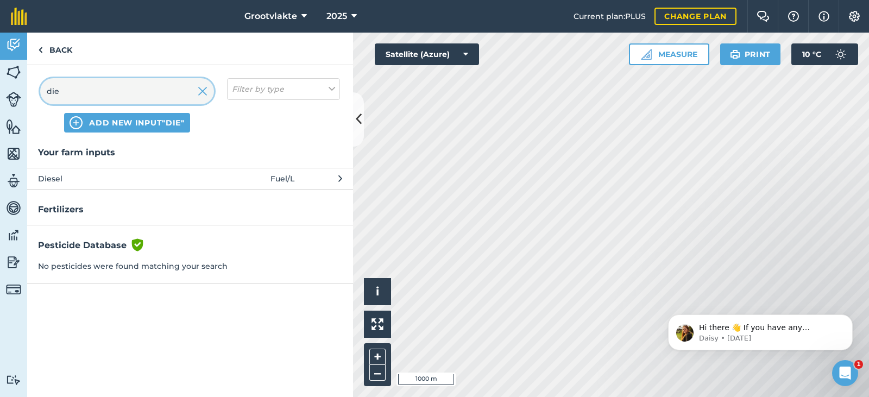
type input "die"
click at [60, 180] on span "Diesel" at bounding box center [127, 179] width 178 height 12
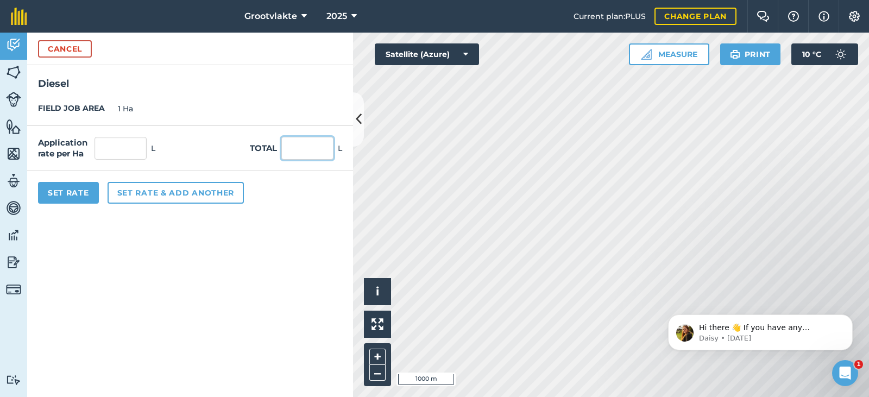
click at [312, 158] on input "text" at bounding box center [307, 148] width 52 height 23
type input "38"
click at [58, 210] on div "Set Rate Set rate & add another" at bounding box center [190, 192] width 326 height 43
click at [59, 199] on button "Set Rate" at bounding box center [68, 193] width 61 height 22
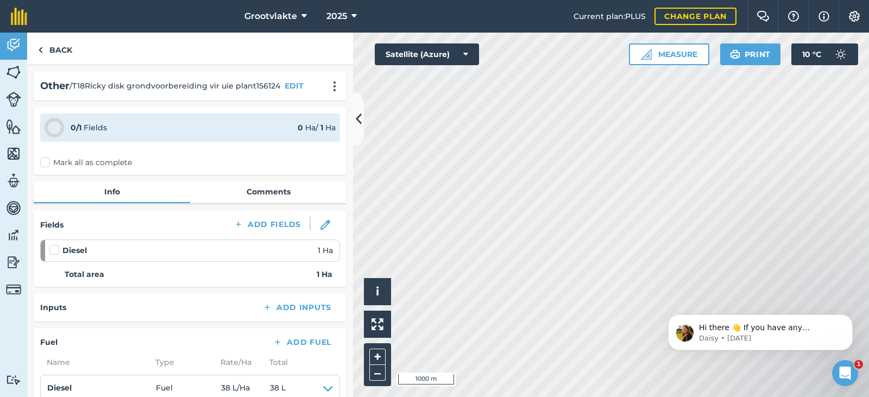
click at [41, 161] on label "Mark all as complete" at bounding box center [86, 162] width 92 height 11
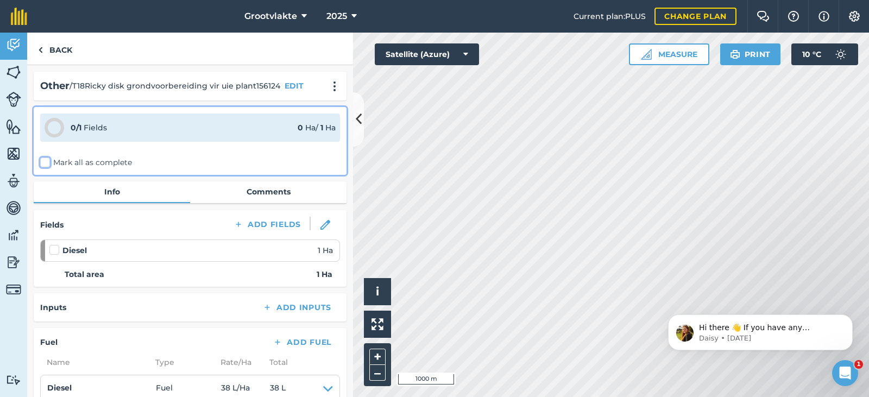
click at [41, 161] on input "Mark all as complete" at bounding box center [43, 160] width 7 height 7
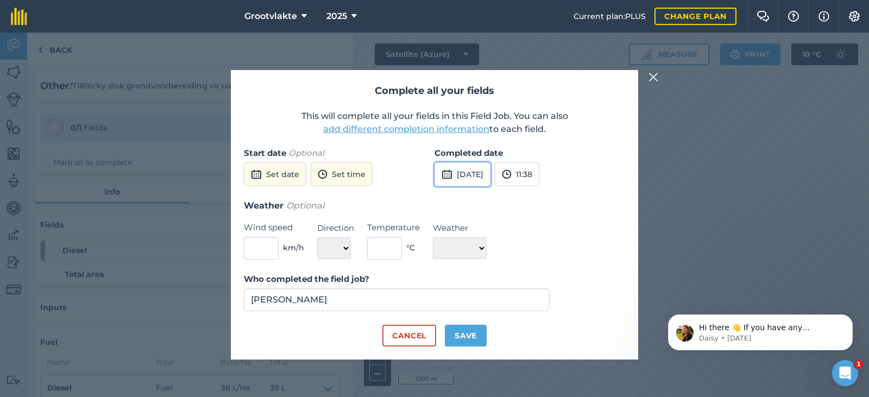
click at [479, 178] on button "[DATE]" at bounding box center [463, 174] width 56 height 24
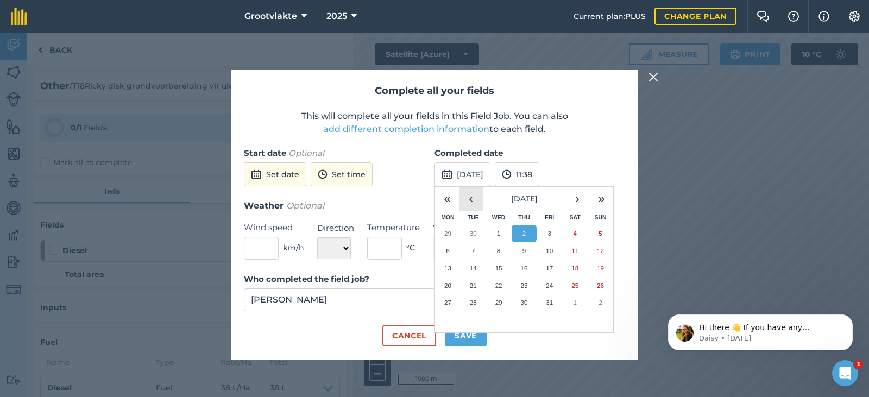
click at [473, 204] on button "‹" at bounding box center [471, 199] width 24 height 24
click at [551, 271] on abbr "19" at bounding box center [549, 268] width 7 height 7
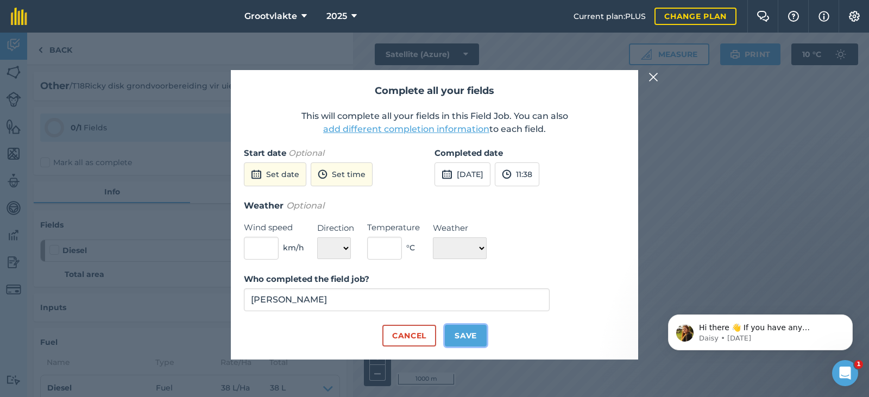
click at [473, 334] on button "Save" at bounding box center [466, 336] width 42 height 22
checkbox input "true"
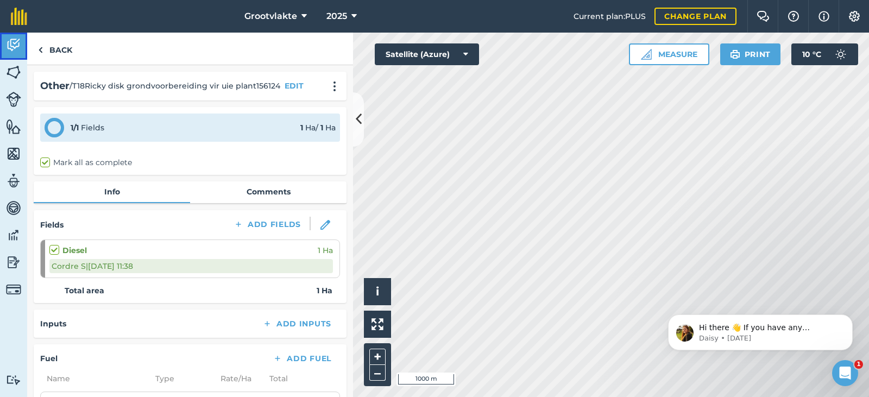
click at [17, 50] on img at bounding box center [13, 45] width 15 height 16
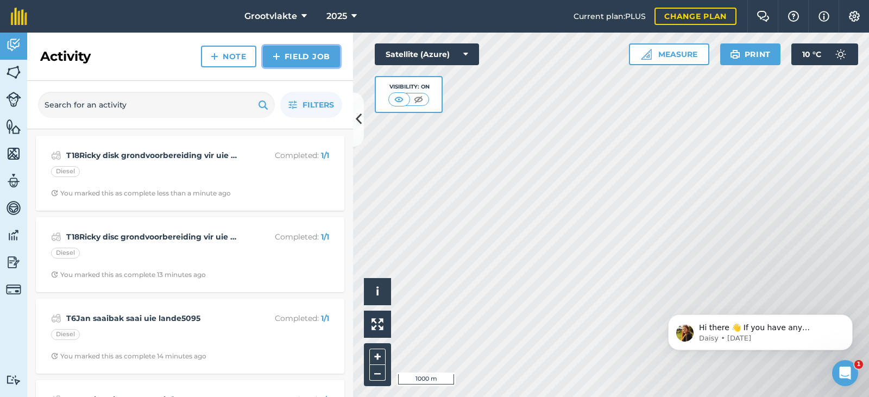
click at [304, 57] on link "Field Job" at bounding box center [301, 57] width 77 height 22
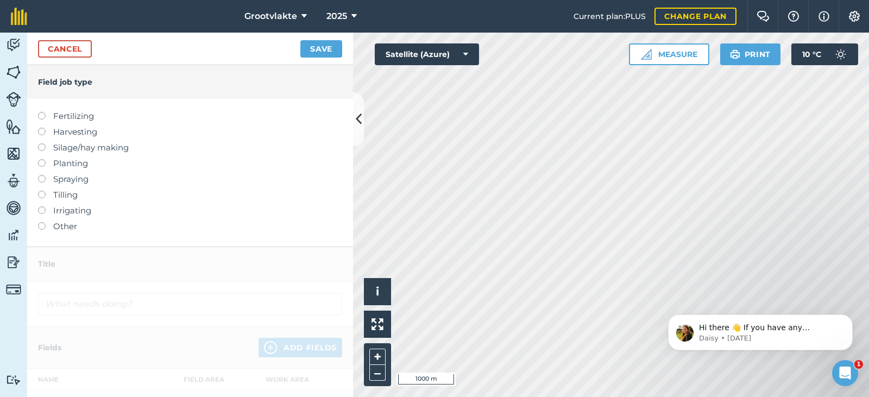
drag, startPoint x: 68, startPoint y: 222, endPoint x: 76, endPoint y: 208, distance: 15.6
click at [68, 222] on label "Other" at bounding box center [190, 226] width 304 height 13
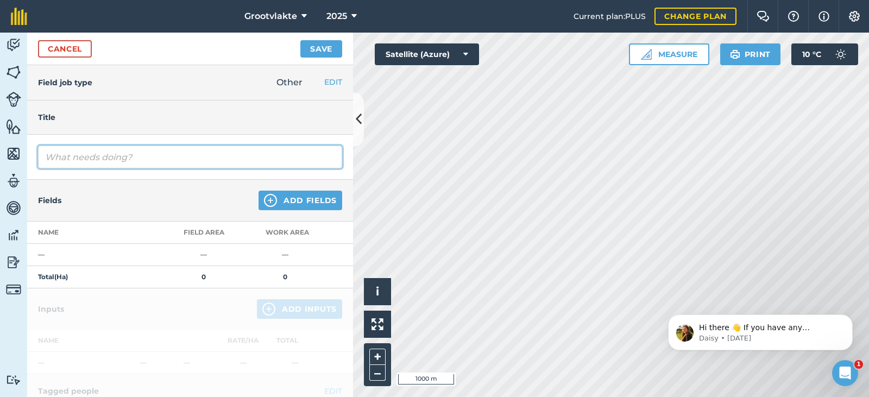
click at [95, 157] on input "text" at bounding box center [190, 157] width 304 height 23
type input "T19Willem spuitomp1 spuit [PERSON_NAME] boorde726.4"
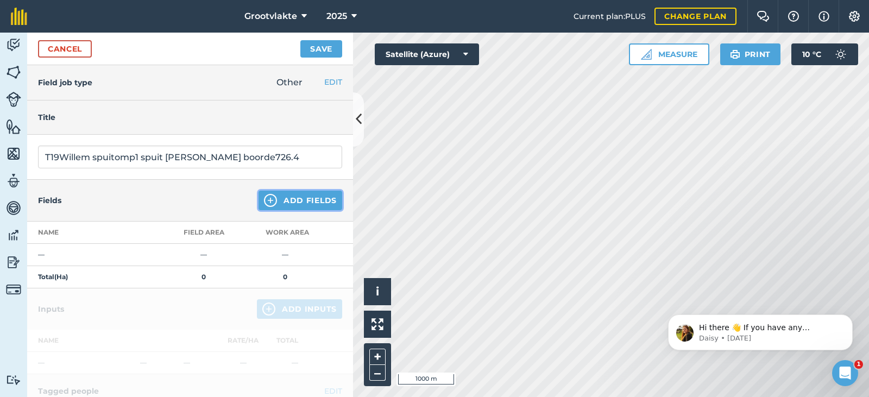
click at [301, 196] on button "Add Fields" at bounding box center [301, 201] width 84 height 20
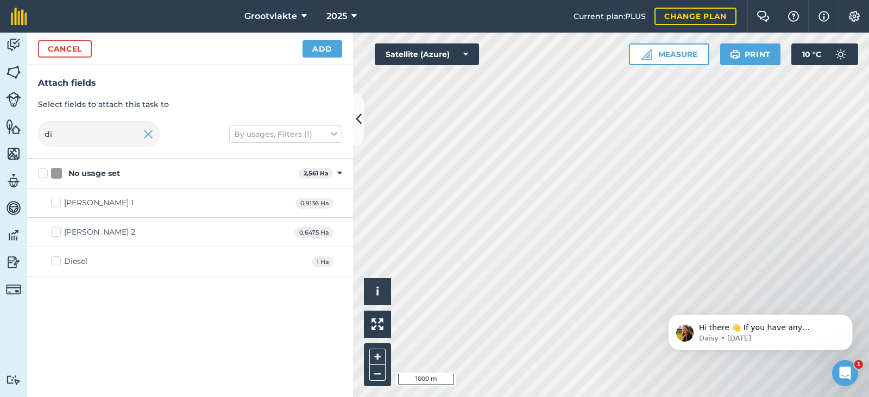
click at [67, 267] on div "Diesel" at bounding box center [75, 261] width 23 height 11
click at [58, 263] on input "Diesel" at bounding box center [54, 259] width 7 height 7
checkbox input "true"
click at [315, 57] on div "Cancel Add" at bounding box center [190, 49] width 326 height 33
click at [323, 52] on button "Add" at bounding box center [323, 48] width 40 height 17
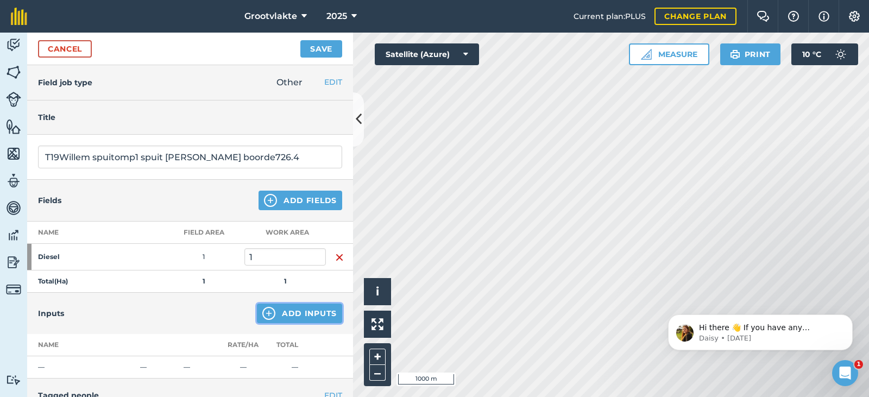
click at [284, 315] on button "Add Inputs" at bounding box center [299, 314] width 85 height 20
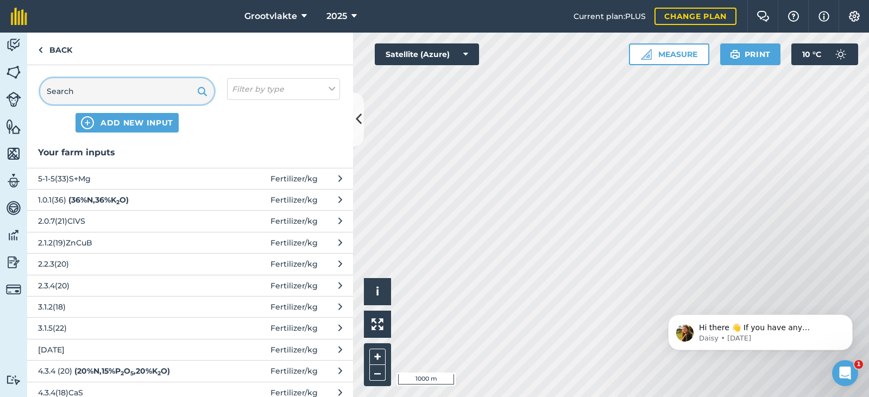
click at [73, 92] on input "text" at bounding box center [127, 91] width 174 height 26
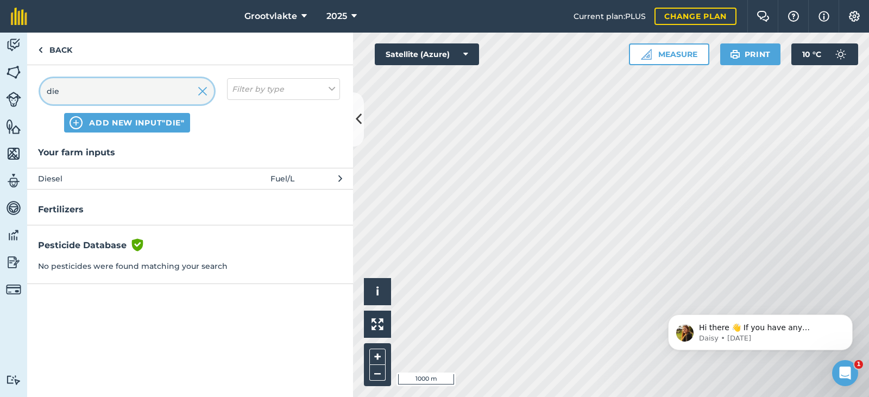
type input "die"
click at [74, 178] on span "Diesel" at bounding box center [127, 179] width 178 height 12
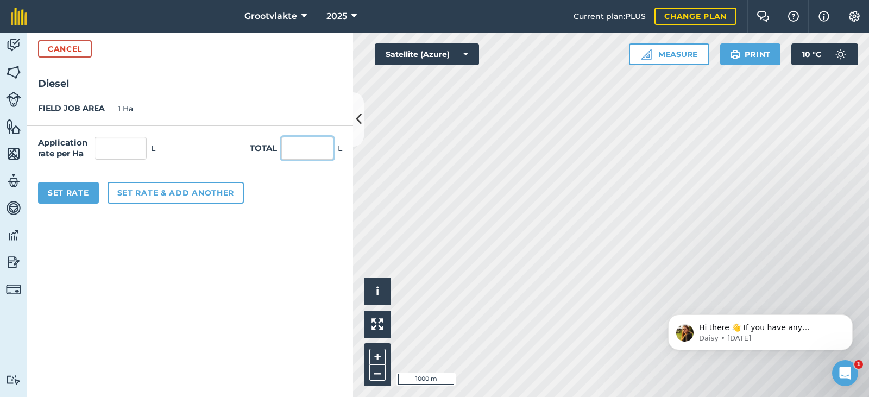
click at [314, 147] on input "text" at bounding box center [307, 148] width 52 height 23
type input "36"
click at [62, 189] on button "Set Rate" at bounding box center [68, 193] width 61 height 22
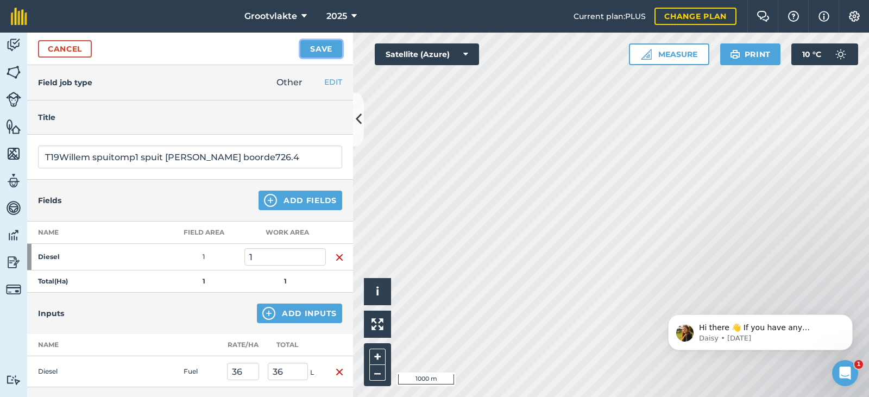
click at [312, 52] on button "Save" at bounding box center [321, 48] width 42 height 17
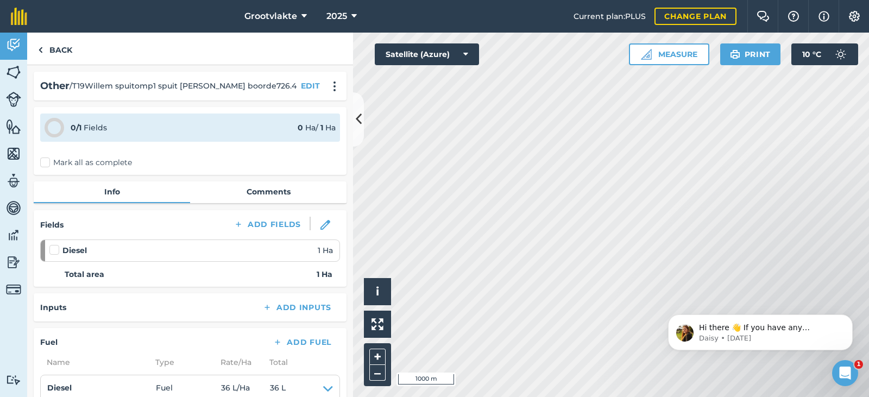
click at [58, 168] on label "Mark all as complete" at bounding box center [86, 162] width 92 height 11
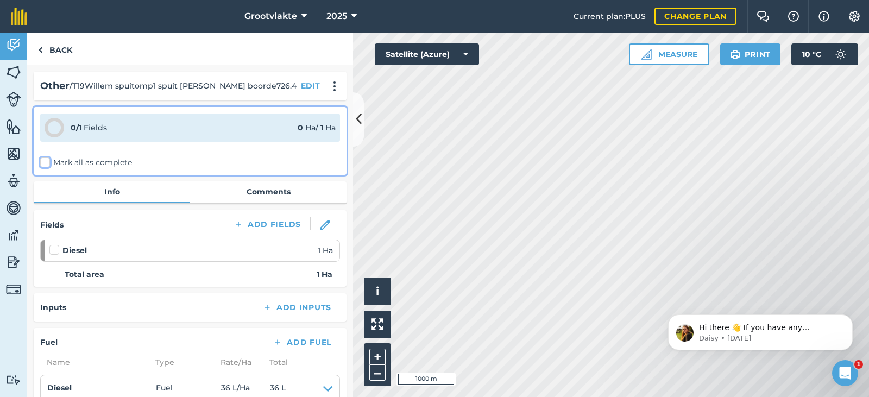
click at [47, 164] on input "Mark all as complete" at bounding box center [43, 160] width 7 height 7
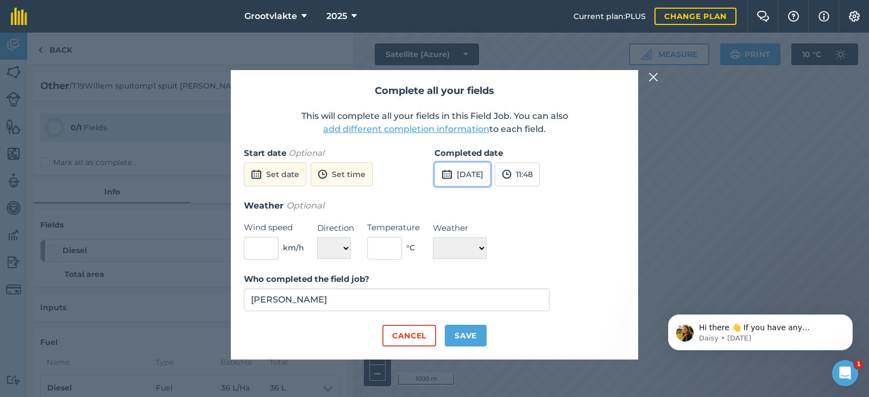
click at [474, 178] on button "[DATE]" at bounding box center [463, 174] width 56 height 24
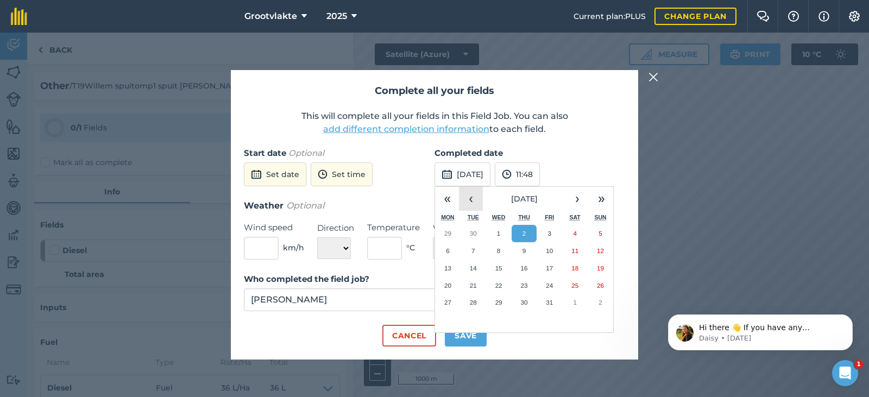
click at [470, 200] on button "‹" at bounding box center [471, 199] width 24 height 24
click at [555, 271] on button "19" at bounding box center [550, 268] width 26 height 17
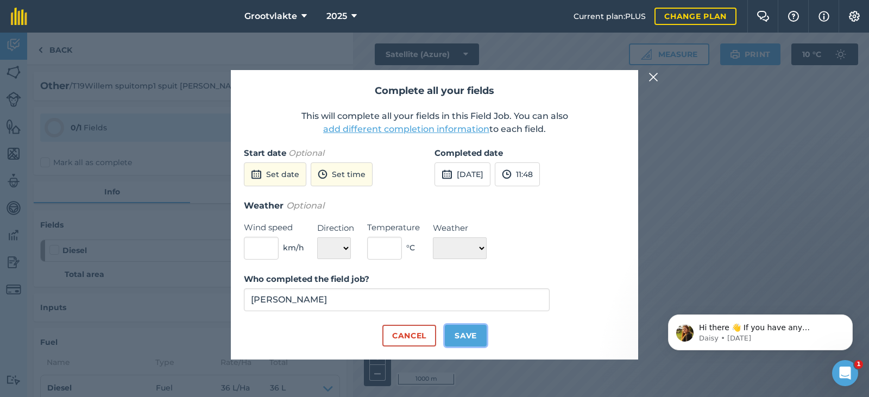
click at [469, 330] on button "Save" at bounding box center [466, 336] width 42 height 22
checkbox input "true"
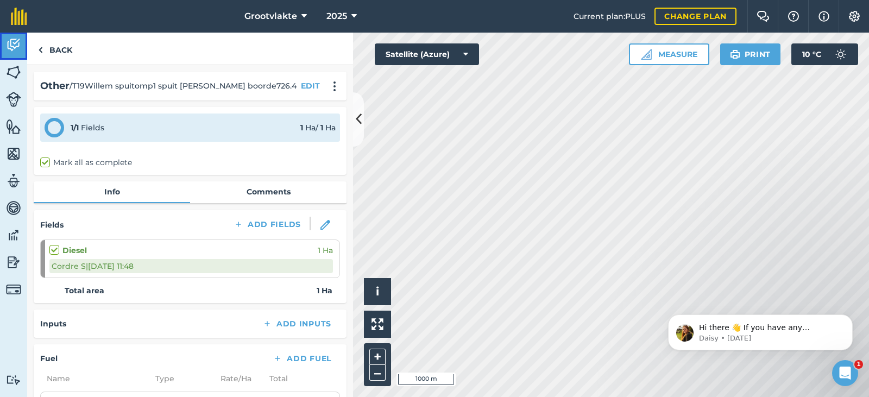
click at [20, 43] on img at bounding box center [13, 45] width 15 height 16
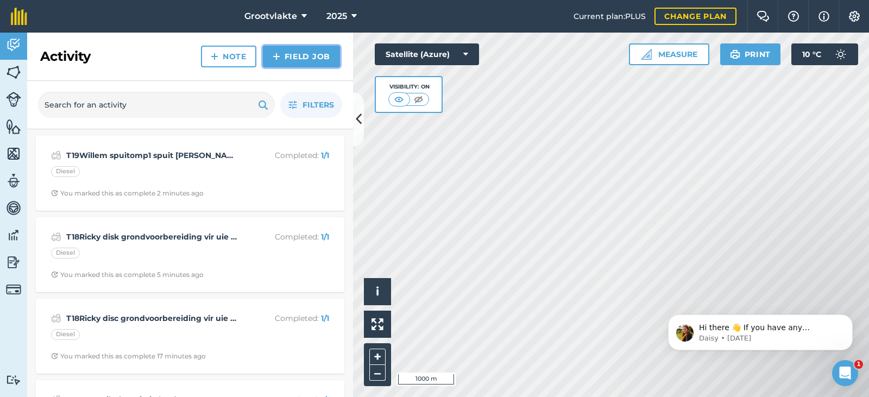
click at [282, 55] on link "Field Job" at bounding box center [301, 57] width 77 height 22
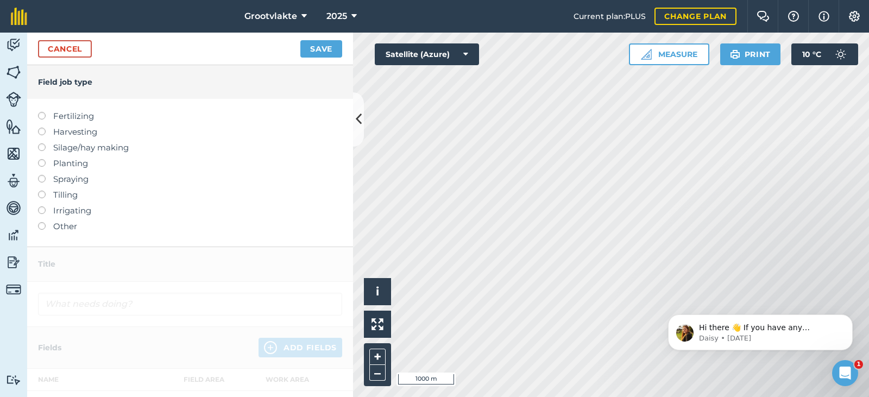
click at [70, 227] on label "Other" at bounding box center [190, 226] width 304 height 13
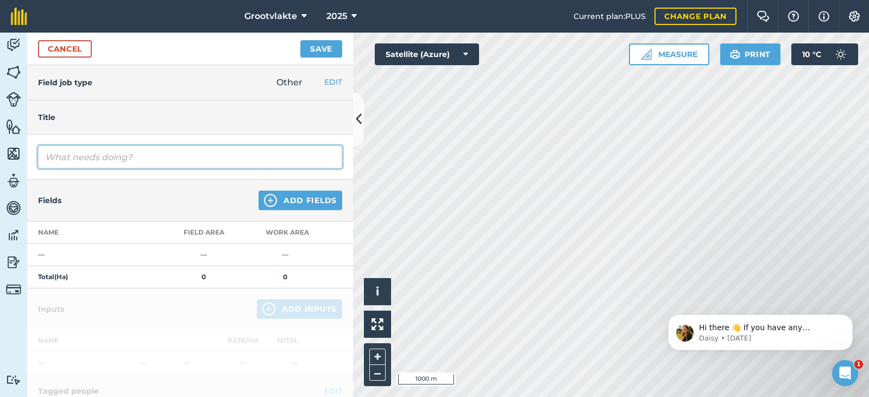
click at [76, 155] on input "text" at bounding box center [190, 157] width 304 height 23
click at [84, 157] on input "T21Booi Spuitpomp3" at bounding box center [190, 157] width 304 height 23
click at [133, 158] on input "T21Booi spuitpomp3" at bounding box center [190, 157] width 304 height 23
type input "T21Booi spuitpomp3 spuit [PERSON_NAME] boorde1640.6"
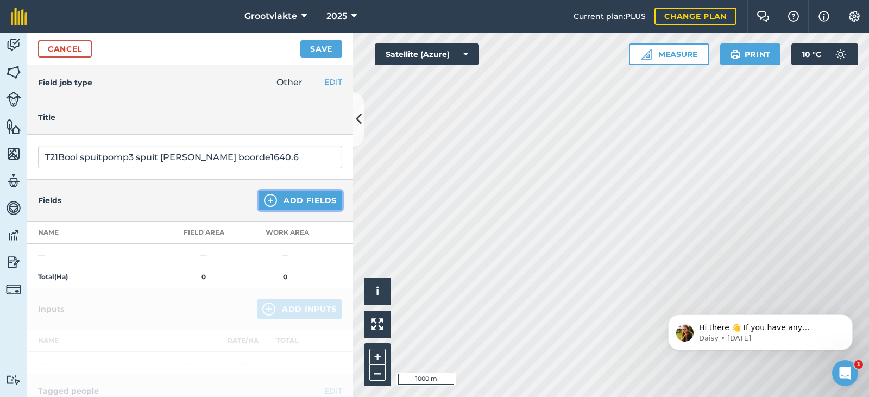
click at [290, 201] on button "Add Fields" at bounding box center [301, 201] width 84 height 20
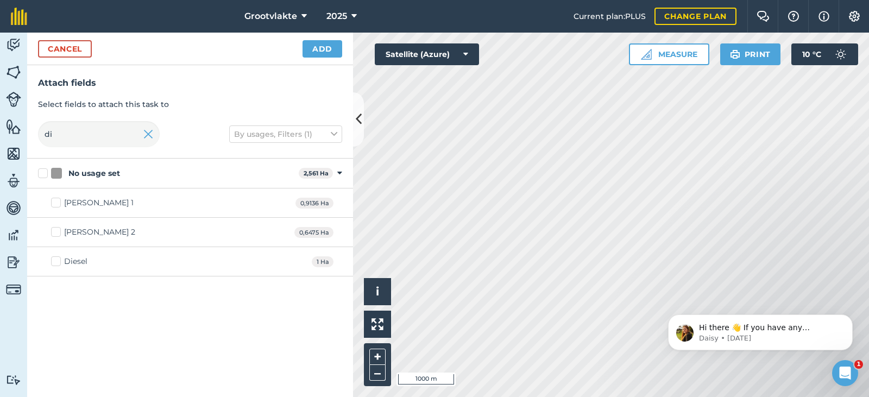
click at [81, 261] on div "Diesel" at bounding box center [75, 261] width 23 height 11
click at [58, 261] on input "Diesel" at bounding box center [54, 259] width 7 height 7
checkbox input "true"
click at [331, 46] on button "Add" at bounding box center [323, 48] width 40 height 17
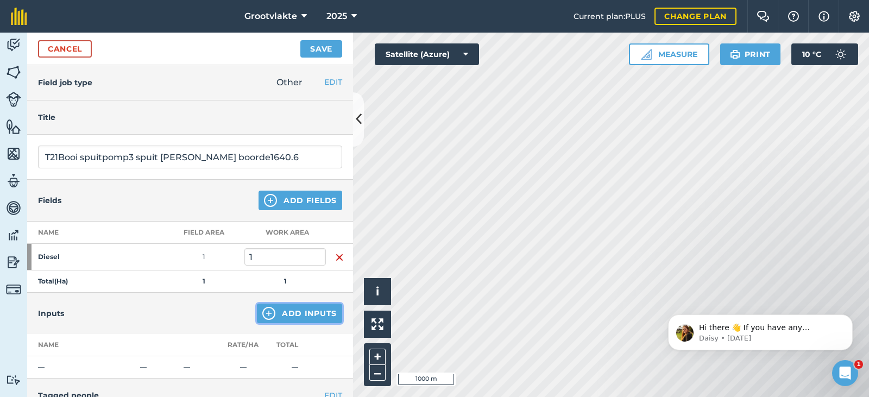
click at [279, 311] on button "Add Inputs" at bounding box center [299, 314] width 85 height 20
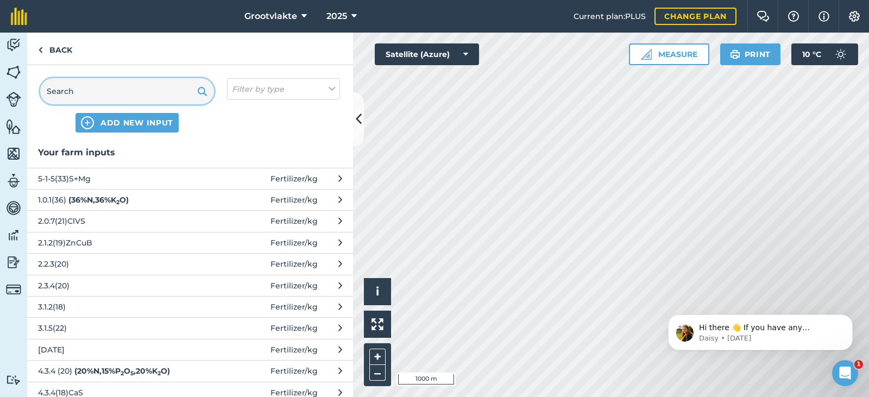
click at [123, 93] on input "text" at bounding box center [127, 91] width 174 height 26
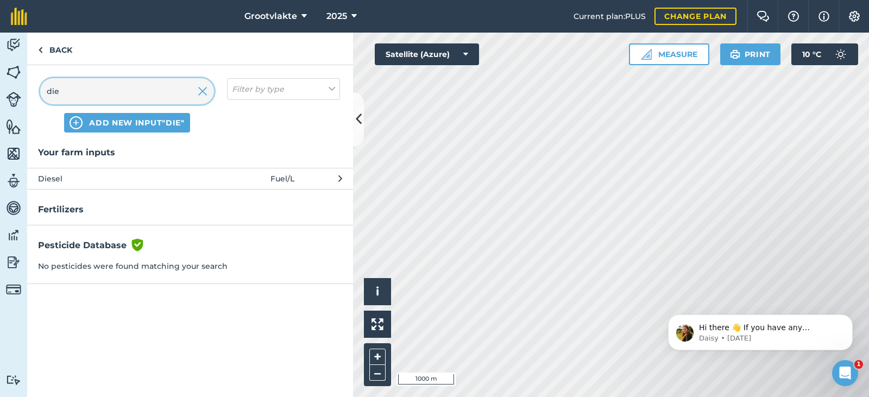
type input "die"
click at [102, 178] on span "Diesel" at bounding box center [127, 179] width 178 height 12
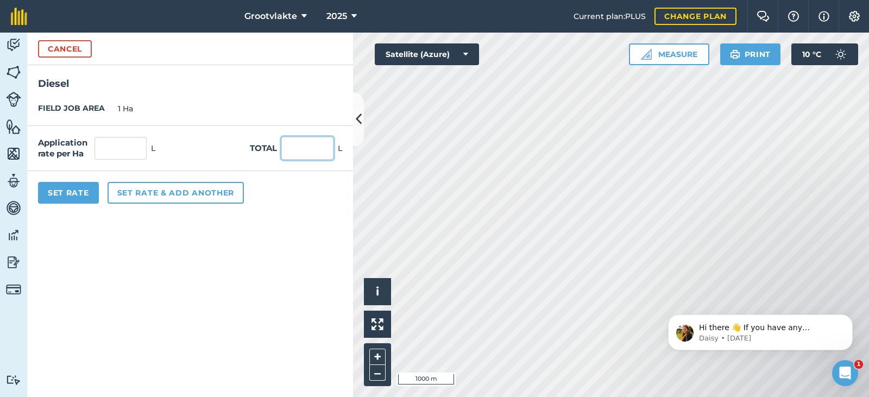
drag, startPoint x: 316, startPoint y: 146, endPoint x: 315, endPoint y: 139, distance: 7.8
click at [315, 143] on input "text" at bounding box center [307, 148] width 52 height 23
type input "40"
click at [81, 192] on button "Set Rate" at bounding box center [68, 193] width 61 height 22
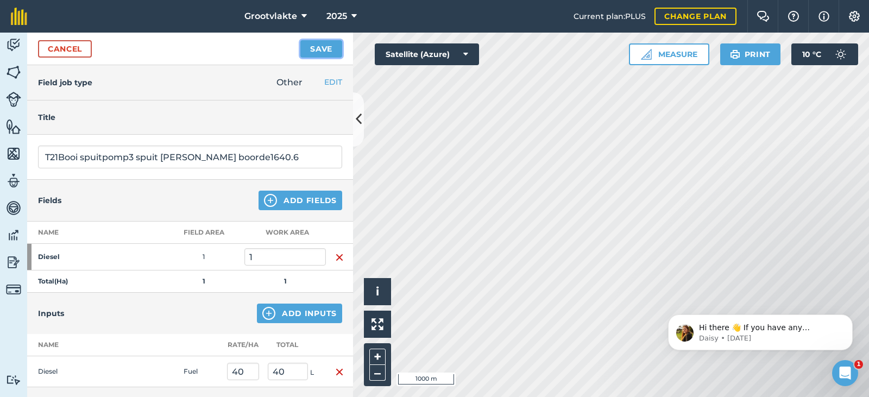
click at [319, 50] on button "Save" at bounding box center [321, 48] width 42 height 17
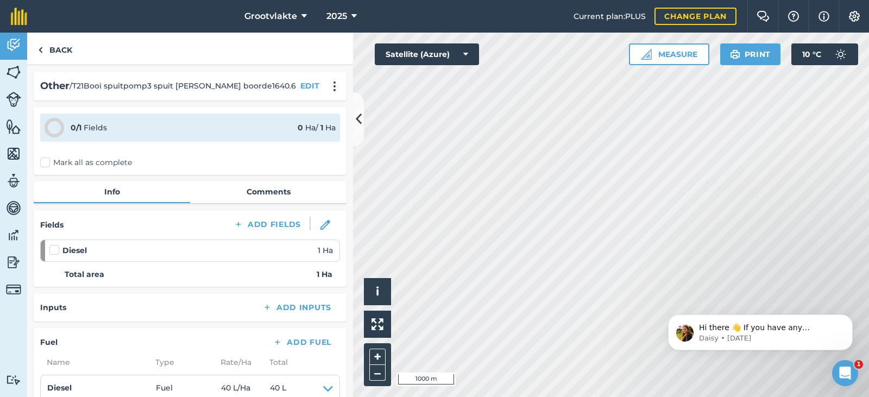
click at [60, 162] on label "Mark all as complete" at bounding box center [86, 162] width 92 height 11
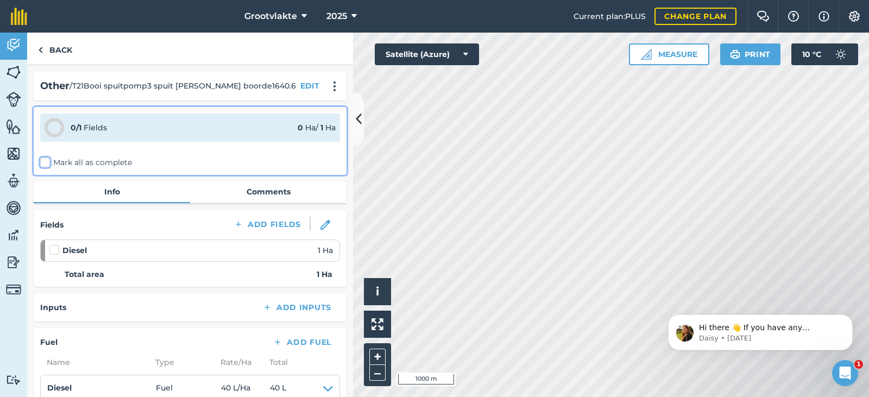
click at [47, 162] on input "Mark all as complete" at bounding box center [43, 160] width 7 height 7
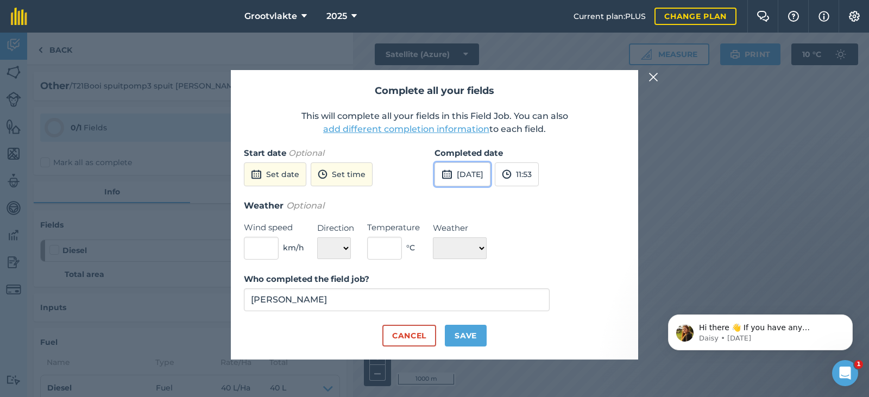
click at [471, 178] on button "[DATE]" at bounding box center [463, 174] width 56 height 24
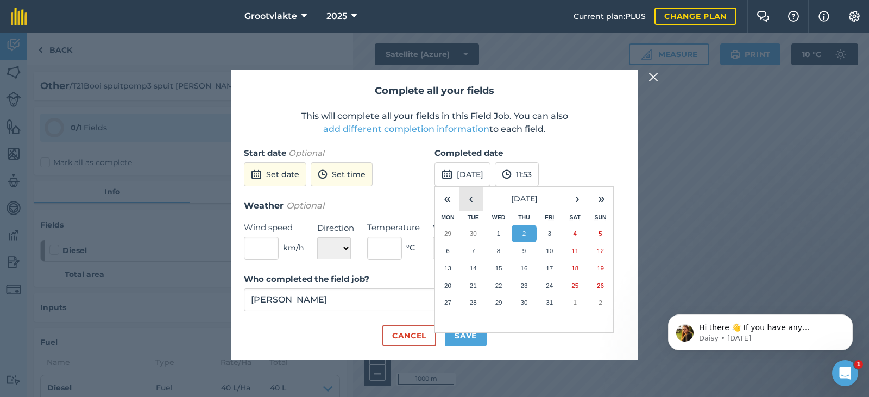
click at [474, 204] on button "‹" at bounding box center [471, 199] width 24 height 24
click at [548, 266] on abbr "19" at bounding box center [549, 268] width 7 height 7
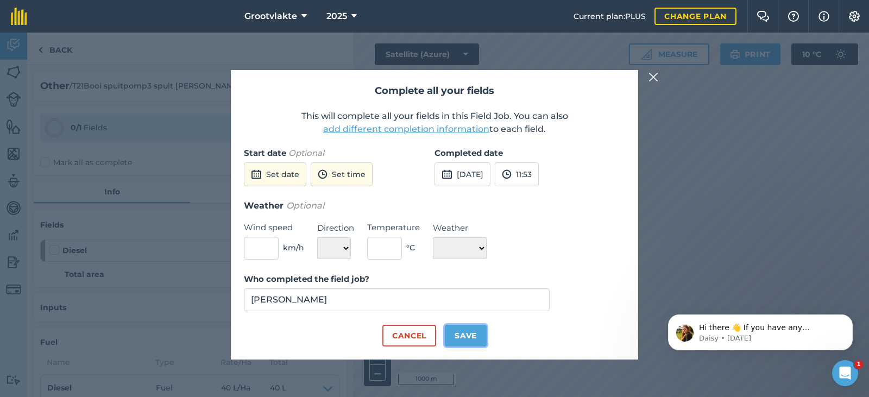
click at [467, 335] on button "Save" at bounding box center [466, 336] width 42 height 22
checkbox input "true"
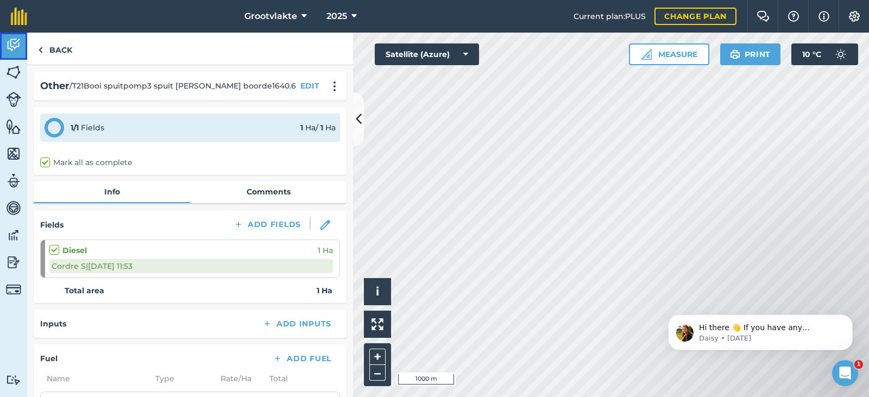
click at [12, 54] on link "Activity" at bounding box center [13, 46] width 27 height 27
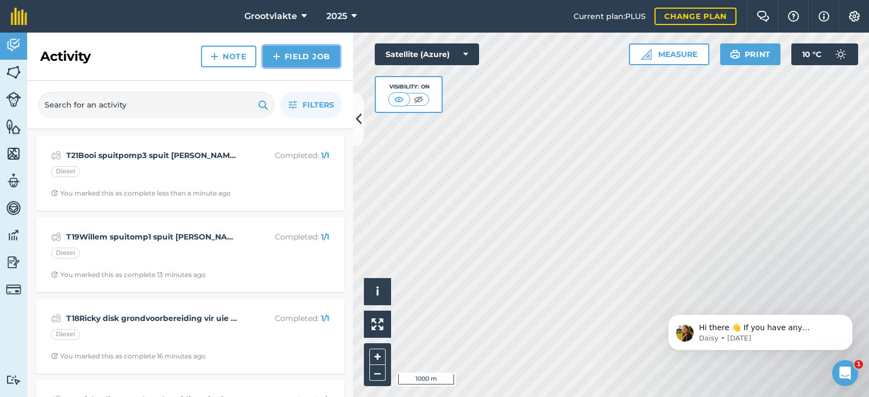
click at [311, 63] on link "Field Job" at bounding box center [301, 57] width 77 height 22
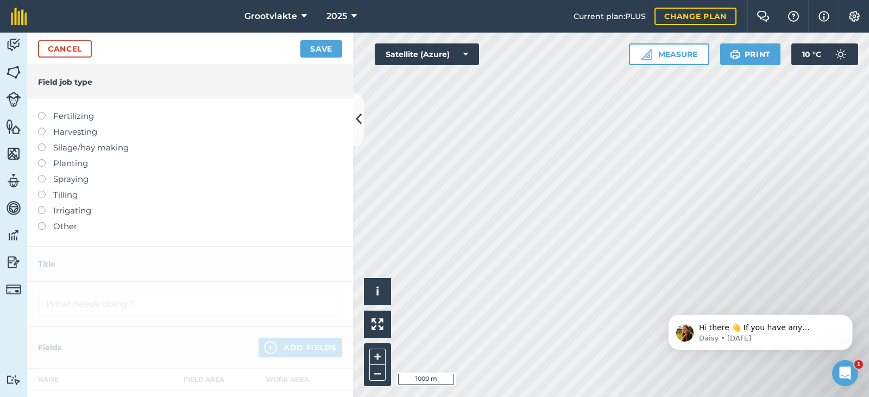
click at [72, 227] on label "Other" at bounding box center [190, 226] width 304 height 13
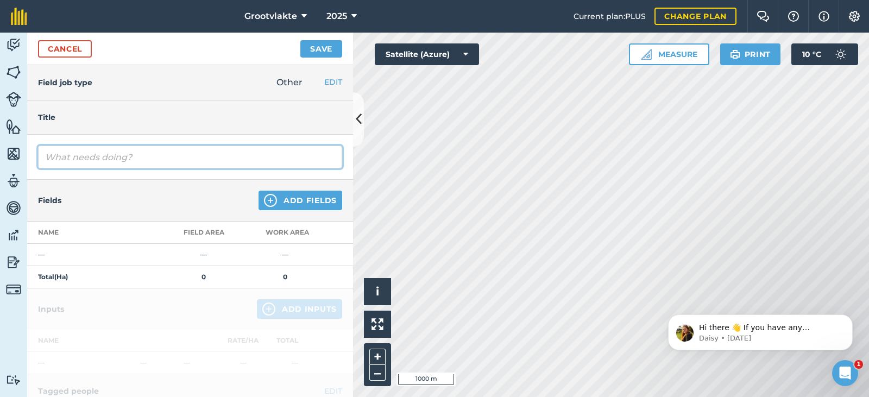
click at [97, 160] on input "text" at bounding box center [190, 157] width 304 height 23
click at [225, 157] on input "T21Booi spuitpomp3 spuit [PERSON_NAME] boorde06663.5" at bounding box center [190, 157] width 304 height 23
click at [246, 155] on input "T21Booi spuitpomp3 spuit [PERSON_NAME] boorde016663.5" at bounding box center [190, 157] width 304 height 23
type input "T21Booi spuitpomp3 spuit [PERSON_NAME] boorde01663.5"
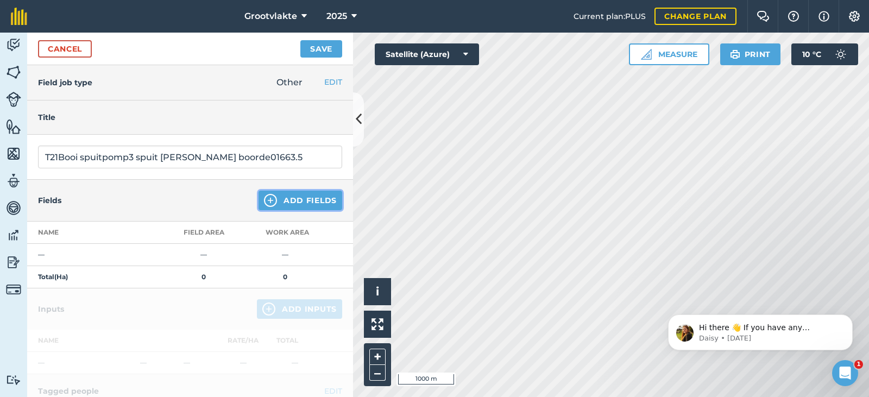
click at [274, 198] on button "Add Fields" at bounding box center [301, 201] width 84 height 20
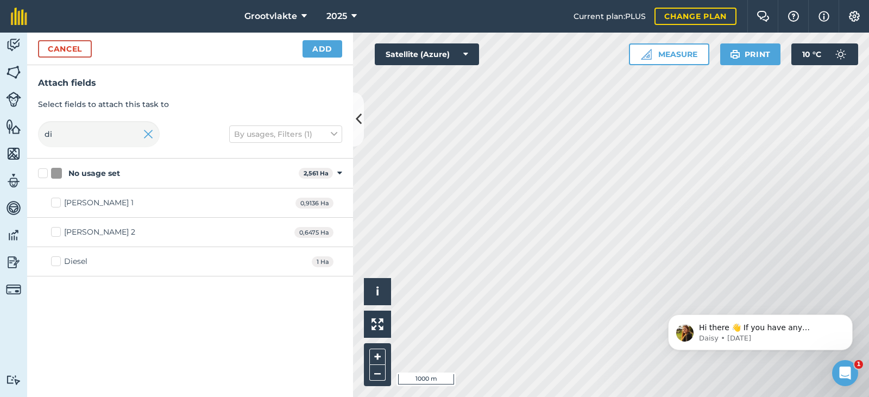
click at [77, 263] on div "Diesel" at bounding box center [75, 261] width 23 height 11
click at [58, 263] on input "Diesel" at bounding box center [54, 259] width 7 height 7
checkbox input "true"
click at [315, 48] on button "Add" at bounding box center [323, 48] width 40 height 17
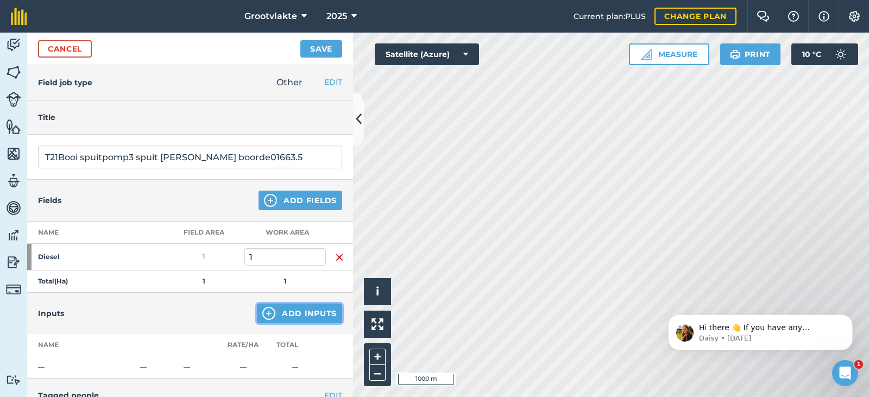
click at [297, 314] on button "Add Inputs" at bounding box center [299, 314] width 85 height 20
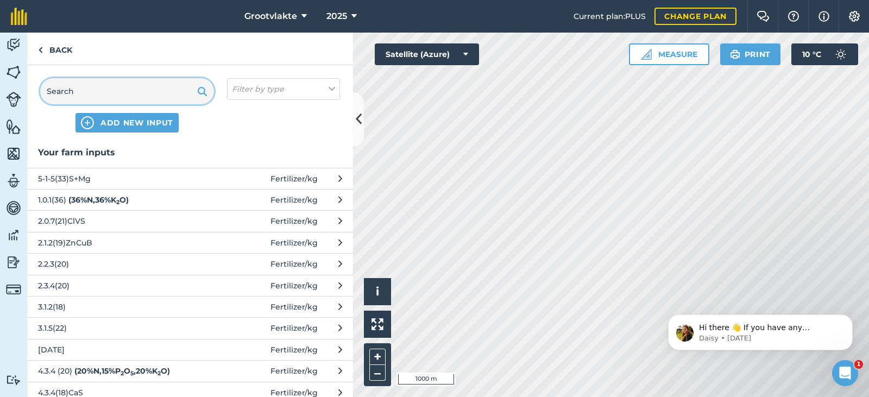
click at [116, 83] on input "text" at bounding box center [127, 91] width 174 height 26
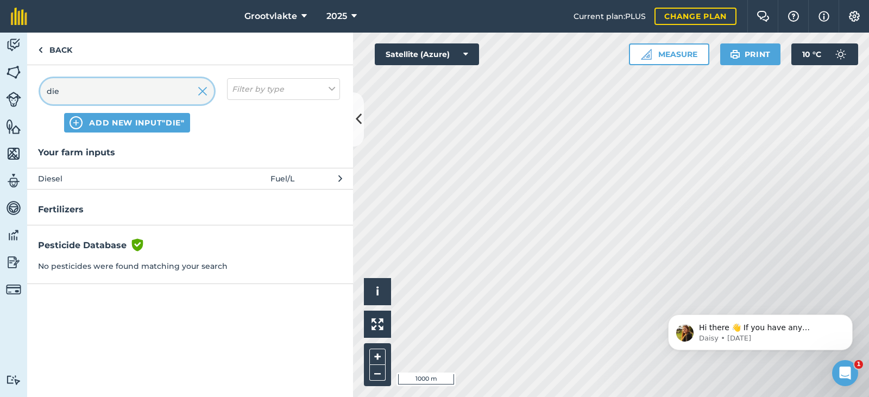
type input "die"
click at [89, 179] on span "Diesel" at bounding box center [127, 179] width 178 height 12
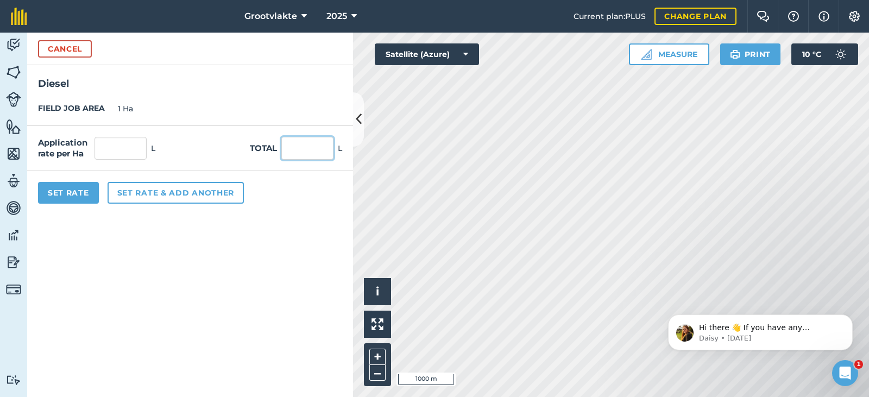
click at [288, 150] on input "text" at bounding box center [307, 148] width 52 height 23
type input "26"
click at [80, 196] on button "Set Rate" at bounding box center [68, 193] width 61 height 22
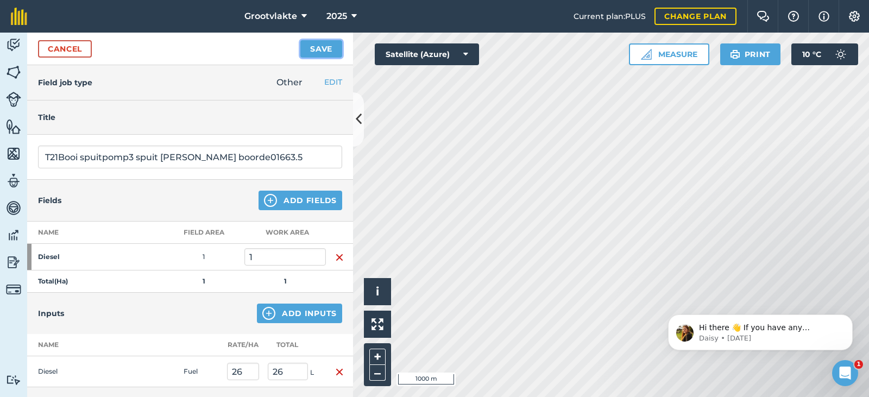
click at [313, 48] on button "Save" at bounding box center [321, 48] width 42 height 17
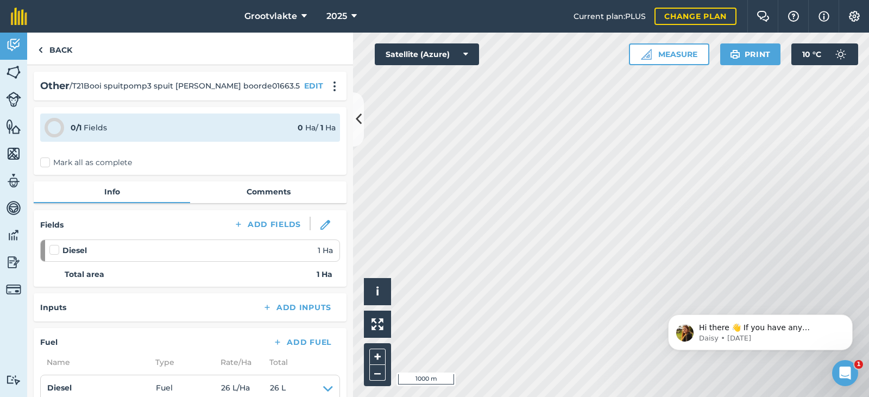
click at [56, 160] on label "Mark all as complete" at bounding box center [86, 162] width 92 height 11
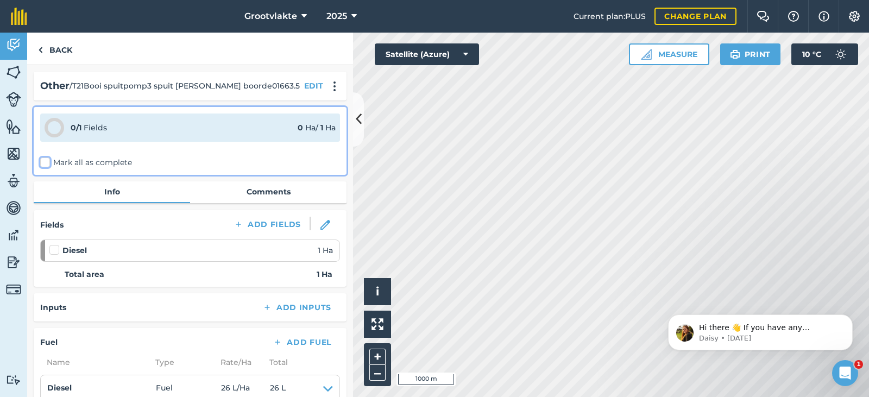
click at [47, 160] on input "Mark all as complete" at bounding box center [43, 160] width 7 height 7
checkbox input "false"
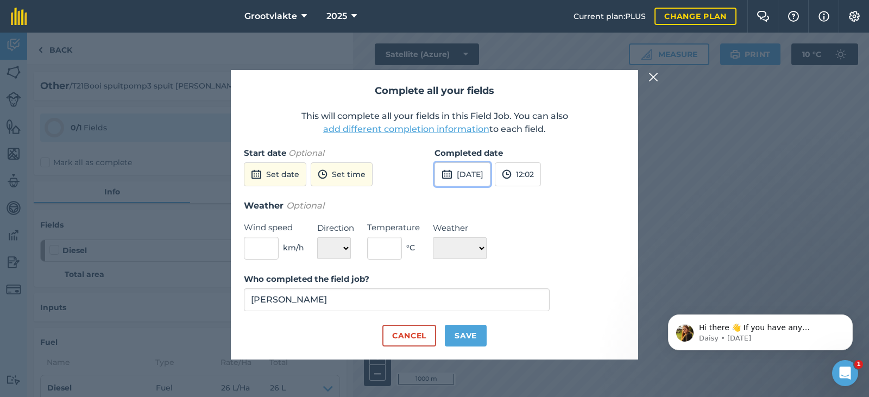
click at [466, 179] on button "[DATE]" at bounding box center [463, 174] width 56 height 24
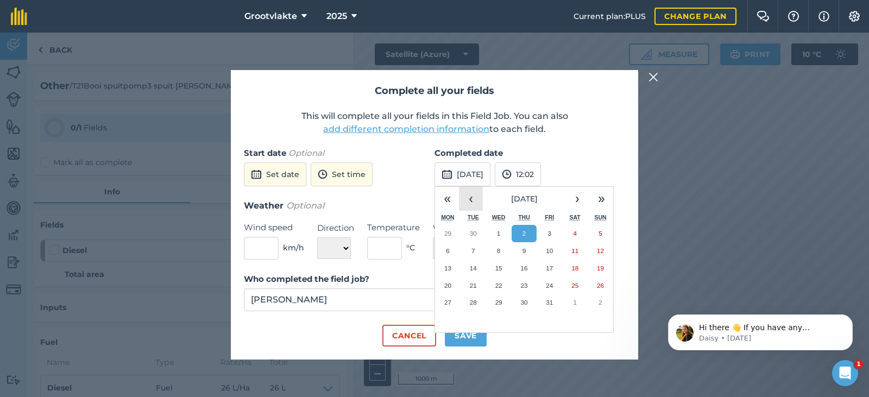
click at [474, 203] on button "‹" at bounding box center [471, 199] width 24 height 24
click at [550, 274] on button "19" at bounding box center [550, 268] width 26 height 17
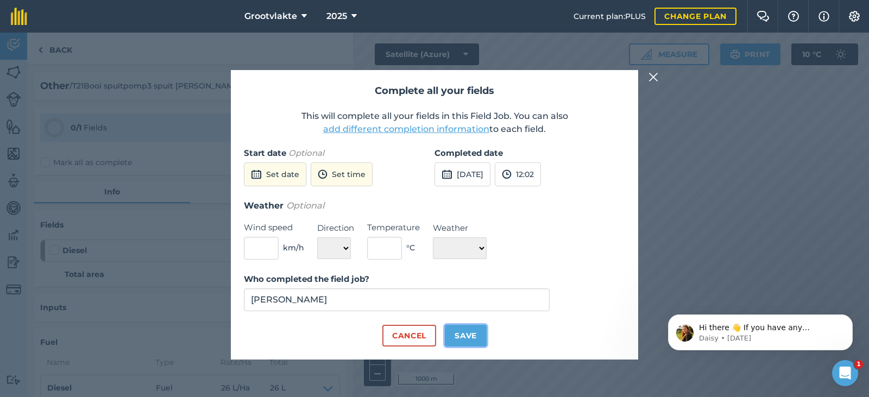
drag, startPoint x: 478, startPoint y: 331, endPoint x: 478, endPoint y: 324, distance: 7.1
click at [478, 324] on form "Start date Optional Set date Set time Completed date [DATE] 12:02 Weather Optio…" at bounding box center [434, 247] width 381 height 200
click at [445, 325] on button "Save" at bounding box center [466, 336] width 42 height 22
checkbox input "true"
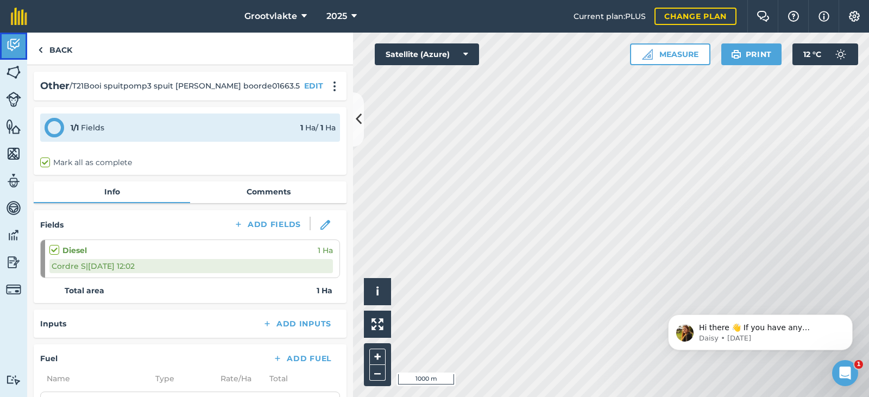
click at [16, 51] on img at bounding box center [13, 45] width 15 height 16
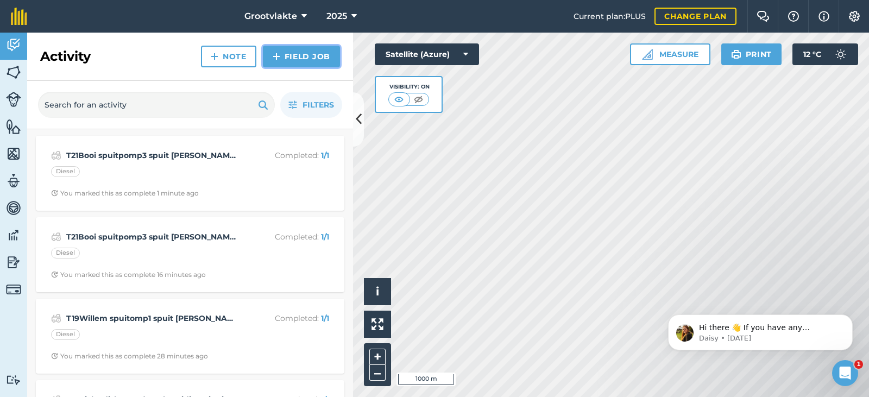
click at [288, 58] on link "Field Job" at bounding box center [301, 57] width 77 height 22
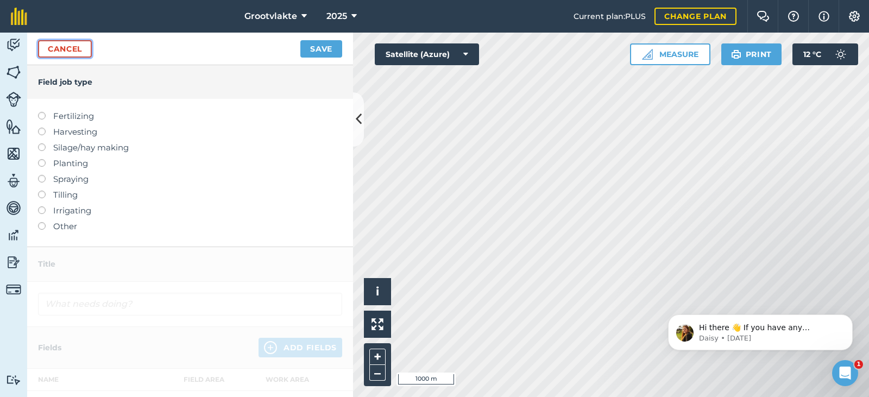
click at [82, 52] on link "Cancel" at bounding box center [65, 48] width 54 height 17
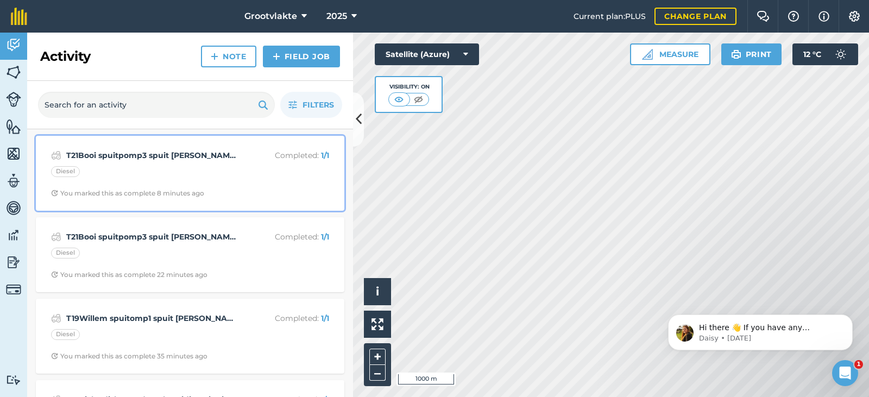
click at [125, 166] on div "T21Booi spuitpomp3 spuit [PERSON_NAME] boorde01663.5 Completed : 1 / 1 Diesel Y…" at bounding box center [190, 173] width 296 height 62
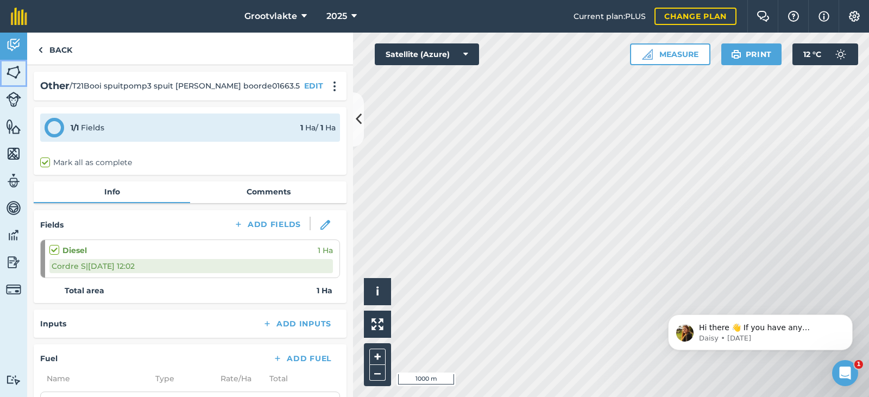
click at [16, 60] on link "Fields" at bounding box center [13, 73] width 27 height 27
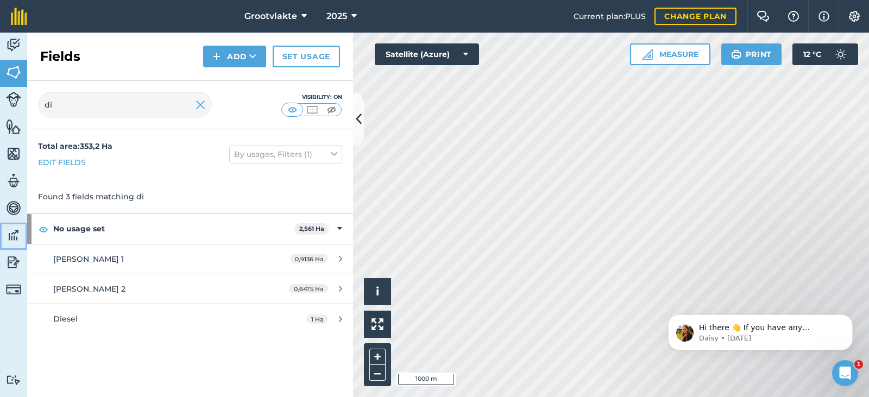
click at [16, 229] on img at bounding box center [13, 235] width 15 height 16
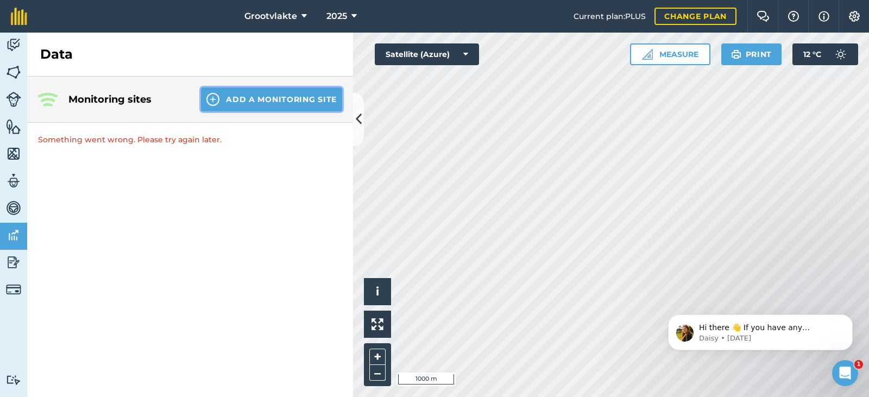
click at [242, 96] on button "Add a Monitoring Site" at bounding box center [271, 99] width 141 height 24
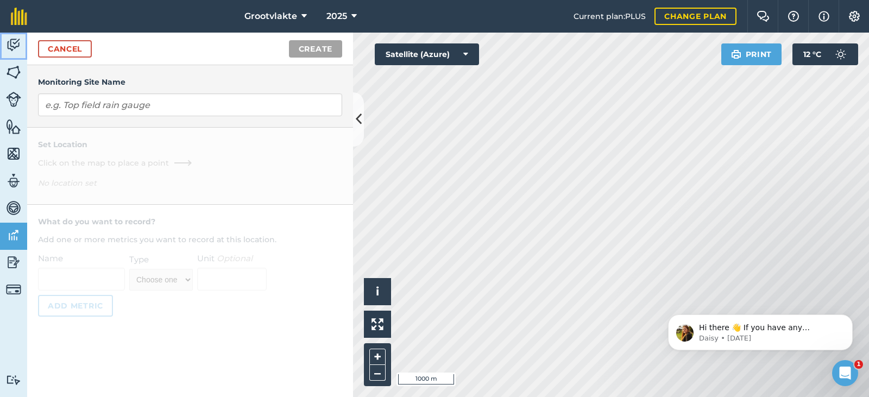
click at [22, 48] on link "Activity" at bounding box center [13, 46] width 27 height 27
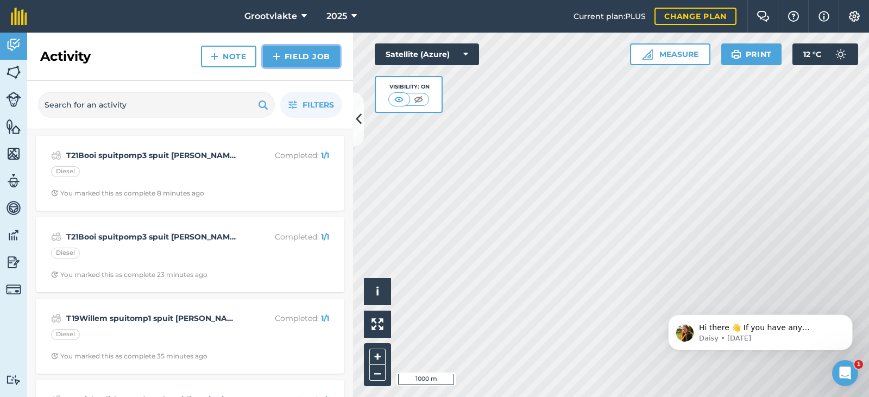
click at [324, 61] on link "Field Job" at bounding box center [301, 57] width 77 height 22
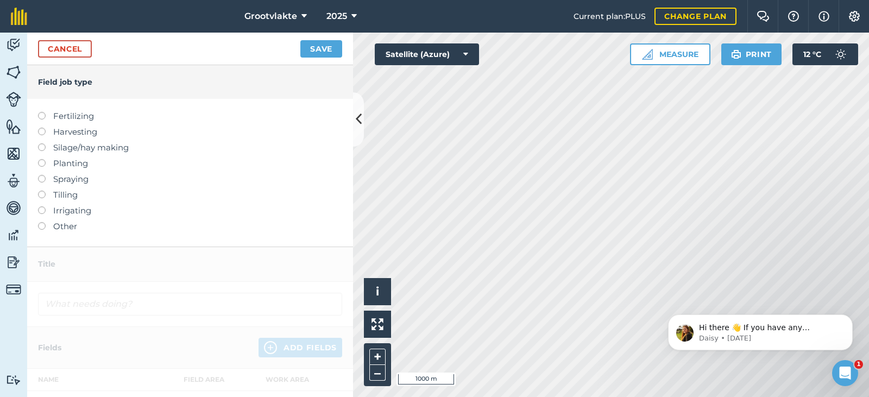
click at [66, 232] on label "Other" at bounding box center [190, 226] width 304 height 13
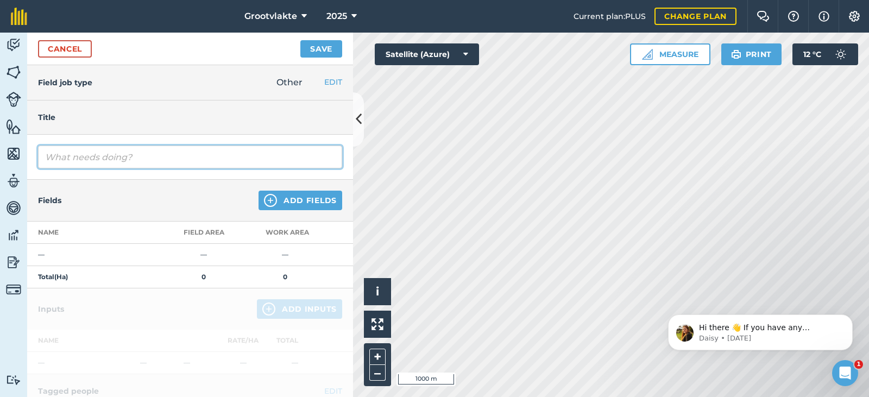
click at [95, 151] on input "text" at bounding box center [190, 157] width 304 height 23
type input "T10Terra2 kratwa besproeiing07254"
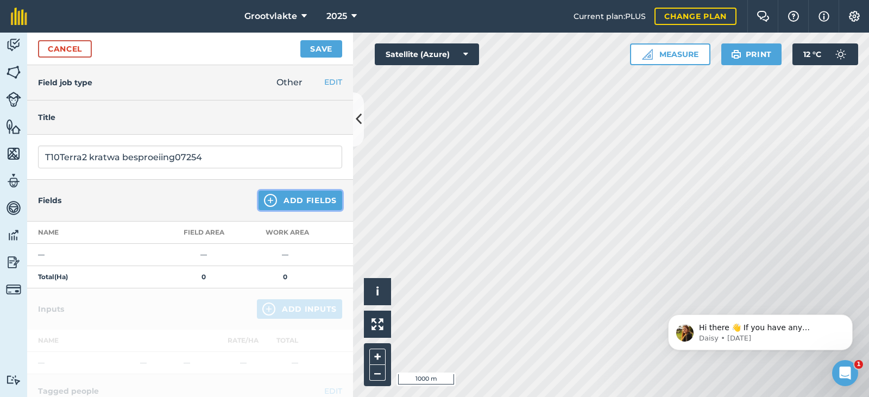
click at [317, 197] on button "Add Fields" at bounding box center [301, 201] width 84 height 20
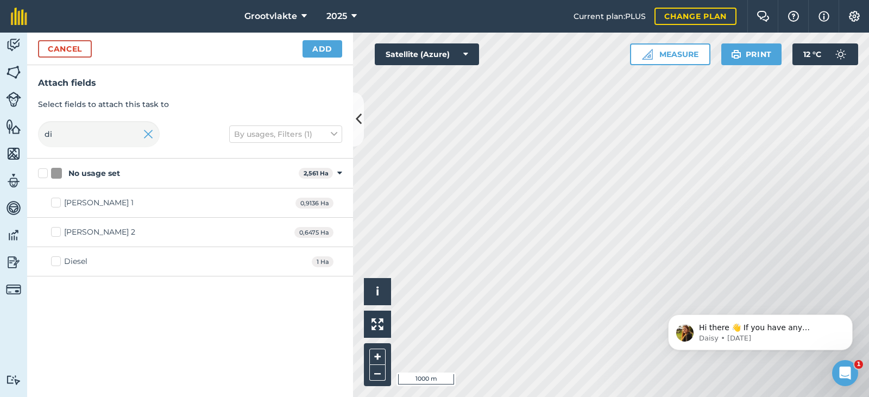
click at [75, 264] on div "Diesel" at bounding box center [75, 261] width 23 height 11
click at [58, 263] on input "Diesel" at bounding box center [54, 259] width 7 height 7
checkbox input "true"
click at [308, 46] on button "Add" at bounding box center [323, 48] width 40 height 17
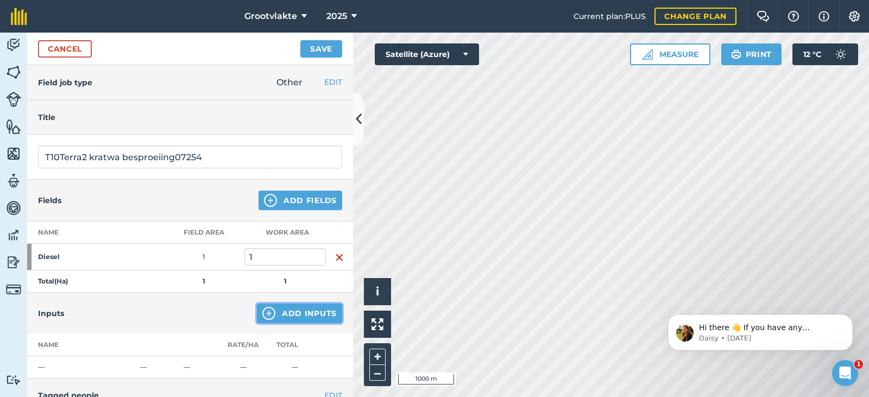
click at [285, 306] on button "Add Inputs" at bounding box center [299, 314] width 85 height 20
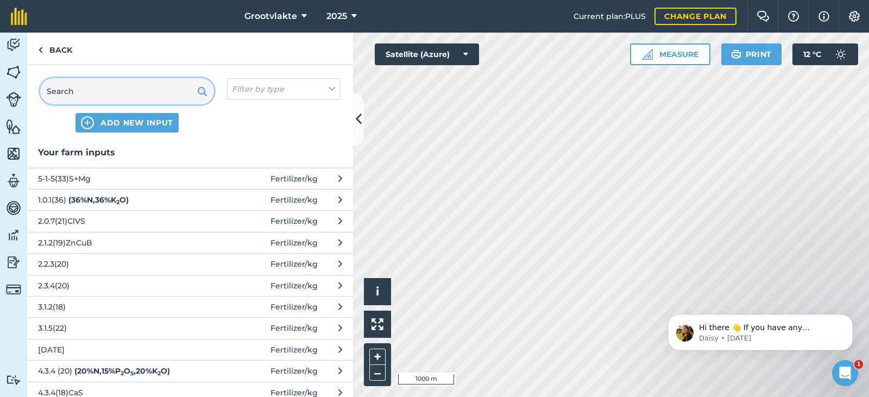
drag, startPoint x: 143, startPoint y: 89, endPoint x: 170, endPoint y: 93, distance: 27.4
click at [152, 90] on input "text" at bounding box center [127, 91] width 174 height 26
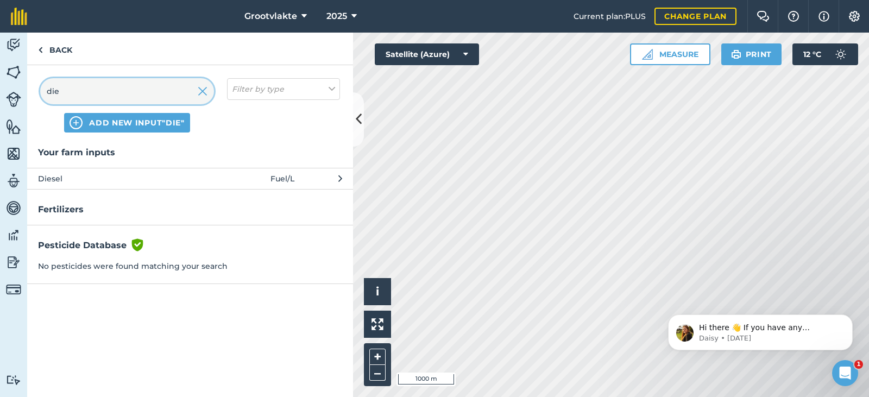
type input "die"
drag, startPoint x: 133, startPoint y: 164, endPoint x: 129, endPoint y: 172, distance: 8.5
click at [131, 164] on div "Your farm inputs Diesel Fuel / L" at bounding box center [190, 168] width 326 height 44
click at [129, 177] on span "Diesel" at bounding box center [127, 179] width 178 height 12
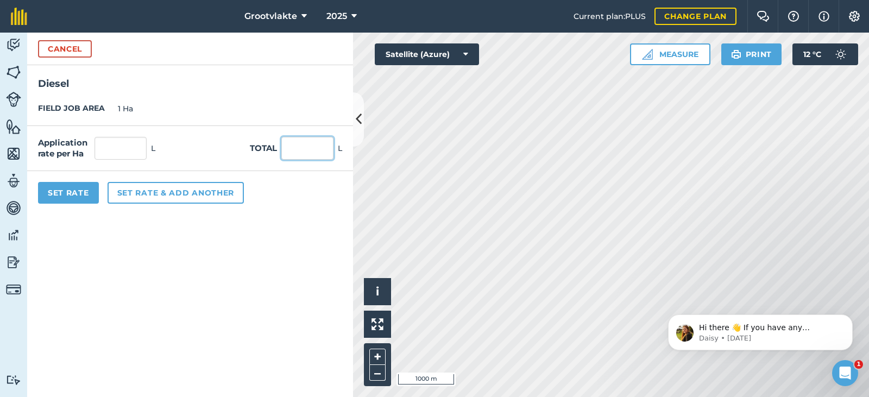
click at [293, 148] on input "text" at bounding box center [307, 148] width 52 height 23
type input "34"
click at [47, 196] on button "Set Rate" at bounding box center [68, 193] width 61 height 22
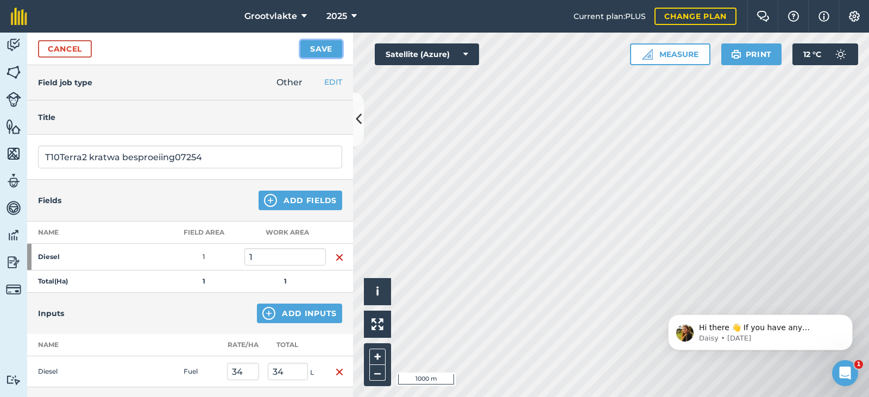
click at [321, 46] on button "Save" at bounding box center [321, 48] width 42 height 17
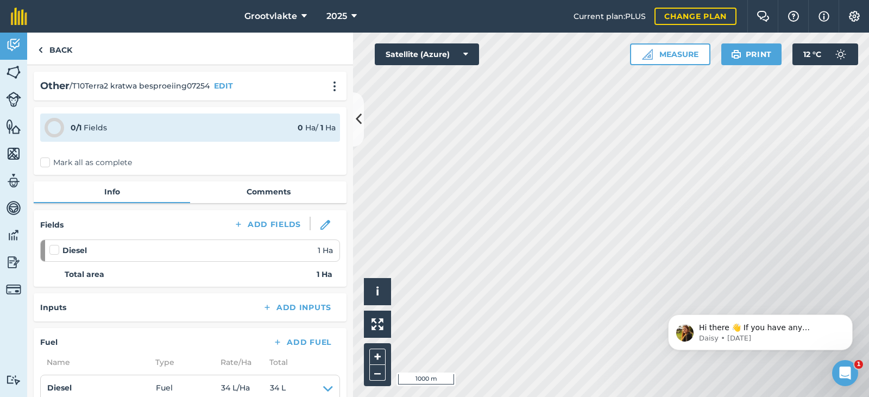
click at [43, 159] on label "Mark all as complete" at bounding box center [86, 162] width 92 height 11
click at [43, 159] on input "Mark all as complete" at bounding box center [43, 160] width 7 height 7
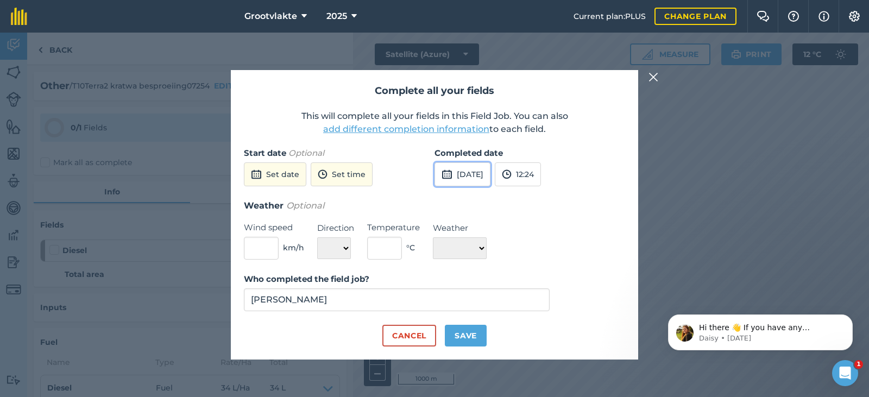
click at [477, 177] on button "[DATE]" at bounding box center [463, 174] width 56 height 24
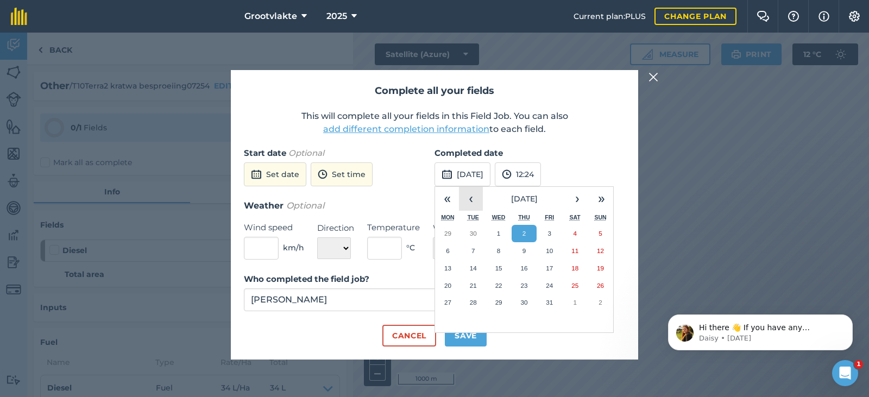
click at [470, 199] on button "‹" at bounding box center [471, 199] width 24 height 24
click at [572, 266] on abbr "20" at bounding box center [574, 268] width 7 height 7
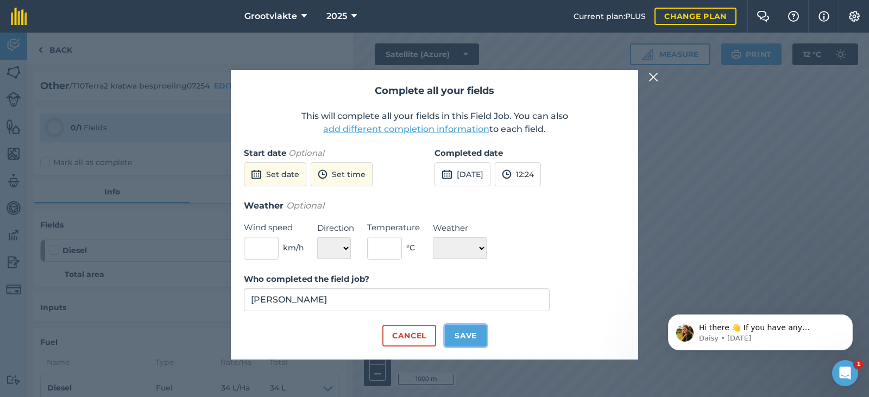
click at [455, 330] on button "Save" at bounding box center [466, 336] width 42 height 22
checkbox input "true"
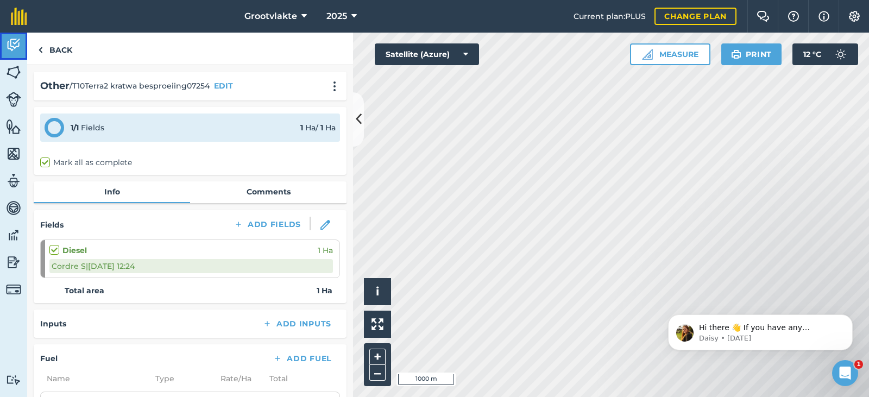
click at [21, 42] on img at bounding box center [13, 45] width 15 height 16
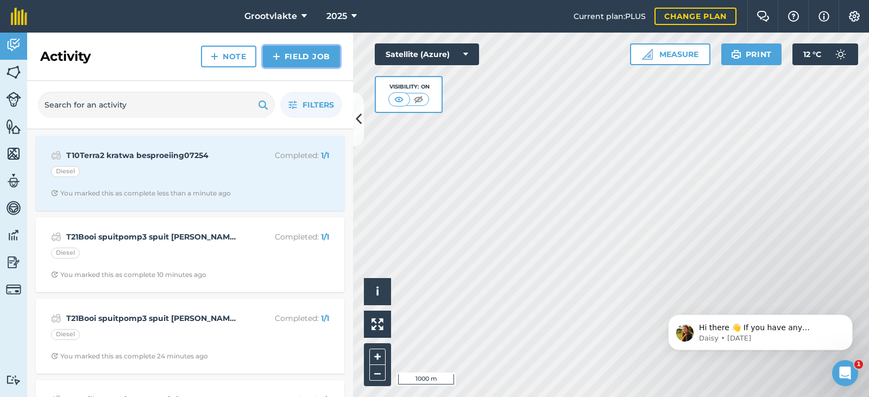
click at [307, 55] on link "Field Job" at bounding box center [301, 57] width 77 height 22
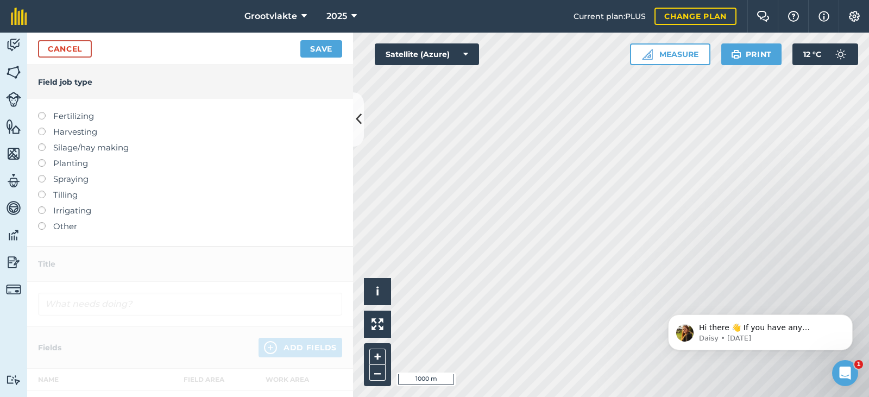
click at [68, 220] on label "Other" at bounding box center [190, 226] width 304 height 13
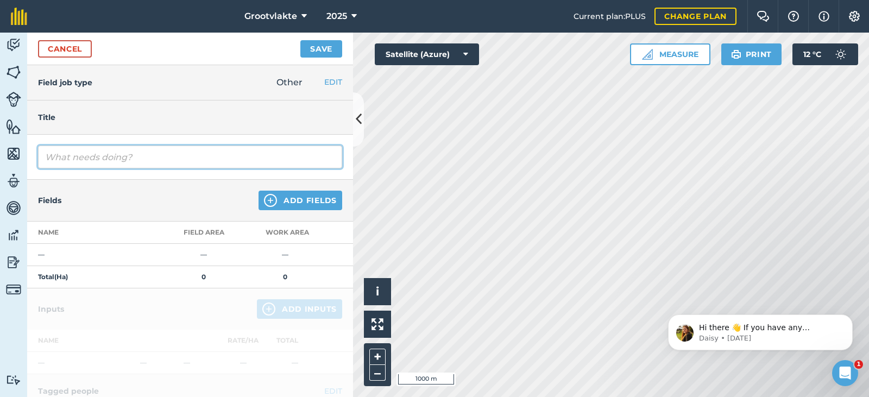
click at [92, 158] on input "text" at bounding box center [190, 157] width 304 height 23
type input "T18Ricky disc grondvoorbereiding vir uie plant15623.5"
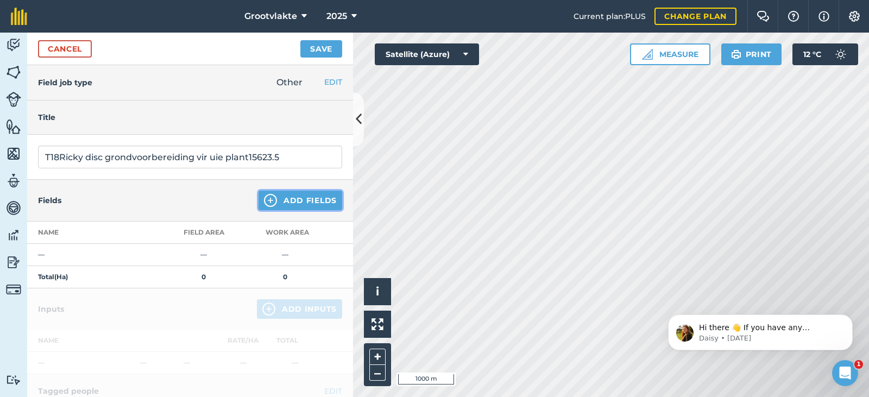
click at [294, 197] on button "Add Fields" at bounding box center [301, 201] width 84 height 20
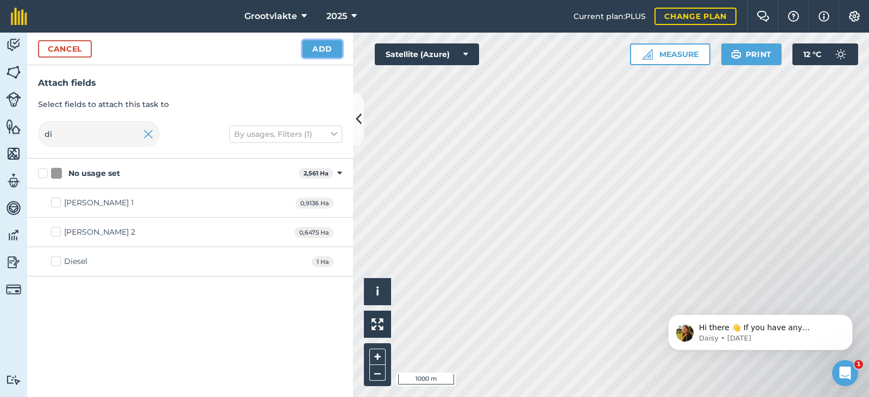
click at [324, 48] on button "Add" at bounding box center [323, 48] width 40 height 17
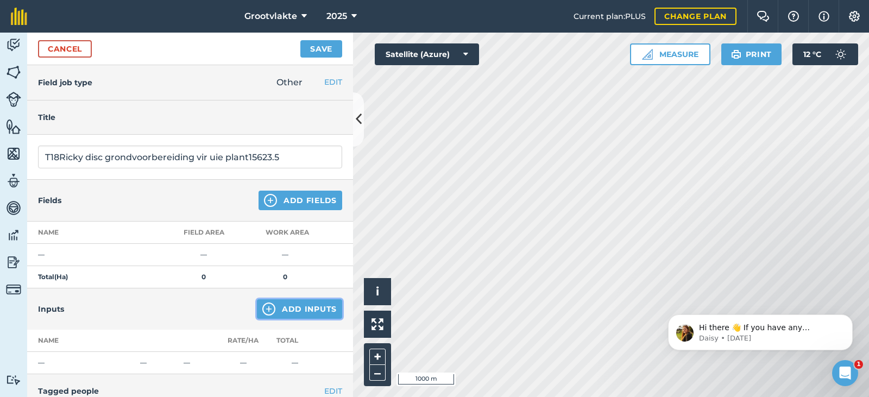
click at [281, 300] on button "Add Inputs" at bounding box center [299, 309] width 85 height 20
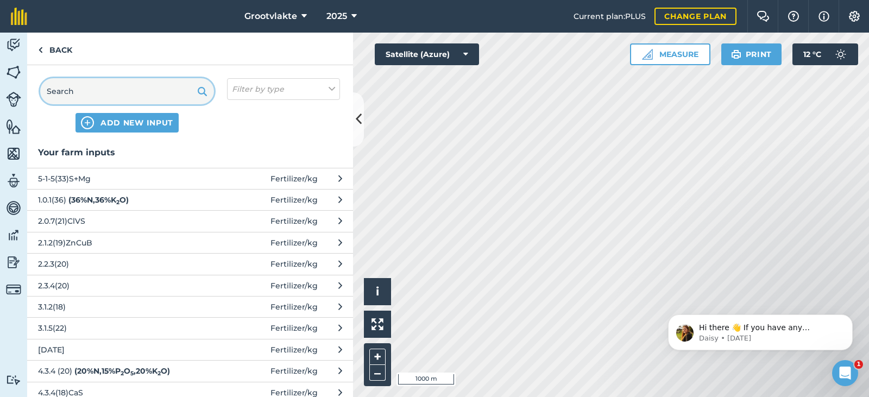
click at [154, 86] on input "text" at bounding box center [127, 91] width 174 height 26
type input "f"
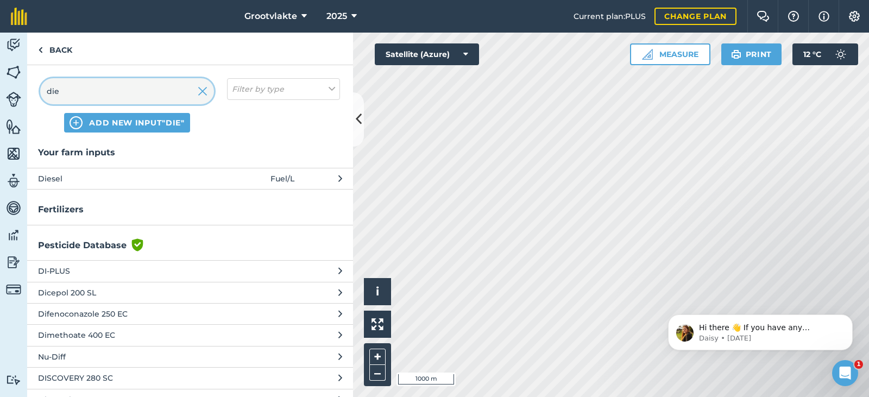
type input "die"
click at [168, 177] on button "Diesel Fuel / L" at bounding box center [190, 178] width 326 height 21
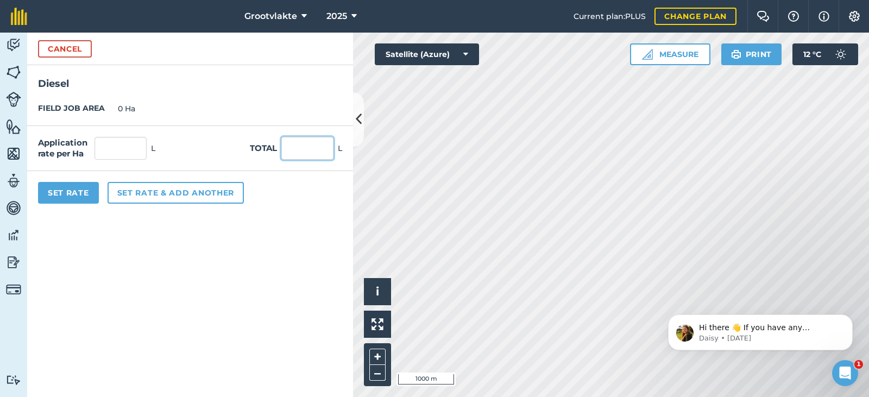
click at [287, 150] on input "text" at bounding box center [307, 148] width 52 height 23
type input "43"
click at [78, 193] on button "Set Rate" at bounding box center [68, 193] width 61 height 22
click at [83, 199] on button "Set Rate" at bounding box center [68, 193] width 61 height 22
click at [83, 194] on button "Set Rate" at bounding box center [68, 193] width 61 height 22
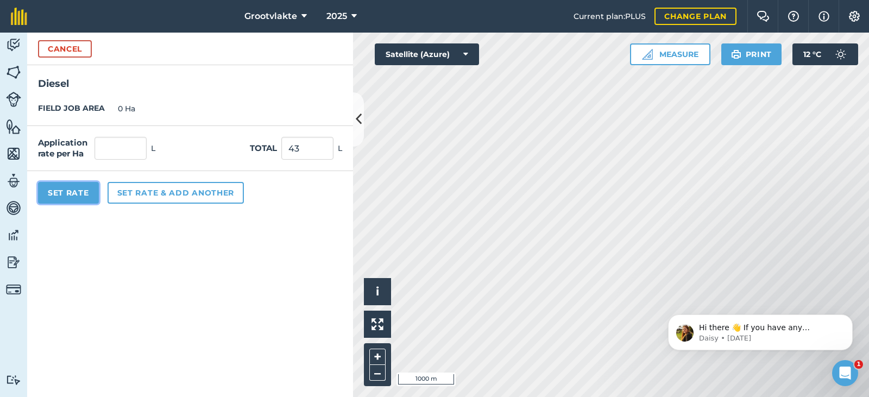
click at [87, 192] on button "Set Rate" at bounding box center [68, 193] width 61 height 22
click at [68, 196] on button "Set Rate" at bounding box center [68, 193] width 61 height 22
click at [67, 187] on button "Set Rate" at bounding box center [68, 193] width 61 height 22
click at [299, 148] on input "43" at bounding box center [307, 148] width 52 height 23
click at [70, 202] on button "Set Rate" at bounding box center [68, 193] width 61 height 22
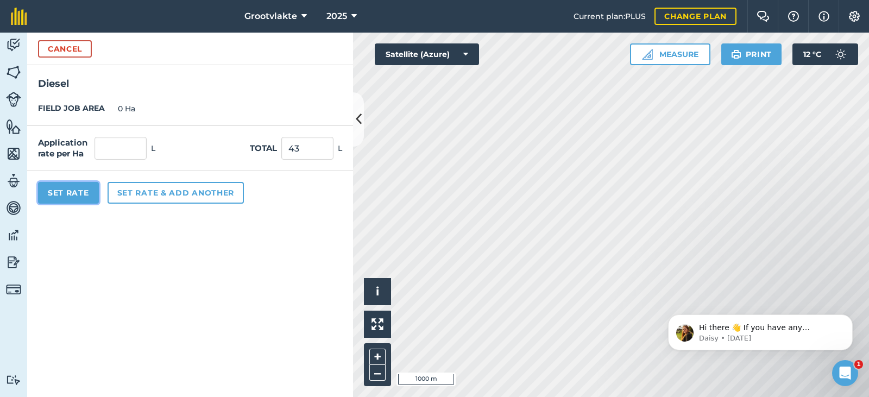
click at [71, 191] on button "Set Rate" at bounding box center [68, 193] width 61 height 22
click at [72, 50] on button "Cancel" at bounding box center [65, 48] width 54 height 17
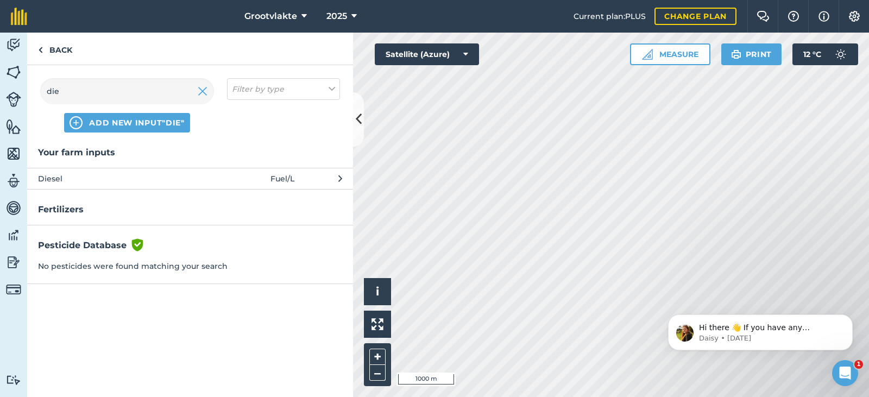
click at [84, 177] on span "Diesel" at bounding box center [127, 179] width 178 height 12
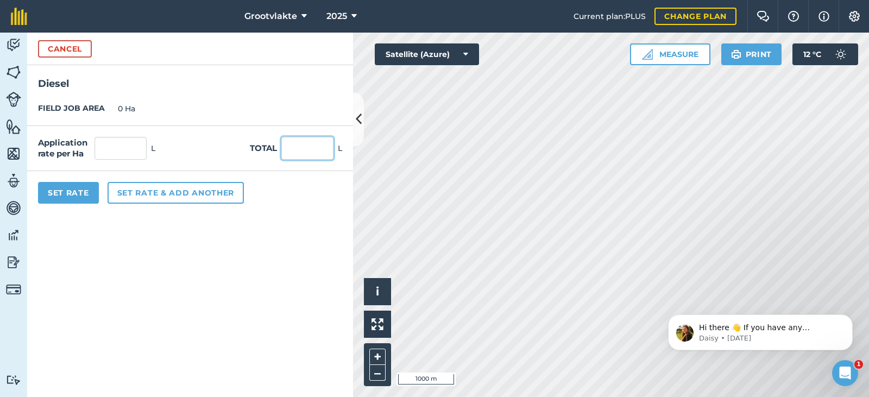
click at [324, 147] on input "text" at bounding box center [307, 148] width 52 height 23
type input "43"
drag, startPoint x: 66, startPoint y: 197, endPoint x: 60, endPoint y: 203, distance: 8.8
click at [65, 197] on button "Set Rate" at bounding box center [68, 193] width 61 height 22
click at [52, 199] on button "Set Rate" at bounding box center [68, 193] width 61 height 22
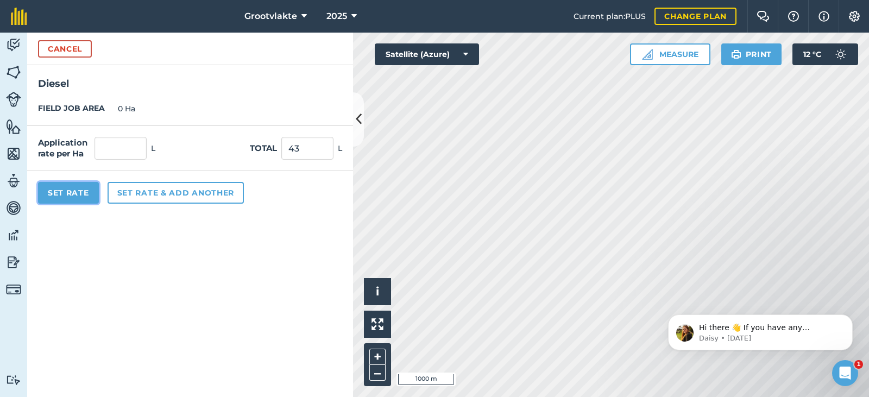
click at [55, 190] on button "Set Rate" at bounding box center [68, 193] width 61 height 22
click at [65, 57] on button "Cancel" at bounding box center [65, 48] width 54 height 17
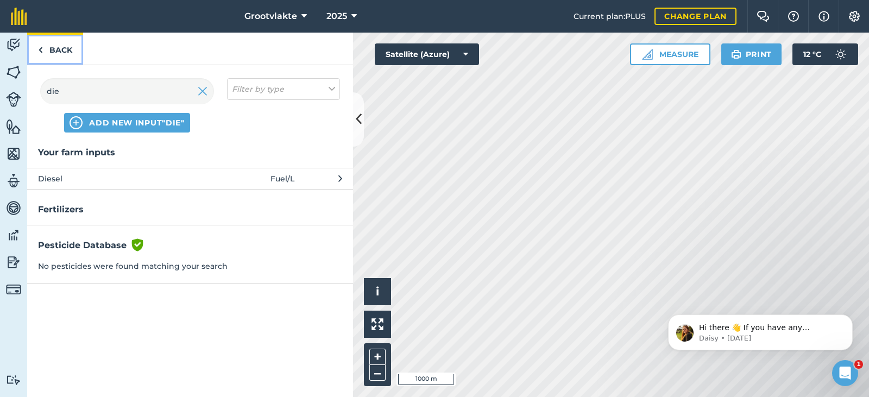
click at [52, 48] on link "Back" at bounding box center [55, 49] width 56 height 32
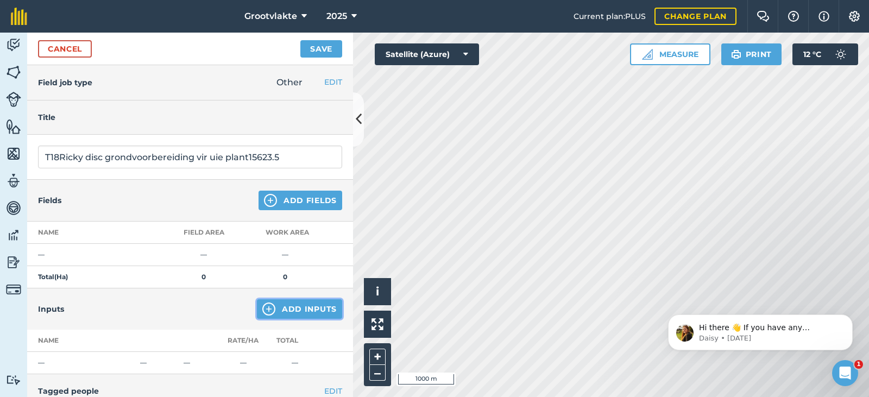
click at [281, 307] on button "Add Inputs" at bounding box center [299, 309] width 85 height 20
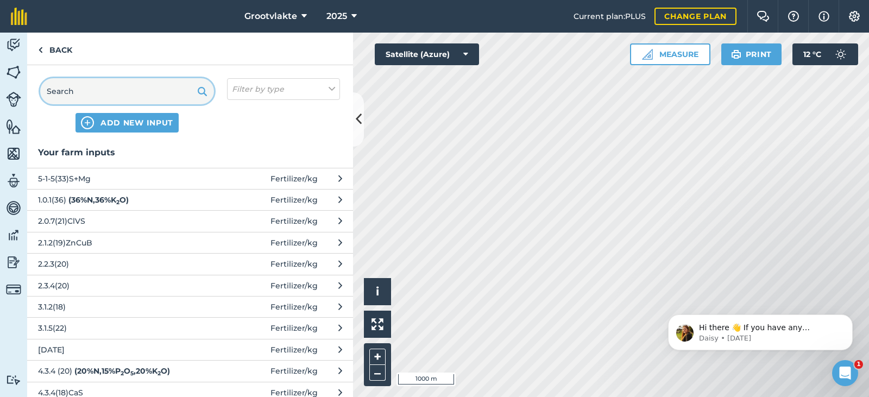
click at [110, 98] on input "text" at bounding box center [127, 91] width 174 height 26
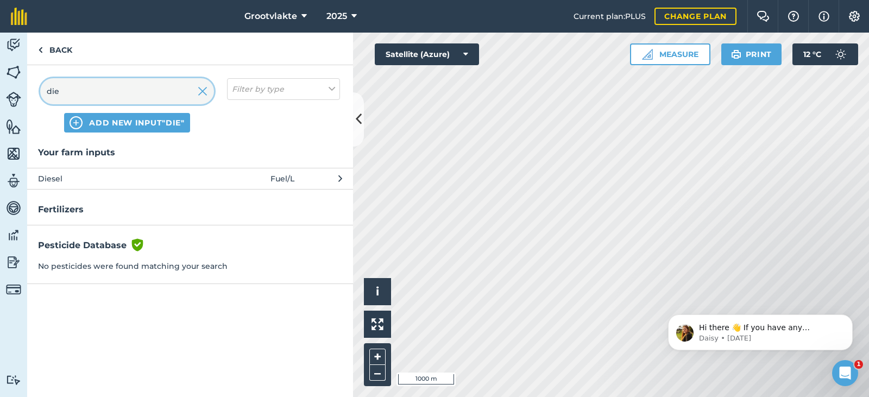
type input "die"
click at [83, 179] on span "Diesel" at bounding box center [127, 179] width 178 height 12
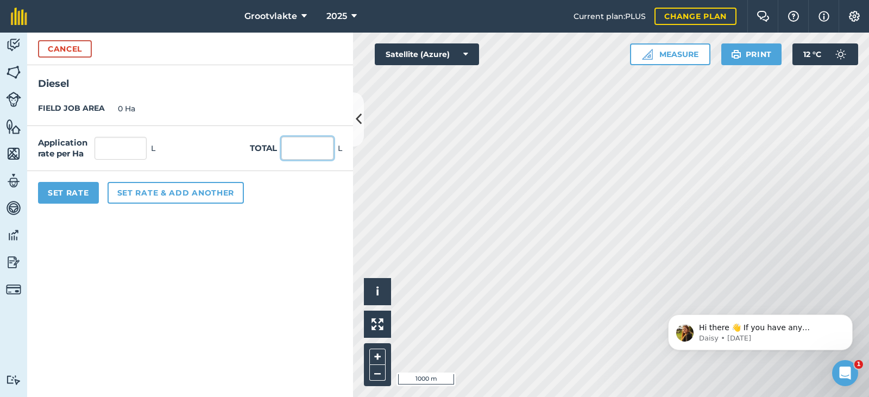
click at [300, 157] on input "text" at bounding box center [307, 148] width 52 height 23
type input "0"
click at [303, 148] on input "text" at bounding box center [307, 148] width 52 height 23
type input "0"
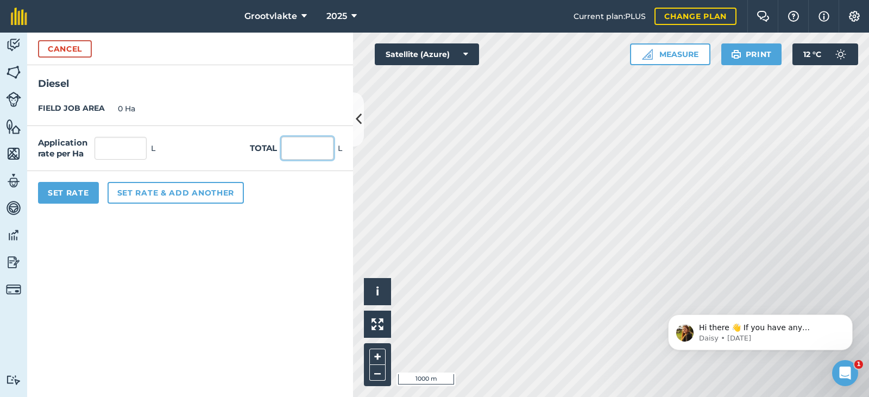
click at [319, 149] on input "text" at bounding box center [307, 148] width 52 height 23
type input "0"
click at [307, 146] on input "text" at bounding box center [307, 148] width 52 height 23
type input "0"
click at [307, 146] on input "0" at bounding box center [307, 148] width 52 height 23
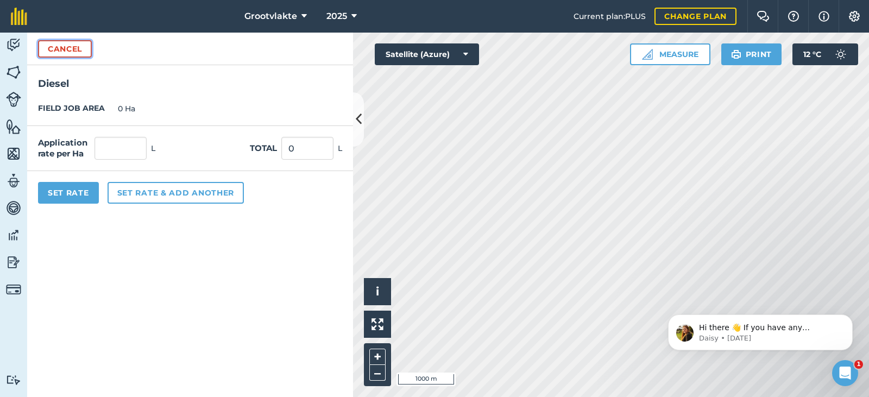
click at [47, 45] on button "Cancel" at bounding box center [65, 48] width 54 height 17
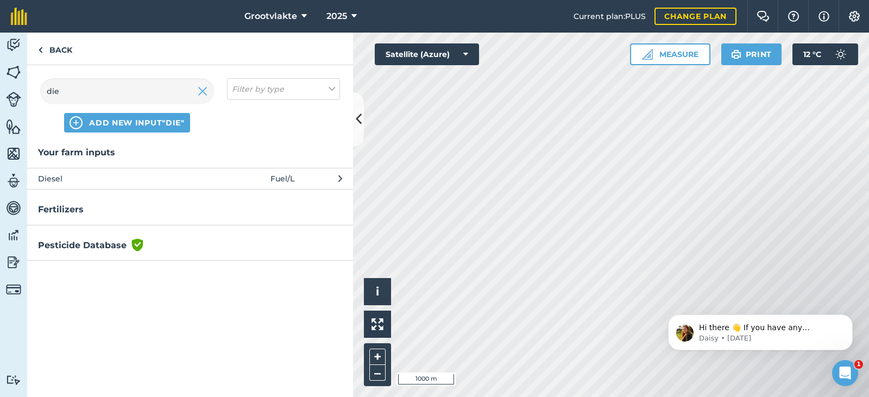
click at [47, 47] on link "Back" at bounding box center [55, 49] width 56 height 32
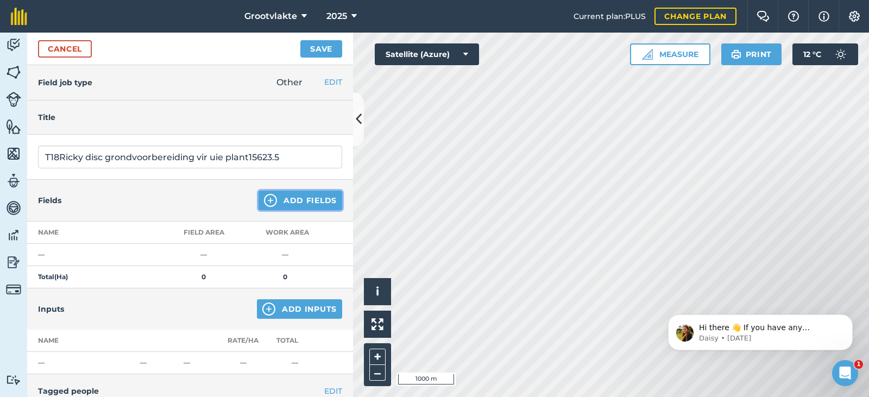
click at [287, 200] on button "Add Fields" at bounding box center [301, 201] width 84 height 20
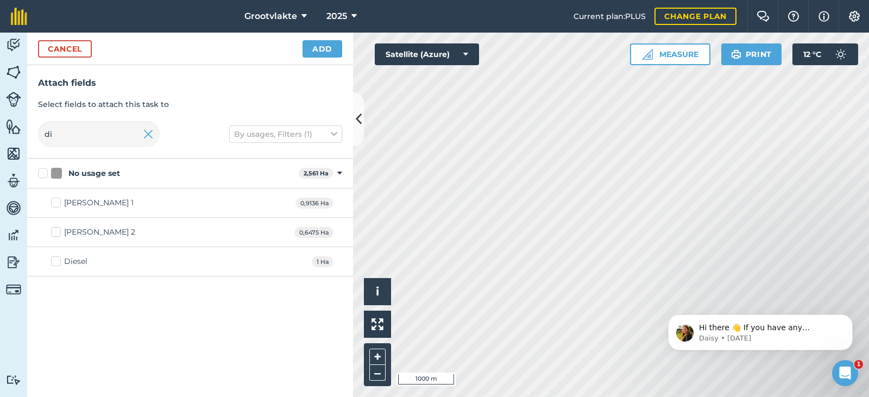
click at [61, 260] on label "Diesel" at bounding box center [69, 261] width 36 height 11
click at [58, 260] on input "Diesel" at bounding box center [54, 259] width 7 height 7
checkbox input "true"
click at [313, 51] on button "Add" at bounding box center [323, 48] width 40 height 17
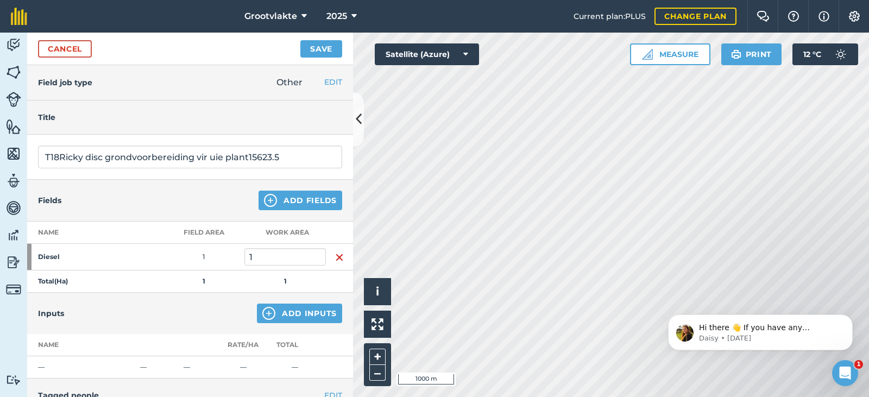
click at [285, 303] on div "Inputs Add Inputs" at bounding box center [190, 313] width 326 height 41
click at [277, 310] on button "Add Inputs" at bounding box center [299, 314] width 85 height 20
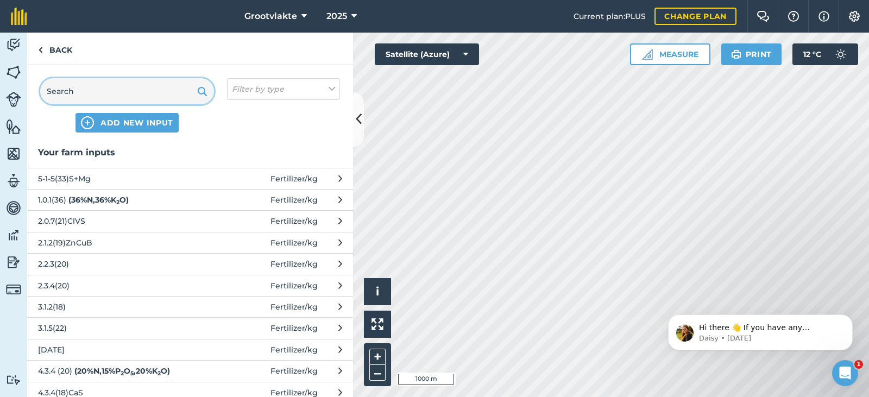
click at [81, 87] on input "text" at bounding box center [127, 91] width 174 height 26
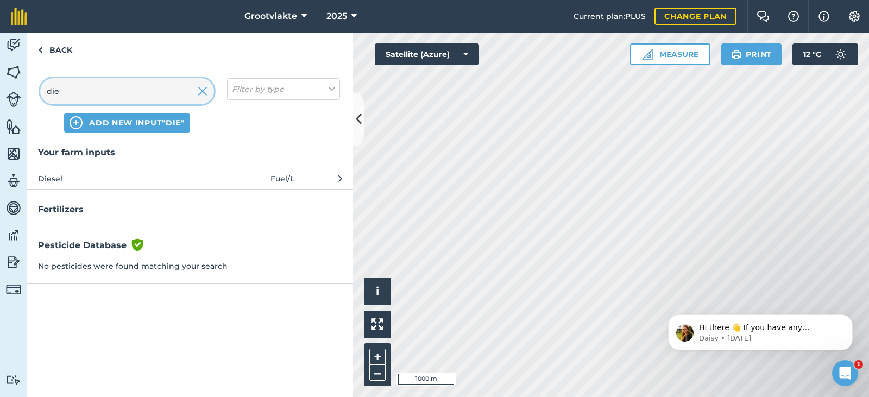
type input "die"
click at [109, 182] on span "Diesel" at bounding box center [127, 179] width 178 height 12
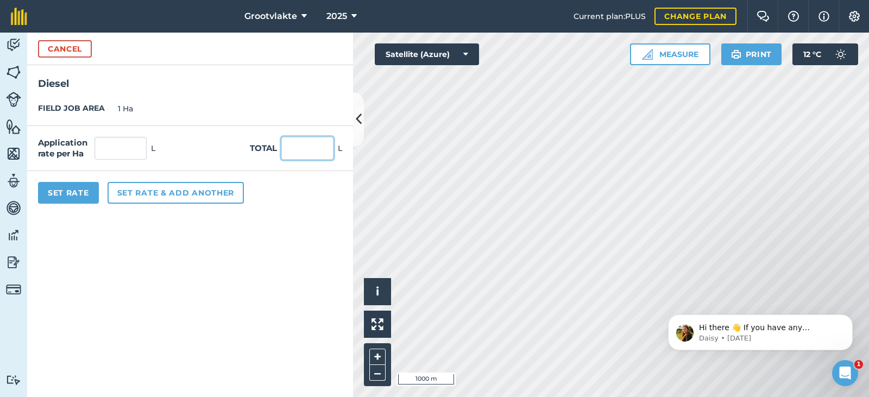
click at [309, 150] on input "text" at bounding box center [307, 148] width 52 height 23
type input "0"
type input "43"
click at [86, 195] on button "Set Rate" at bounding box center [68, 193] width 61 height 22
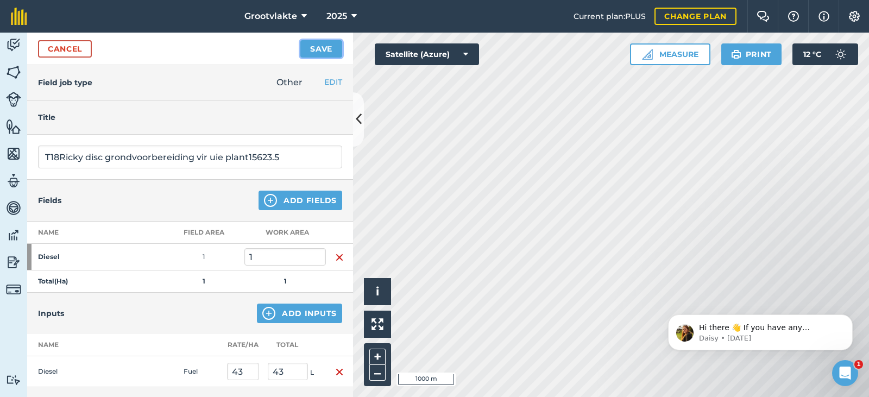
click at [310, 41] on button "Save" at bounding box center [321, 48] width 42 height 17
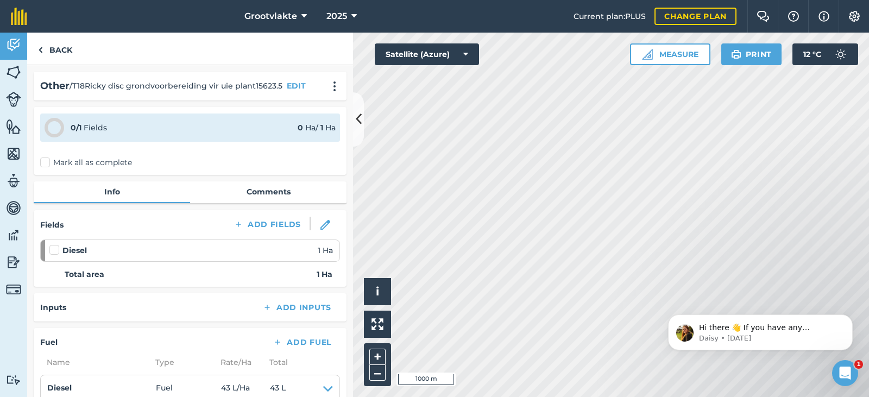
click at [60, 157] on label "Mark all as complete" at bounding box center [86, 162] width 92 height 11
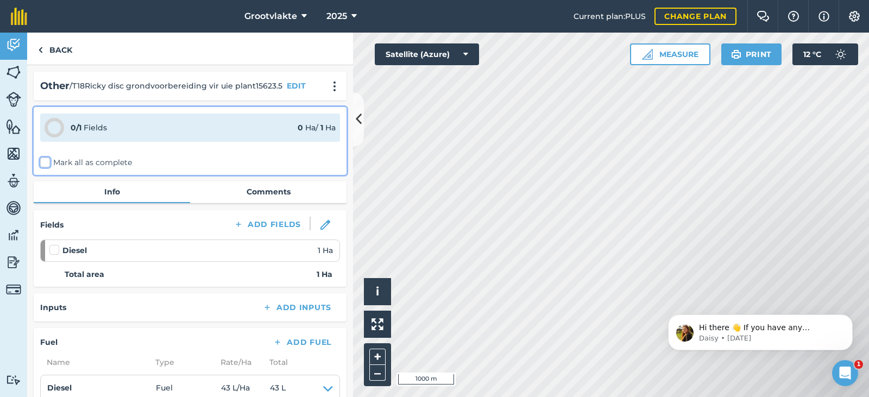
click at [47, 157] on input "Mark all as complete" at bounding box center [43, 160] width 7 height 7
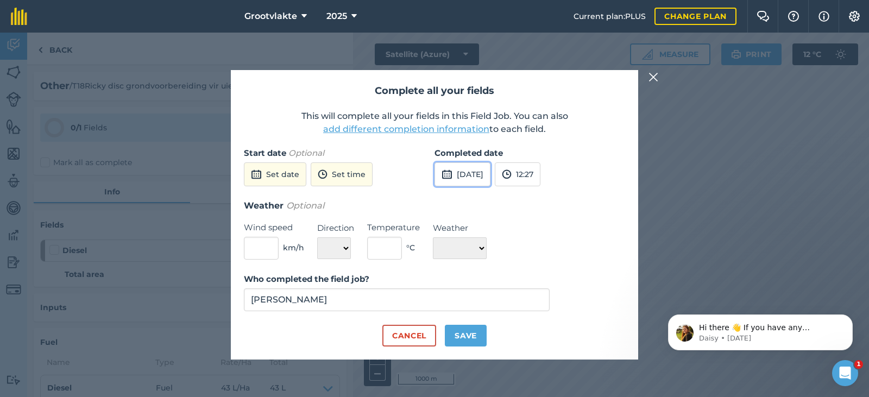
click at [459, 183] on button "[DATE]" at bounding box center [463, 174] width 56 height 24
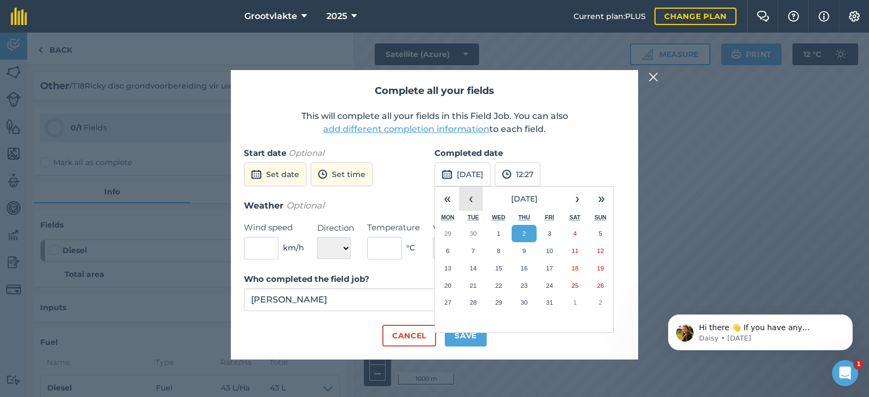
click at [472, 196] on button "‹" at bounding box center [471, 199] width 24 height 24
click at [570, 263] on button "20" at bounding box center [575, 268] width 26 height 17
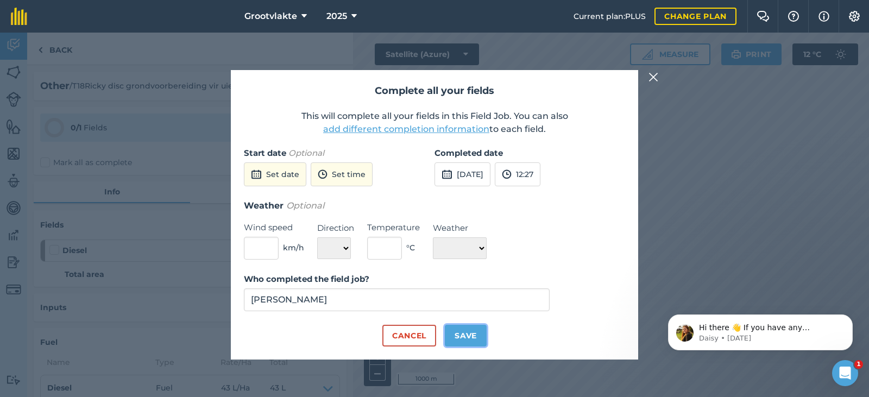
click at [481, 334] on button "Save" at bounding box center [466, 336] width 42 height 22
checkbox input "true"
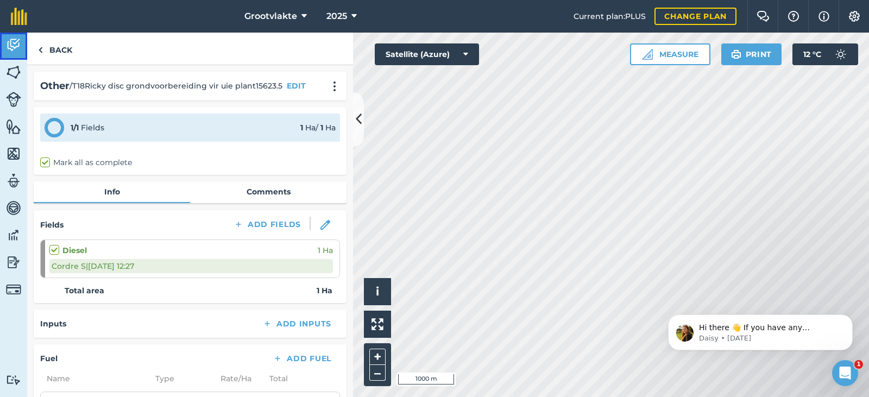
click at [11, 46] on img at bounding box center [13, 45] width 15 height 16
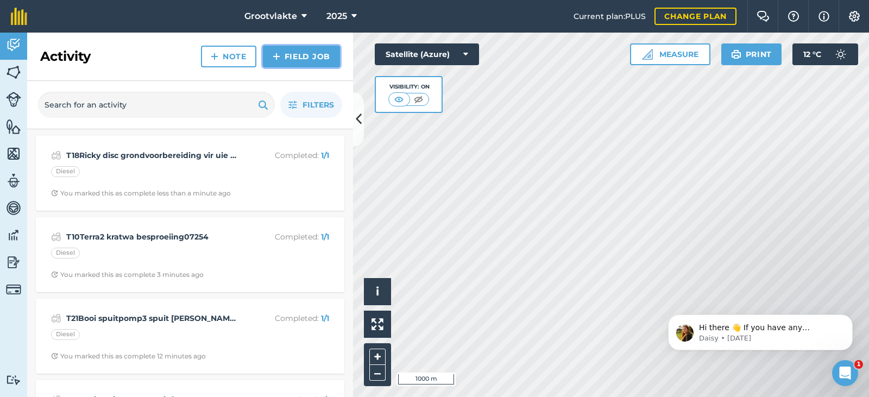
click at [302, 65] on link "Field Job" at bounding box center [301, 57] width 77 height 22
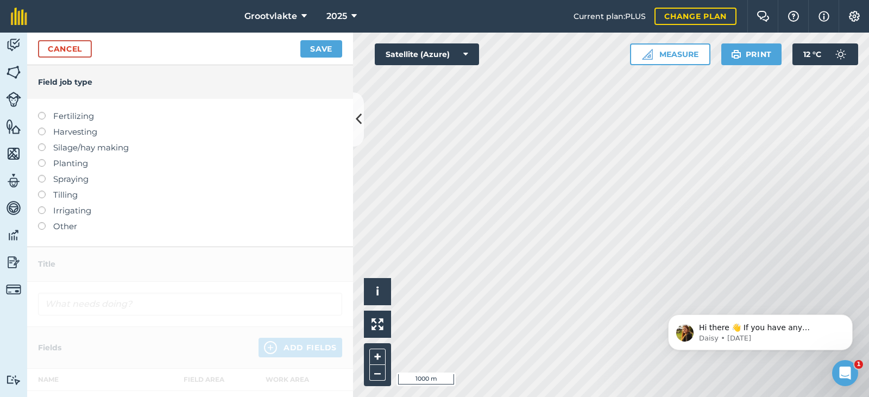
click at [64, 227] on label "Other" at bounding box center [190, 226] width 304 height 13
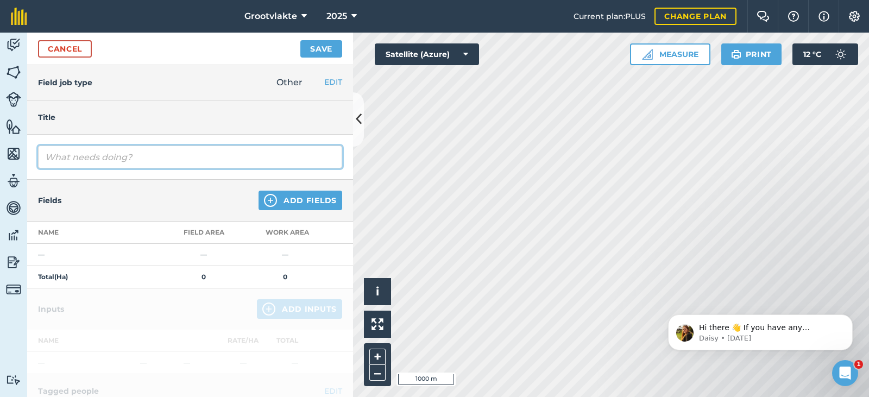
click at [93, 161] on input "text" at bounding box center [190, 157] width 304 height 23
type input "T"
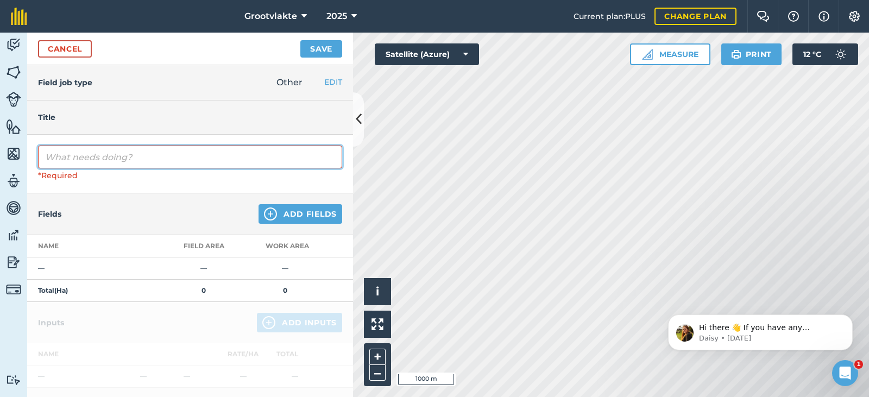
type input "c"
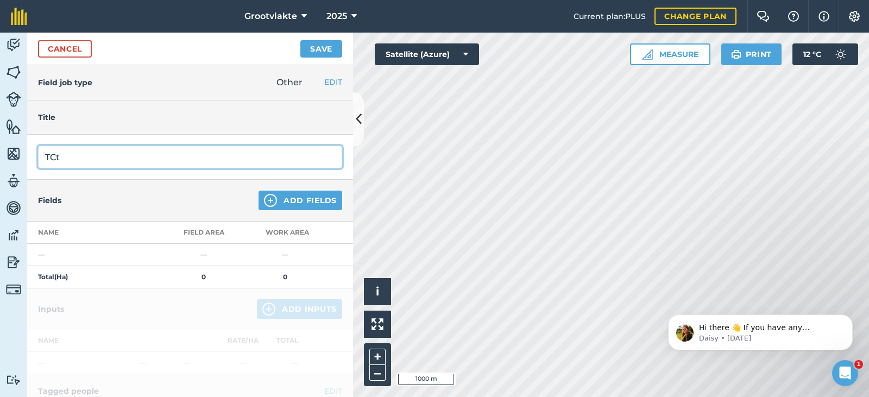
click at [82, 165] on input "TCt" at bounding box center [190, 157] width 304 height 23
click at [219, 158] on input "TCt 27019 [PERSON_NAME] ry uie plantjies" at bounding box center [190, 157] width 304 height 23
type input "TCt 27019 [PERSON_NAME] ry uie plantjies67658"
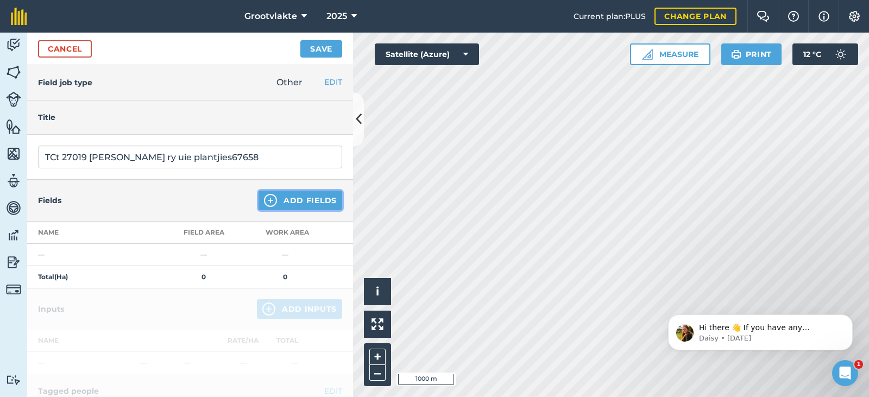
click at [271, 210] on button "Add Fields" at bounding box center [301, 201] width 84 height 20
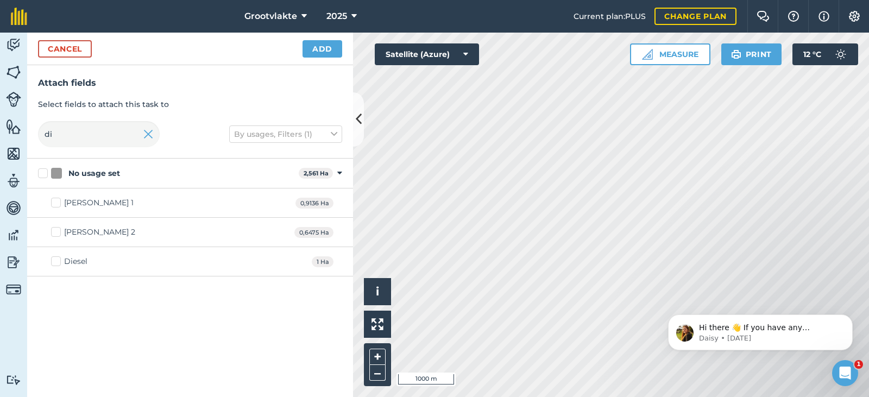
click at [67, 254] on div "Diesel 1 Ha" at bounding box center [190, 261] width 326 height 29
drag, startPoint x: 66, startPoint y: 261, endPoint x: 79, endPoint y: 243, distance: 22.1
click at [65, 261] on div "Diesel" at bounding box center [75, 261] width 23 height 11
click at [58, 261] on input "Diesel" at bounding box center [54, 259] width 7 height 7
checkbox input "true"
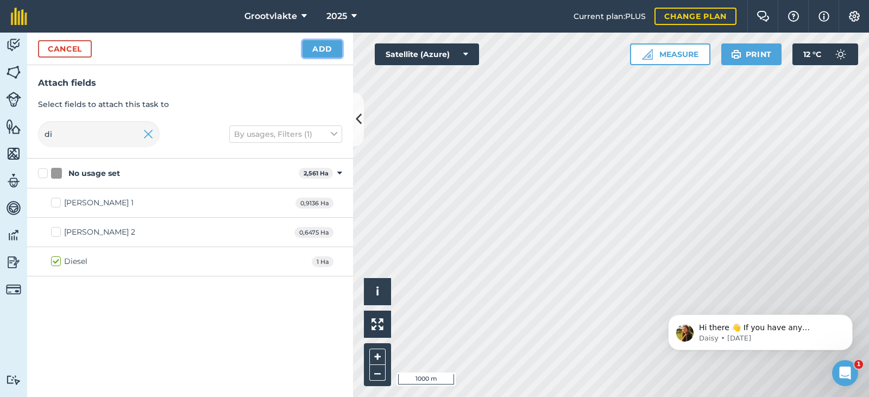
click at [330, 48] on button "Add" at bounding box center [323, 48] width 40 height 17
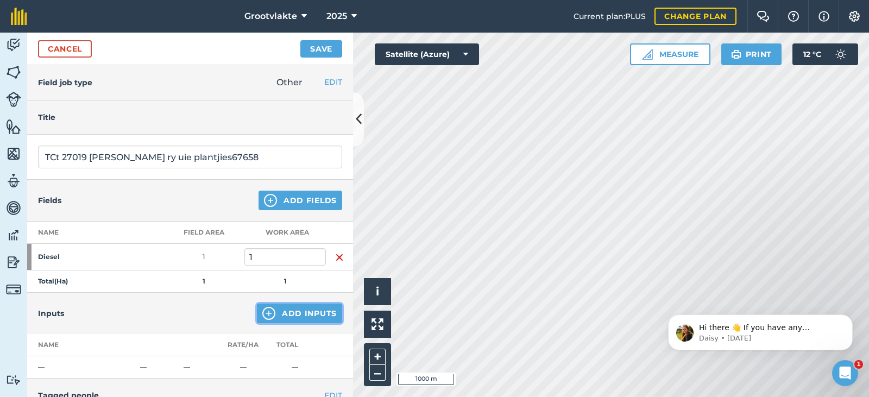
click at [262, 316] on img at bounding box center [268, 313] width 13 height 13
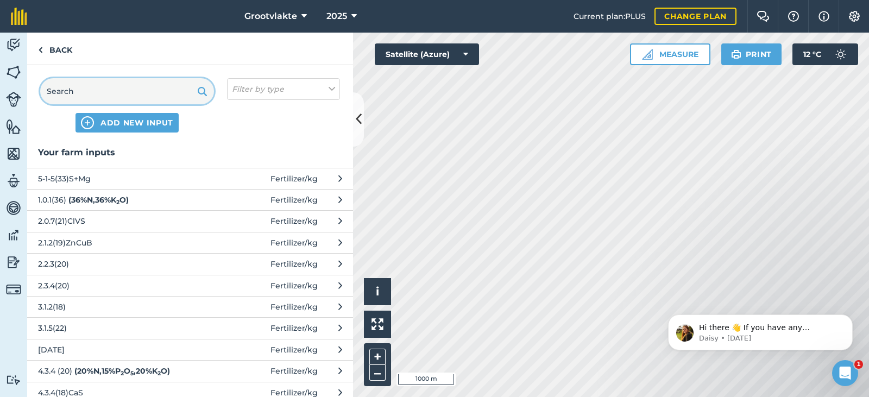
click at [91, 99] on input "text" at bounding box center [127, 91] width 174 height 26
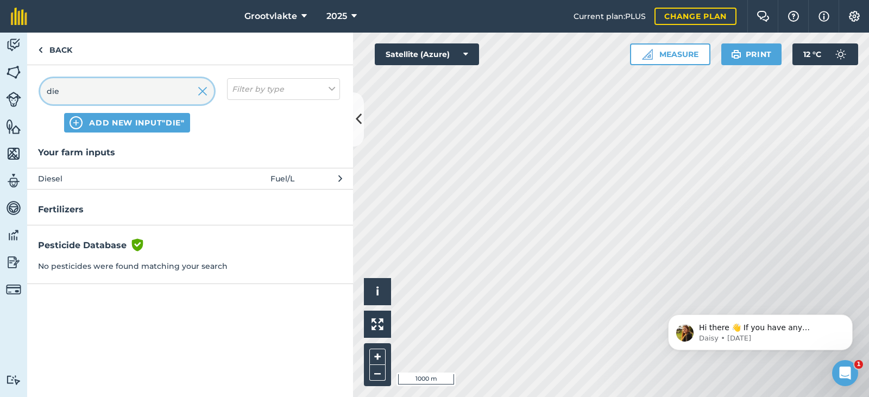
type input "die"
click at [89, 167] on div "Your farm inputs Diesel Fuel / L" at bounding box center [190, 168] width 326 height 44
click at [87, 187] on button "Diesel Fuel / L" at bounding box center [190, 178] width 326 height 21
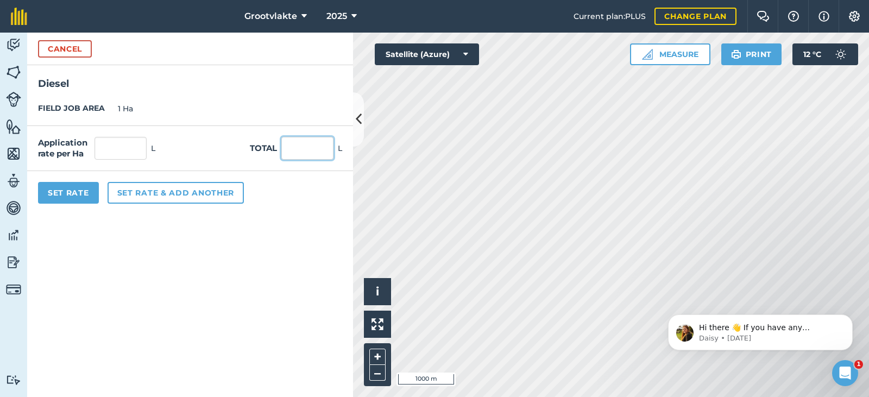
click at [290, 159] on input "text" at bounding box center [307, 148] width 52 height 23
type input "0"
click at [287, 155] on input "text" at bounding box center [307, 148] width 52 height 23
type input "236"
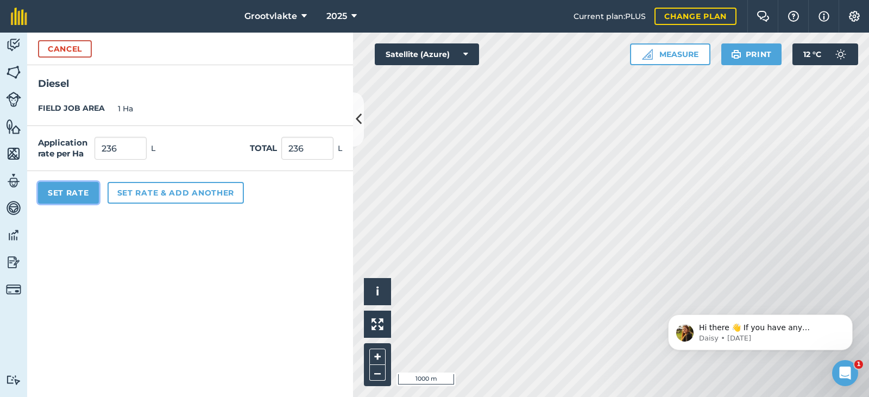
click at [81, 192] on button "Set Rate" at bounding box center [68, 193] width 61 height 22
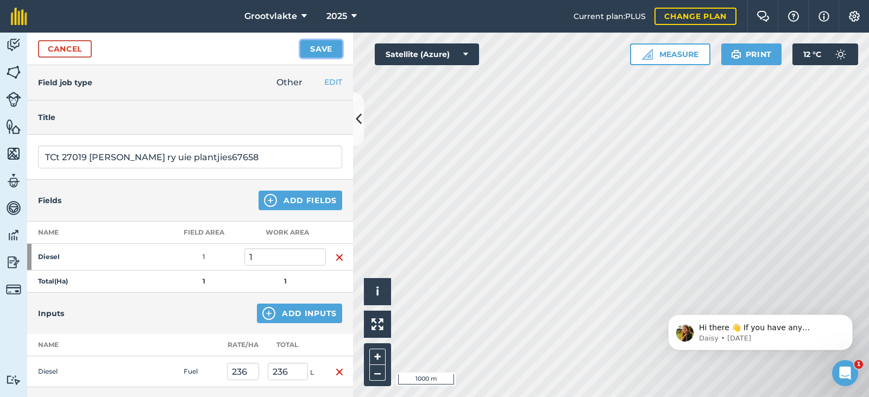
click at [325, 46] on button "Save" at bounding box center [321, 48] width 42 height 17
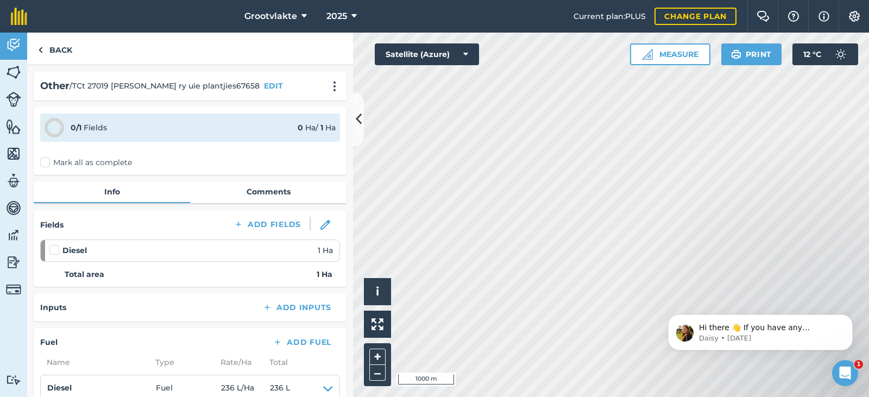
click at [47, 160] on label "Mark all as complete" at bounding box center [86, 162] width 92 height 11
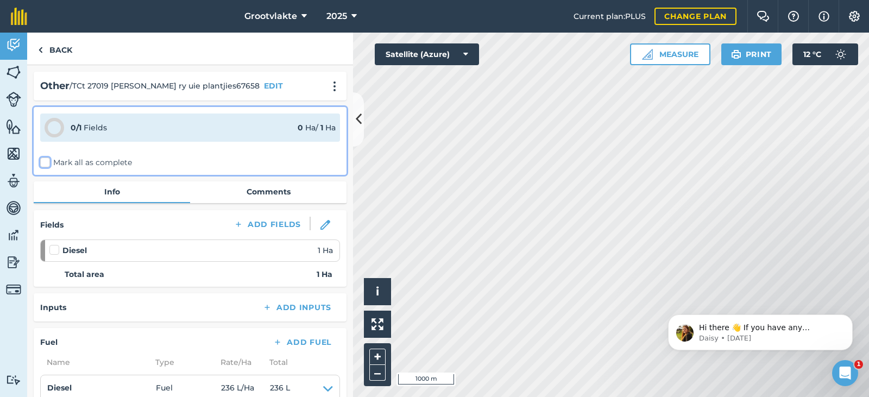
click at [47, 160] on input "Mark all as complete" at bounding box center [43, 160] width 7 height 7
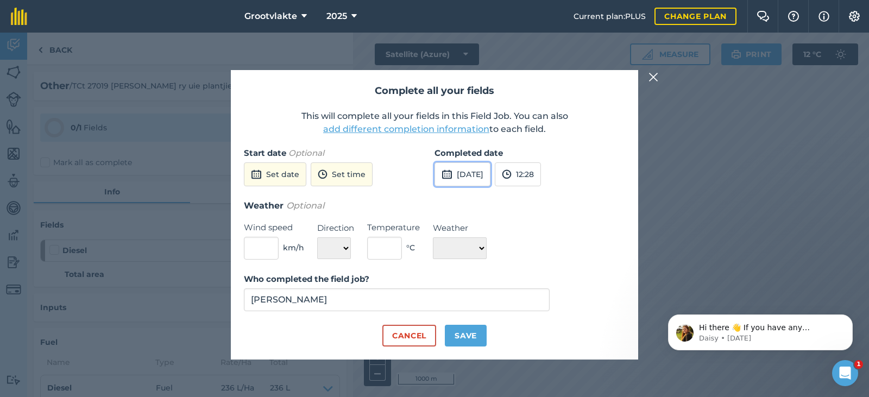
click at [490, 173] on button "[DATE]" at bounding box center [463, 174] width 56 height 24
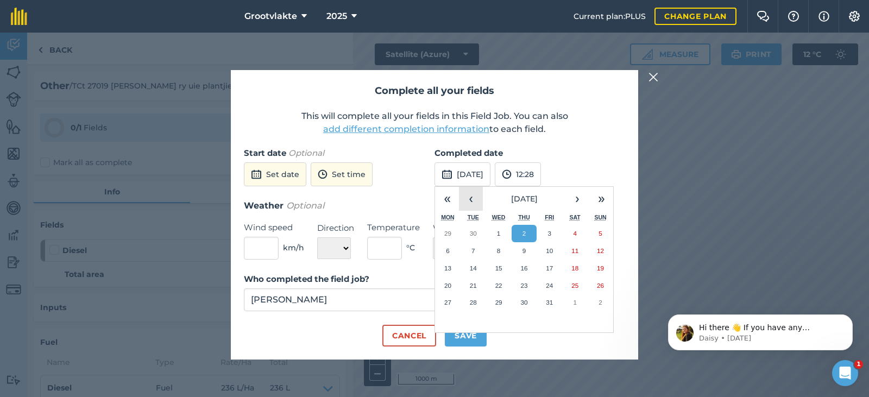
click at [474, 203] on button "‹" at bounding box center [471, 199] width 24 height 24
click at [579, 264] on button "20" at bounding box center [575, 268] width 26 height 17
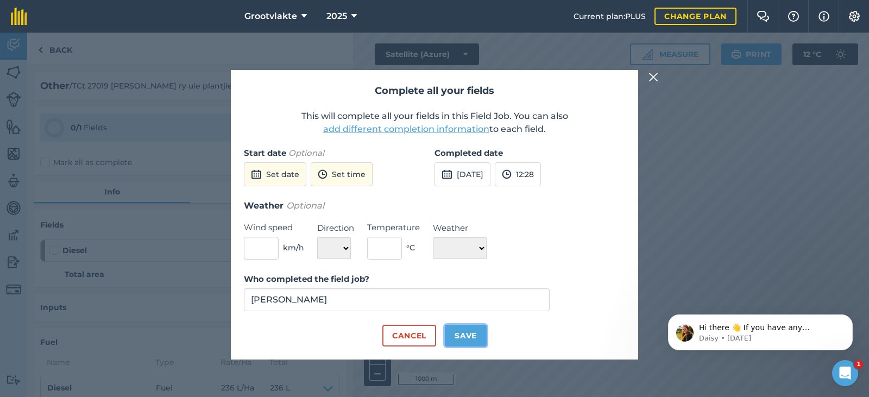
click at [483, 337] on button "Save" at bounding box center [466, 336] width 42 height 22
checkbox input "true"
